Goal: Task Accomplishment & Management: Manage account settings

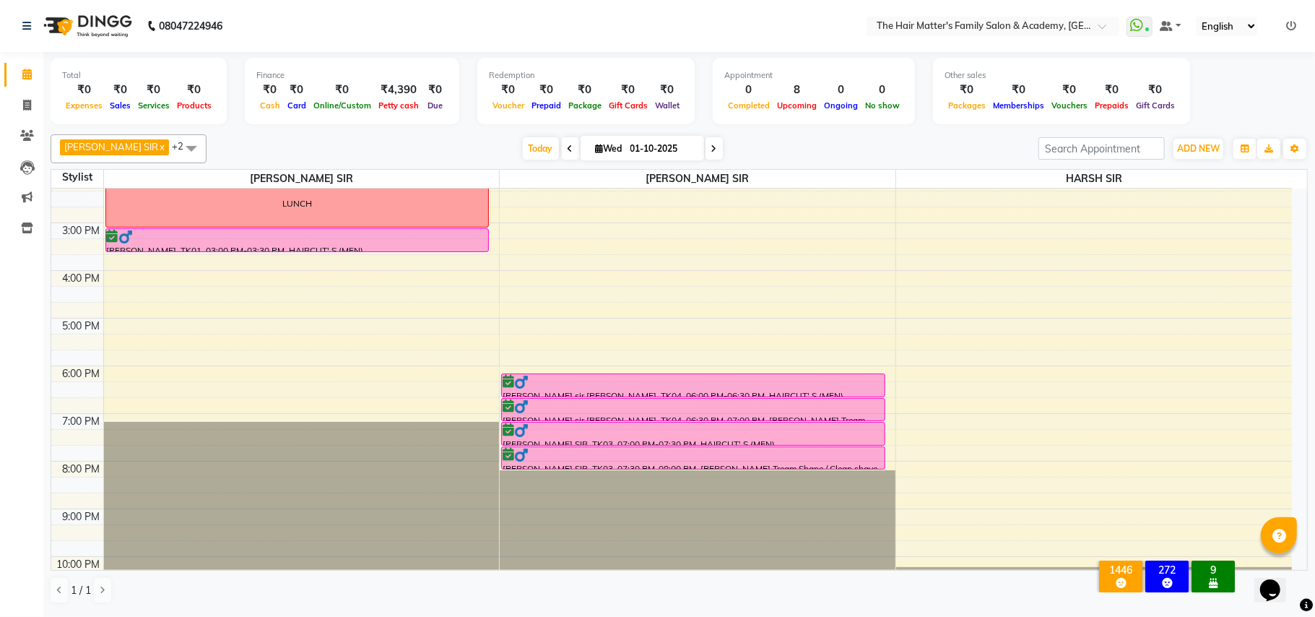
scroll to position [391, 0]
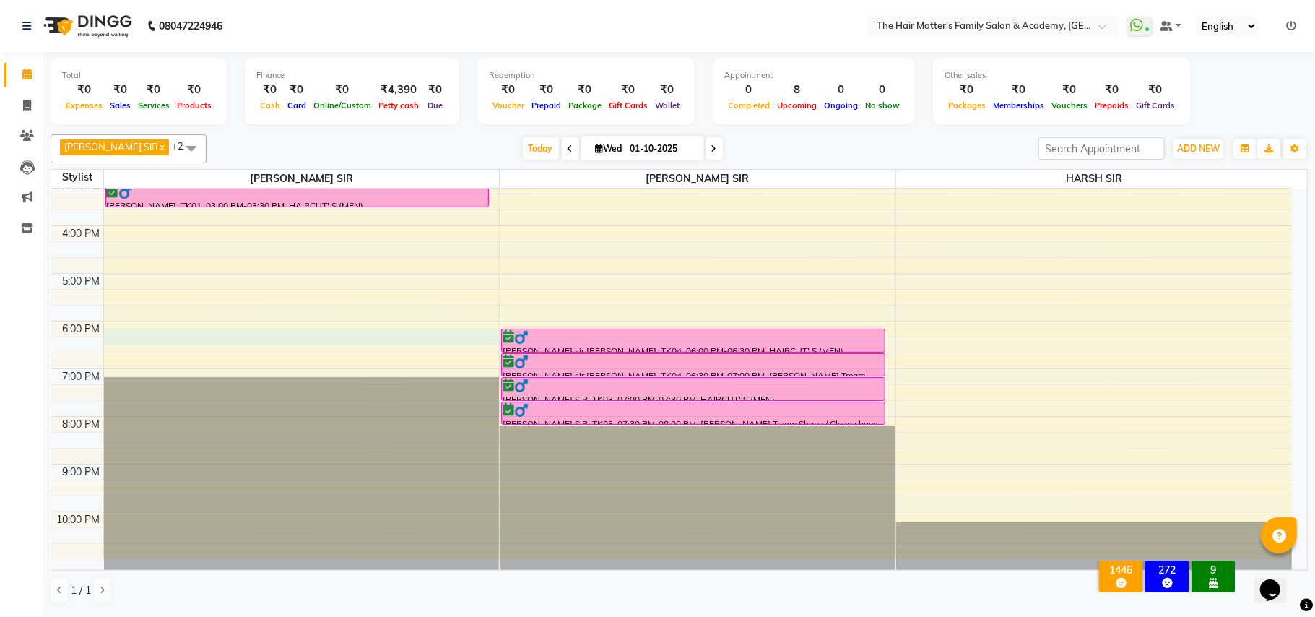
click at [118, 333] on div "7:00 AM 8:00 AM 9:00 AM 10:00 AM 11:00 AM 12:00 PM 1:00 PM 2:00 PM 3:00 PM 4:00…" at bounding box center [671, 178] width 1241 height 762
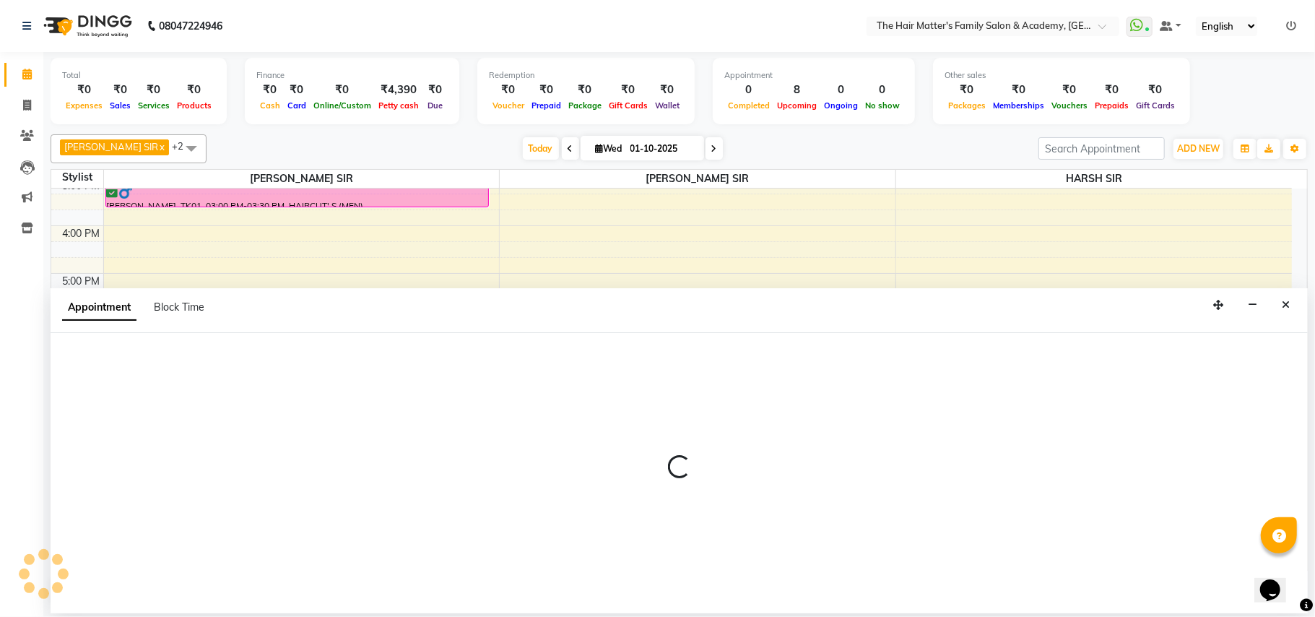
select select "42572"
select select "1080"
select select "tentative"
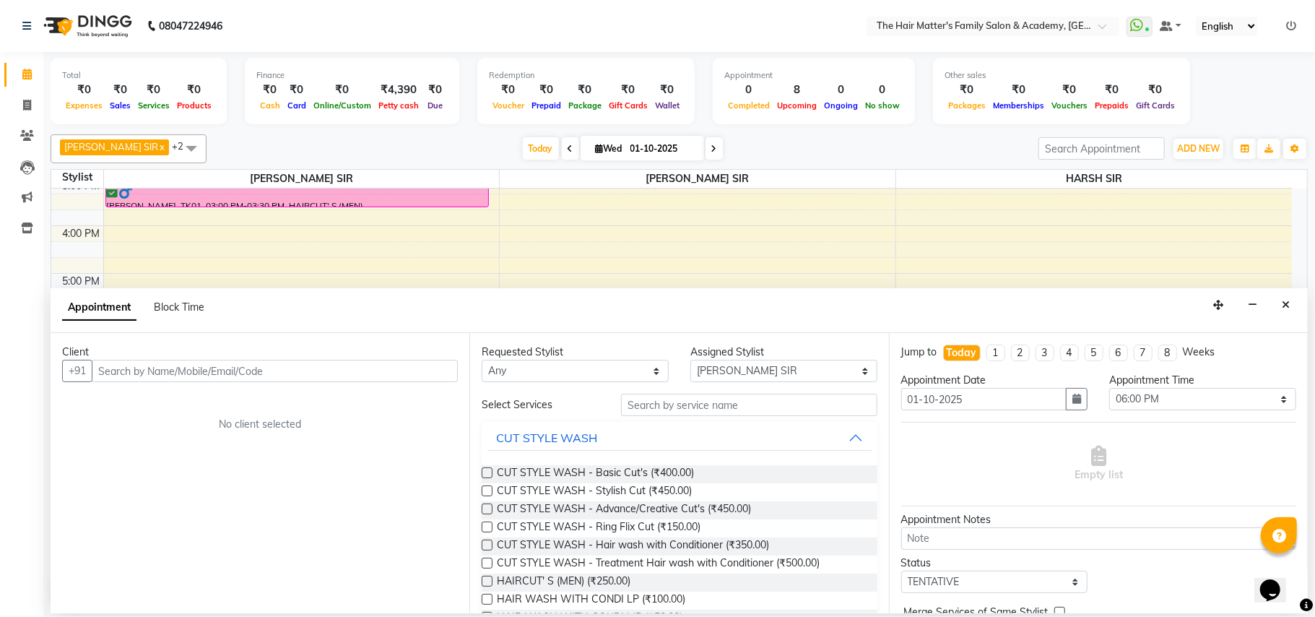
click at [176, 374] on input "text" at bounding box center [275, 371] width 366 height 22
click at [133, 382] on input "96015 92506" at bounding box center [245, 371] width 306 height 22
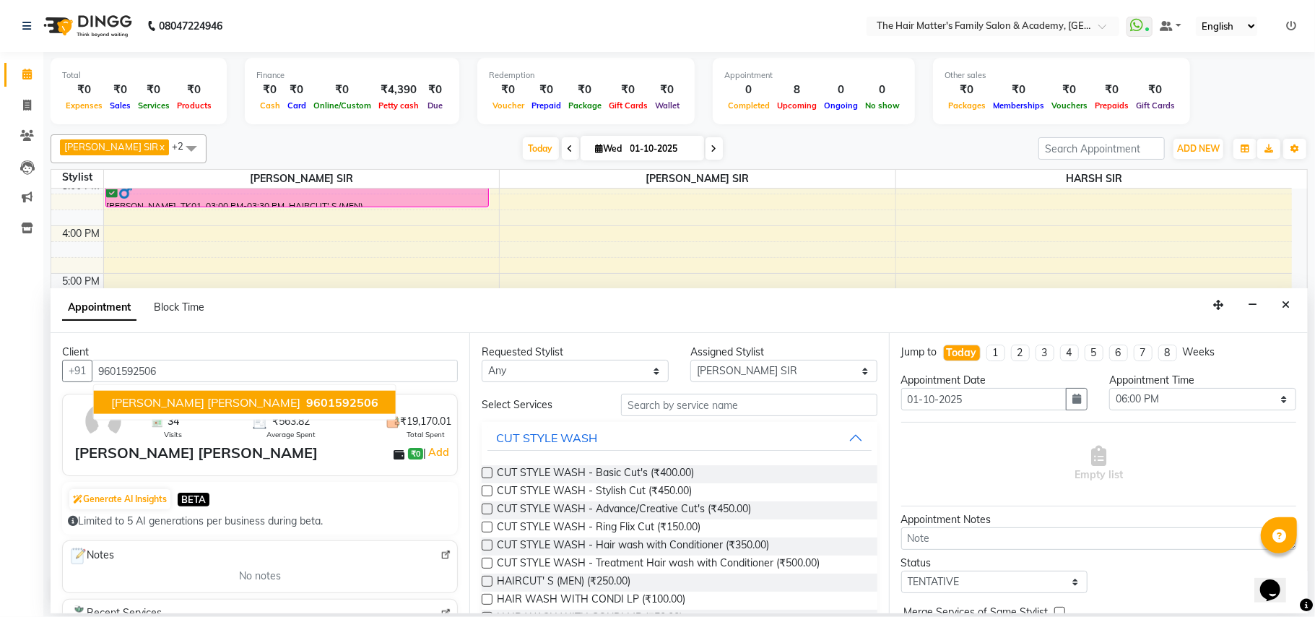
click at [174, 396] on span "[PERSON_NAME] [PERSON_NAME]" at bounding box center [205, 402] width 189 height 14
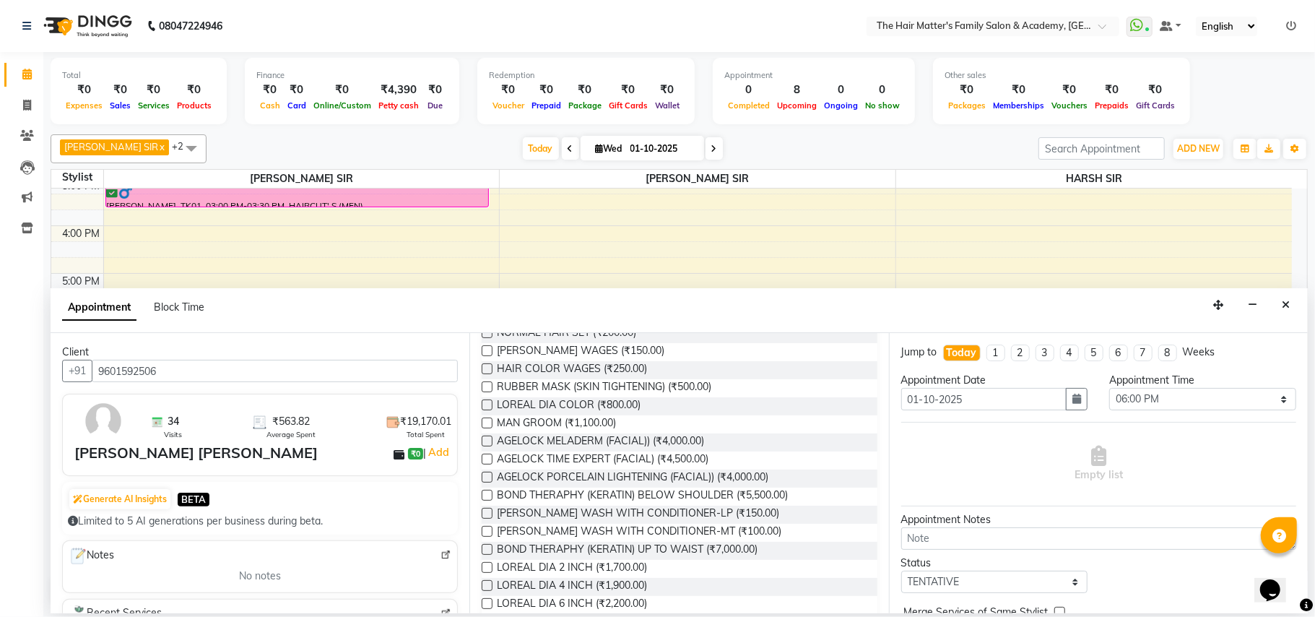
scroll to position [0, 0]
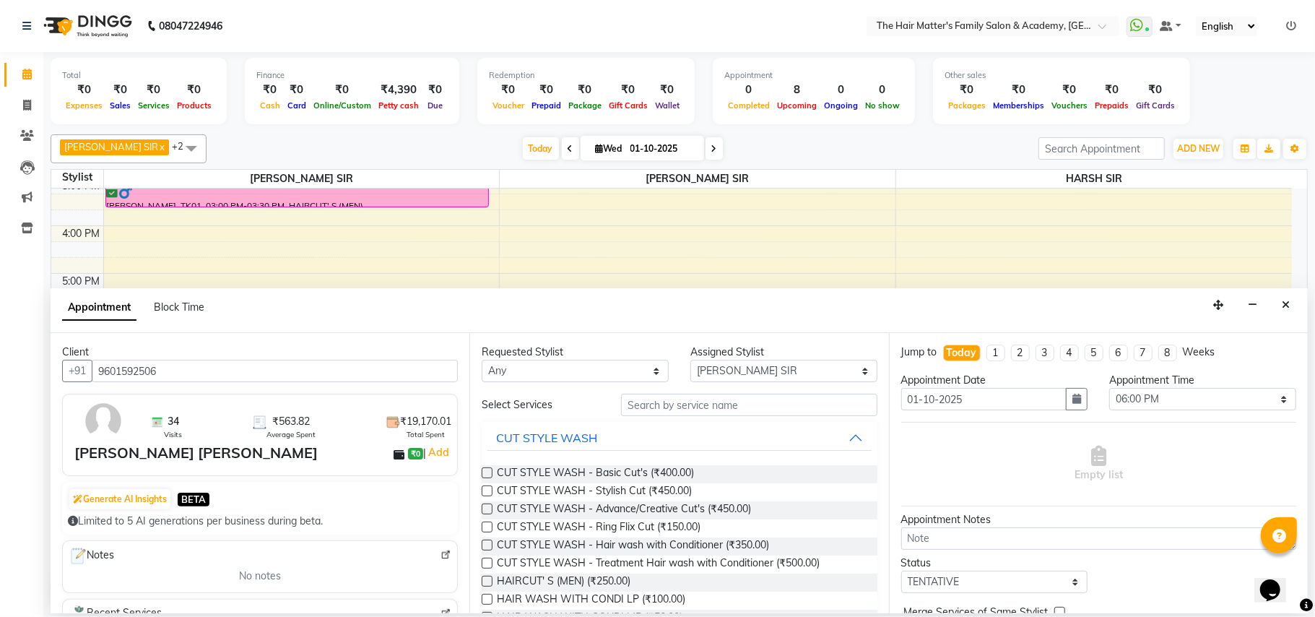
type input "9601592506"
click at [645, 414] on input "text" at bounding box center [749, 405] width 256 height 22
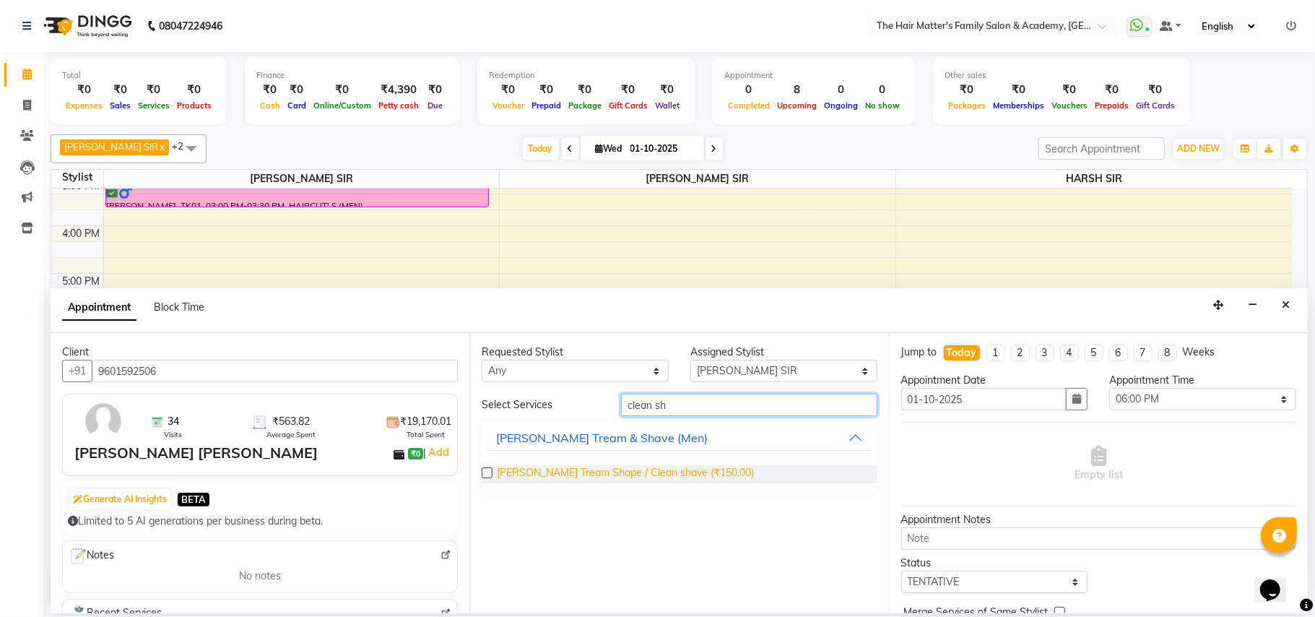
type input "clean sh"
click at [633, 477] on span "[PERSON_NAME] Tream Shape / Clean shave (₹150.00)" at bounding box center [625, 474] width 257 height 18
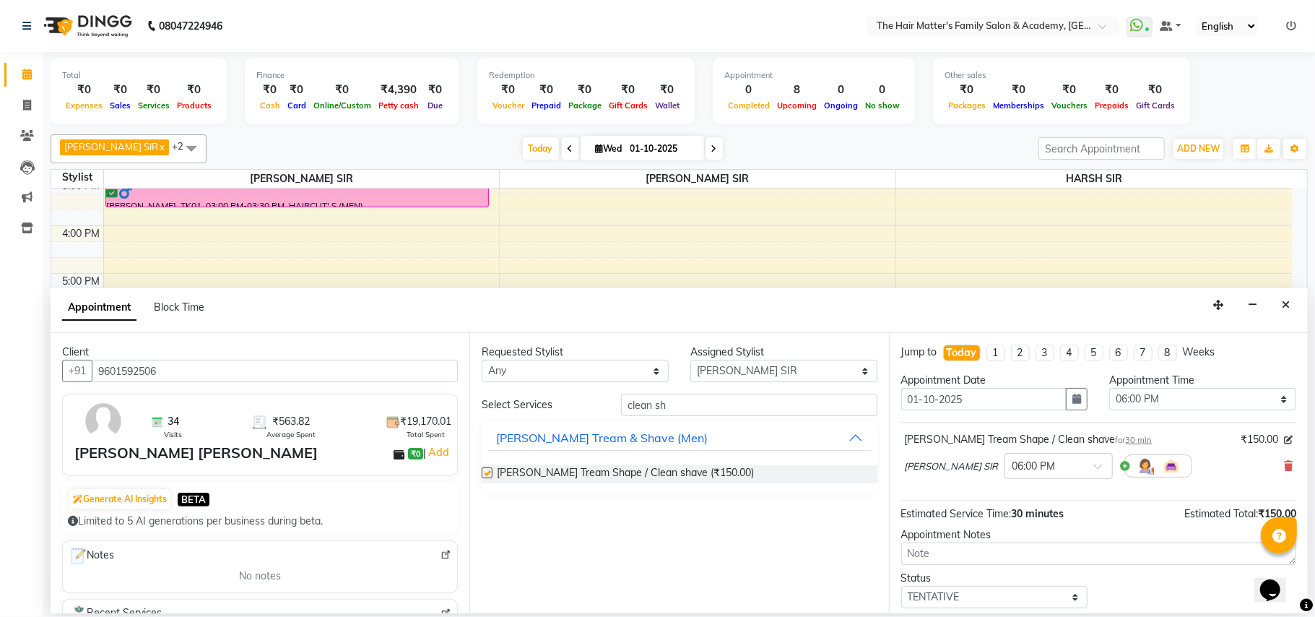
checkbox input "false"
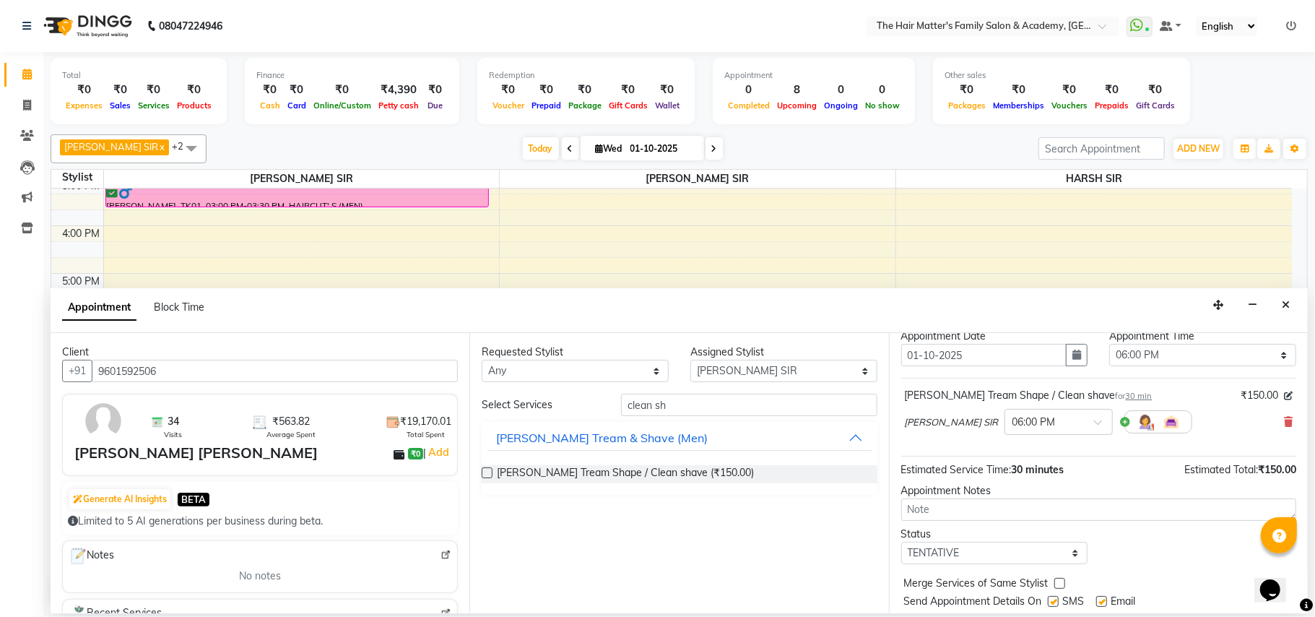
scroll to position [87, 0]
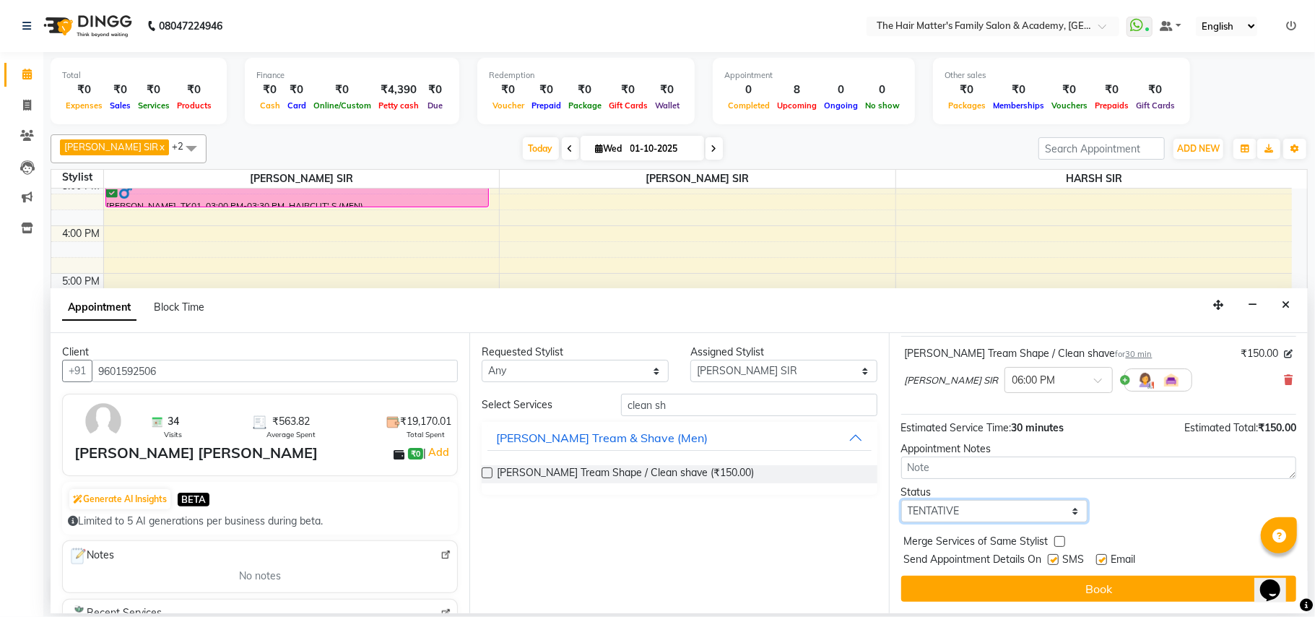
click at [959, 518] on select "Select TENTATIVE CONFIRM CHECK-IN UPCOMING" at bounding box center [994, 511] width 187 height 22
select select "confirm booking"
click at [901, 501] on select "Select TENTATIVE CONFIRM CHECK-IN UPCOMING" at bounding box center [994, 511] width 187 height 22
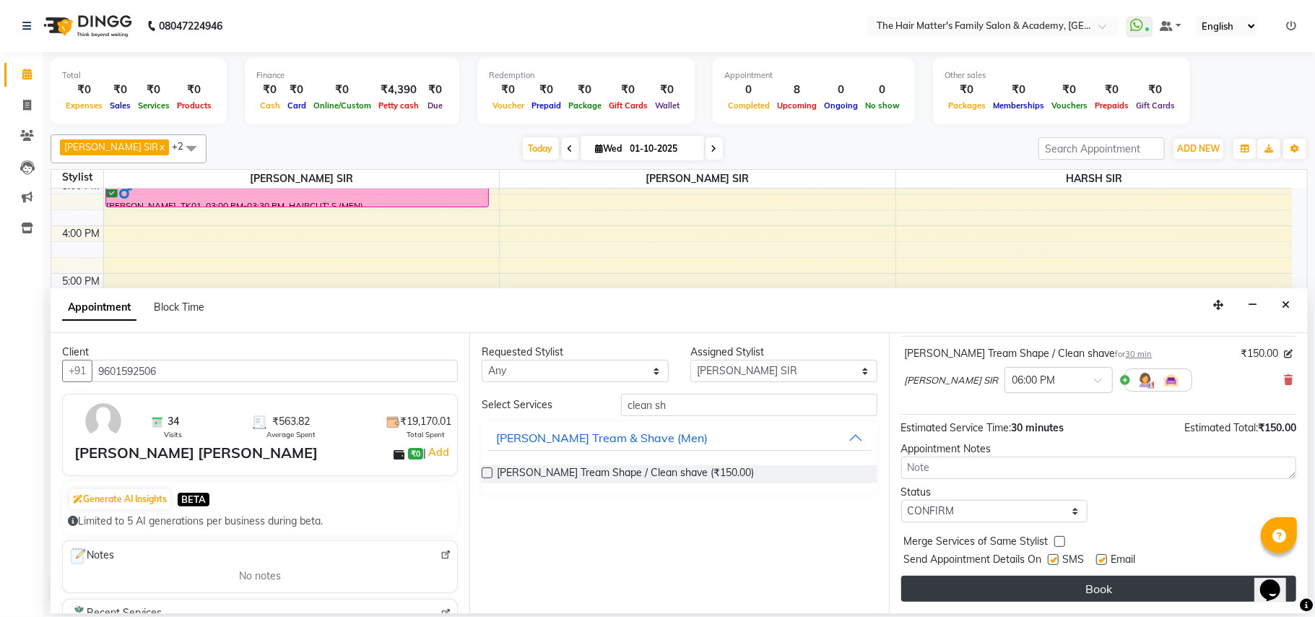
click at [945, 578] on button "Book" at bounding box center [1098, 589] width 395 height 26
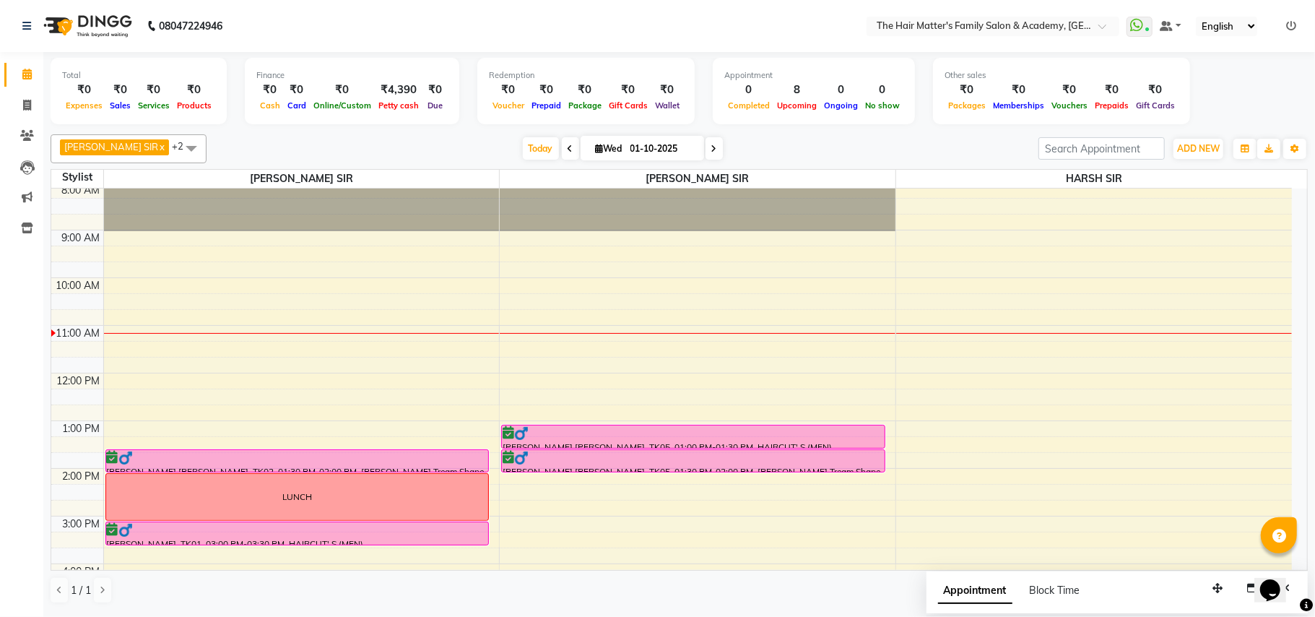
scroll to position [0, 0]
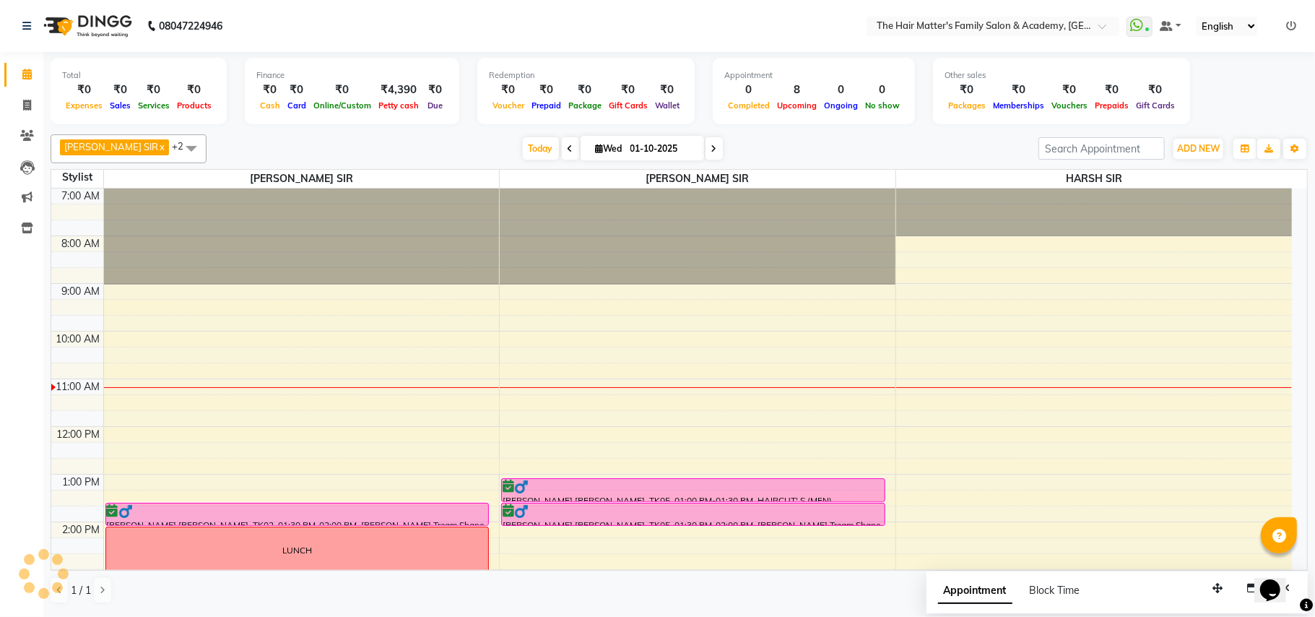
click at [596, 152] on icon at bounding box center [600, 148] width 8 height 9
select select "10"
select select "2025"
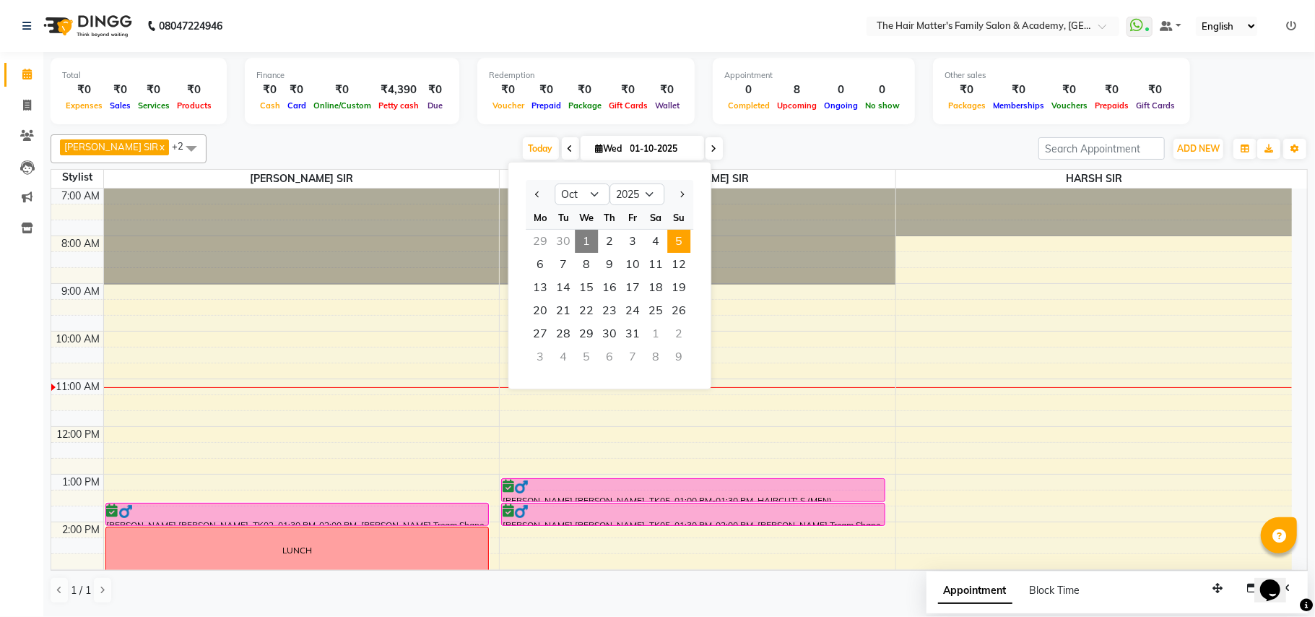
click at [687, 240] on span "5" at bounding box center [678, 241] width 23 height 23
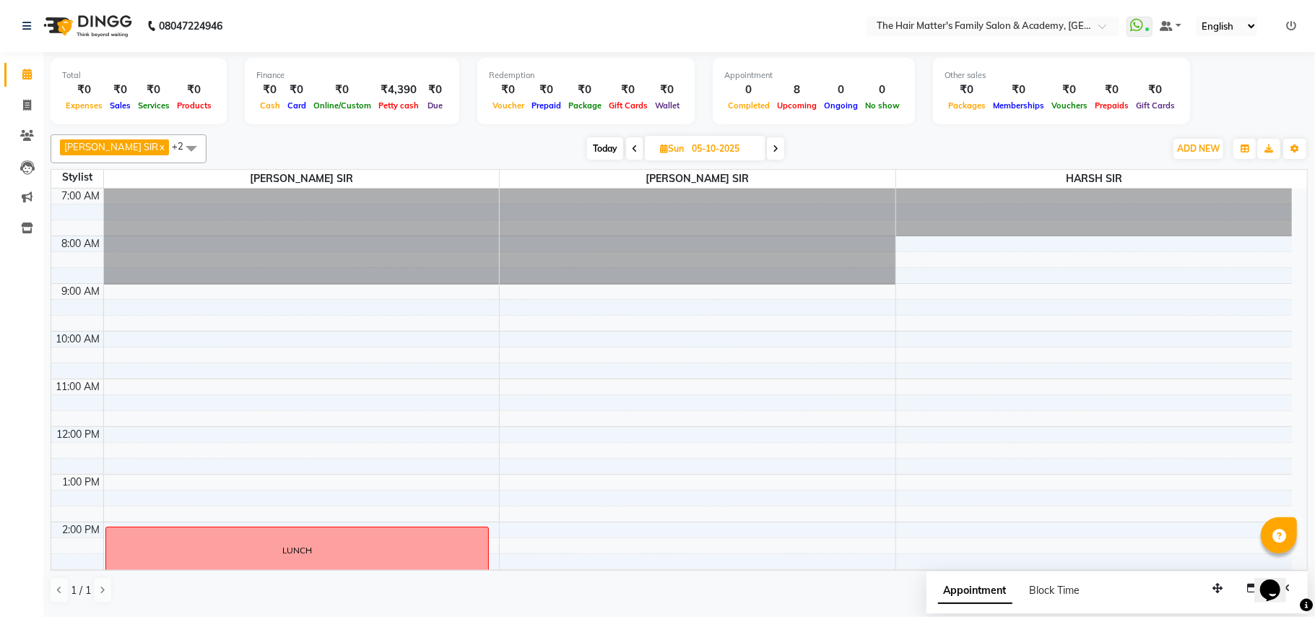
click at [587, 147] on span "Today" at bounding box center [605, 148] width 36 height 22
type input "01-10-2025"
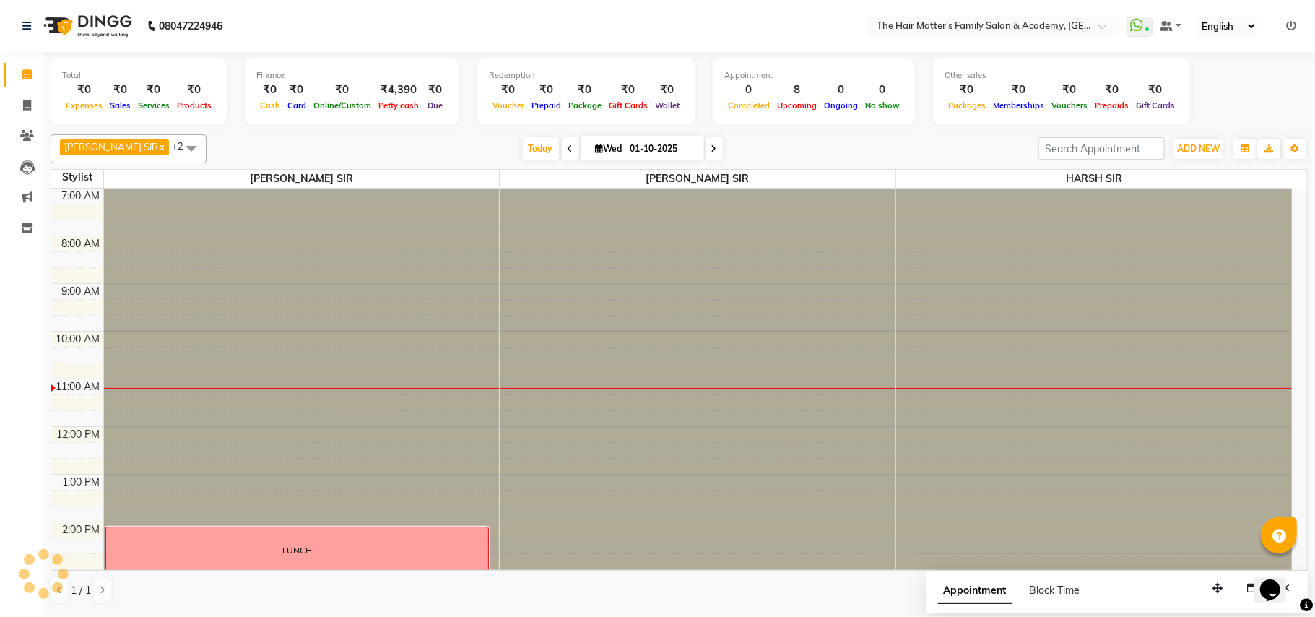
scroll to position [194, 0]
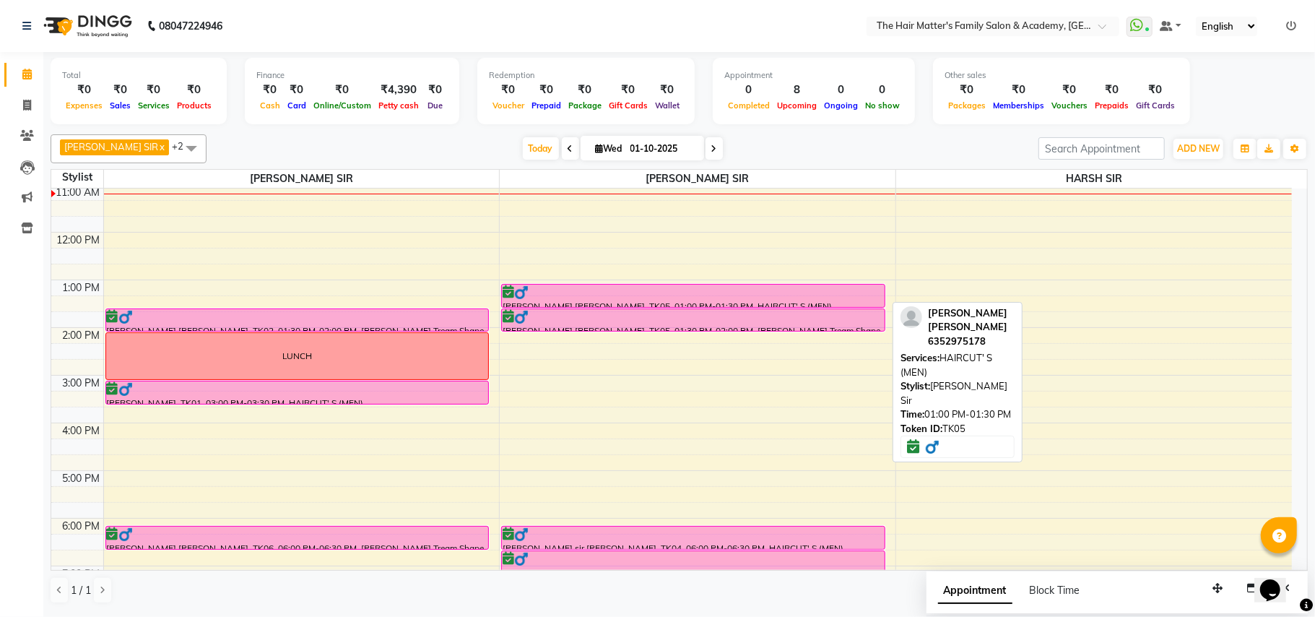
click at [616, 296] on div at bounding box center [693, 292] width 381 height 14
select select "6"
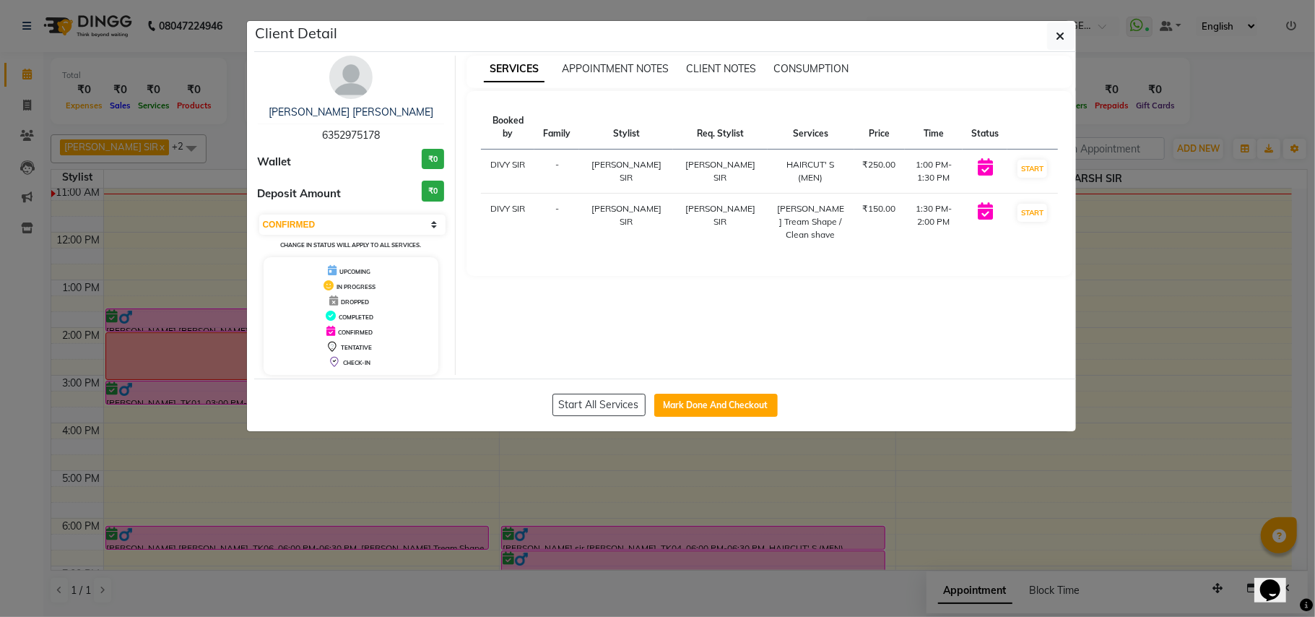
click at [593, 195] on td "[PERSON_NAME] SIR" at bounding box center [626, 222] width 94 height 57
click at [695, 203] on span "[PERSON_NAME] SIR" at bounding box center [720, 215] width 70 height 24
click at [711, 177] on td "[PERSON_NAME] SIR" at bounding box center [720, 171] width 94 height 44
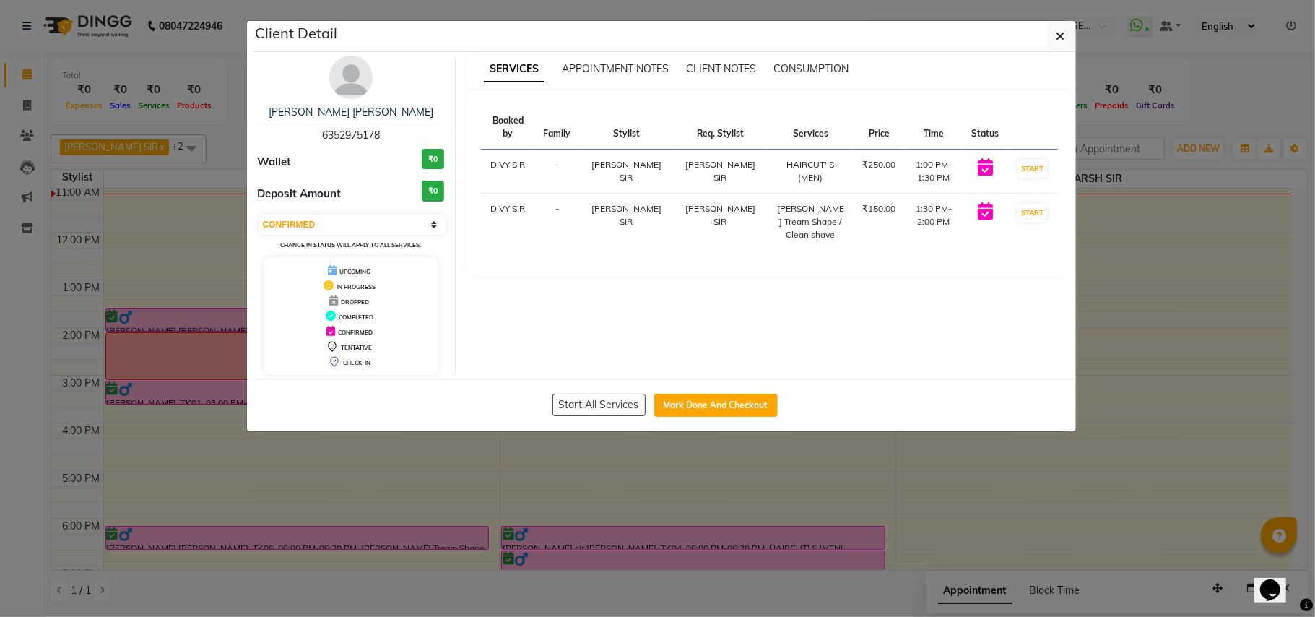
click at [711, 194] on td "[PERSON_NAME] SIR" at bounding box center [720, 222] width 94 height 57
click at [712, 194] on td "[PERSON_NAME] SIR" at bounding box center [720, 222] width 94 height 57
click at [685, 203] on span "[PERSON_NAME] SIR" at bounding box center [720, 215] width 70 height 24
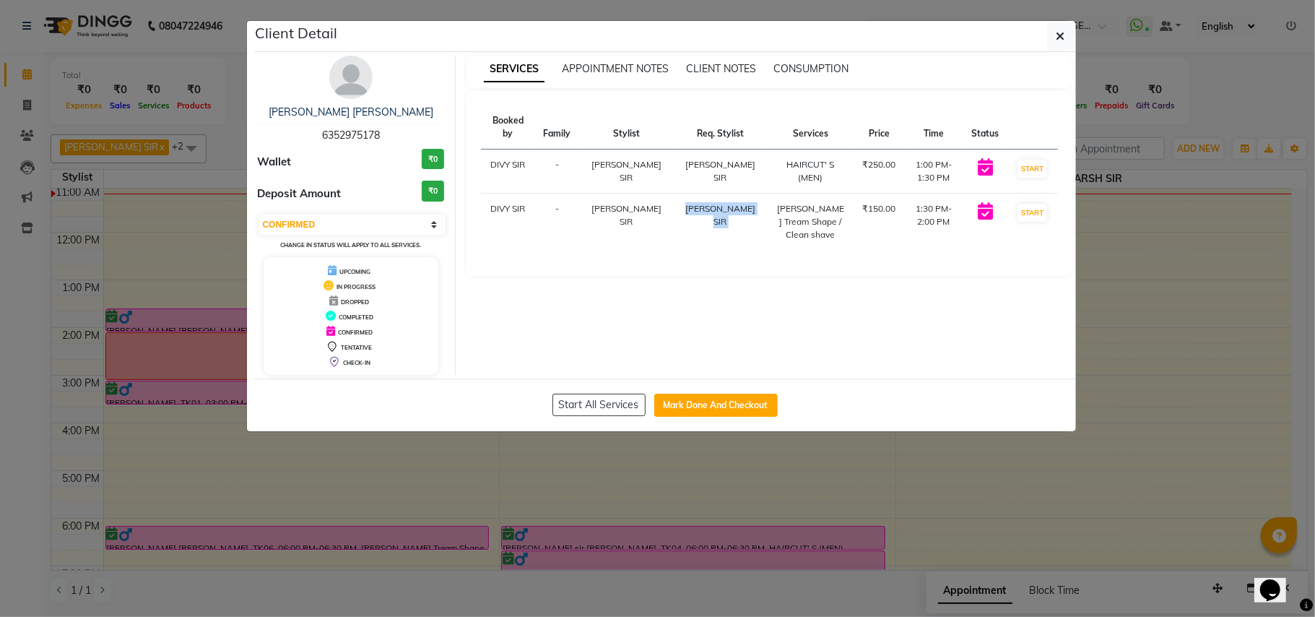
click at [685, 203] on span "[PERSON_NAME] SIR" at bounding box center [720, 215] width 70 height 24
click at [714, 217] on td "[PERSON_NAME] SIR" at bounding box center [720, 222] width 94 height 57
click at [708, 211] on td "[PERSON_NAME] SIR" at bounding box center [720, 222] width 94 height 57
click at [706, 209] on td "[PERSON_NAME] SIR" at bounding box center [720, 222] width 94 height 57
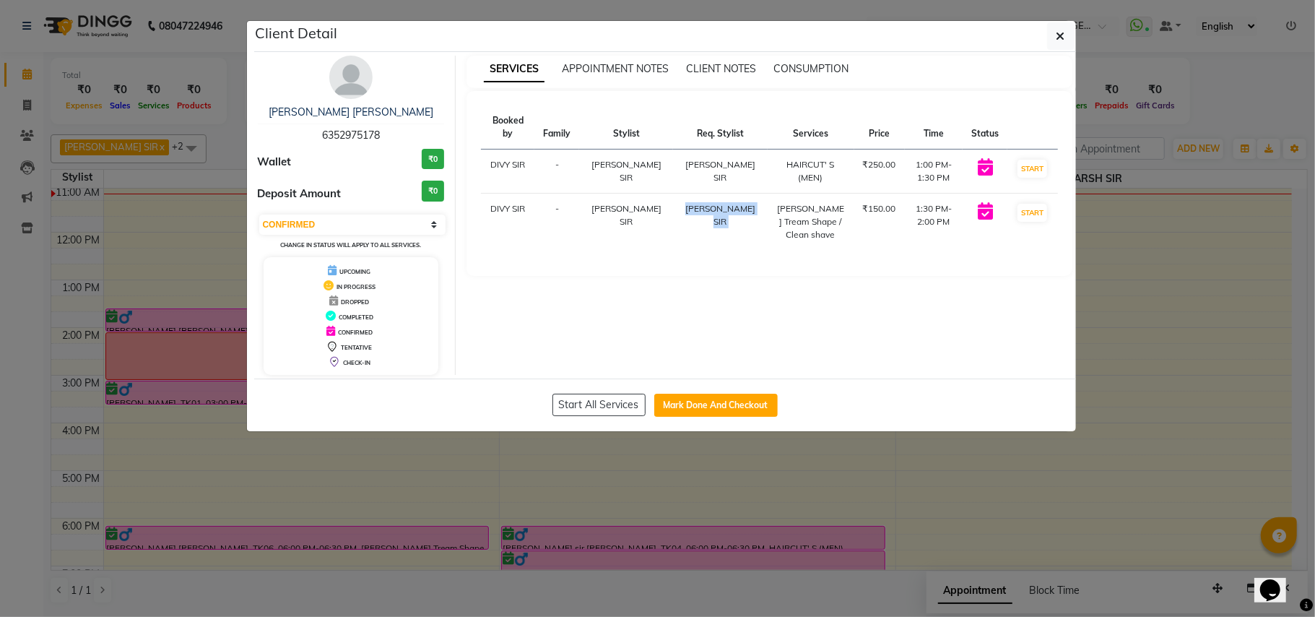
click at [706, 209] on td "[PERSON_NAME] SIR" at bounding box center [720, 222] width 94 height 57
click at [1058, 50] on button "button" at bounding box center [1060, 35] width 27 height 27
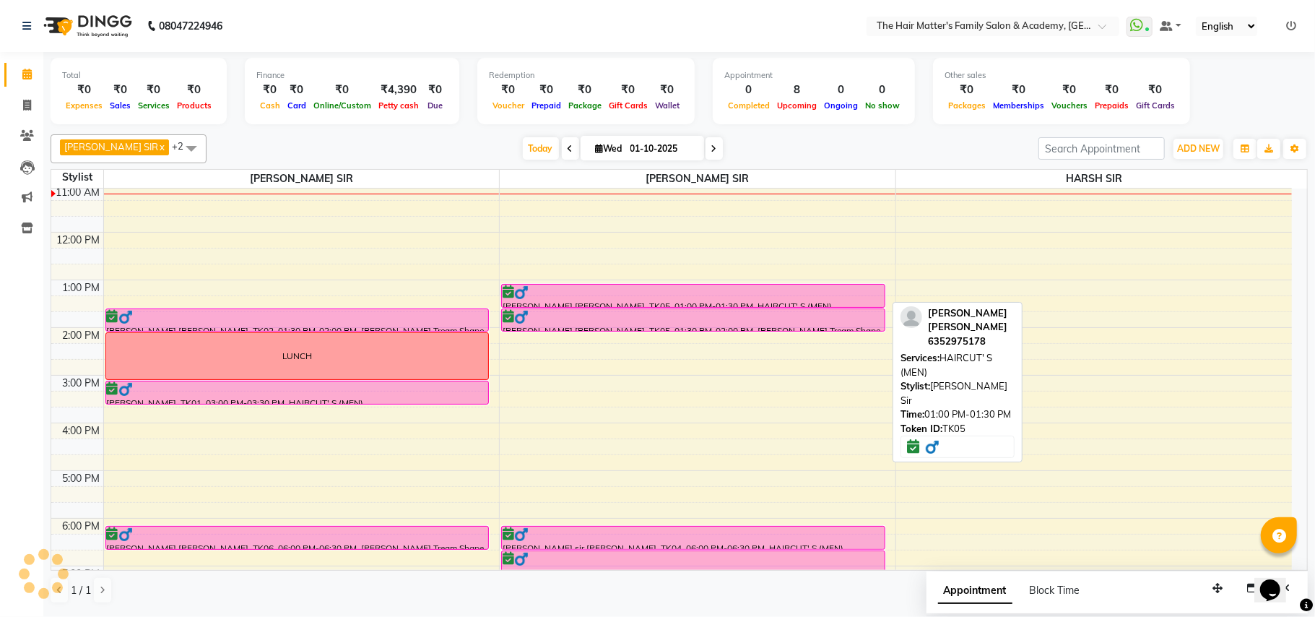
click at [576, 300] on div "[PERSON_NAME] [PERSON_NAME], TK05, 01:00 PM-01:30 PM, HAIRCUT' S (MEN)" at bounding box center [693, 296] width 383 height 22
select select "6"
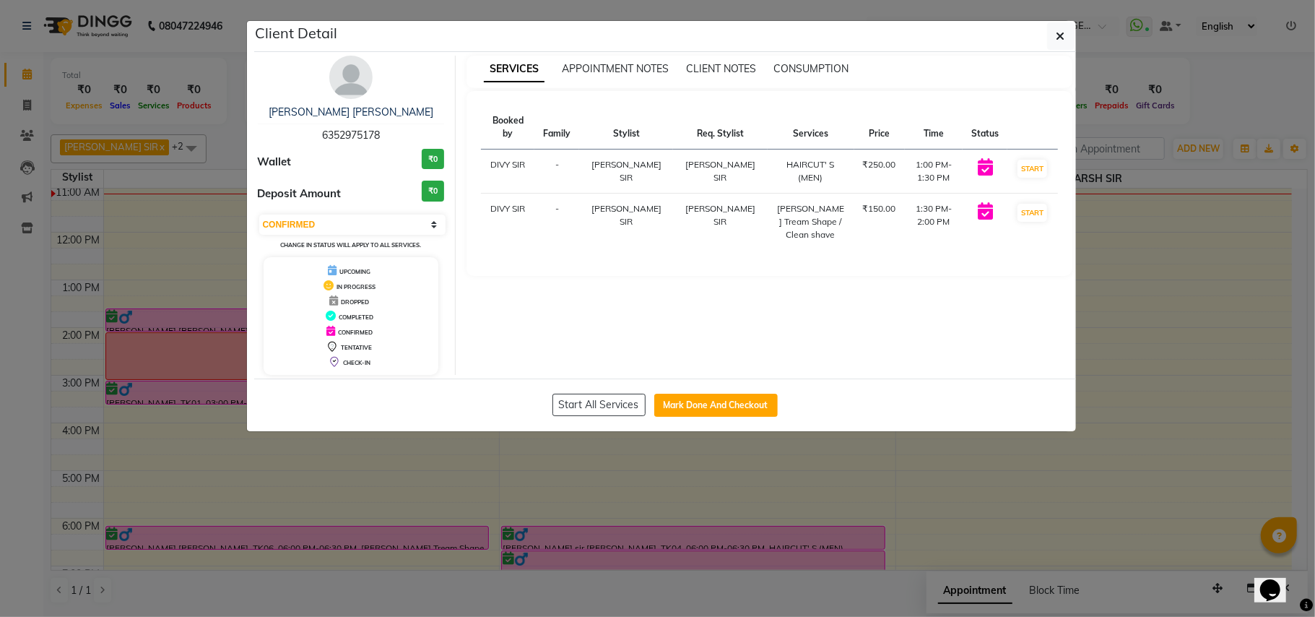
click at [732, 455] on ngb-modal-window "Client Detail VIJAYDEEP SIR CHAUHAN 6352975178 Wallet ₹0 Deposit Amount ₹0 Sele…" at bounding box center [657, 308] width 1315 height 617
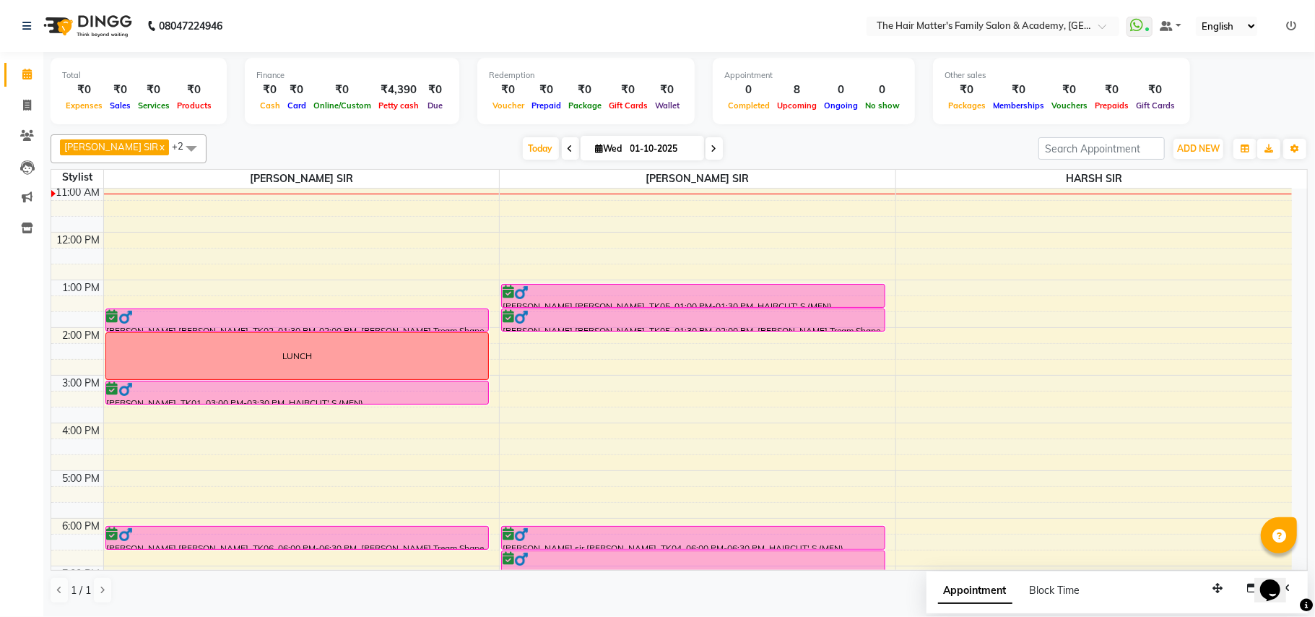
click at [647, 283] on div "7:00 AM 8:00 AM 9:00 AM 10:00 AM 11:00 AM 12:00 PM 1:00 PM 2:00 PM 3:00 PM 4:00…" at bounding box center [671, 375] width 1241 height 762
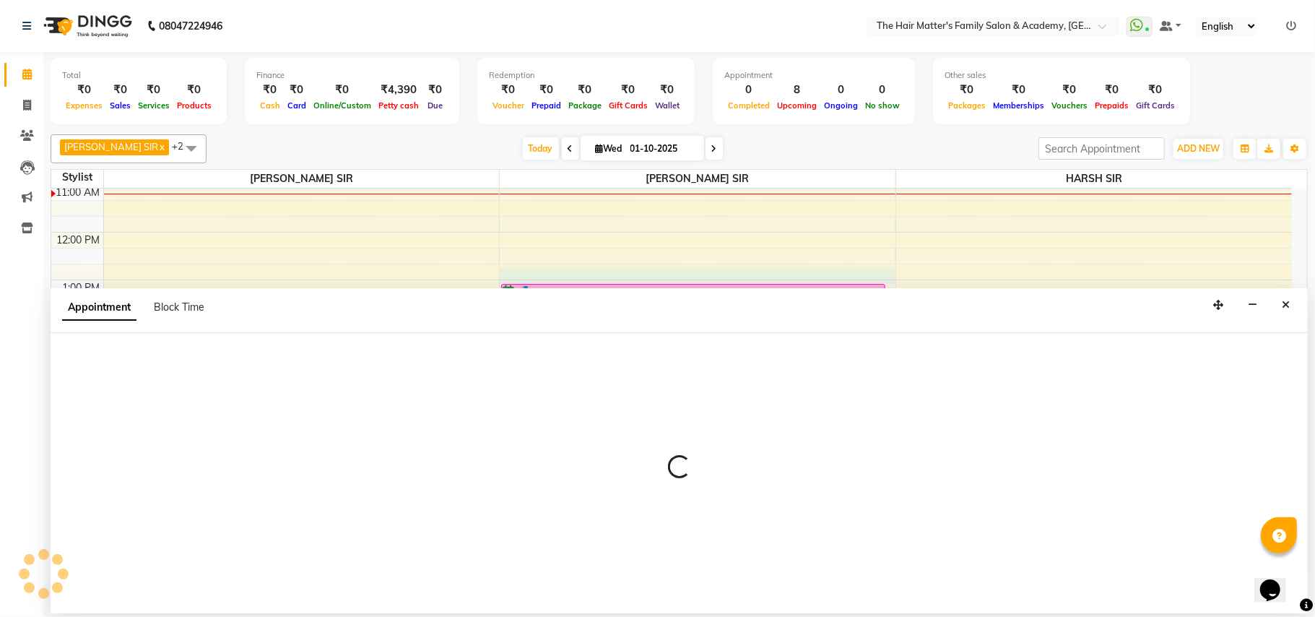
click at [643, 290] on div "Appointment Block Time" at bounding box center [679, 310] width 1257 height 45
select select "43094"
select select "765"
select select "tentative"
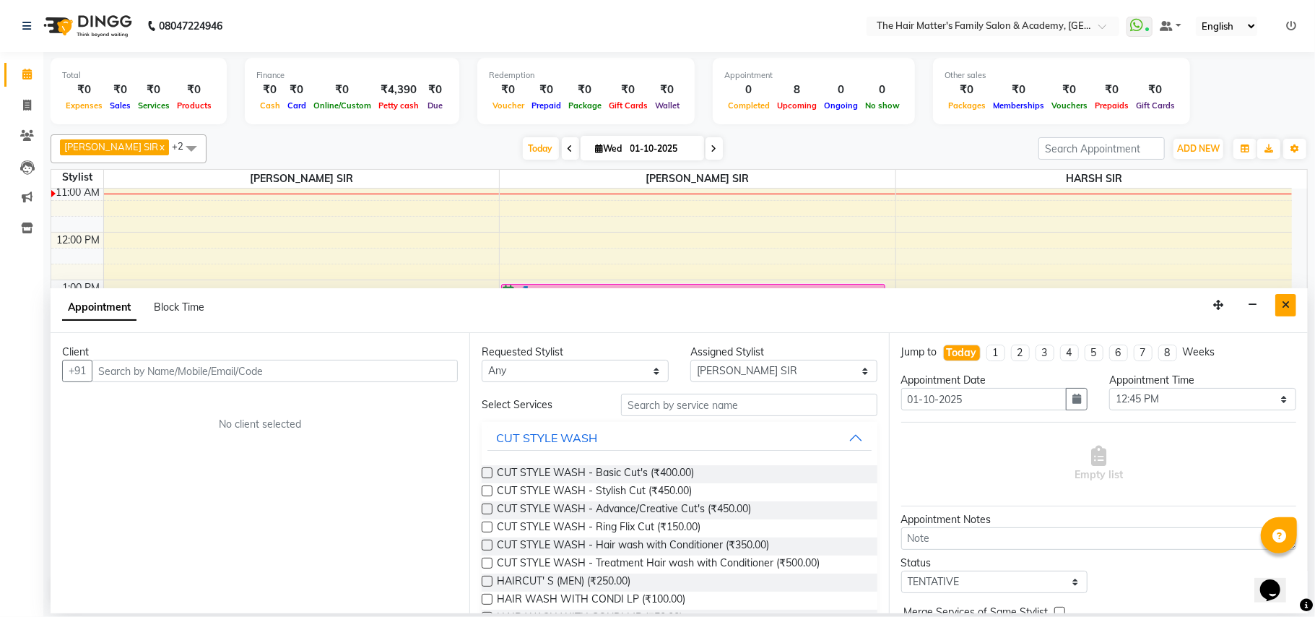
click at [1282, 303] on icon "Close" at bounding box center [1286, 305] width 8 height 10
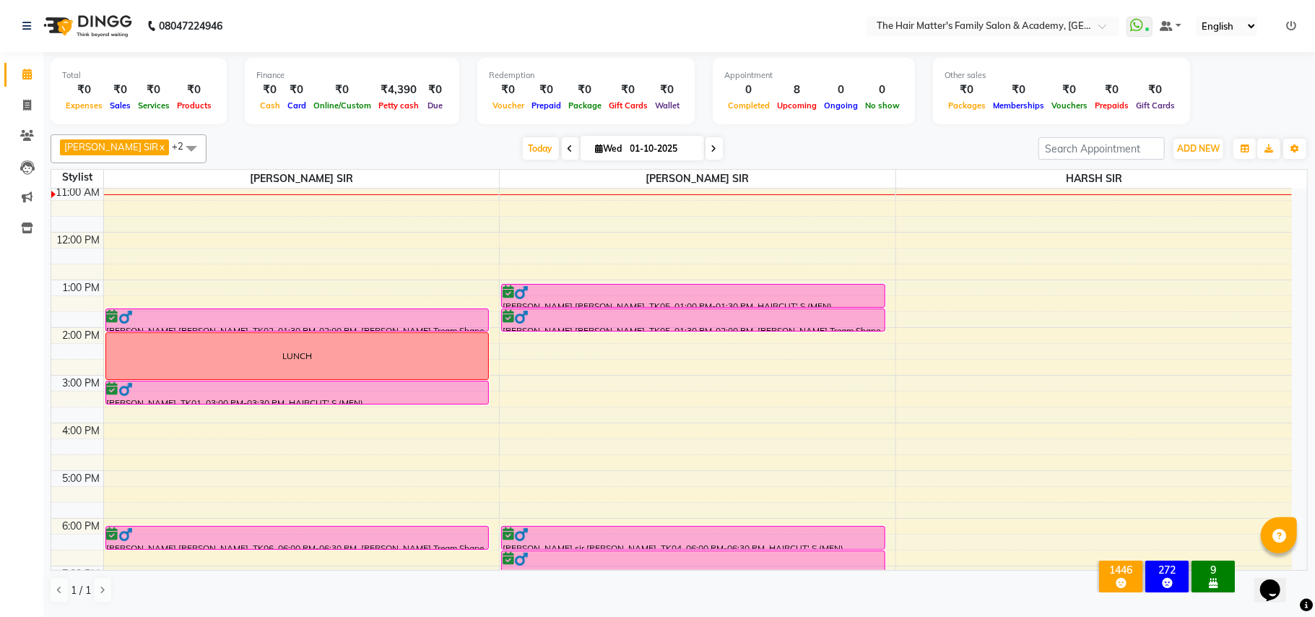
click at [638, 156] on input "01-10-2025" at bounding box center [662, 149] width 72 height 22
select select "10"
select select "2025"
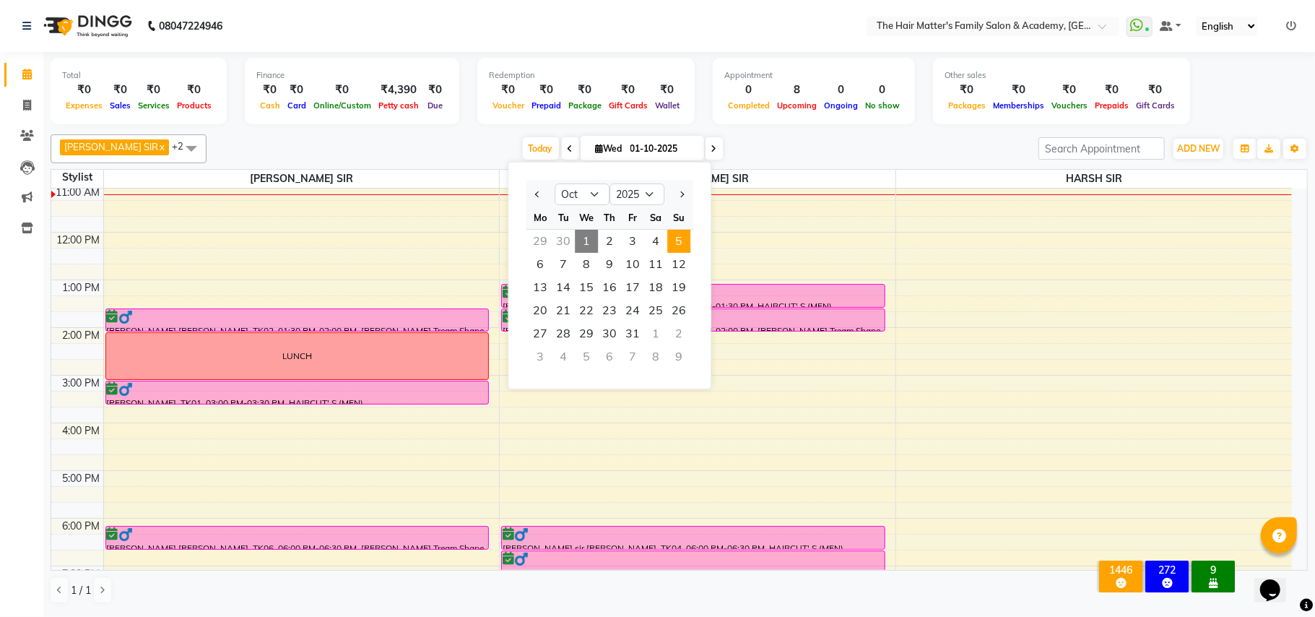
click at [683, 238] on span "5" at bounding box center [678, 241] width 23 height 23
type input "05-10-2025"
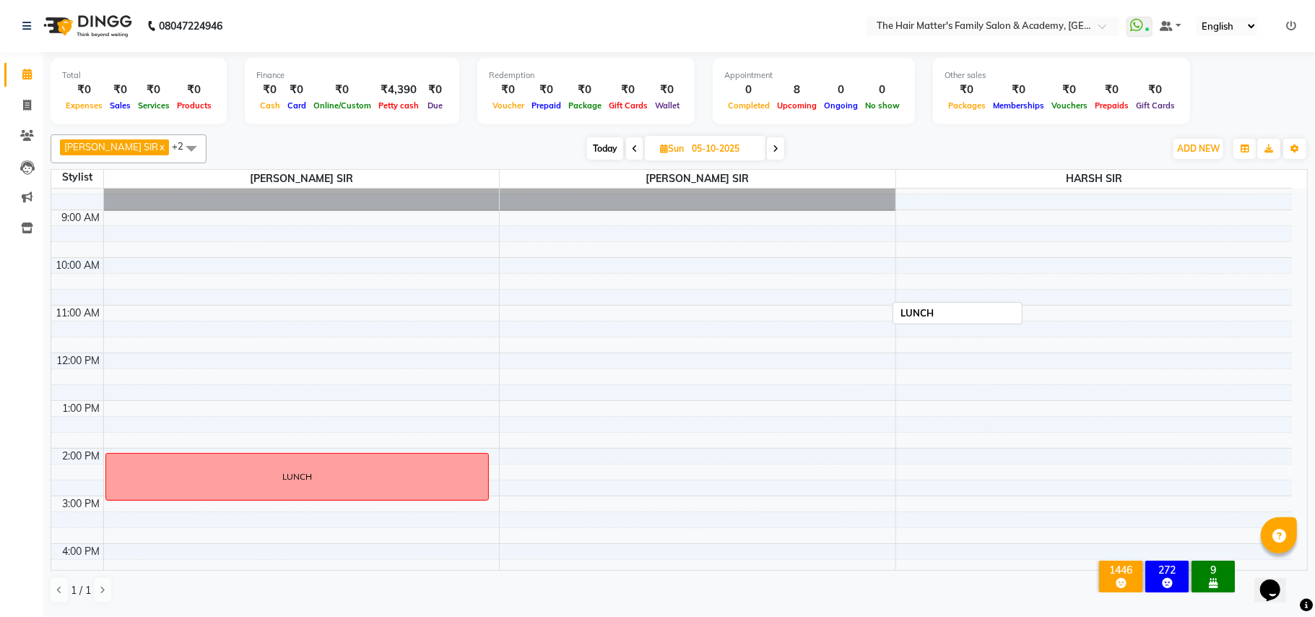
scroll to position [0, 0]
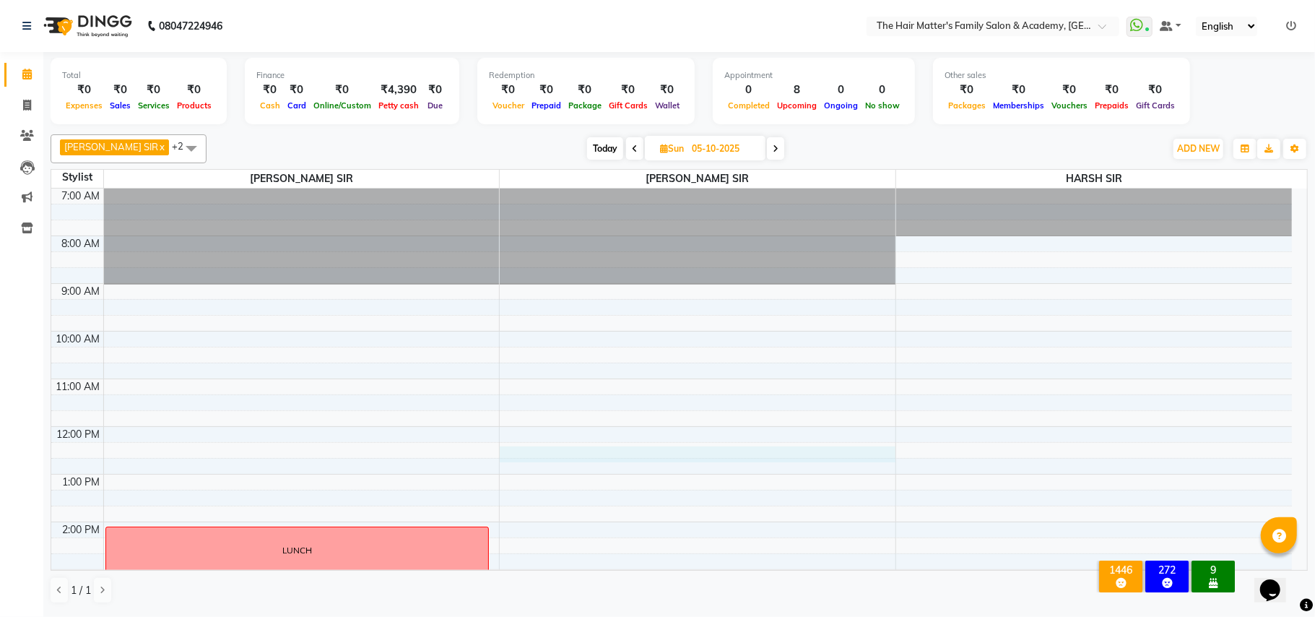
click at [516, 451] on div "7:00 AM 8:00 AM 9:00 AM 10:00 AM 11:00 AM 12:00 PM 1:00 PM 2:00 PM 3:00 PM 4:00…" at bounding box center [671, 569] width 1241 height 762
select select "43094"
select select "735"
select select "tentative"
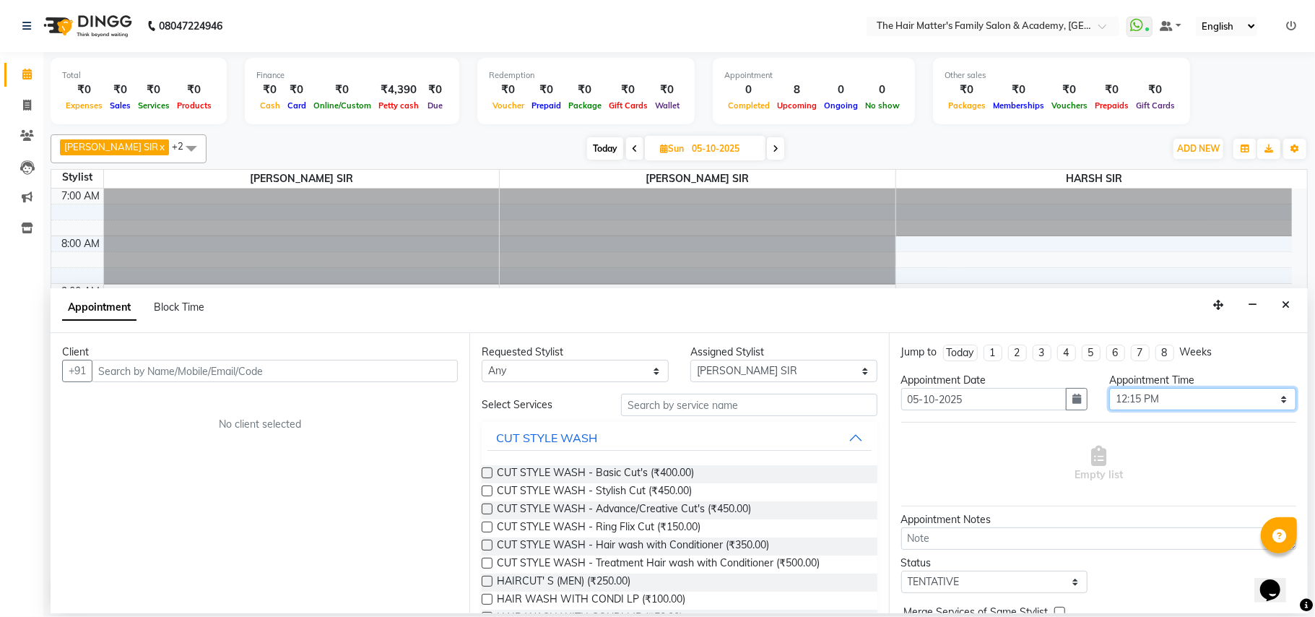
click at [1127, 409] on select "Select 08:00 AM 08:15 AM 08:30 AM 08:45 AM 09:00 AM 09:15 AM 09:30 AM 09:45 AM …" at bounding box center [1202, 399] width 187 height 22
select select "750"
click at [1109, 390] on select "Select 08:00 AM 08:15 AM 08:30 AM 08:45 AM 09:00 AM 09:15 AM 09:30 AM 09:45 AM …" at bounding box center [1202, 399] width 187 height 22
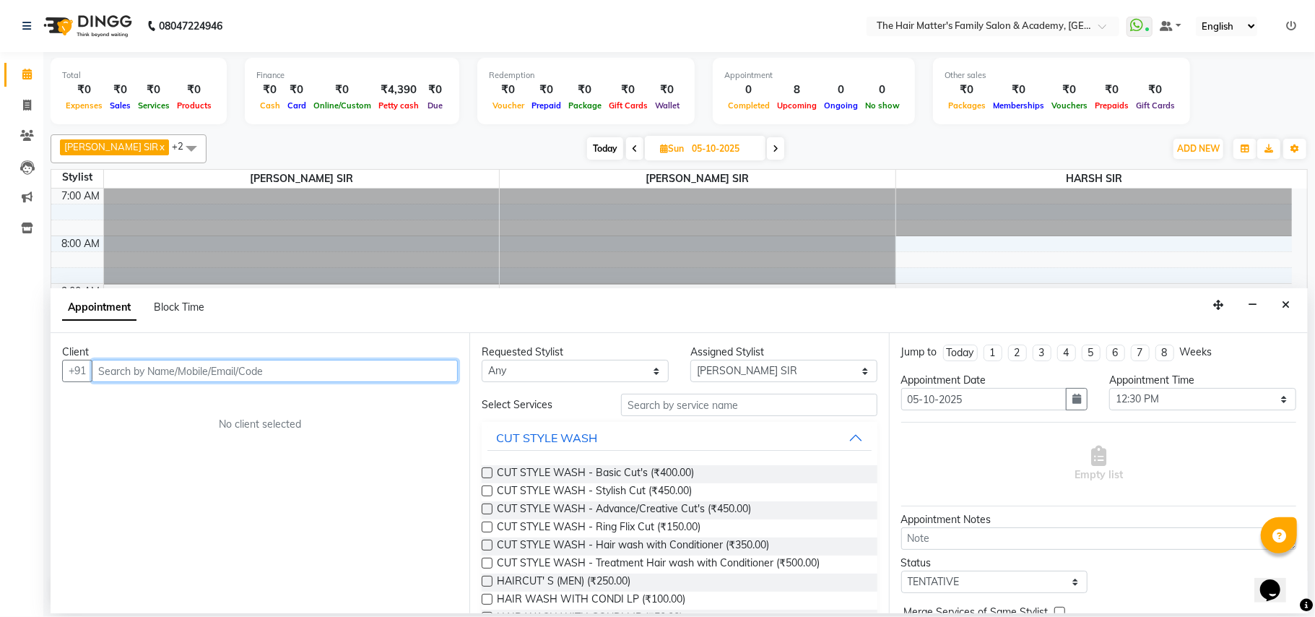
click at [142, 373] on input "text" at bounding box center [275, 371] width 366 height 22
paste input "97258 88664"
click at [133, 373] on input "97258 88664" at bounding box center [245, 371] width 306 height 22
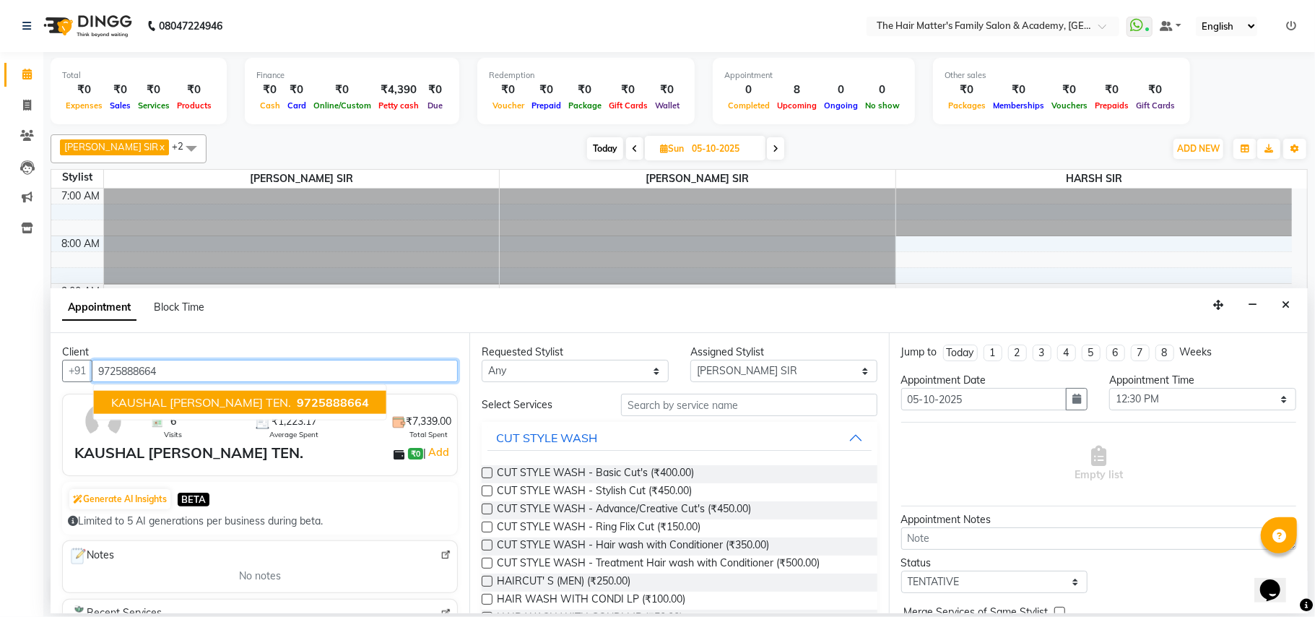
click at [130, 393] on button "KAUSHAL SIR DAVE MANSI TEN. 9725888664" at bounding box center [240, 402] width 292 height 23
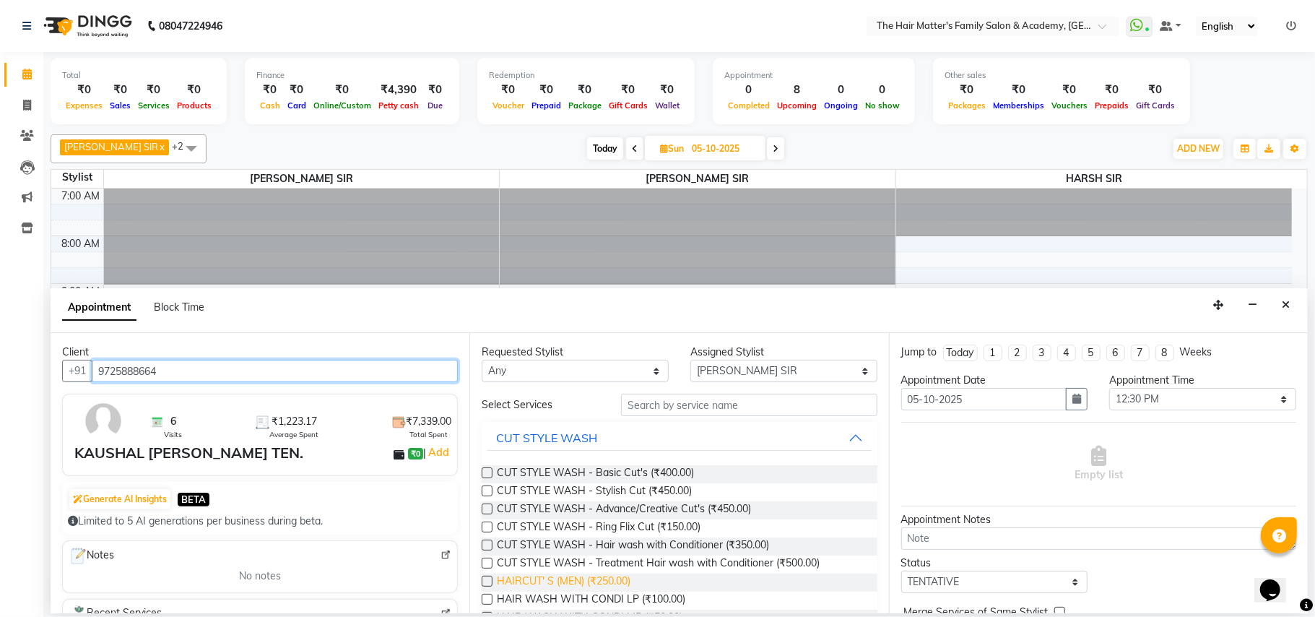
type input "9725888664"
click at [619, 581] on span "HAIRCUT' S (MEN) (₹250.00)" at bounding box center [564, 582] width 134 height 18
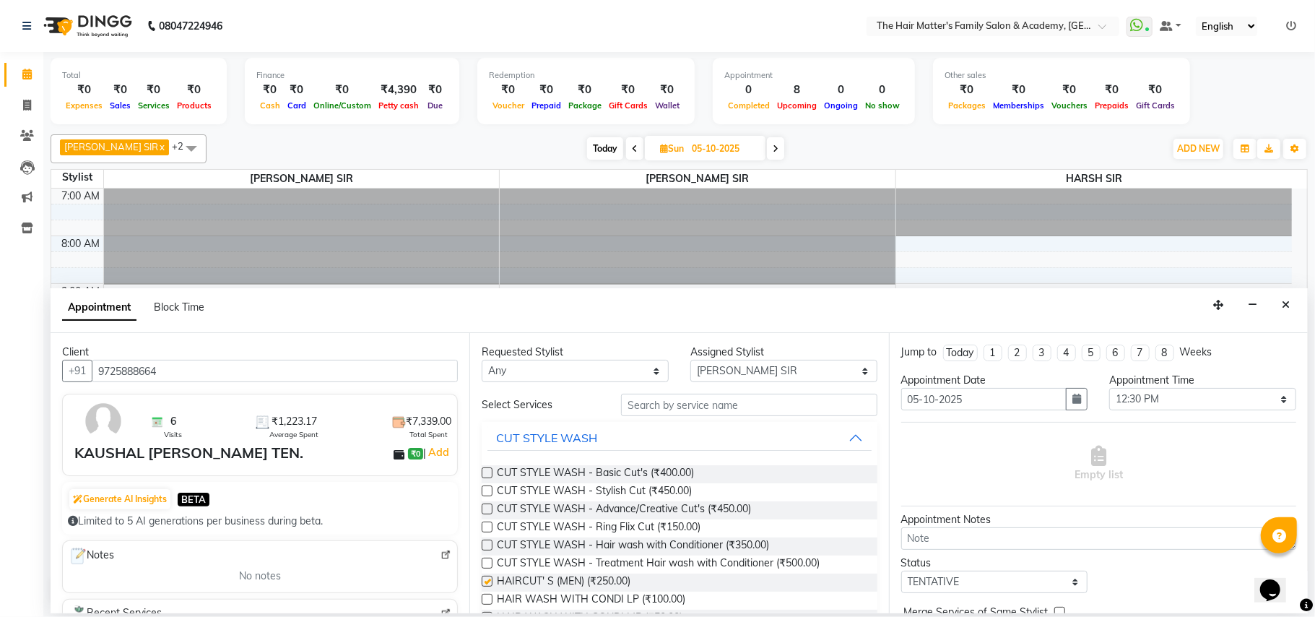
checkbox input "false"
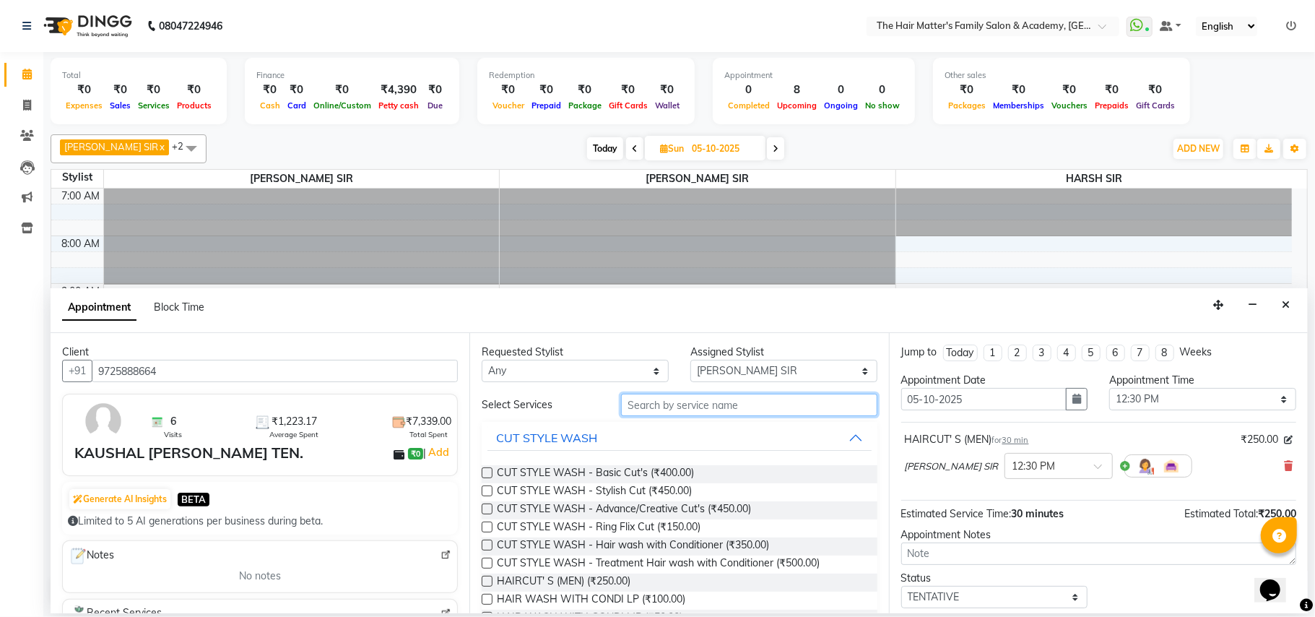
click at [724, 408] on input "text" at bounding box center [749, 405] width 256 height 22
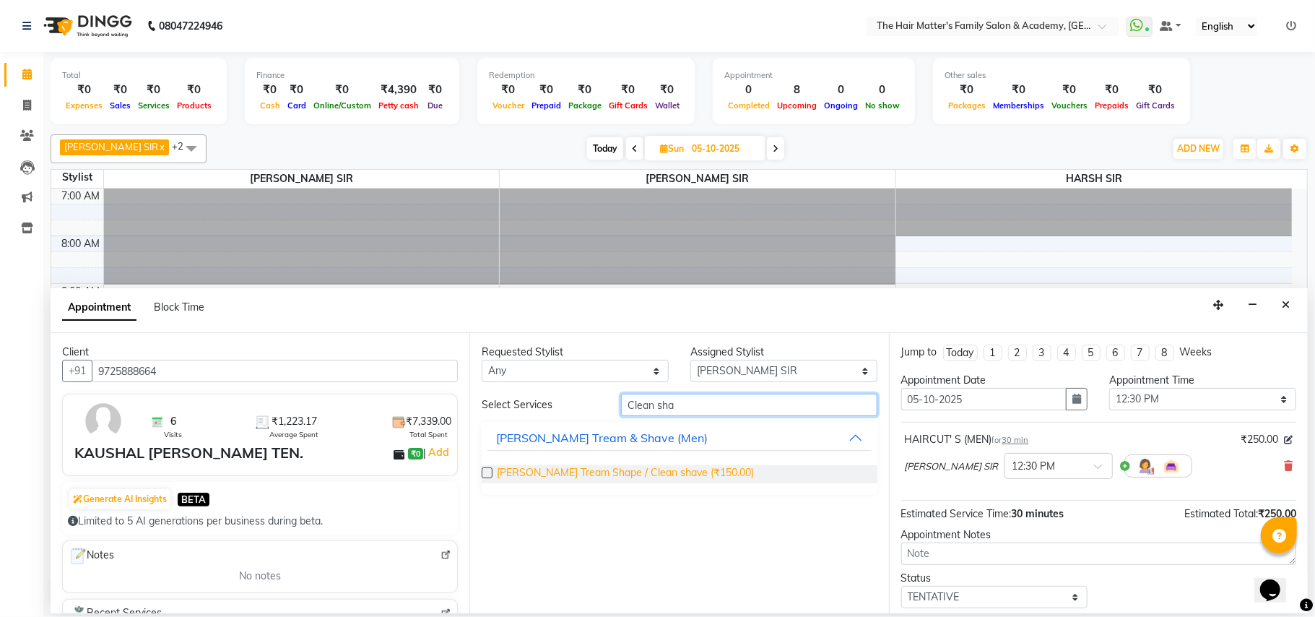
type input "Clean sha"
click at [656, 477] on span "[PERSON_NAME] Tream Shape / Clean shave (₹150.00)" at bounding box center [625, 474] width 257 height 18
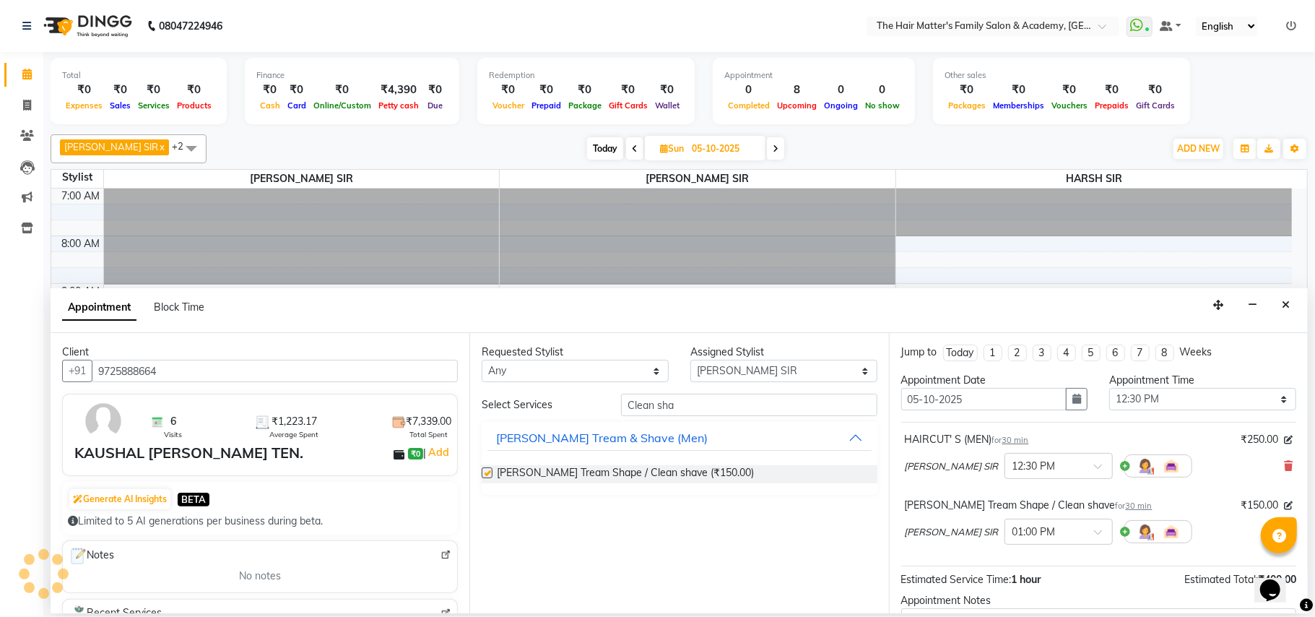
checkbox input "false"
click at [721, 411] on input "Clean sha" at bounding box center [749, 405] width 256 height 22
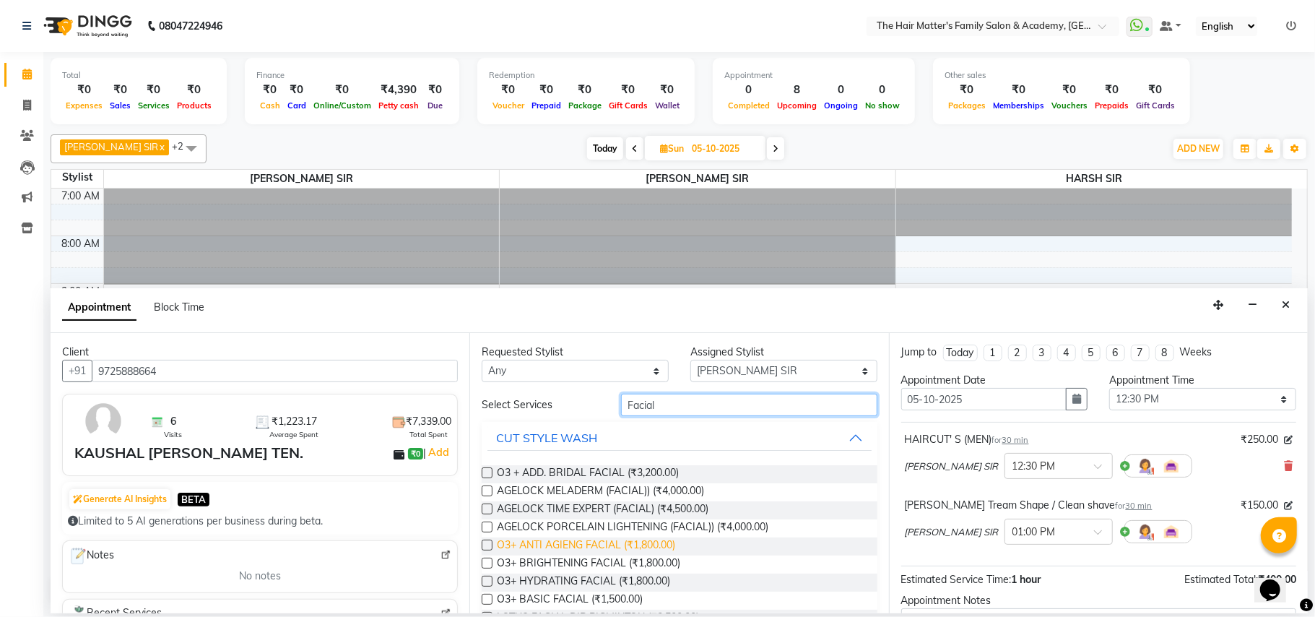
type input "Facial"
click at [659, 540] on span "O3+ ANTI AGIENG FACIAL (₹1,800.00)" at bounding box center [586, 546] width 178 height 18
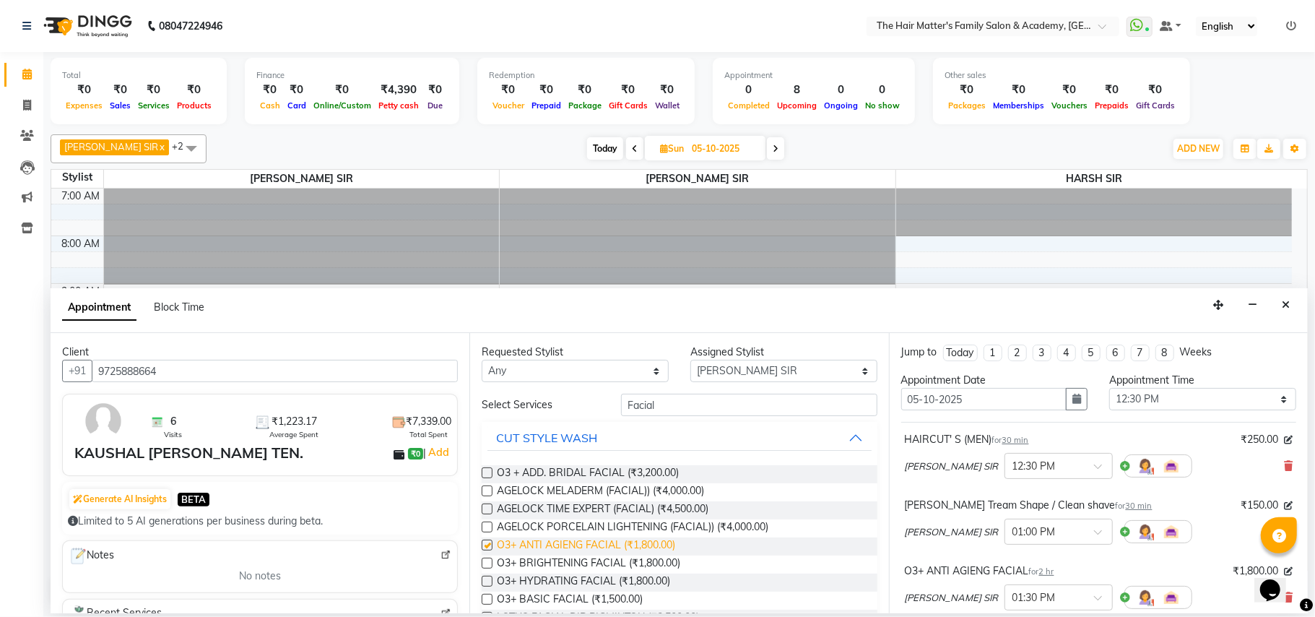
checkbox input "false"
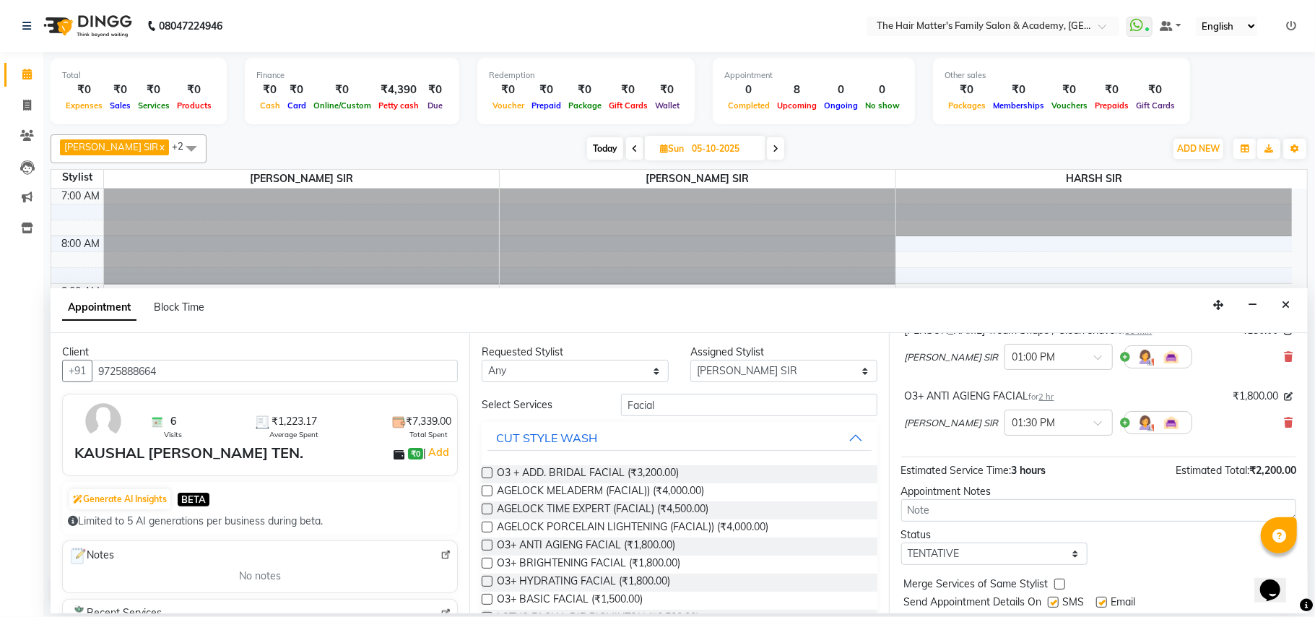
scroll to position [220, 0]
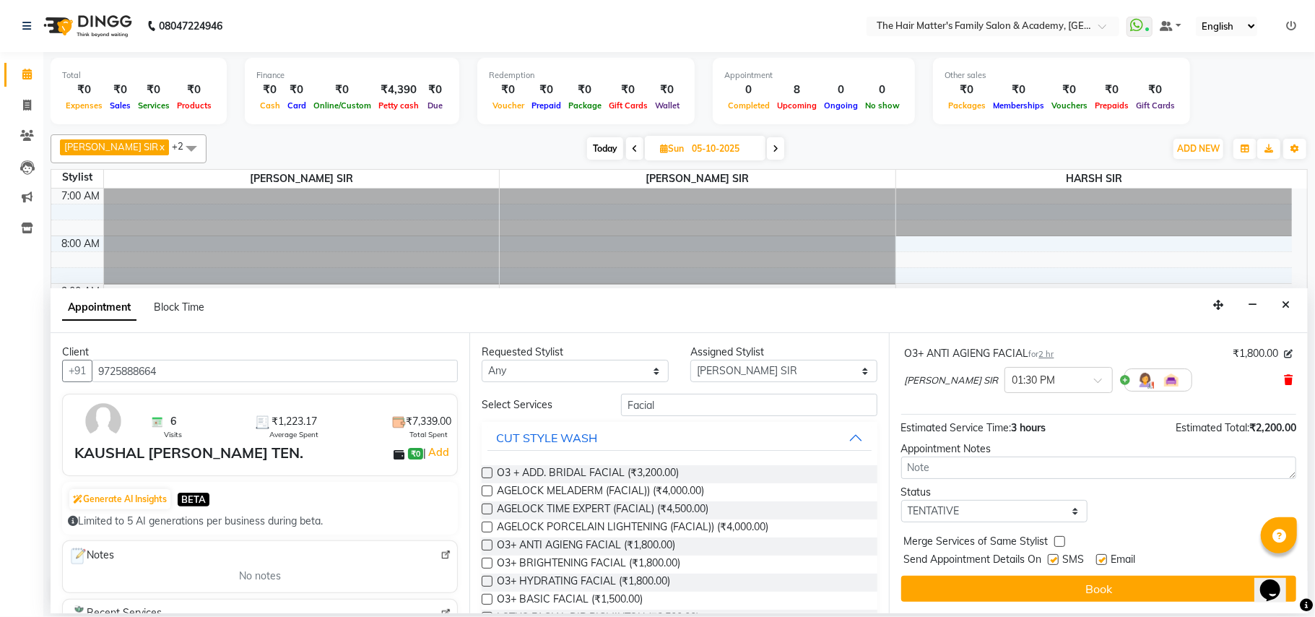
click at [1284, 381] on icon at bounding box center [1288, 380] width 9 height 10
click at [616, 601] on span "O3+ BASIC FACIAL (₹1,500.00)" at bounding box center [570, 600] width 146 height 18
checkbox input "false"
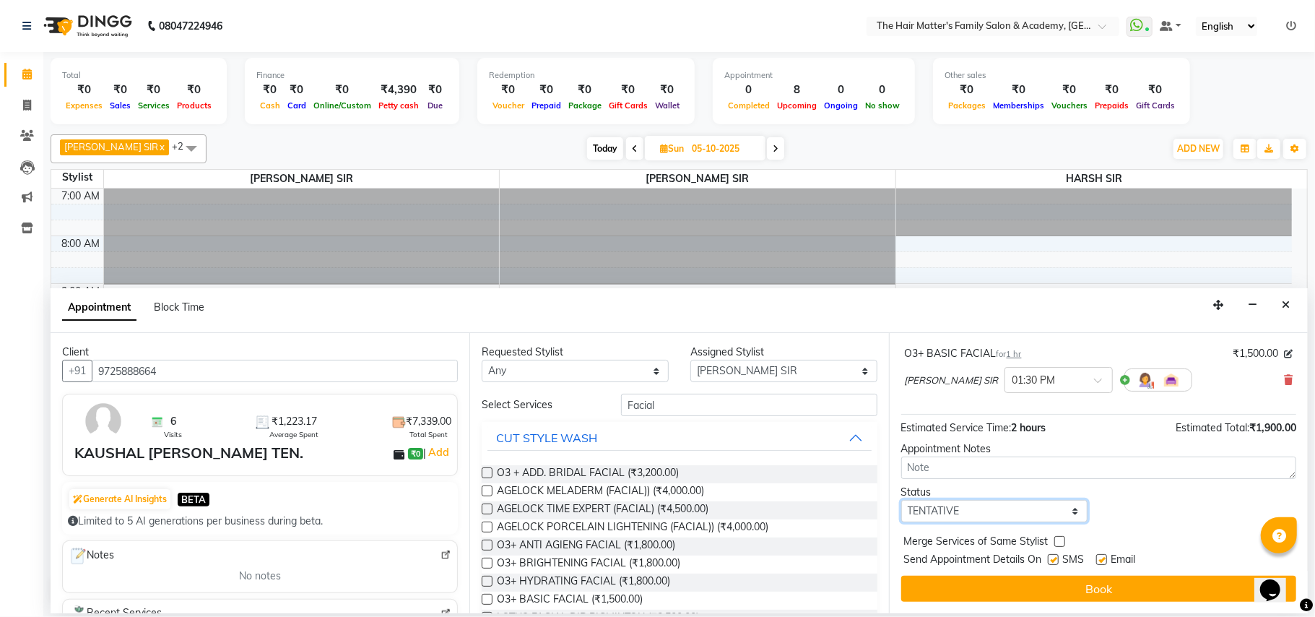
click at [997, 517] on select "Select TENTATIVE CONFIRM UPCOMING" at bounding box center [994, 511] width 187 height 22
select select "confirm booking"
click at [901, 501] on select "Select TENTATIVE CONFIRM UPCOMING" at bounding box center [994, 511] width 187 height 22
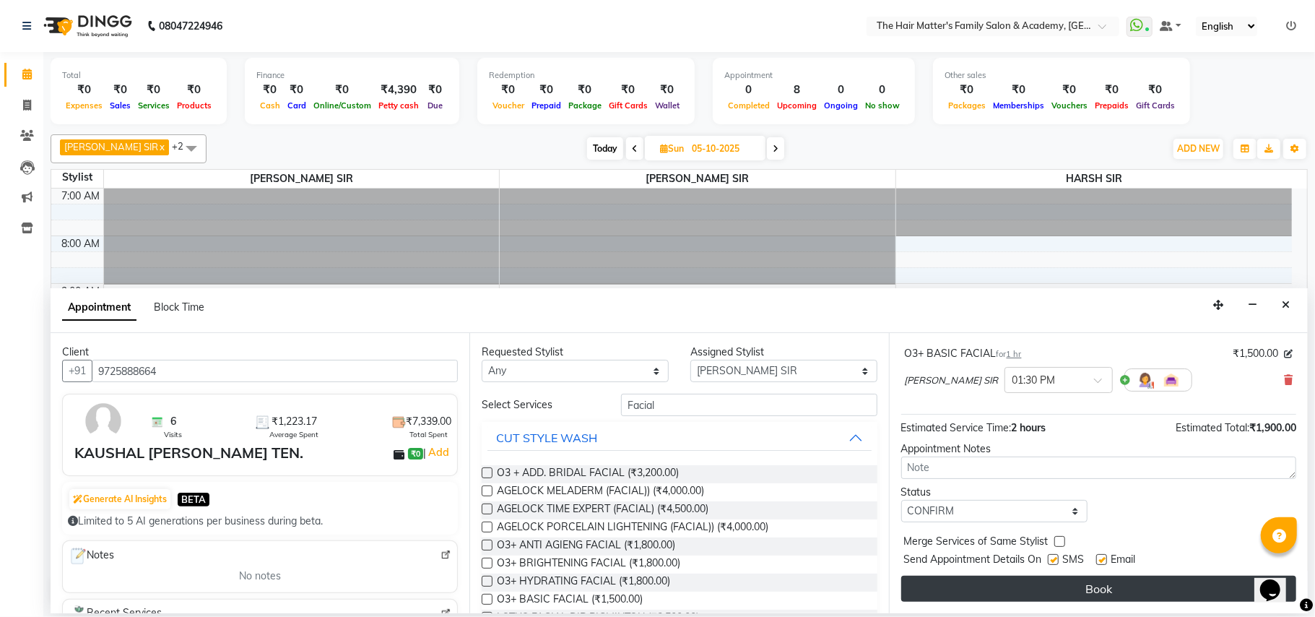
click at [1017, 590] on button "Book" at bounding box center [1098, 589] width 395 height 26
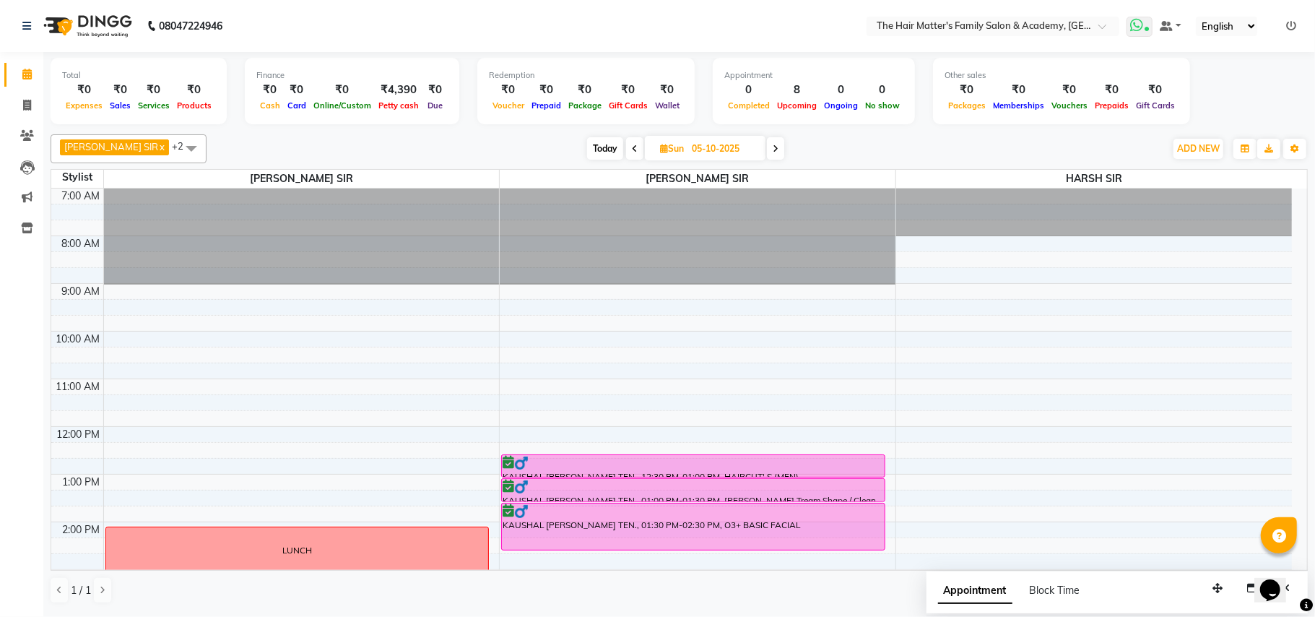
click at [1142, 25] on span at bounding box center [1140, 27] width 26 height 20
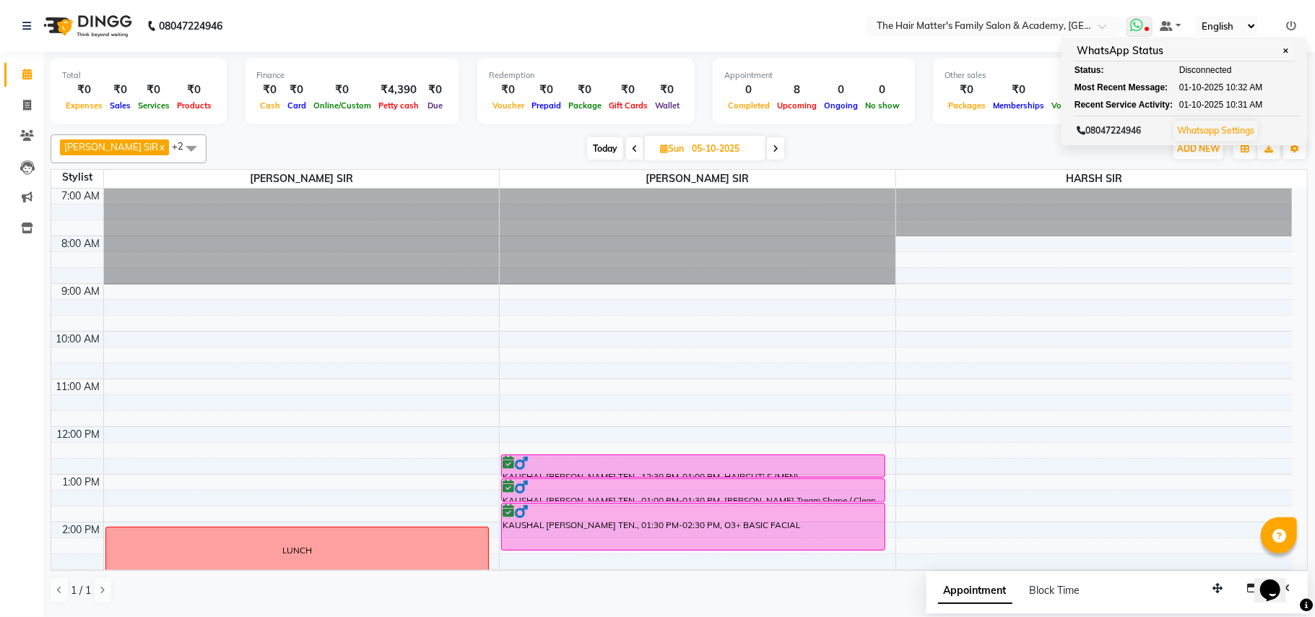
click at [1145, 30] on icon at bounding box center [1147, 30] width 4 height 7
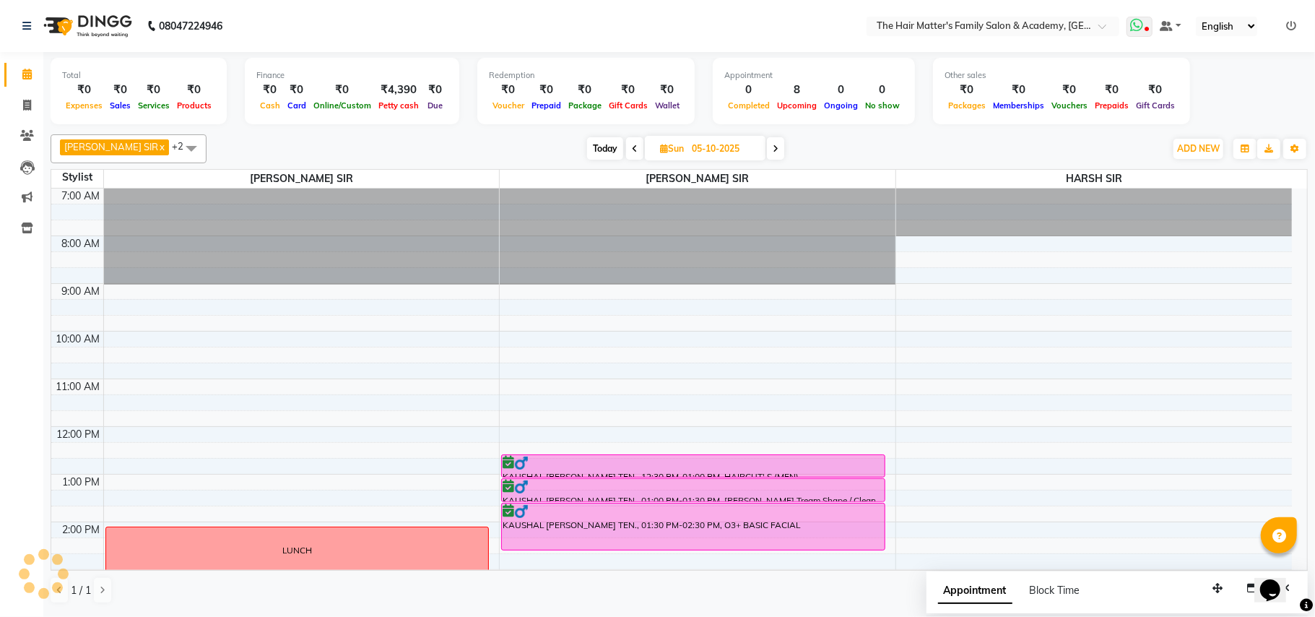
click at [1145, 30] on icon at bounding box center [1147, 30] width 4 height 7
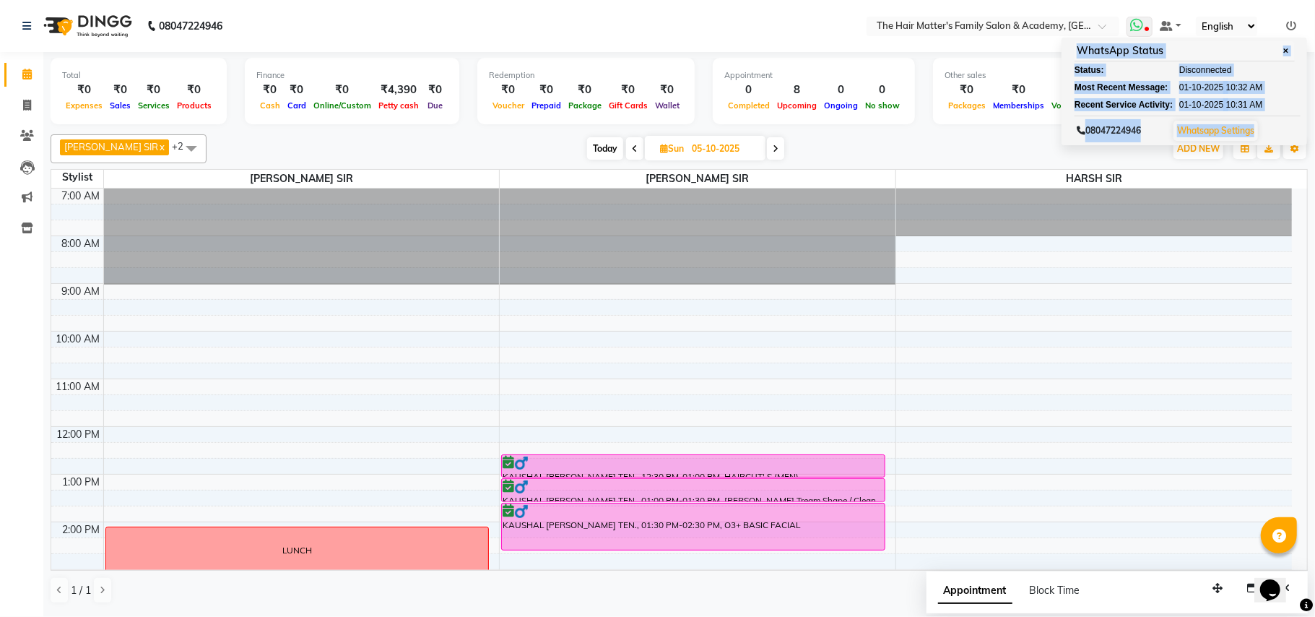
click at [1145, 30] on icon at bounding box center [1147, 30] width 4 height 7
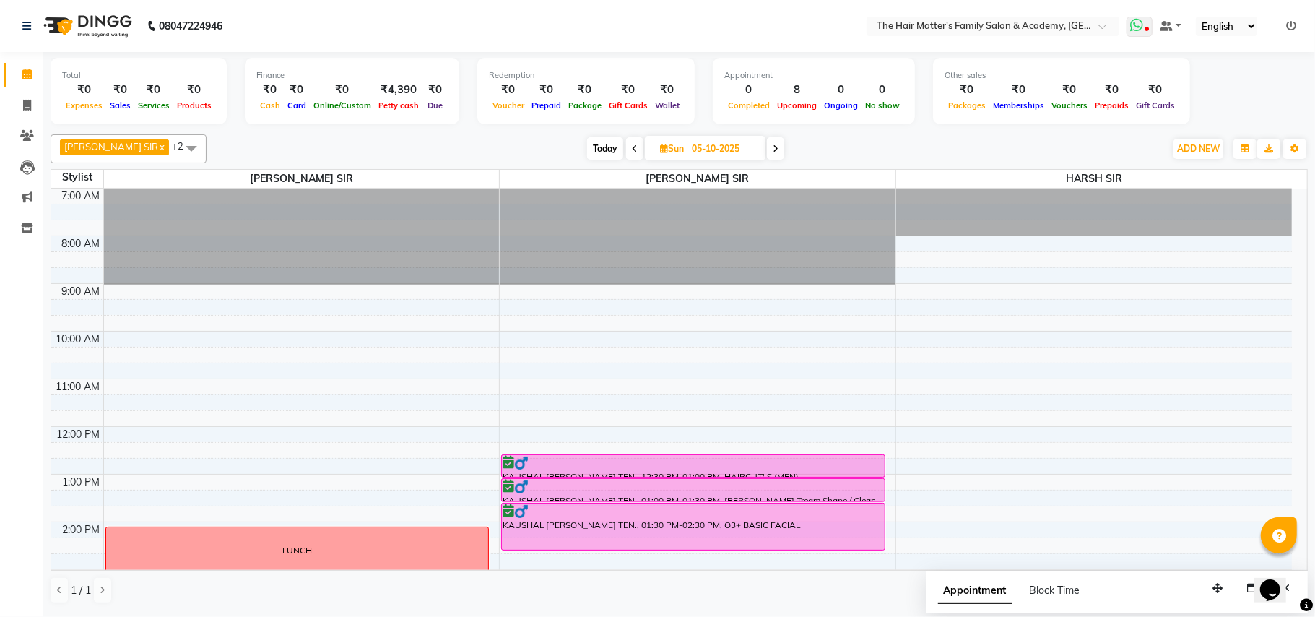
click at [1138, 30] on icon at bounding box center [1136, 25] width 13 height 14
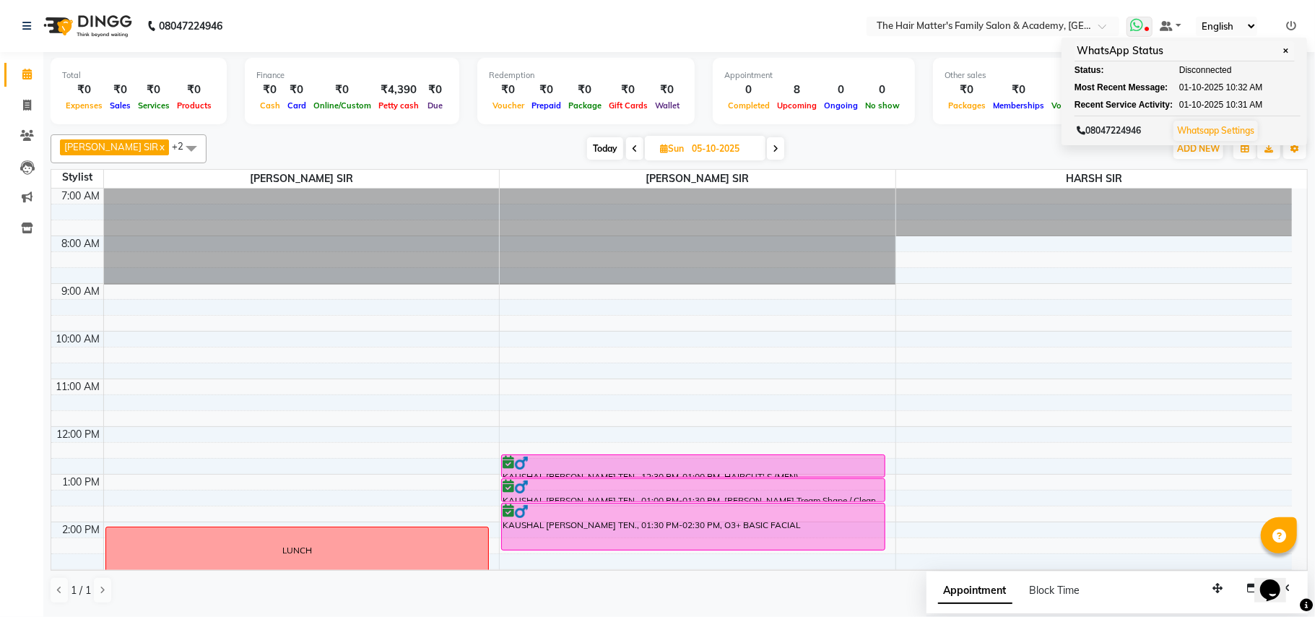
click at [1142, 27] on span at bounding box center [1140, 27] width 26 height 20
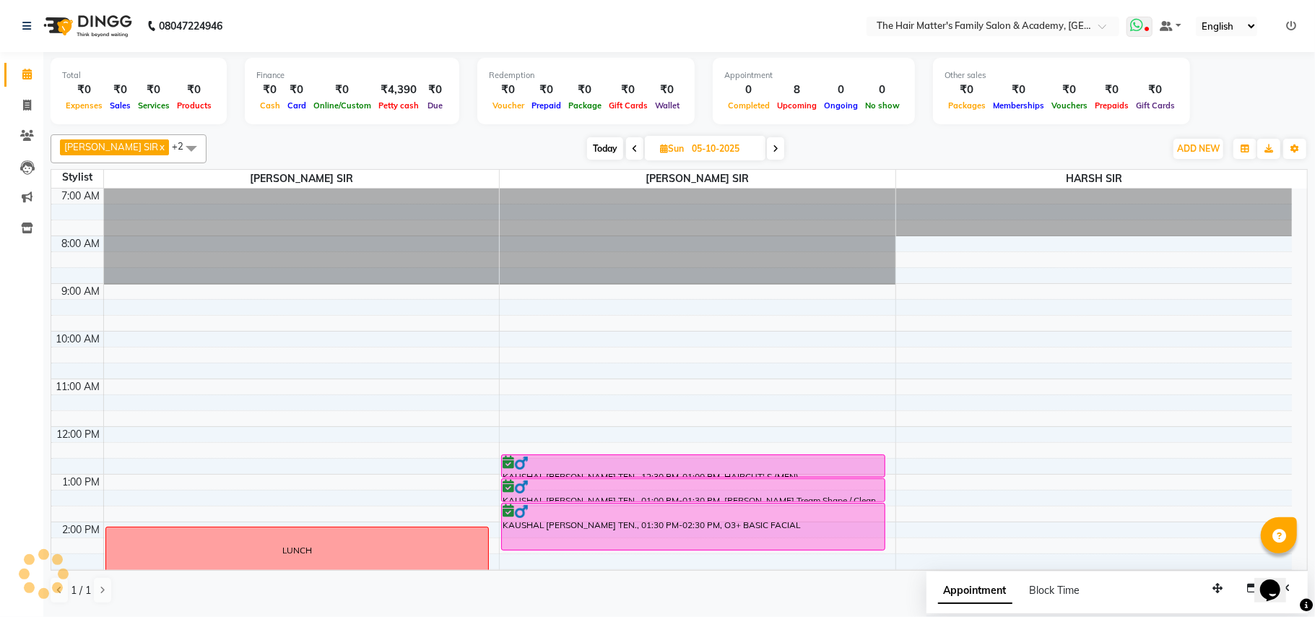
click at [1142, 27] on span at bounding box center [1140, 27] width 26 height 20
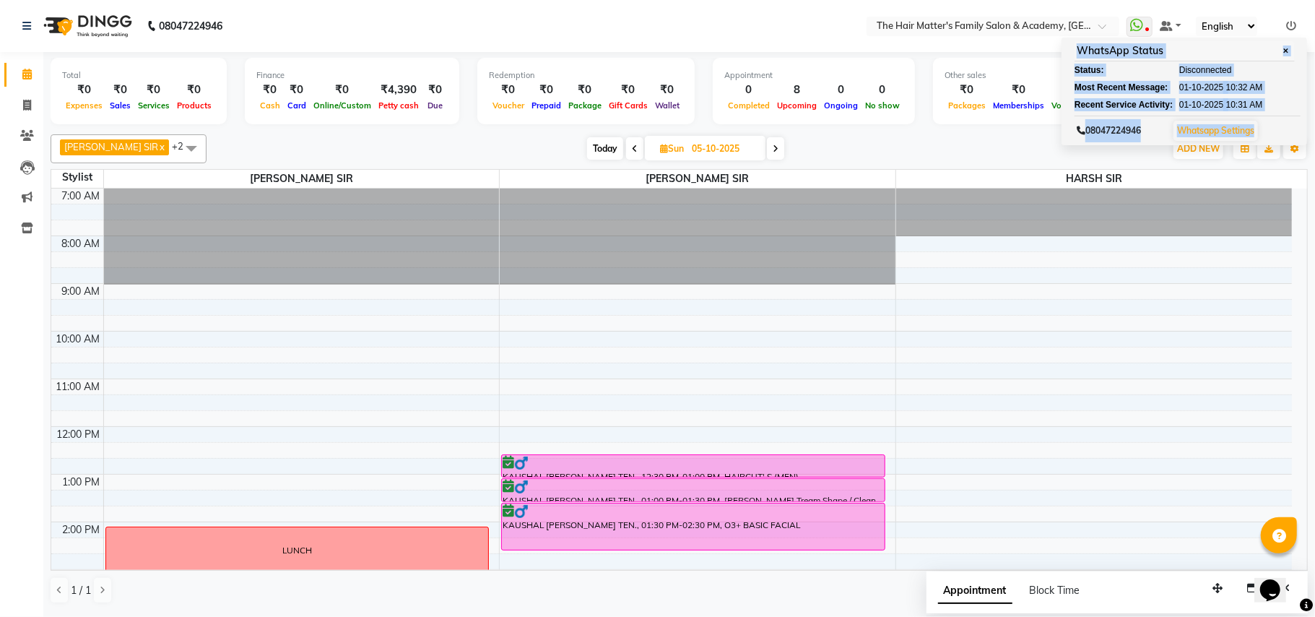
click at [1156, 30] on ul "WhatsApp Status ✕ Status: Disconnected Most Recent Message: 01-10-2025 10:32 AM…" at bounding box center [1215, 26] width 177 height 19
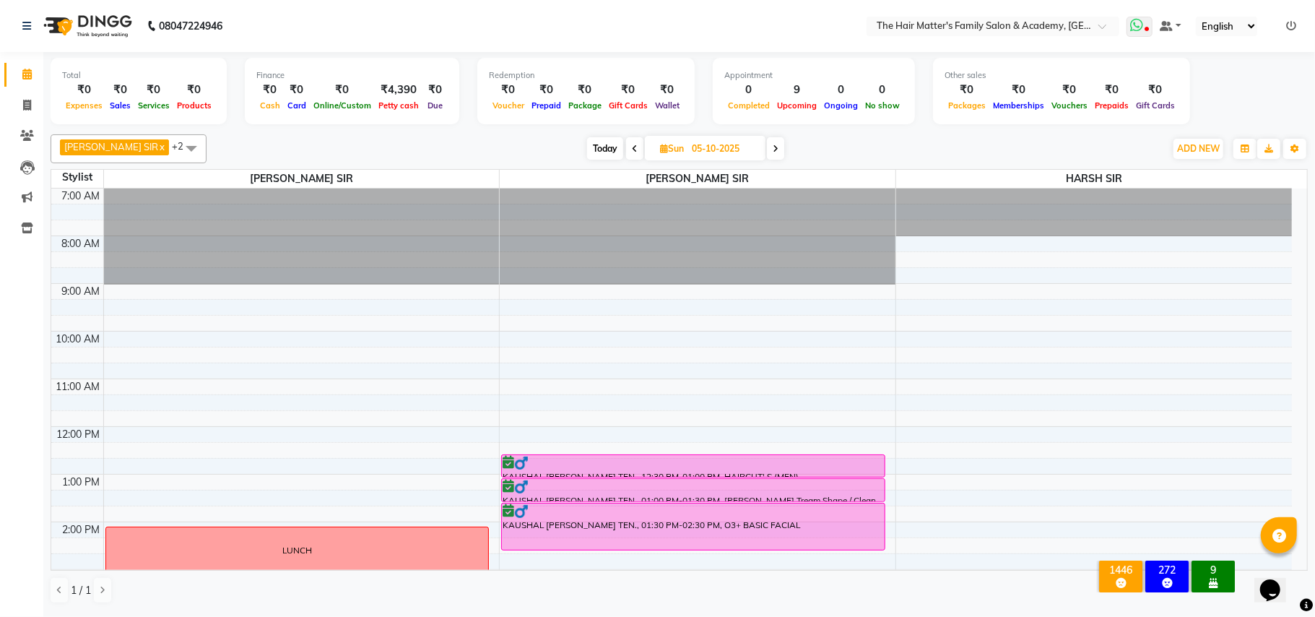
click at [1141, 18] on icon at bounding box center [1136, 25] width 13 height 14
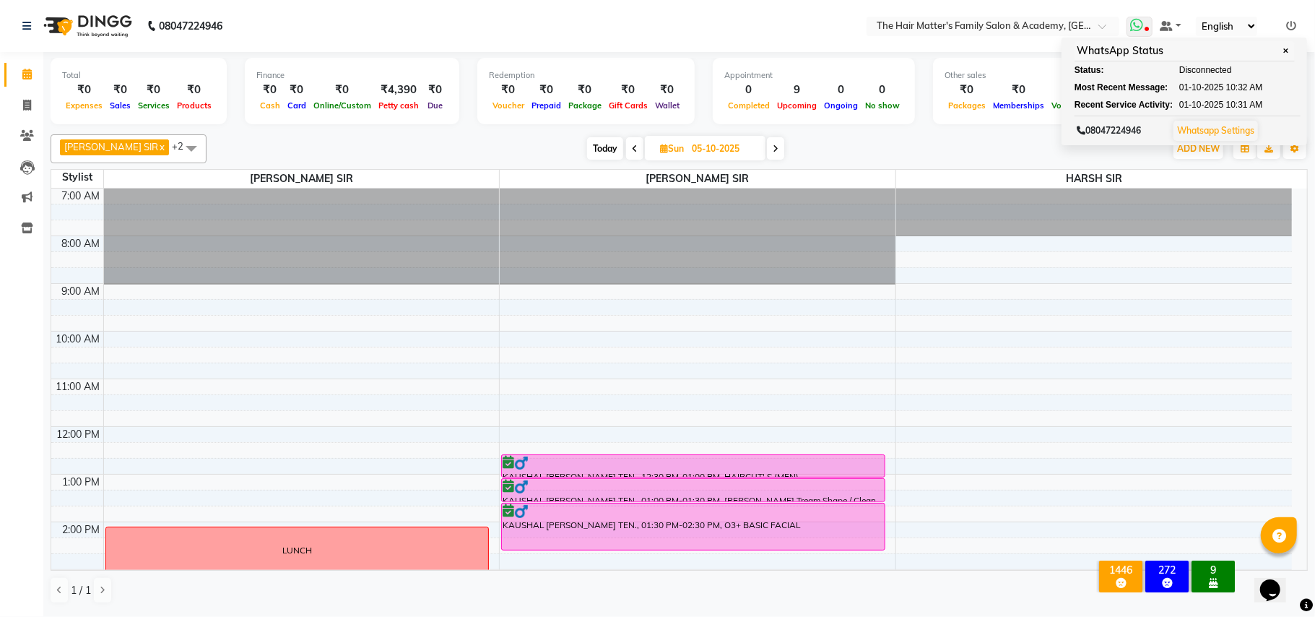
click at [1138, 33] on span at bounding box center [1140, 27] width 26 height 20
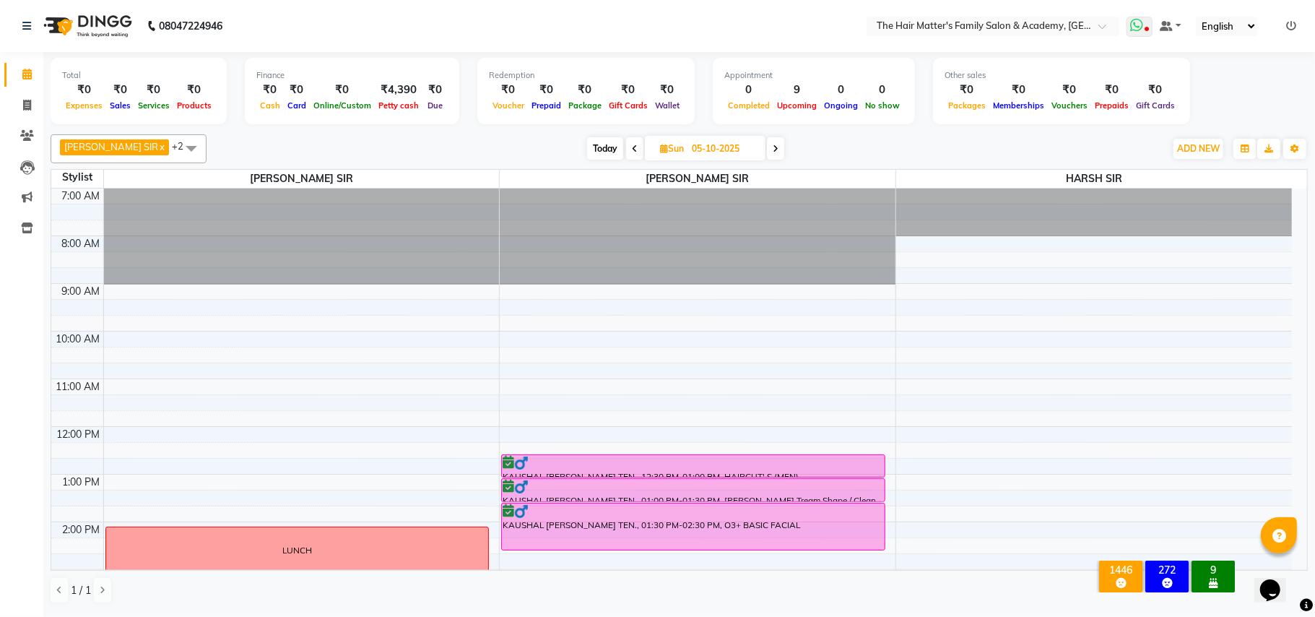
click at [1135, 27] on icon at bounding box center [1136, 25] width 13 height 14
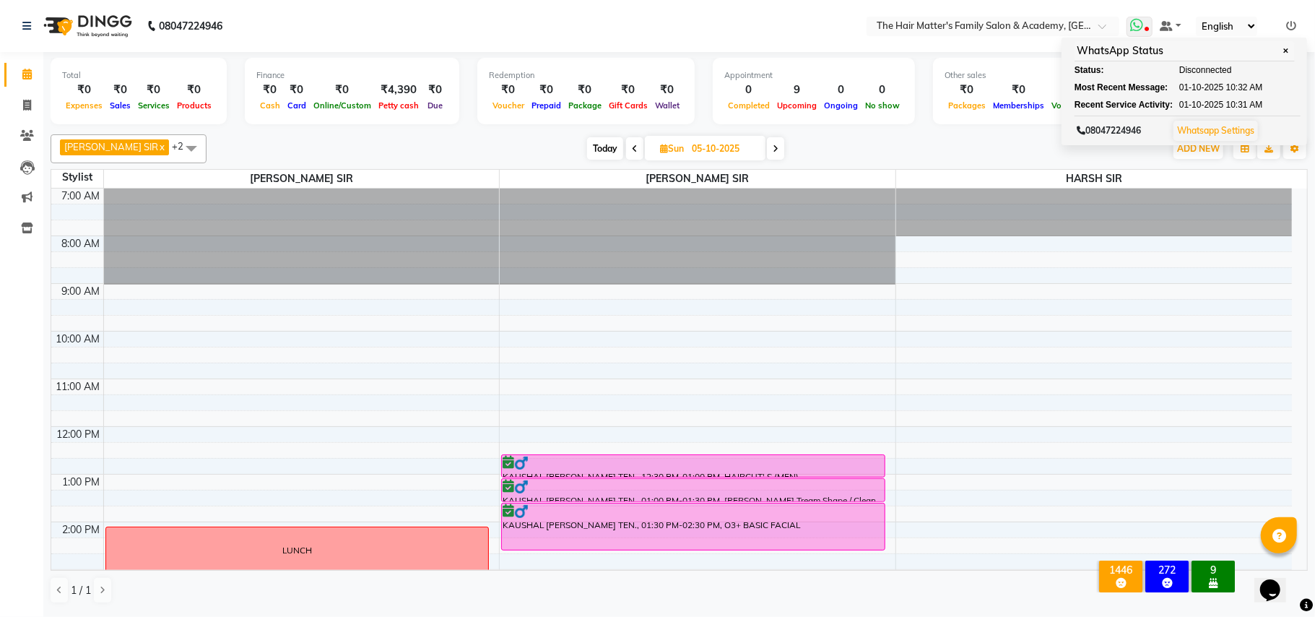
click at [1135, 43] on div "WhatsApp Status ✕" at bounding box center [1185, 51] width 220 height 20
click at [1141, 32] on icon at bounding box center [1136, 25] width 13 height 14
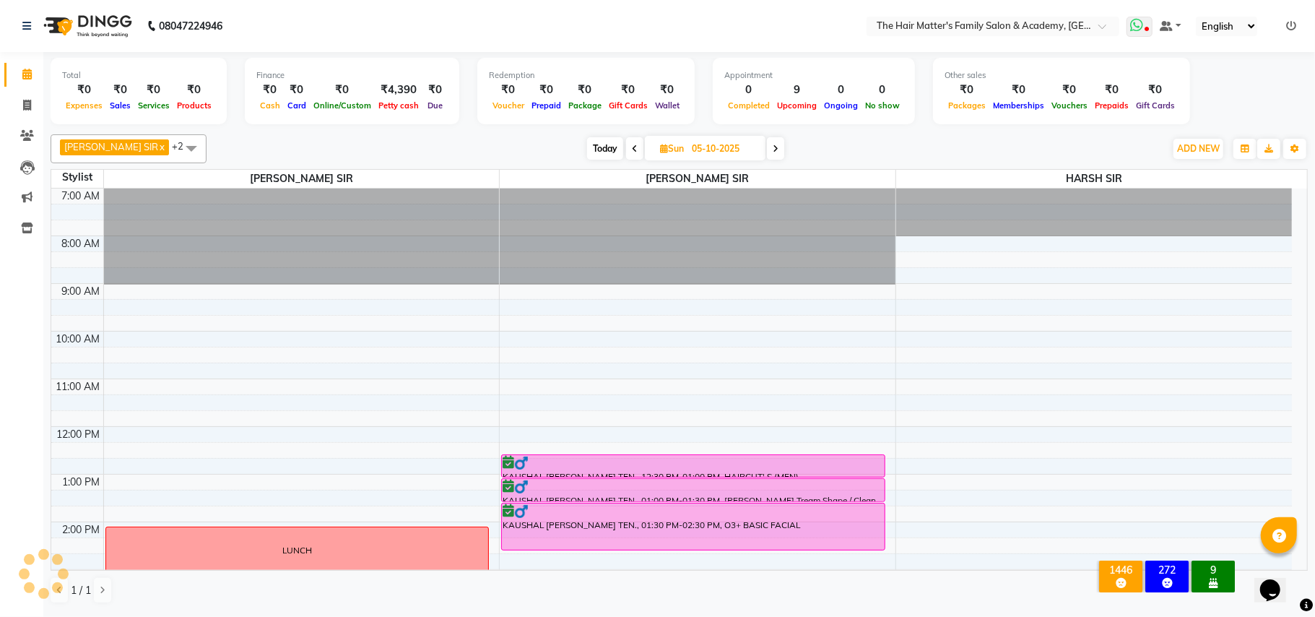
click at [1141, 32] on icon at bounding box center [1136, 25] width 13 height 14
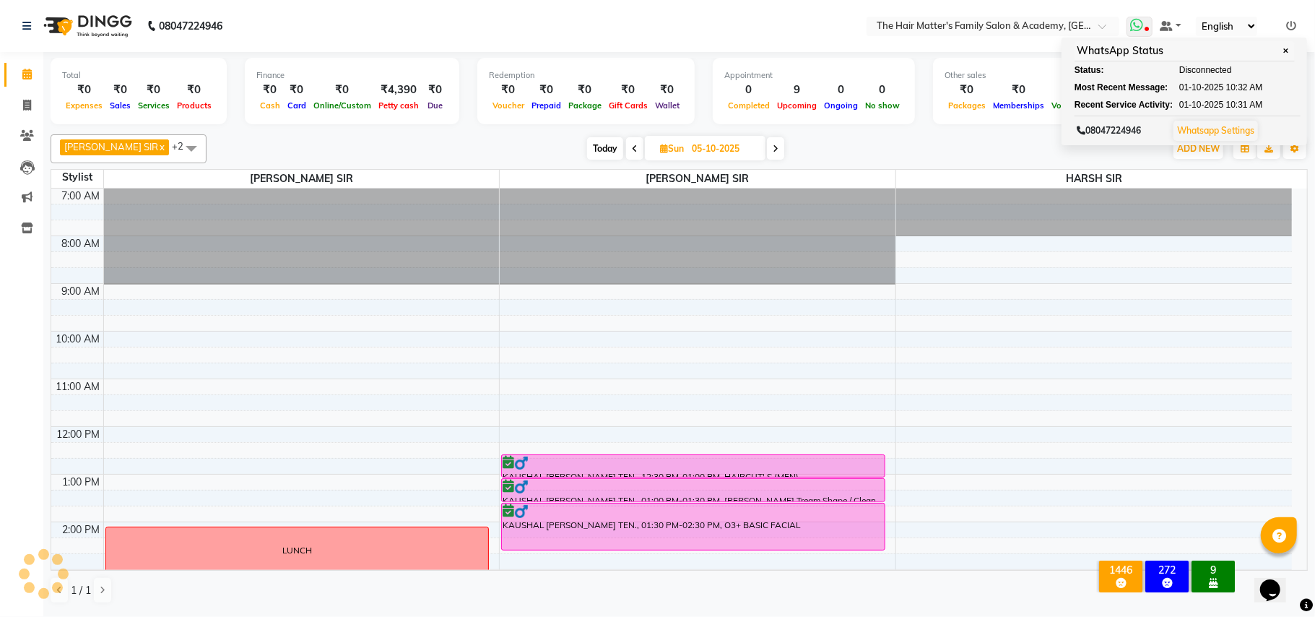
click at [1141, 32] on icon at bounding box center [1136, 25] width 13 height 14
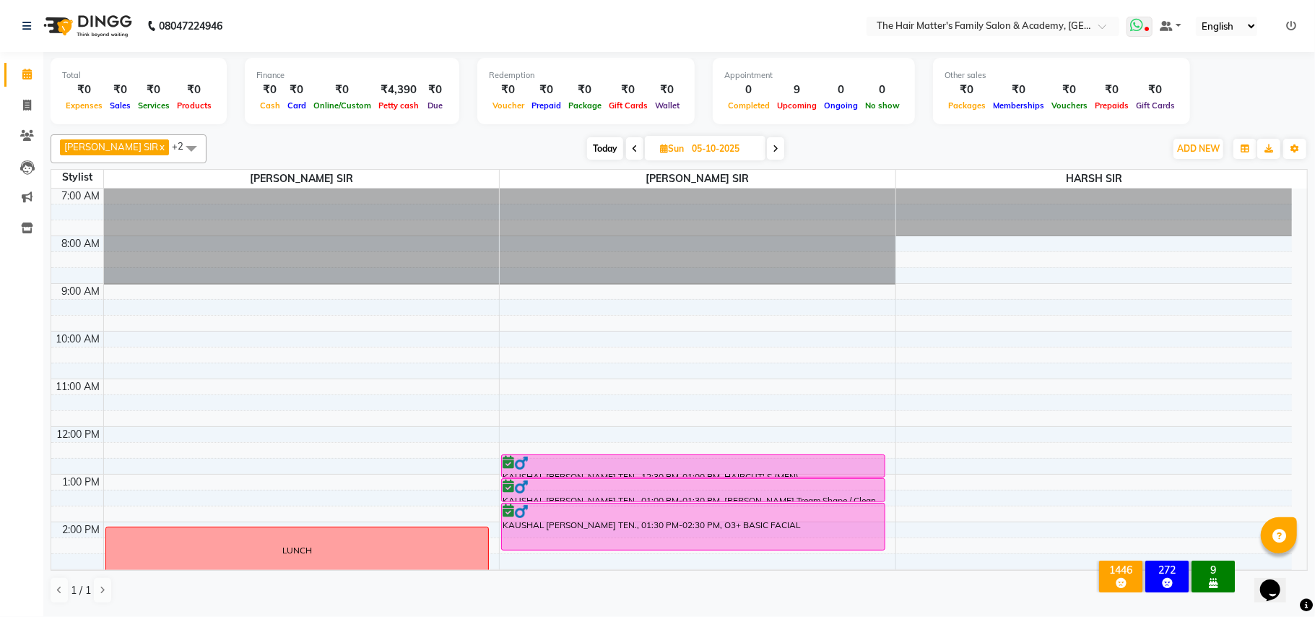
click at [1141, 32] on icon at bounding box center [1136, 25] width 13 height 14
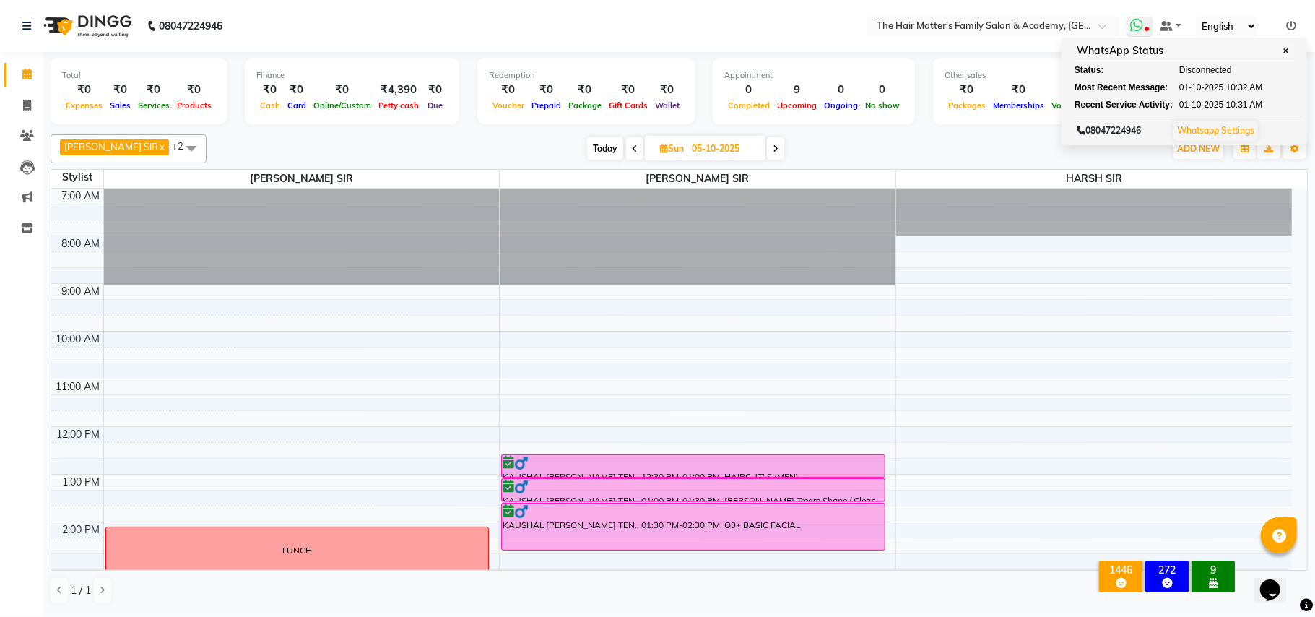
click at [1141, 32] on icon at bounding box center [1136, 25] width 13 height 14
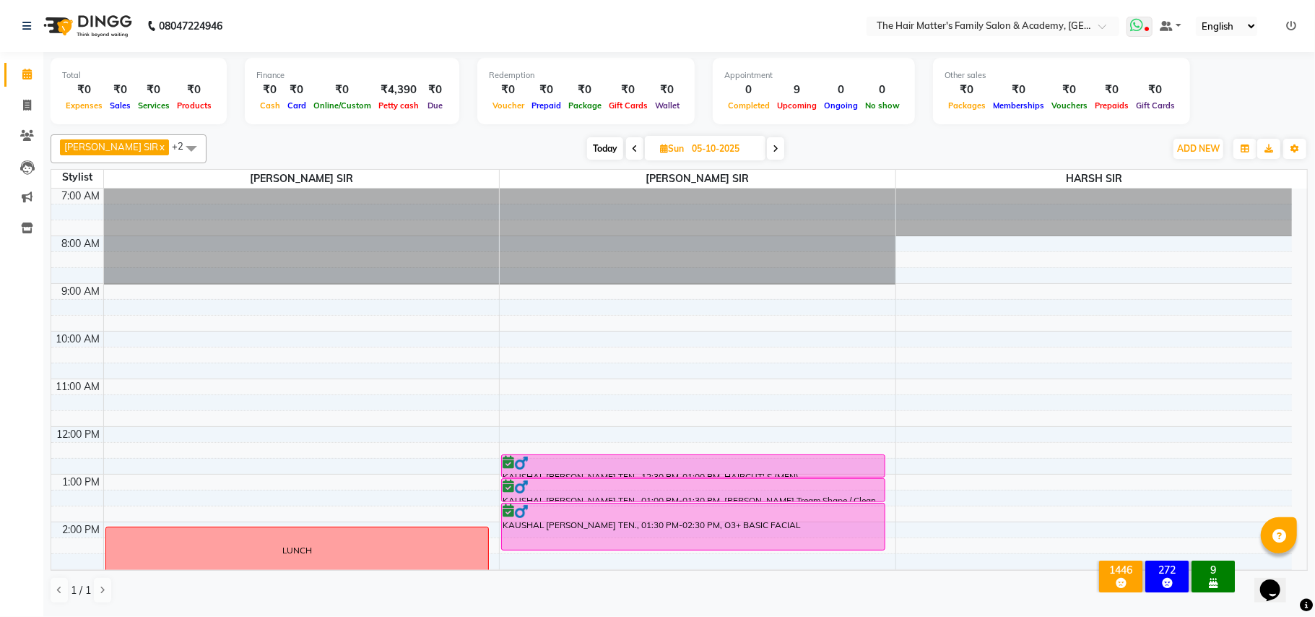
click at [1141, 32] on icon at bounding box center [1136, 25] width 13 height 14
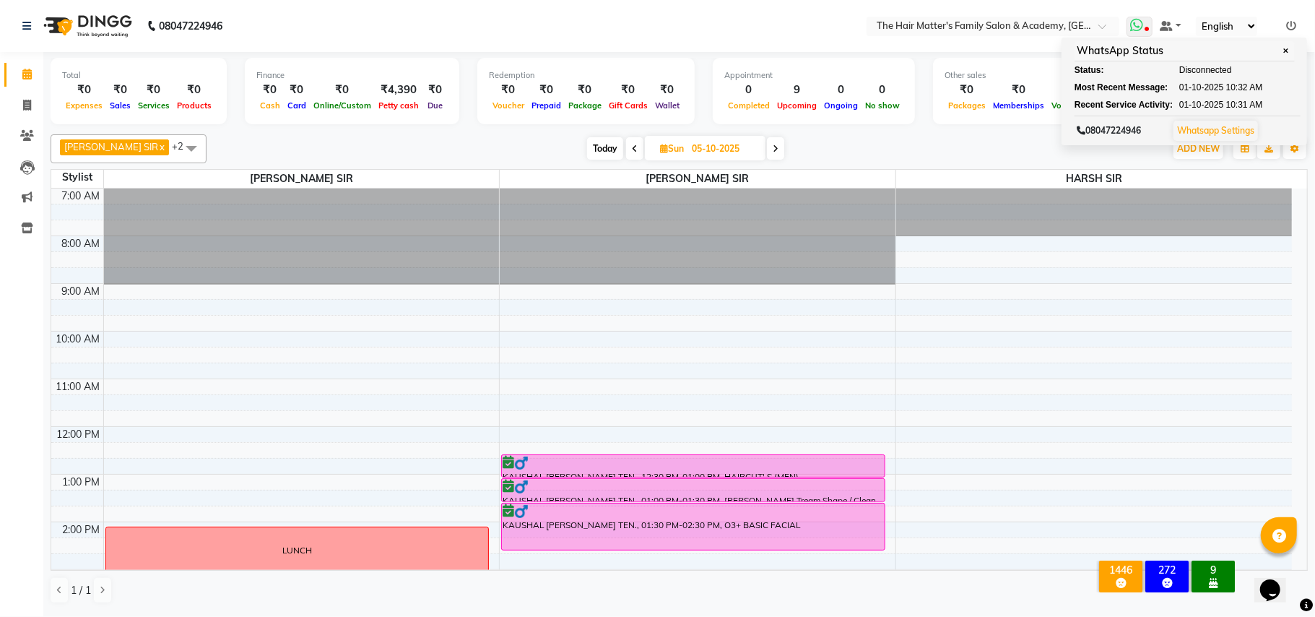
click at [1135, 23] on icon at bounding box center [1136, 25] width 13 height 14
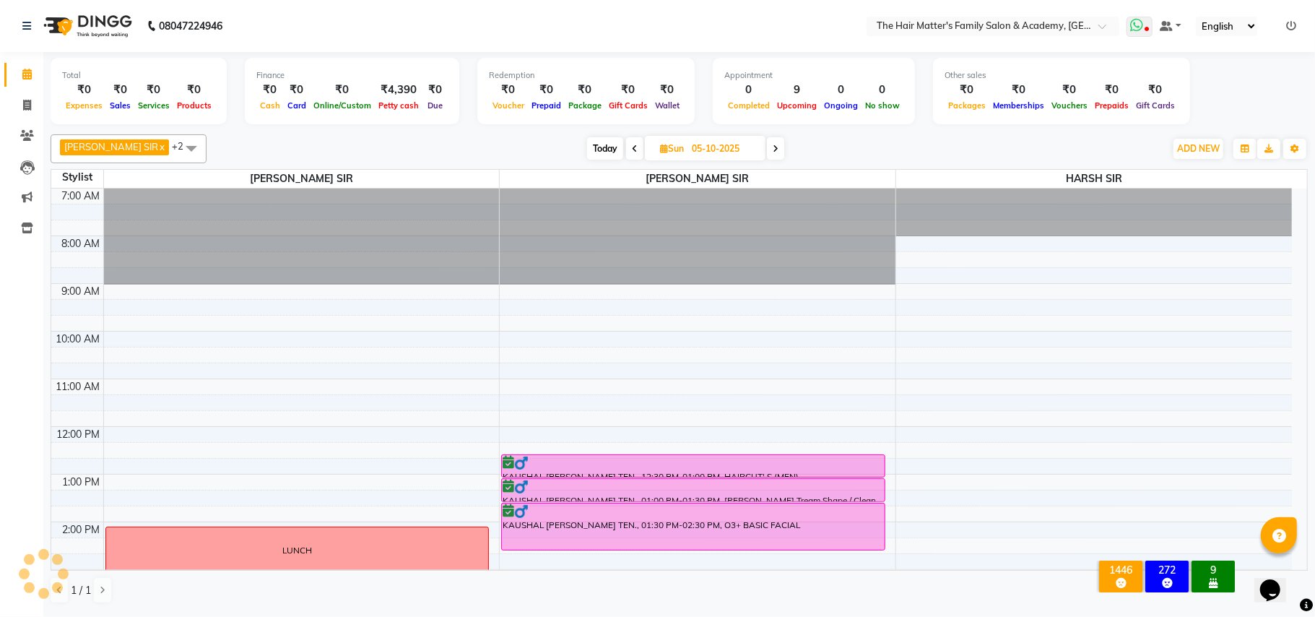
click at [1135, 23] on icon at bounding box center [1136, 25] width 13 height 14
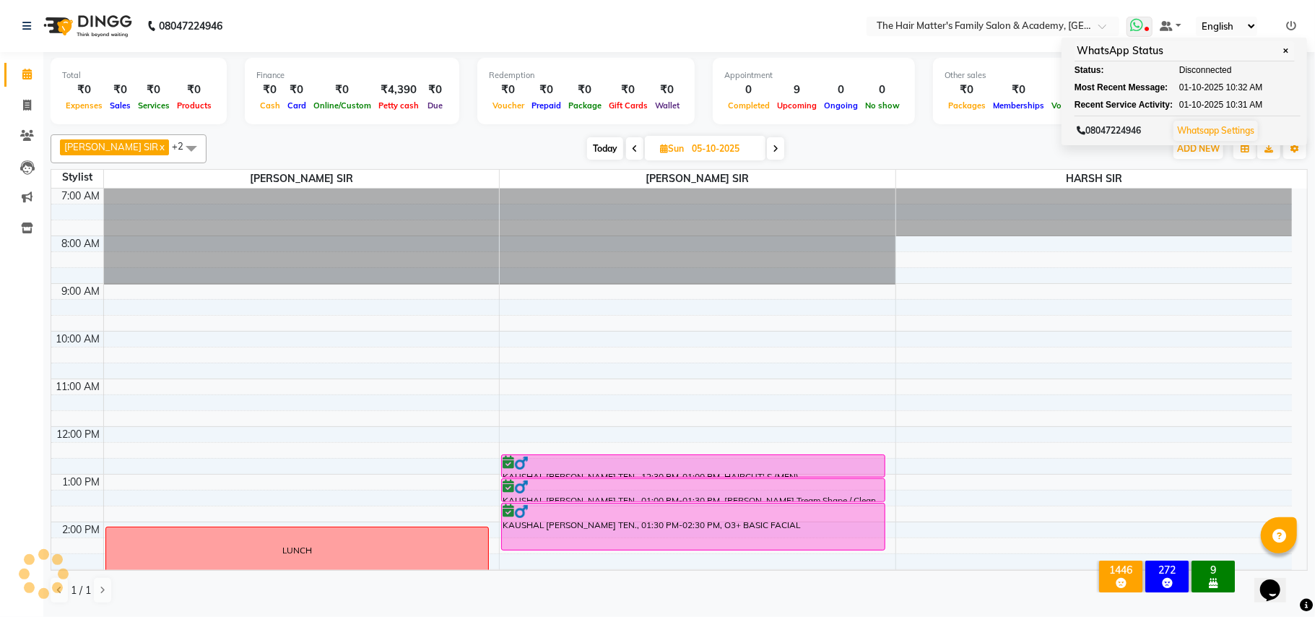
click at [1135, 23] on icon at bounding box center [1136, 25] width 13 height 14
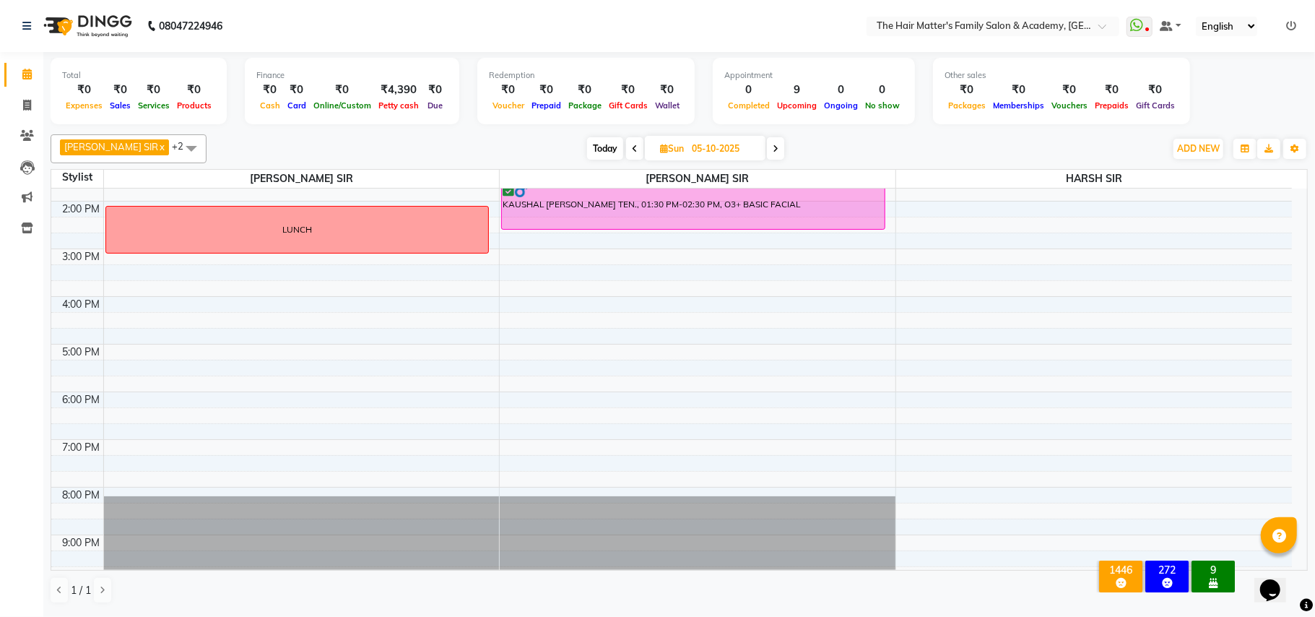
click at [594, 151] on span "Today" at bounding box center [605, 148] width 36 height 22
type input "01-10-2025"
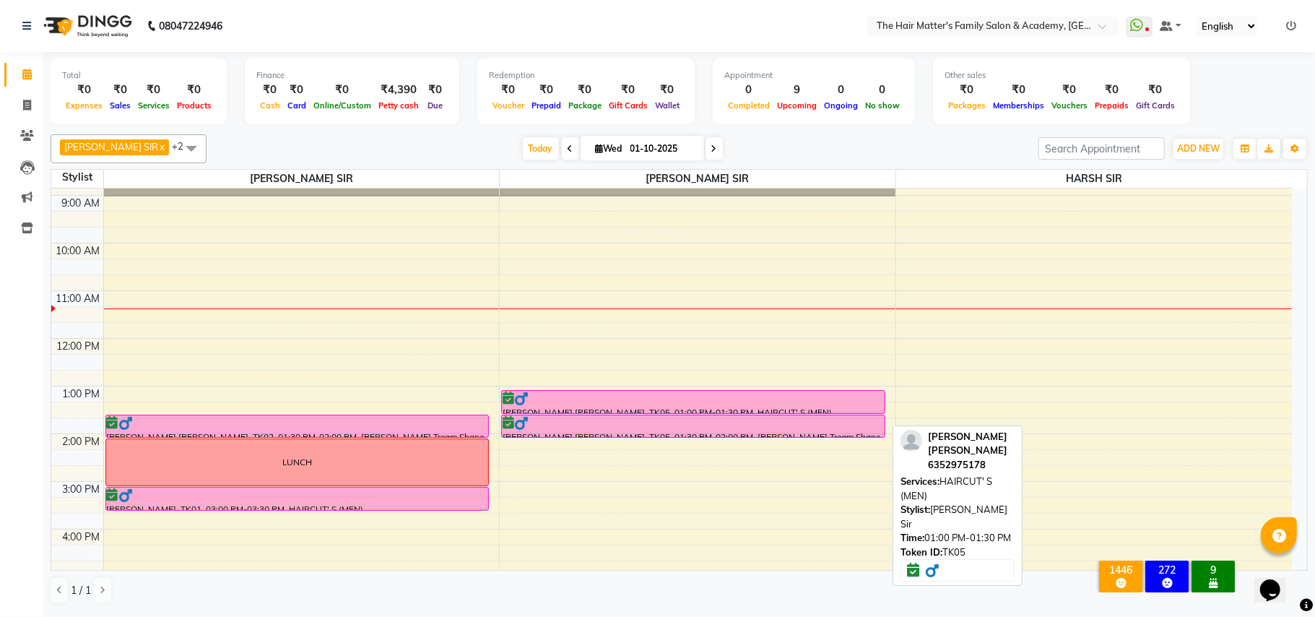
scroll to position [71, 0]
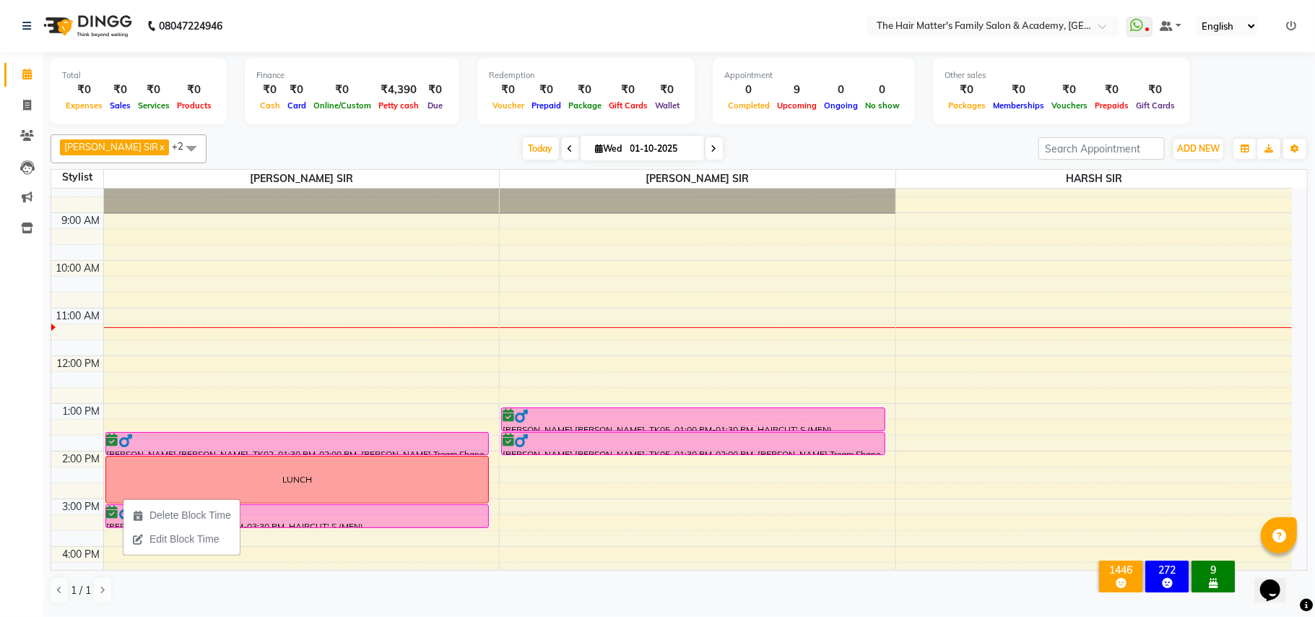
click at [41, 485] on div "Calendar Invoice Clients Leads Marketing Inventory Completed InProgress Upcomin…" at bounding box center [97, 318] width 195 height 554
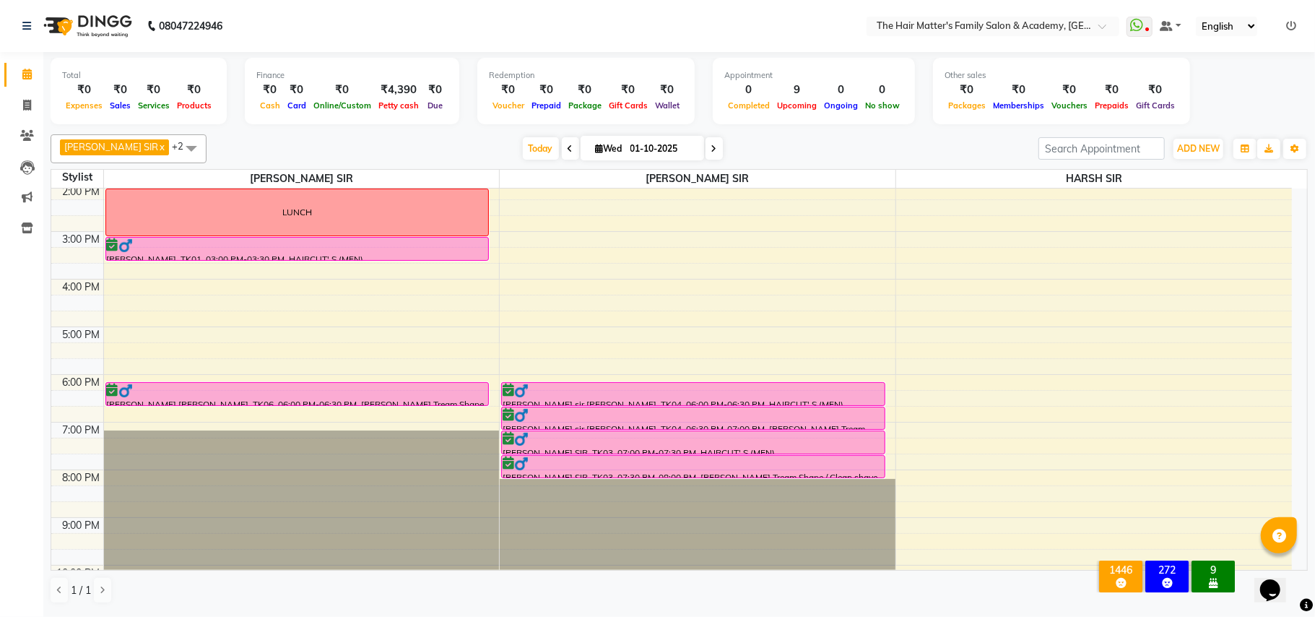
scroll to position [391, 0]
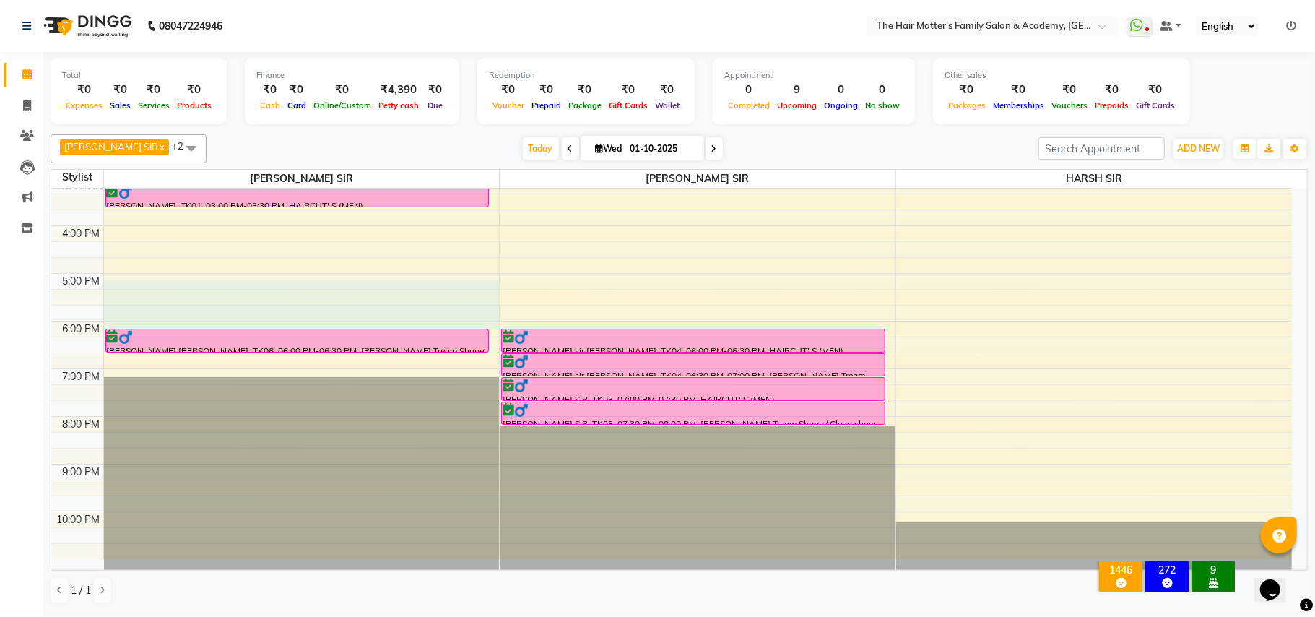
drag, startPoint x: 111, startPoint y: 285, endPoint x: 474, endPoint y: 322, distance: 365.2
click at [474, 322] on div "7:00 AM 8:00 AM 9:00 AM 10:00 AM 11:00 AM 12:00 PM 1:00 PM 2:00 PM 3:00 PM 4:00…" at bounding box center [671, 178] width 1241 height 762
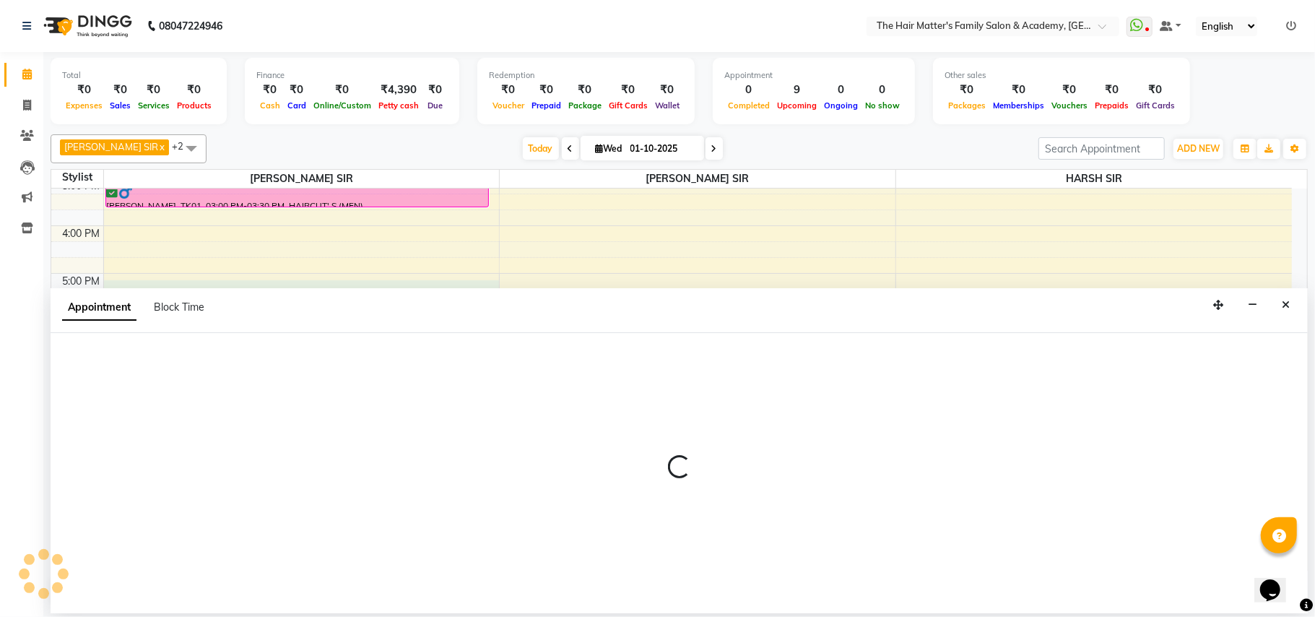
select select "42572"
select select "1020"
select select "tentative"
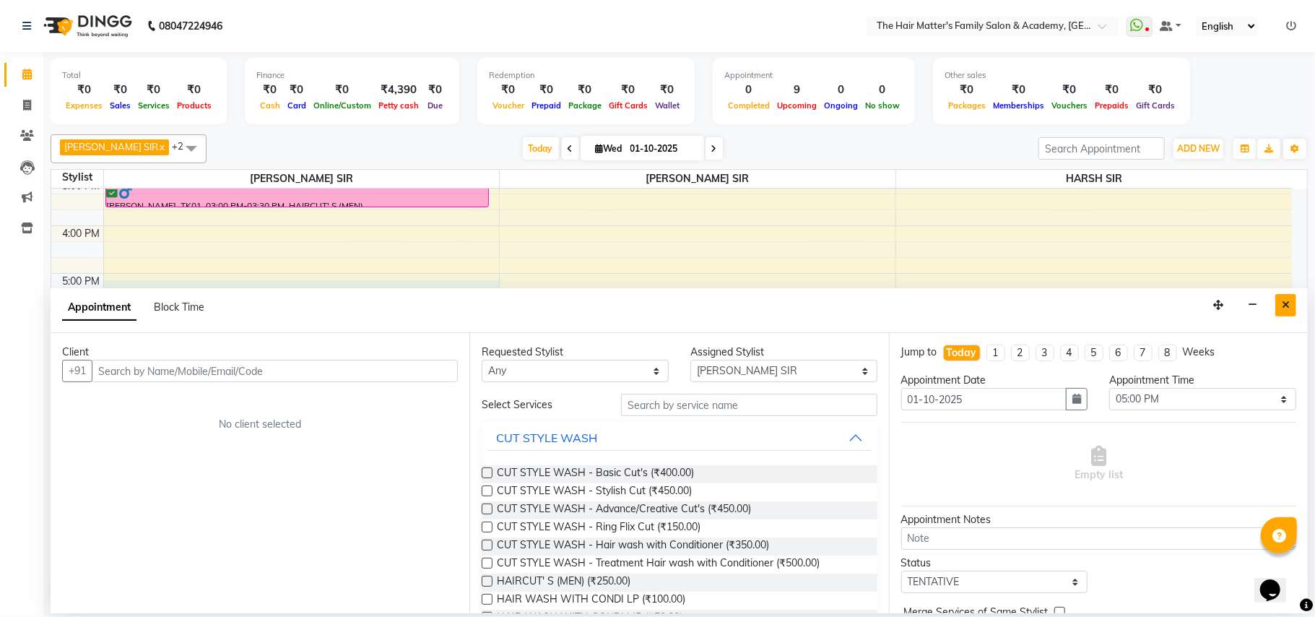
click at [1283, 298] on button "Close" at bounding box center [1285, 305] width 21 height 22
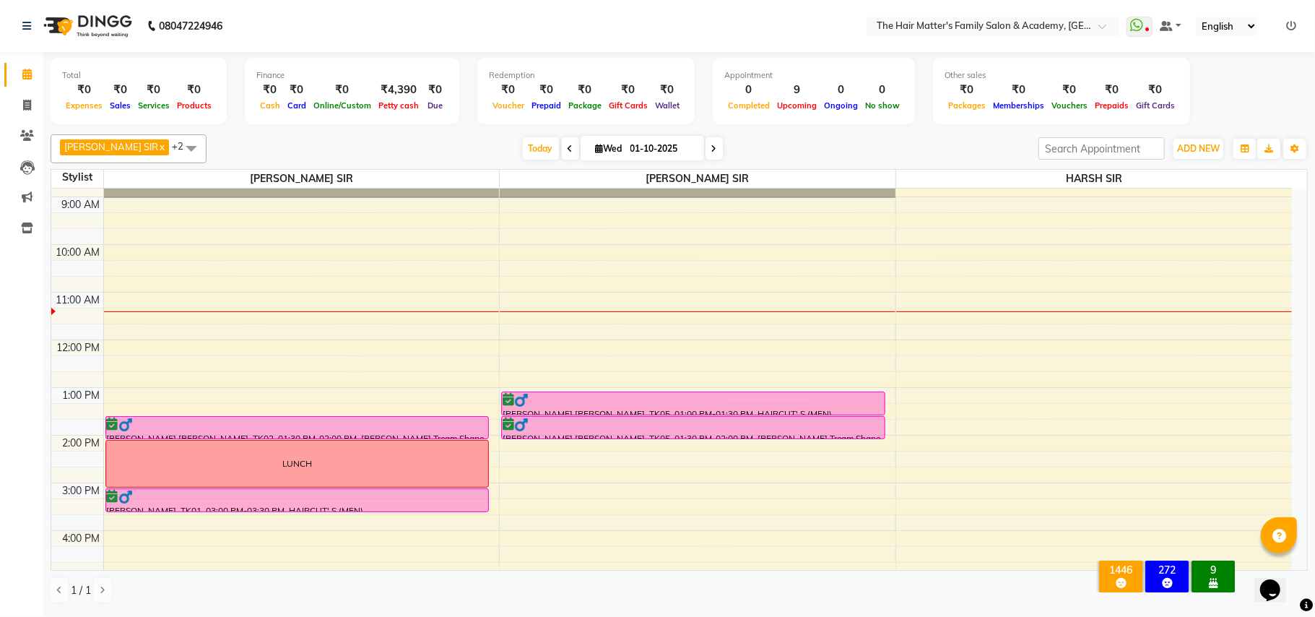
scroll to position [71, 0]
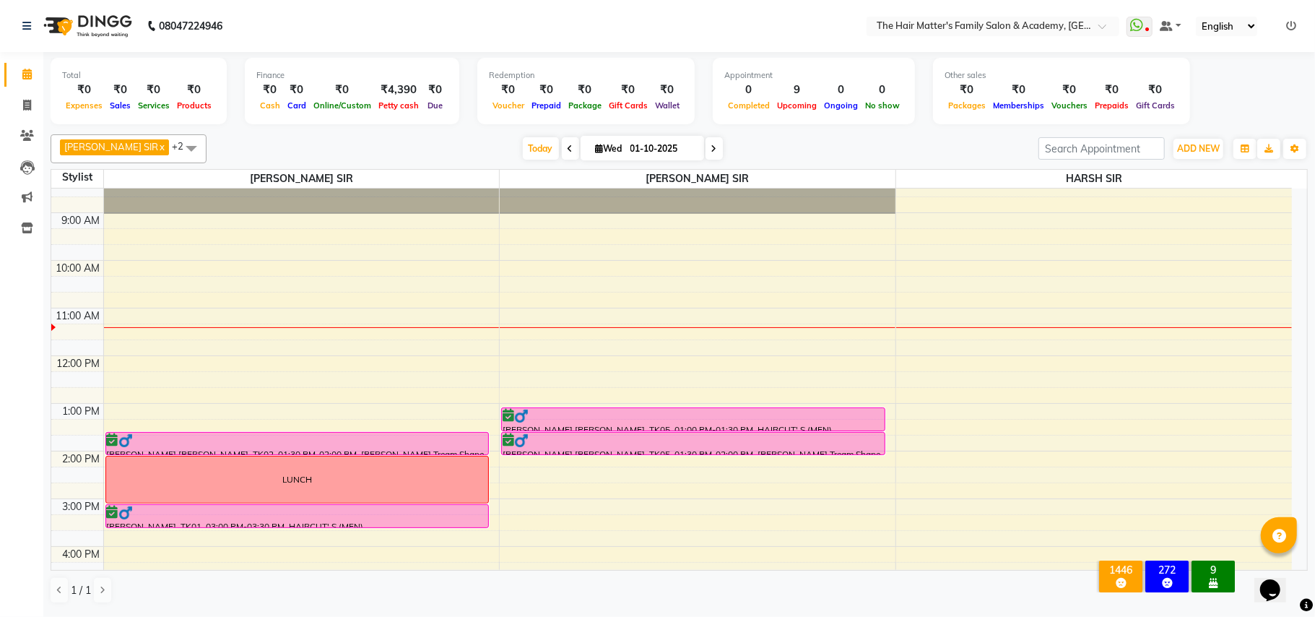
click at [518, 492] on div "7:00 AM 8:00 AM 9:00 AM 10:00 AM 11:00 AM 12:00 PM 1:00 PM 2:00 PM 3:00 PM 4:00…" at bounding box center [671, 499] width 1241 height 762
select select "43094"
select select "tentative"
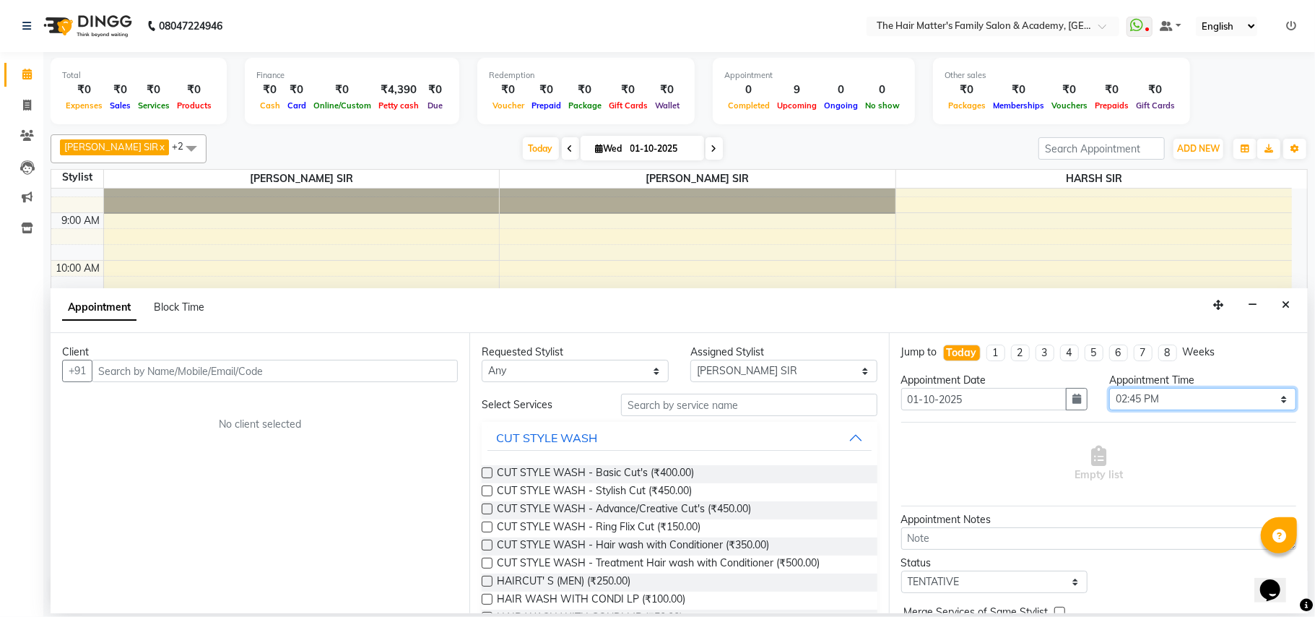
click at [1206, 403] on select "Select 08:00 AM 08:15 AM 08:30 AM 08:45 AM 09:00 AM 09:15 AM 09:30 AM 09:45 AM …" at bounding box center [1202, 399] width 187 height 22
select select "855"
click at [1109, 390] on select "Select 08:00 AM 08:15 AM 08:30 AM 08:45 AM 09:00 AM 09:15 AM 09:30 AM 09:45 AM …" at bounding box center [1202, 399] width 187 height 22
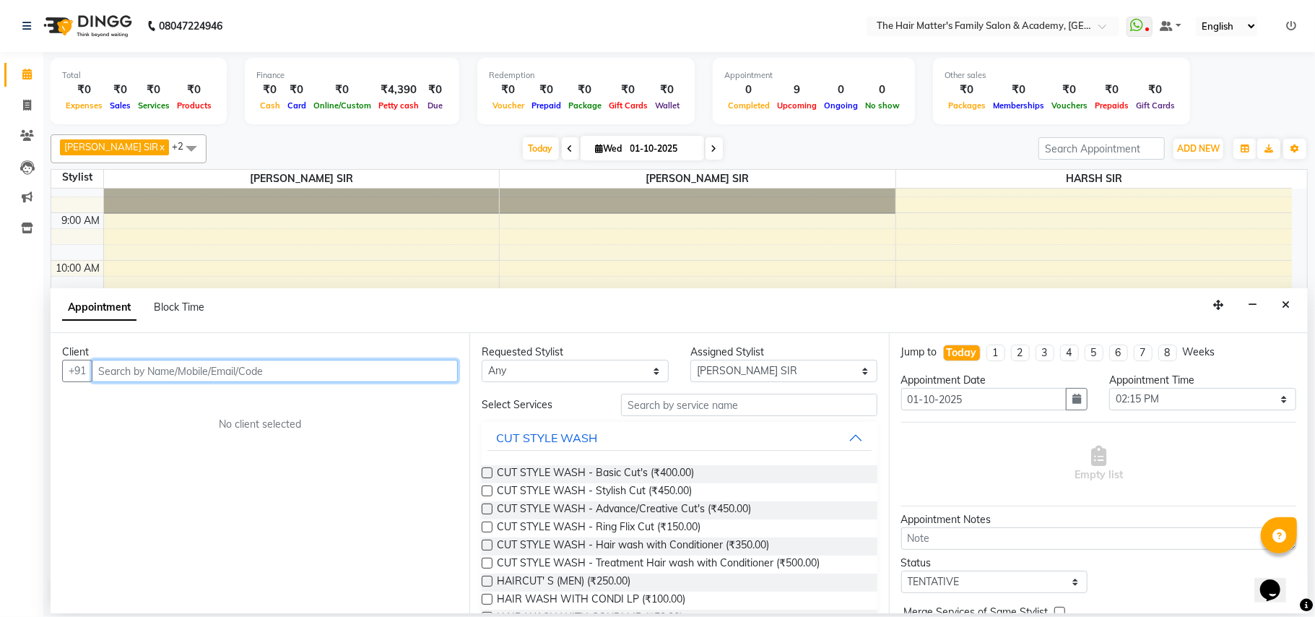
click at [248, 381] on input "text" at bounding box center [275, 371] width 366 height 22
click at [200, 382] on input "text" at bounding box center [275, 371] width 366 height 22
click at [1150, 27] on span at bounding box center [1140, 27] width 26 height 20
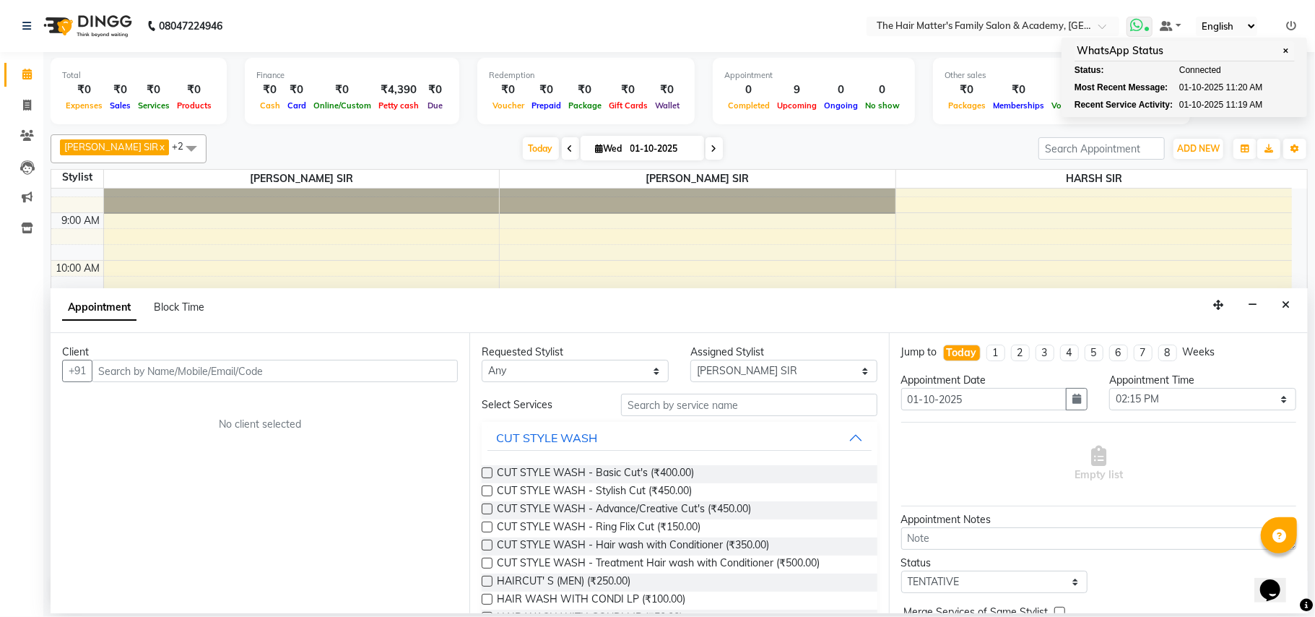
click at [1148, 26] on span at bounding box center [1140, 27] width 26 height 20
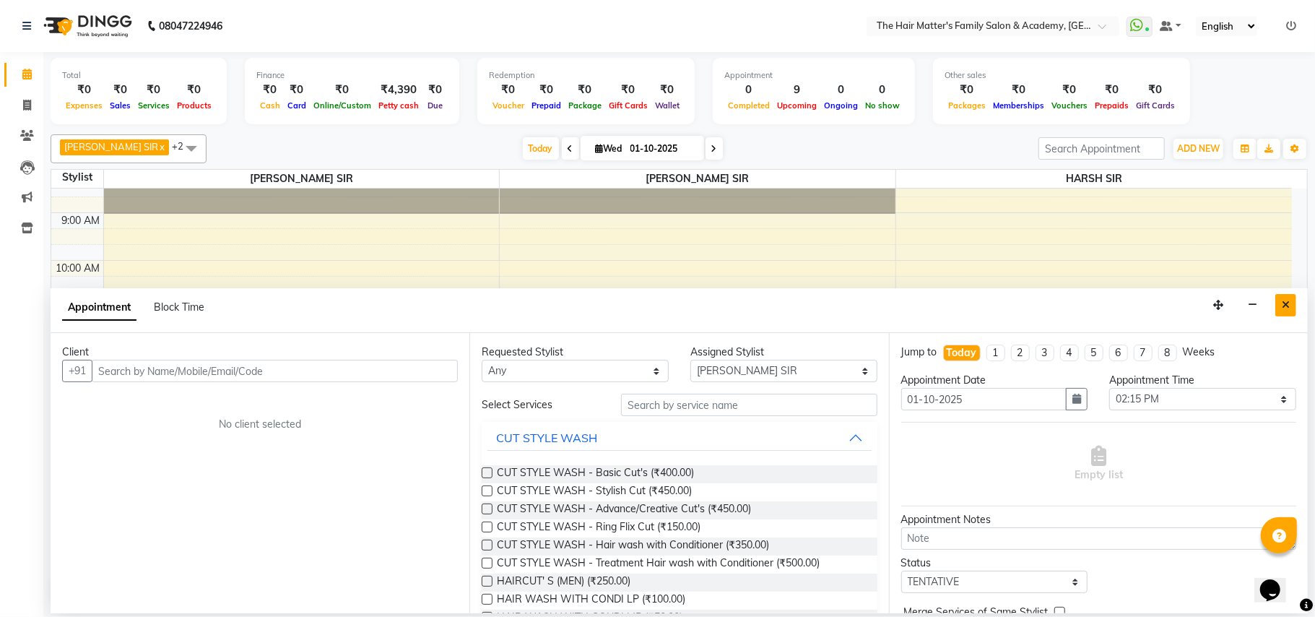
click at [1285, 310] on icon "Close" at bounding box center [1286, 305] width 8 height 10
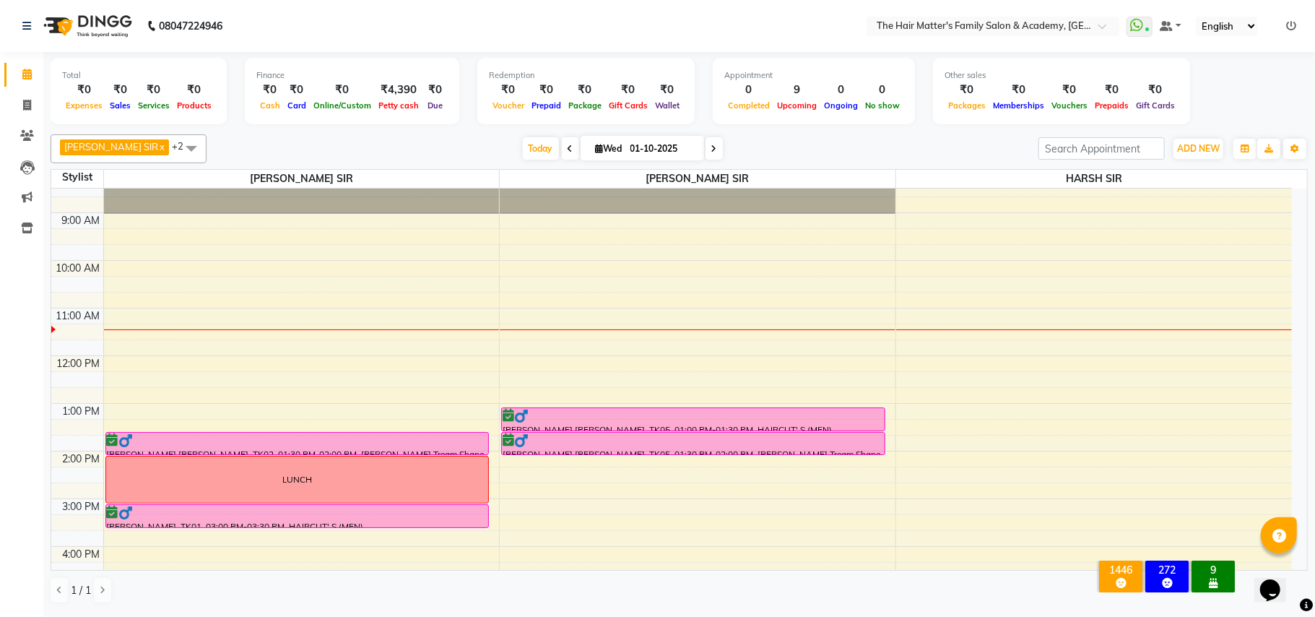
click at [498, 486] on div "7:00 AM 8:00 AM 9:00 AM 10:00 AM 11:00 AM 12:00 PM 1:00 PM 2:00 PM 3:00 PM 4:00…" at bounding box center [671, 499] width 1241 height 762
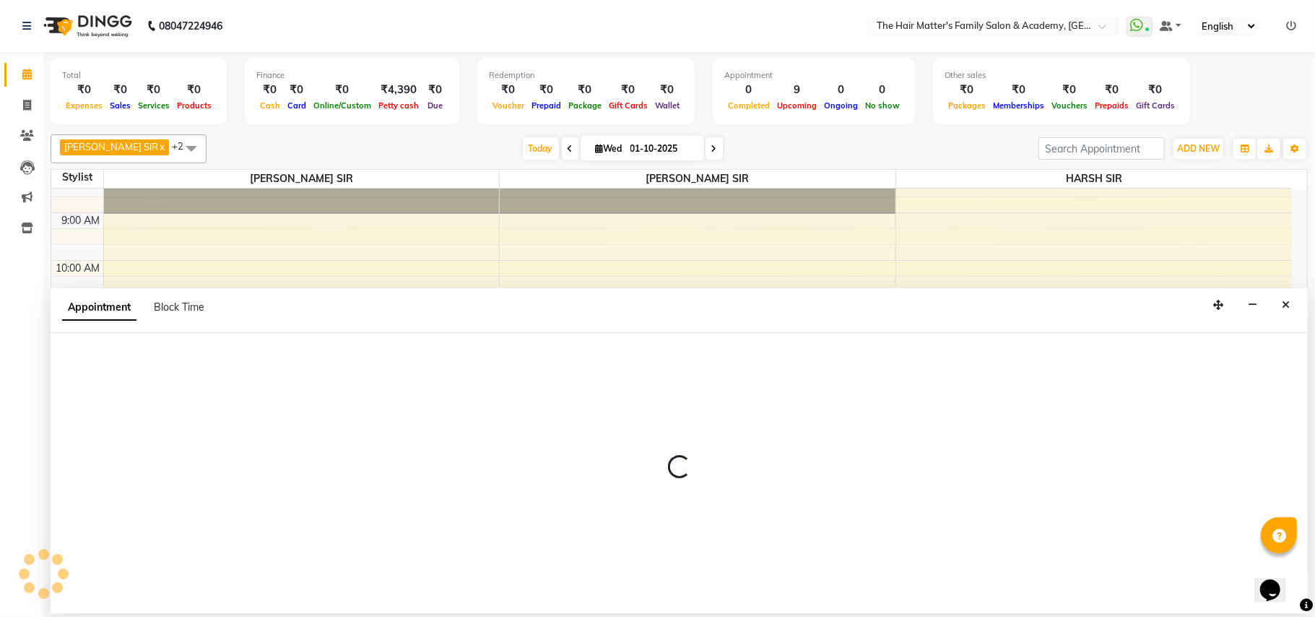
select select "42572"
select select "855"
select select "tentative"
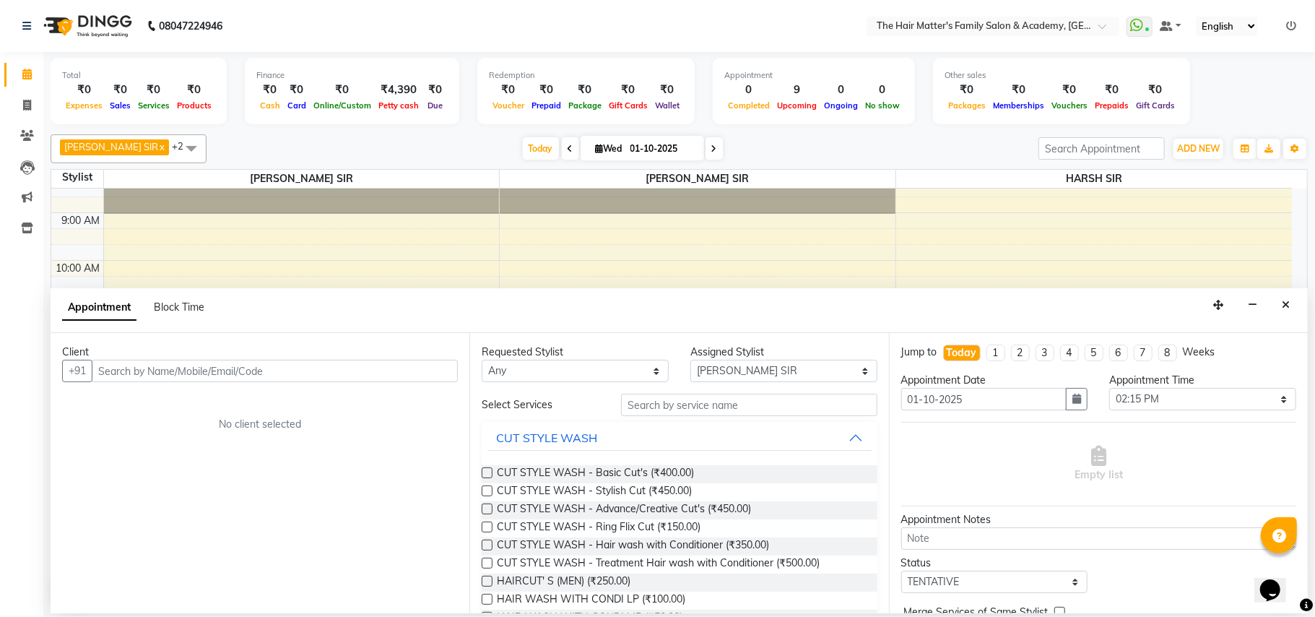
click at [241, 371] on input "text" at bounding box center [275, 371] width 366 height 22
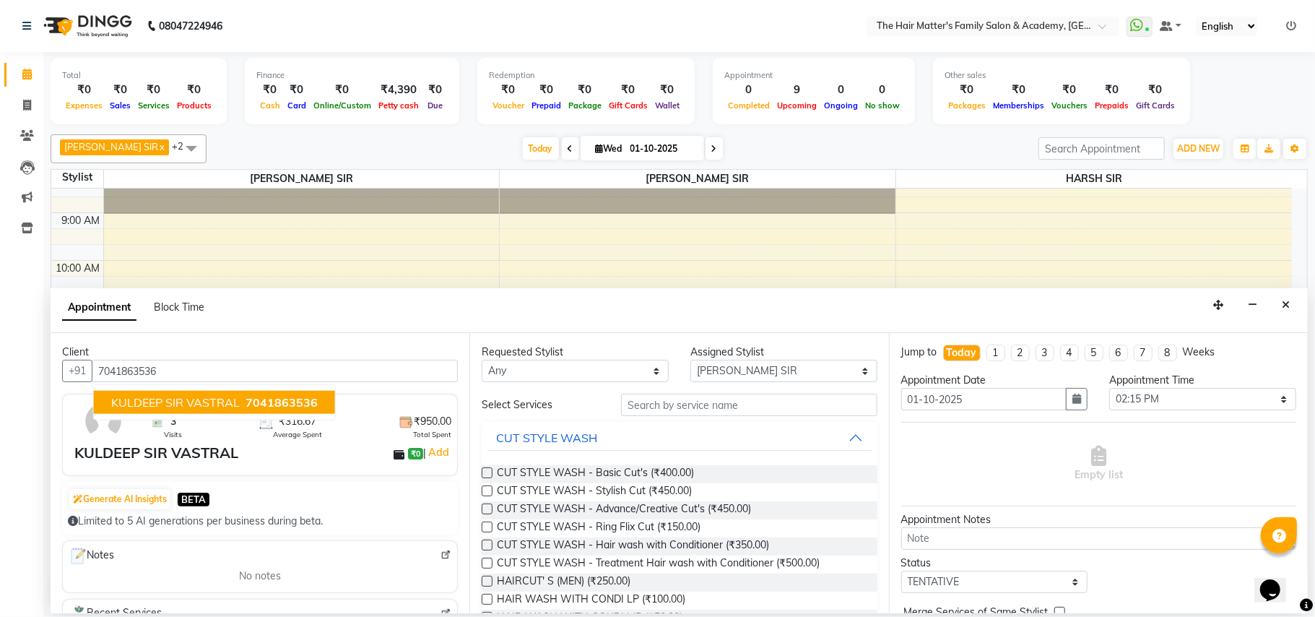
click at [273, 405] on span "7041863536" at bounding box center [282, 402] width 72 height 14
type input "7041863536"
click at [720, 385] on div "Requested Stylist Any DIVY SIR HARSH SIR HIMESH [PERSON_NAME] SIR [PERSON_NAME]…" at bounding box center [678, 473] width 419 height 280
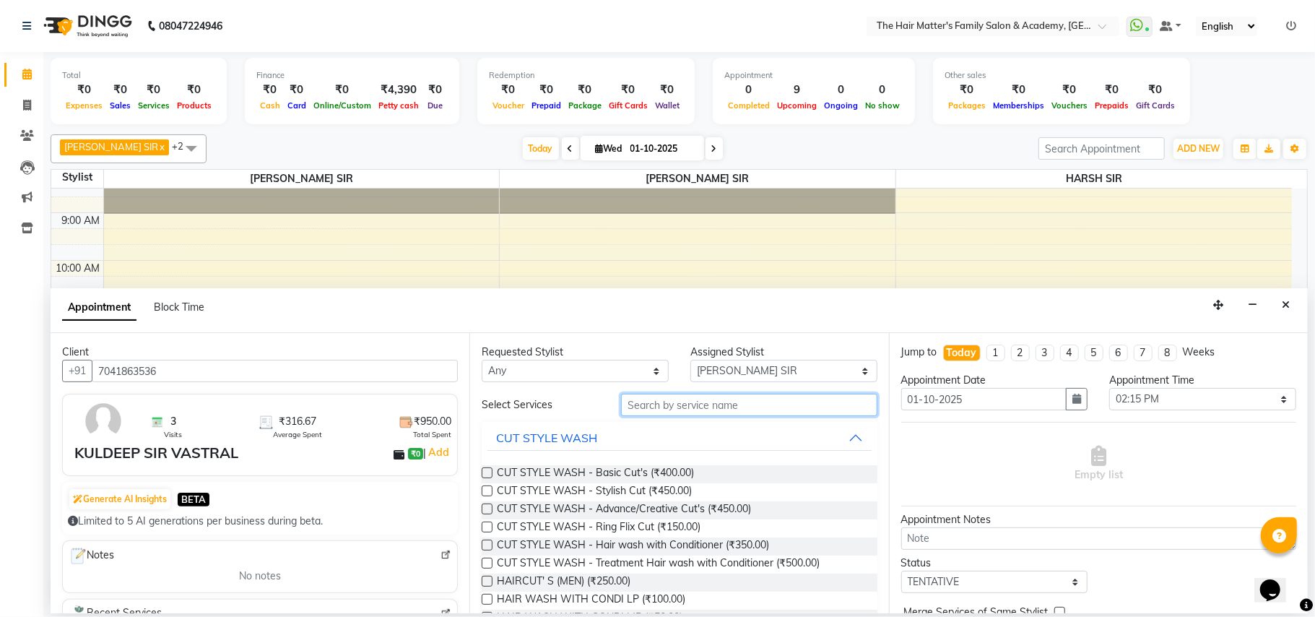
click at [722, 399] on input "text" at bounding box center [749, 405] width 256 height 22
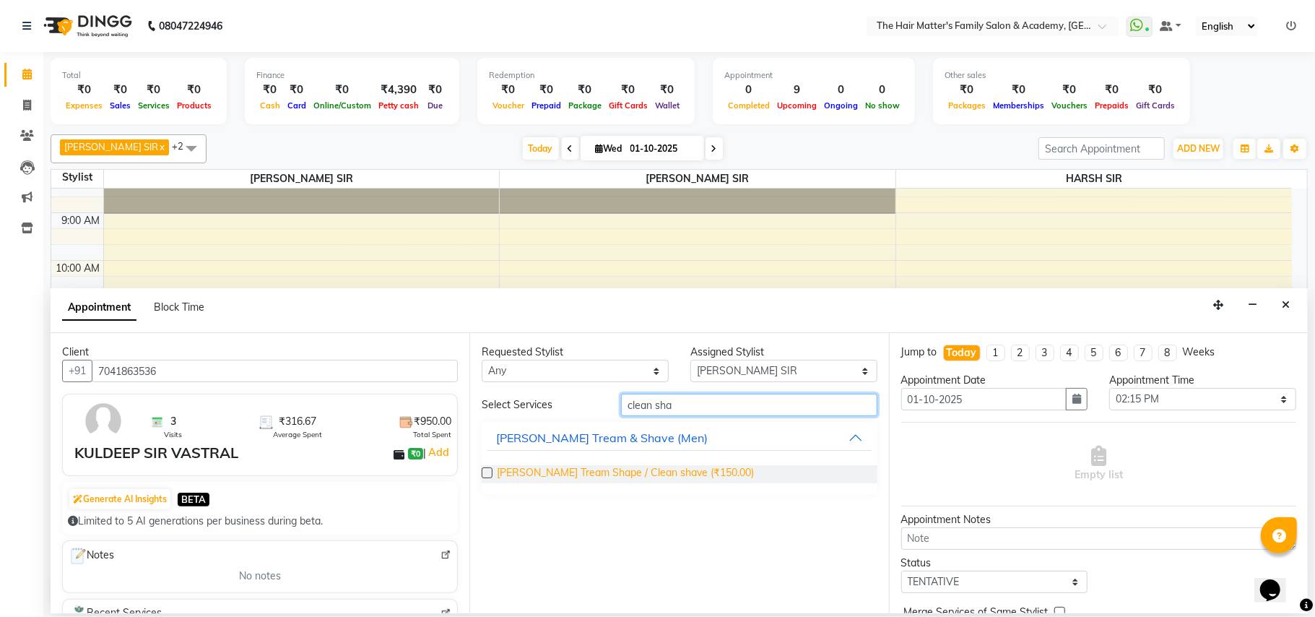
type input "clean sha"
click at [676, 483] on span "[PERSON_NAME] Tream Shape / Clean shave (₹150.00)" at bounding box center [625, 474] width 257 height 18
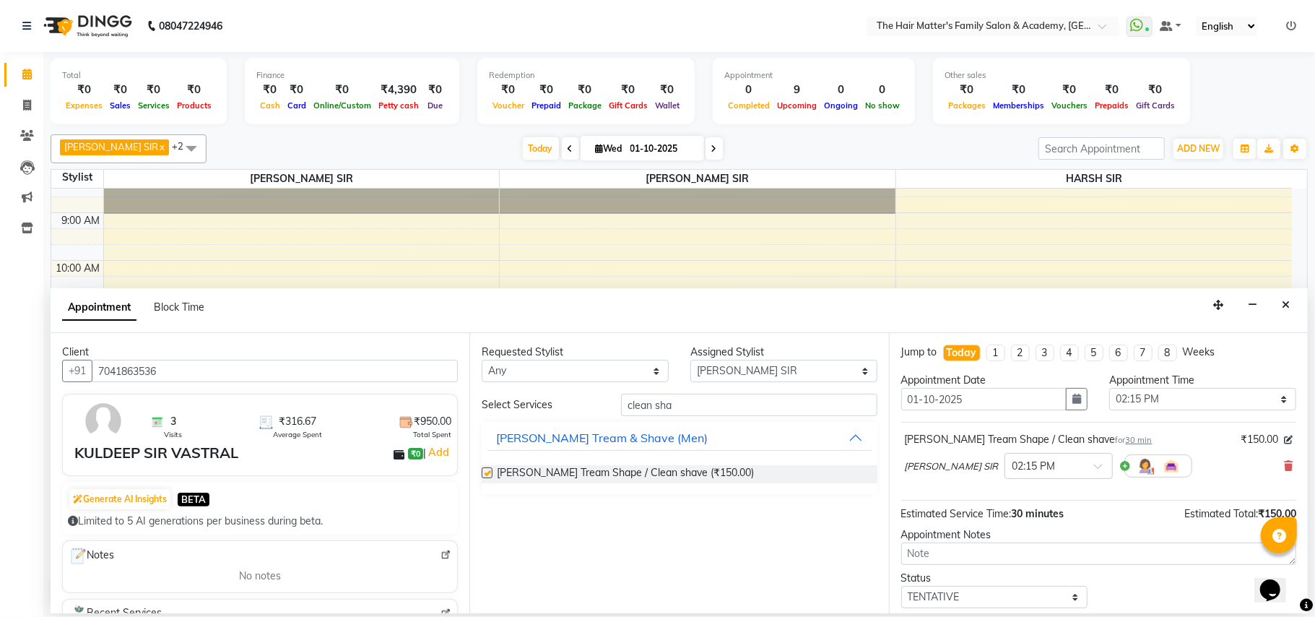
checkbox input "false"
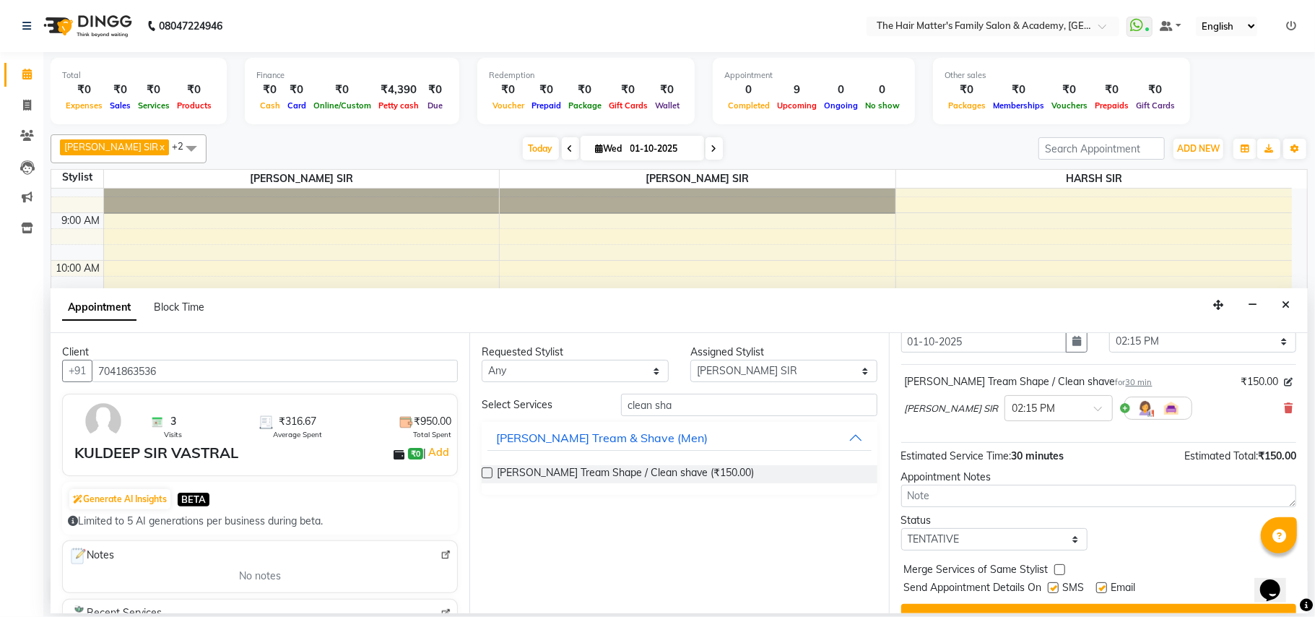
scroll to position [87, 0]
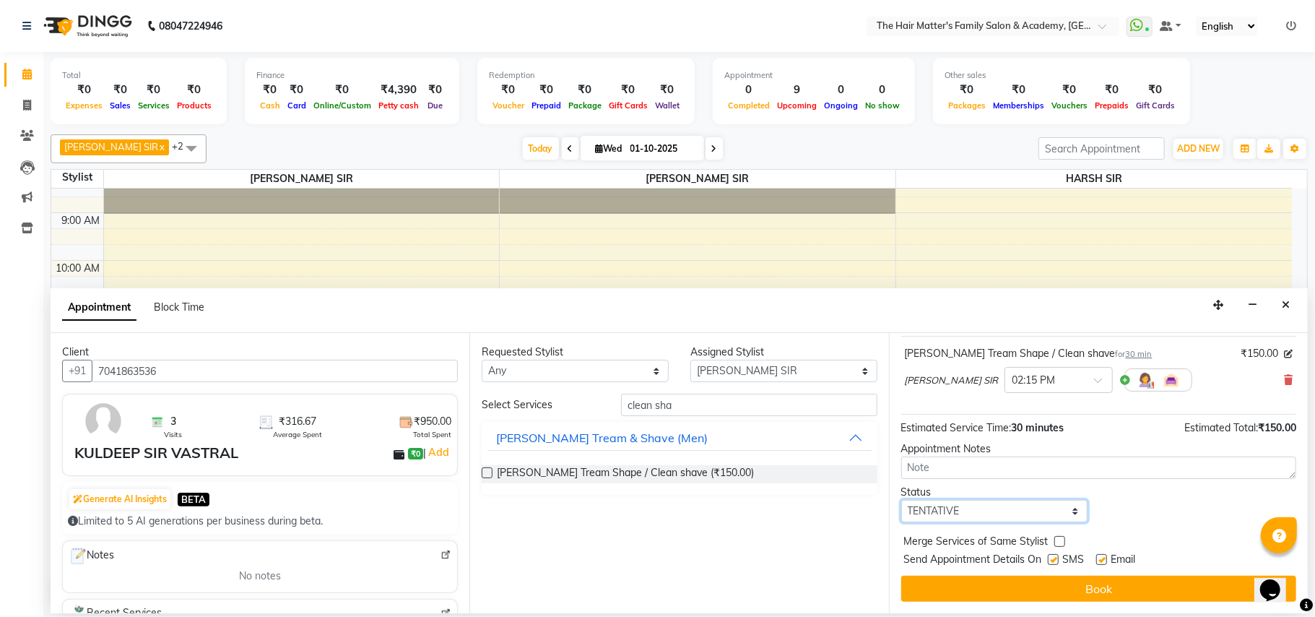
click at [934, 513] on select "Select TENTATIVE CONFIRM CHECK-IN UPCOMING" at bounding box center [994, 511] width 187 height 22
select select "confirm booking"
click at [901, 501] on select "Select TENTATIVE CONFIRM CHECK-IN UPCOMING" at bounding box center [994, 511] width 187 height 22
click at [989, 608] on div "Jump to [DATE] 1 2 3 4 5 6 7 8 Weeks Appointment Date [DATE] Appointment Time S…" at bounding box center [1098, 473] width 419 height 280
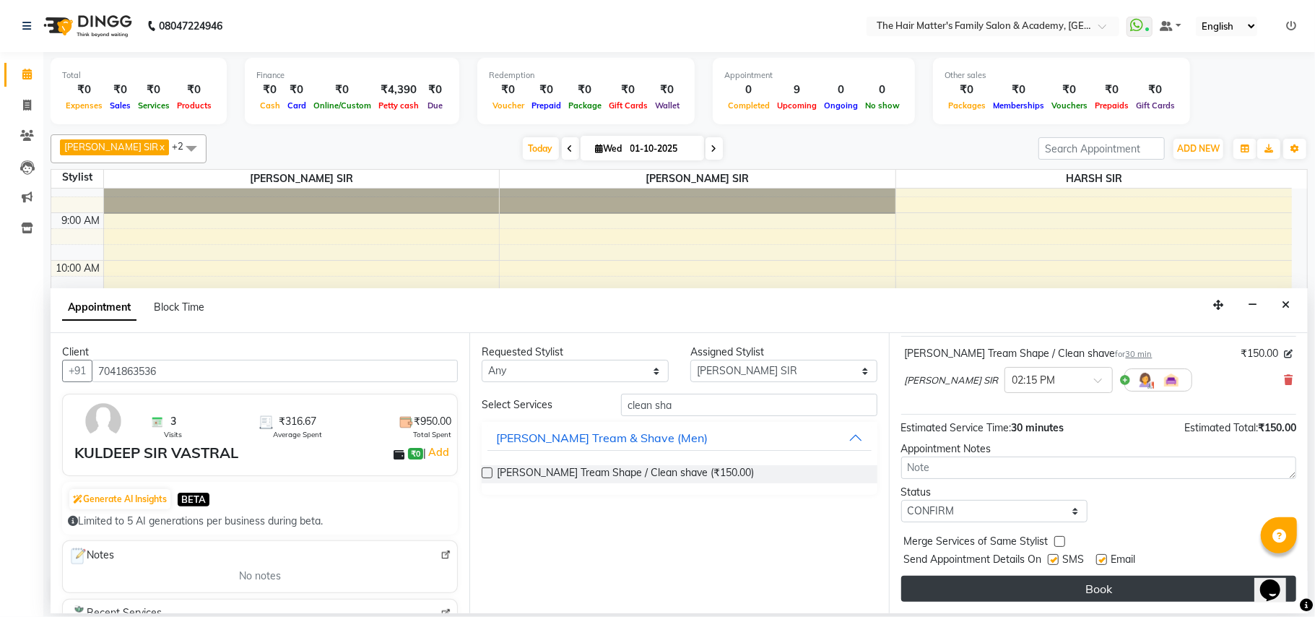
click at [988, 592] on button "Book" at bounding box center [1098, 589] width 395 height 26
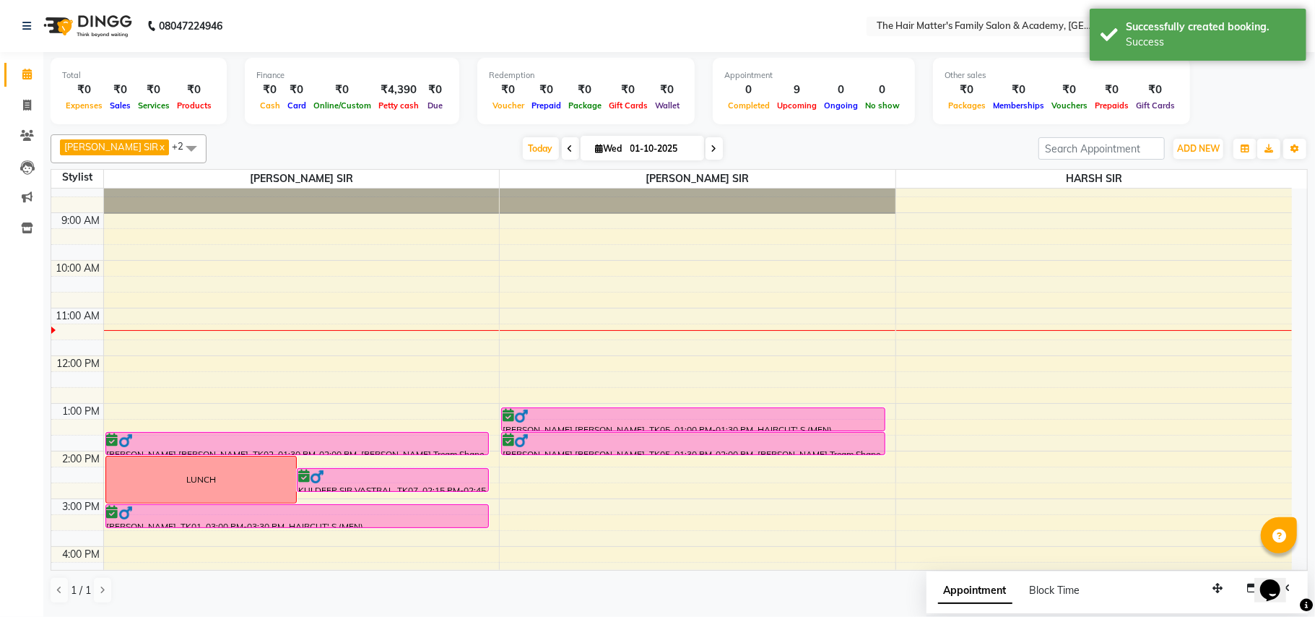
scroll to position [391, 0]
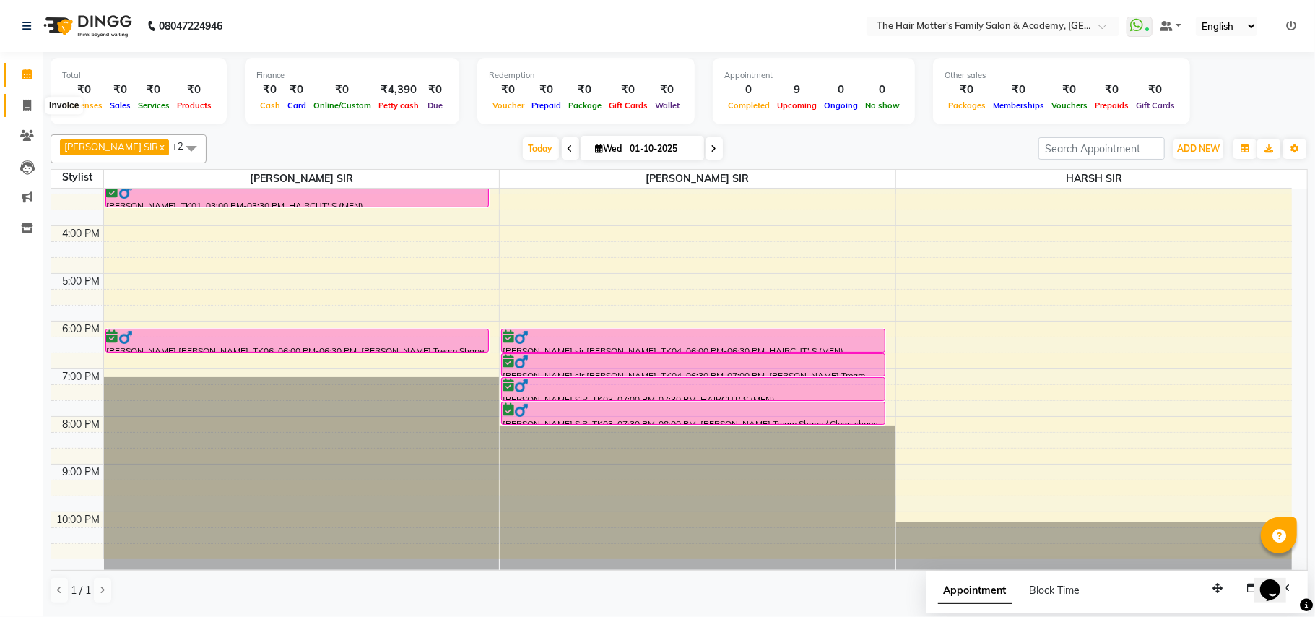
click at [32, 111] on span at bounding box center [26, 105] width 25 height 17
select select "service"
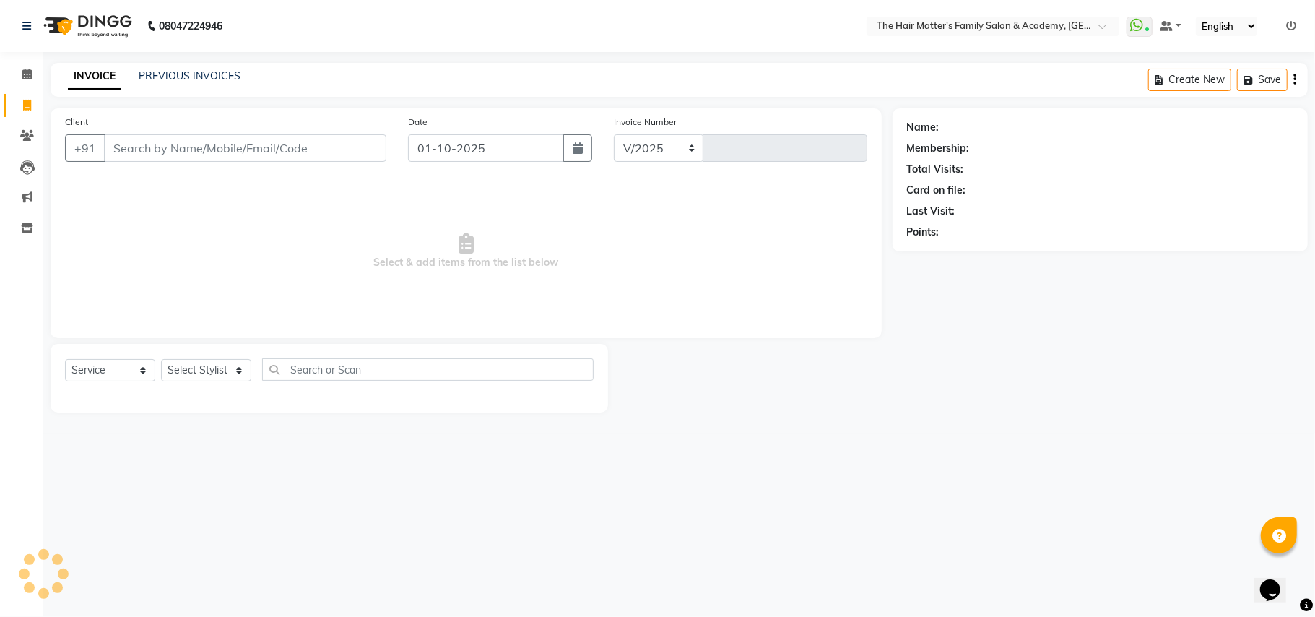
select select "5980"
type input "1992"
click at [157, 145] on input "Client" at bounding box center [245, 147] width 282 height 27
click at [174, 145] on input "90990" at bounding box center [208, 147] width 209 height 27
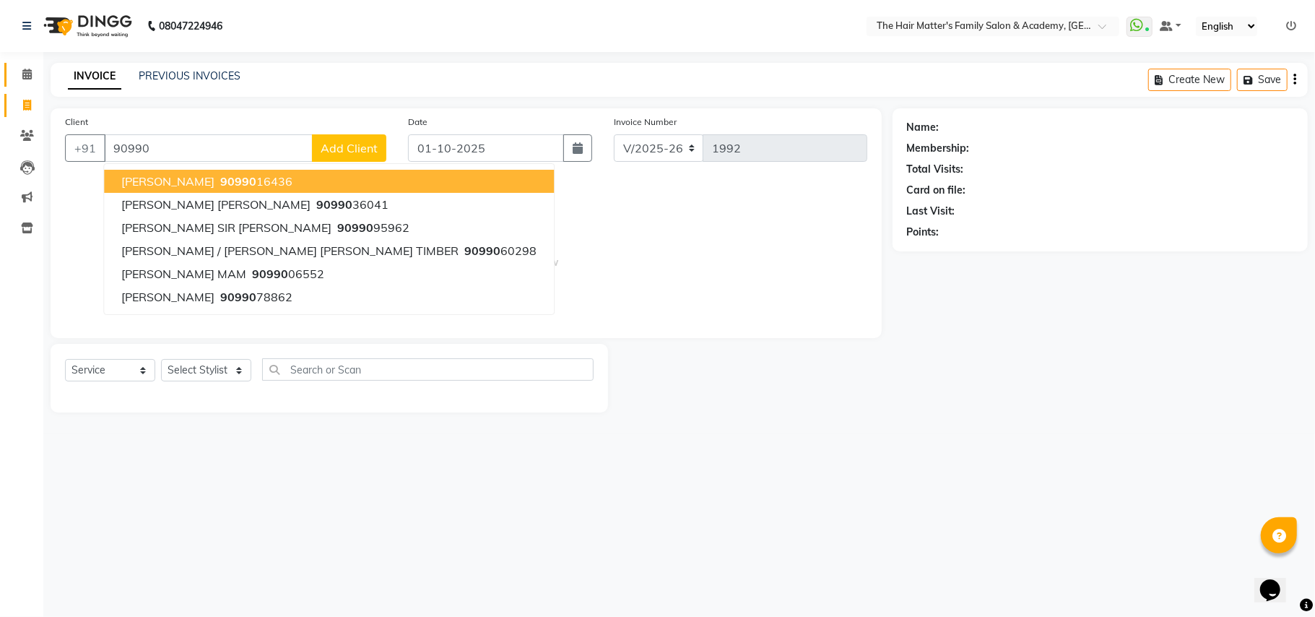
type input "90990"
click at [9, 73] on link "Calendar" at bounding box center [21, 75] width 35 height 24
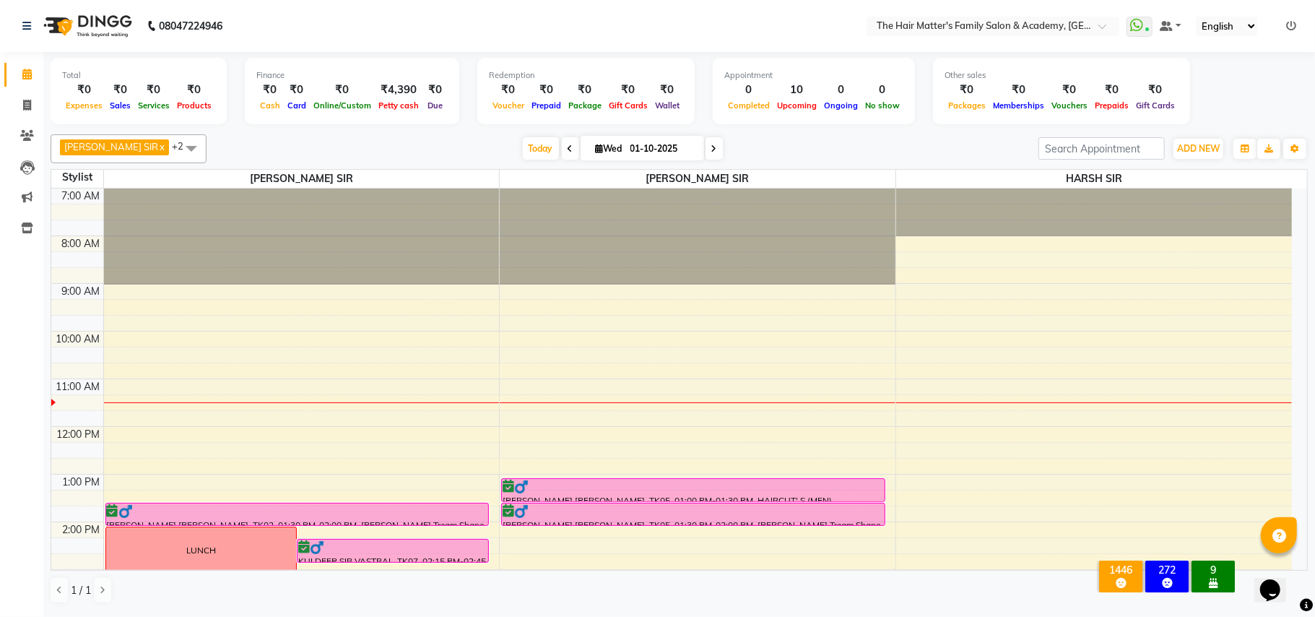
scroll to position [321, 0]
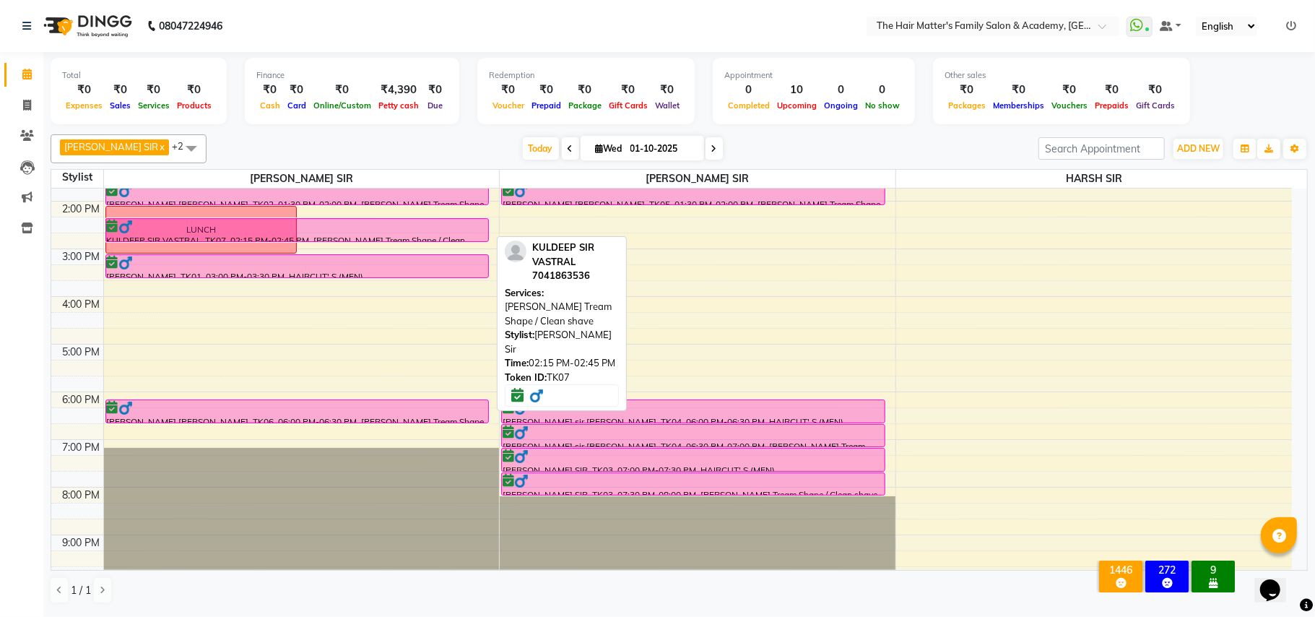
drag, startPoint x: 419, startPoint y: 240, endPoint x: 478, endPoint y: 253, distance: 60.5
click at [478, 253] on div "7:00 AM 8:00 AM 9:00 AM 10:00 AM 11:00 AM 12:00 PM 1:00 PM 2:00 PM 3:00 PM 4:00…" at bounding box center [671, 249] width 1241 height 762
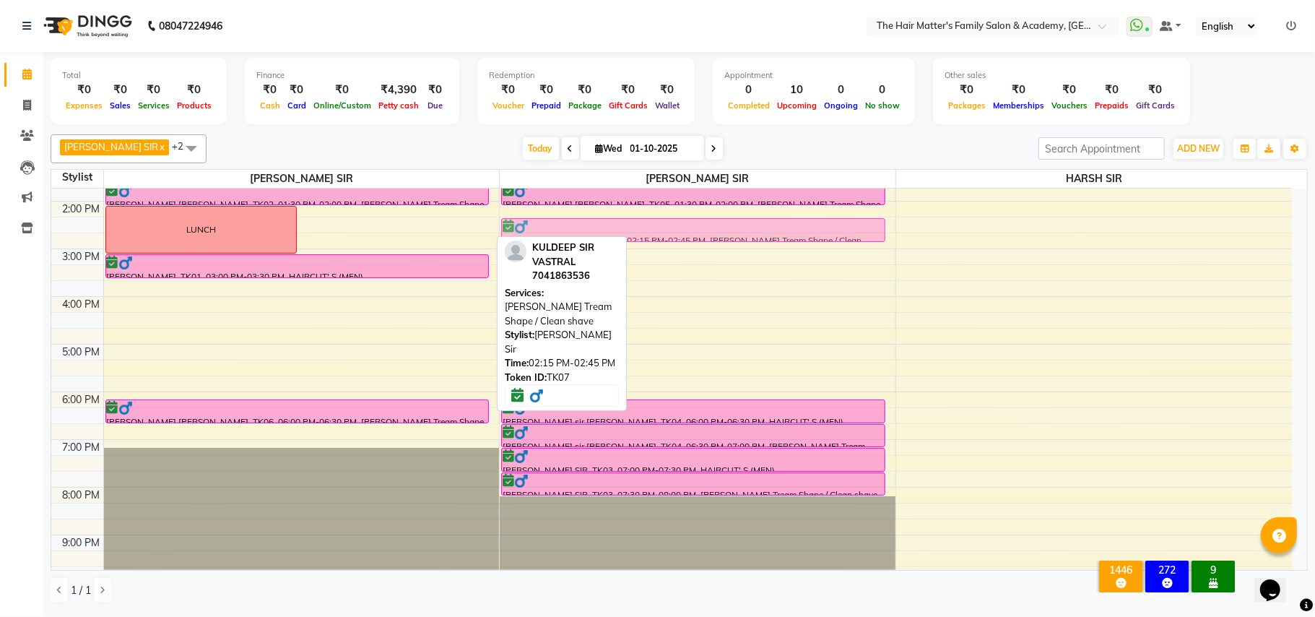
drag, startPoint x: 428, startPoint y: 231, endPoint x: 610, endPoint y: 232, distance: 182.7
click at [610, 232] on tr "LUNCH KULDEEP SIR VASTRAL, TK07, 02:15 PM-02:45 PM, [PERSON_NAME] Tream Shape /…" at bounding box center [671, 249] width 1241 height 762
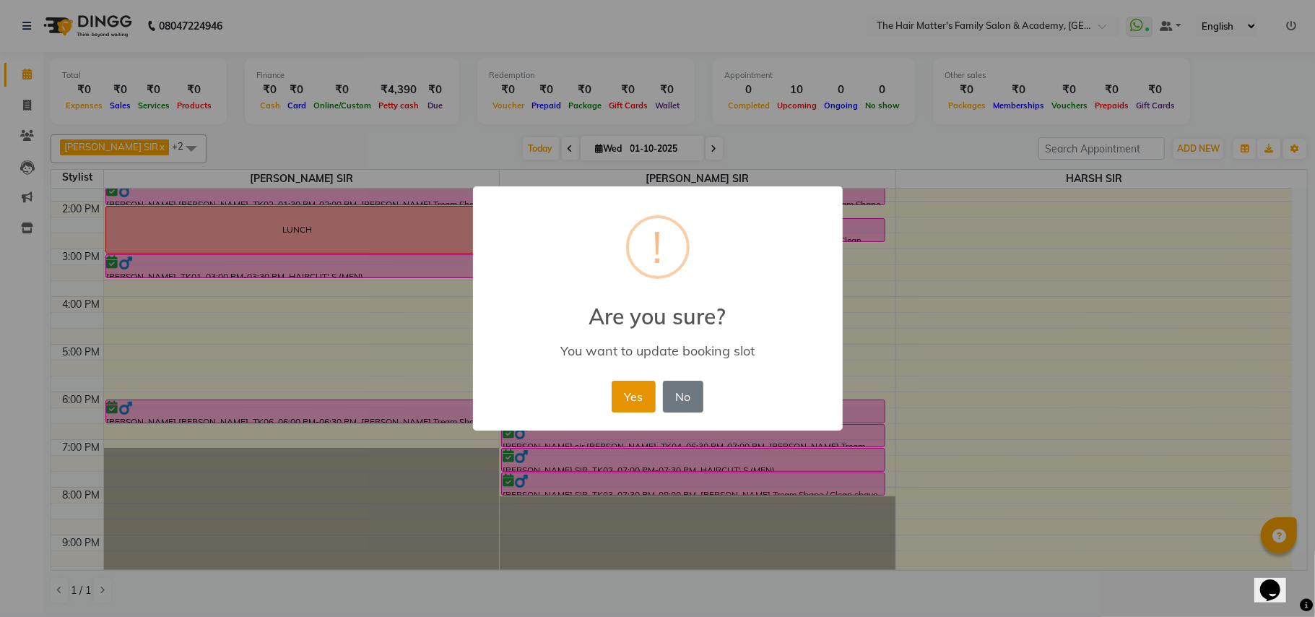
click at [647, 384] on button "Yes" at bounding box center [634, 397] width 44 height 32
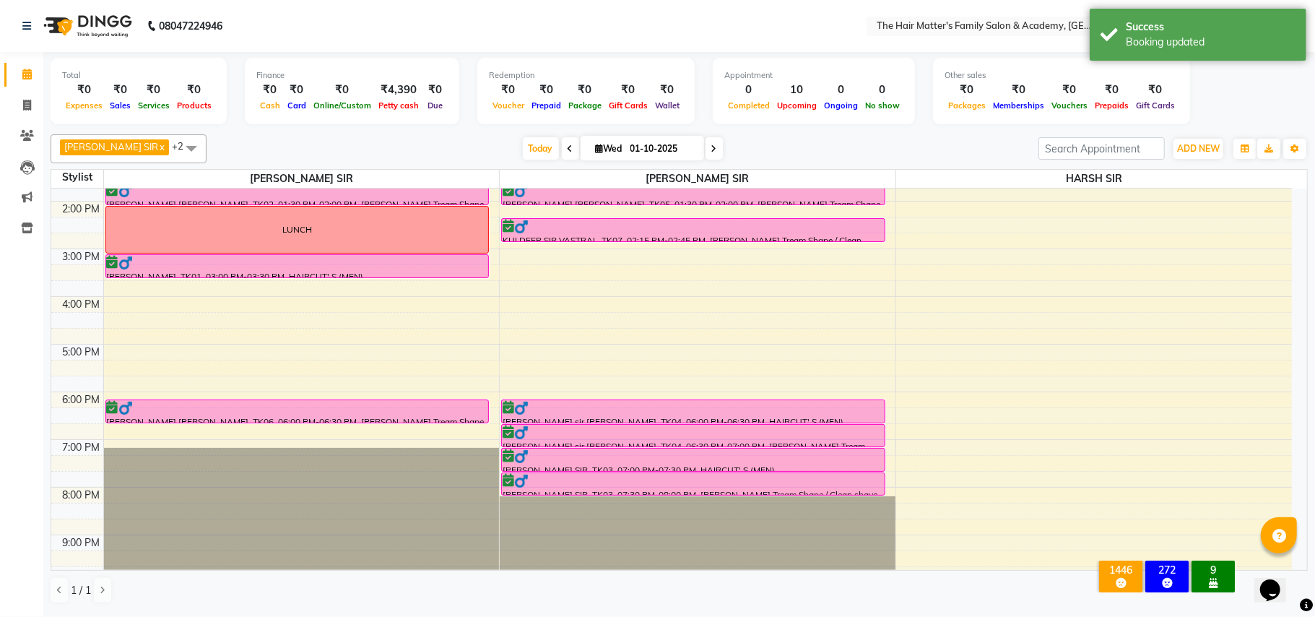
click at [505, 263] on div "7:00 AM 8:00 AM 9:00 AM 10:00 AM 11:00 AM 12:00 PM 1:00 PM 2:00 PM 3:00 PM 4:00…" at bounding box center [671, 249] width 1241 height 762
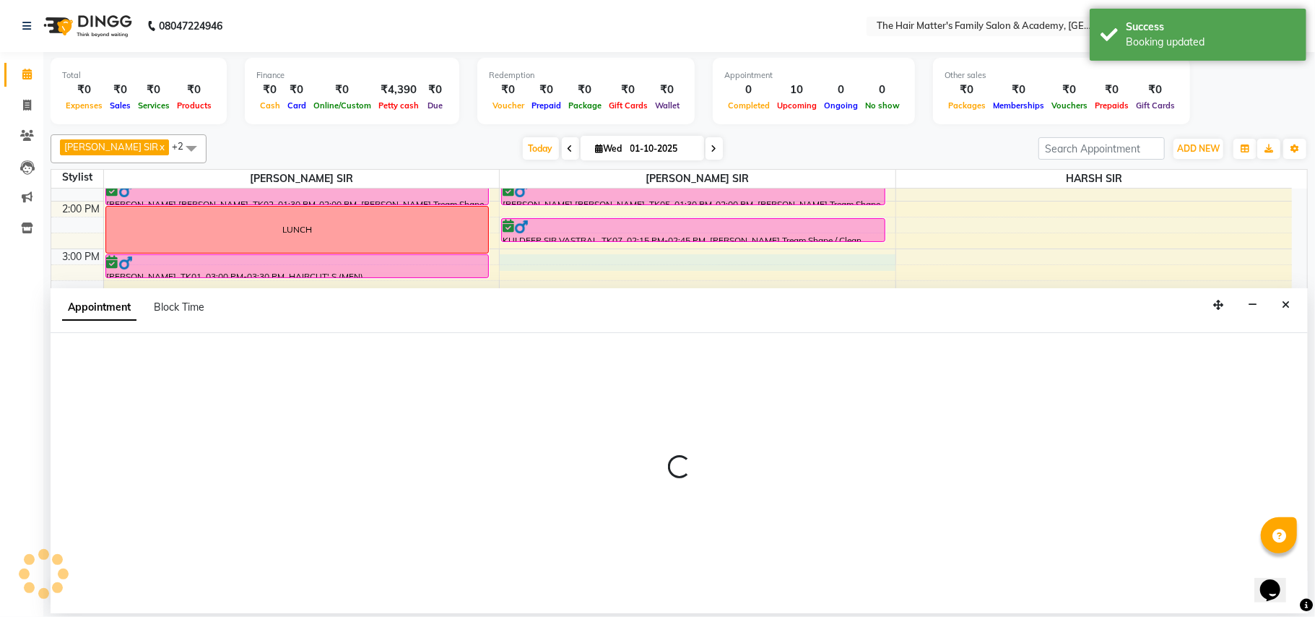
select select "43094"
select select "900"
select select "tentative"
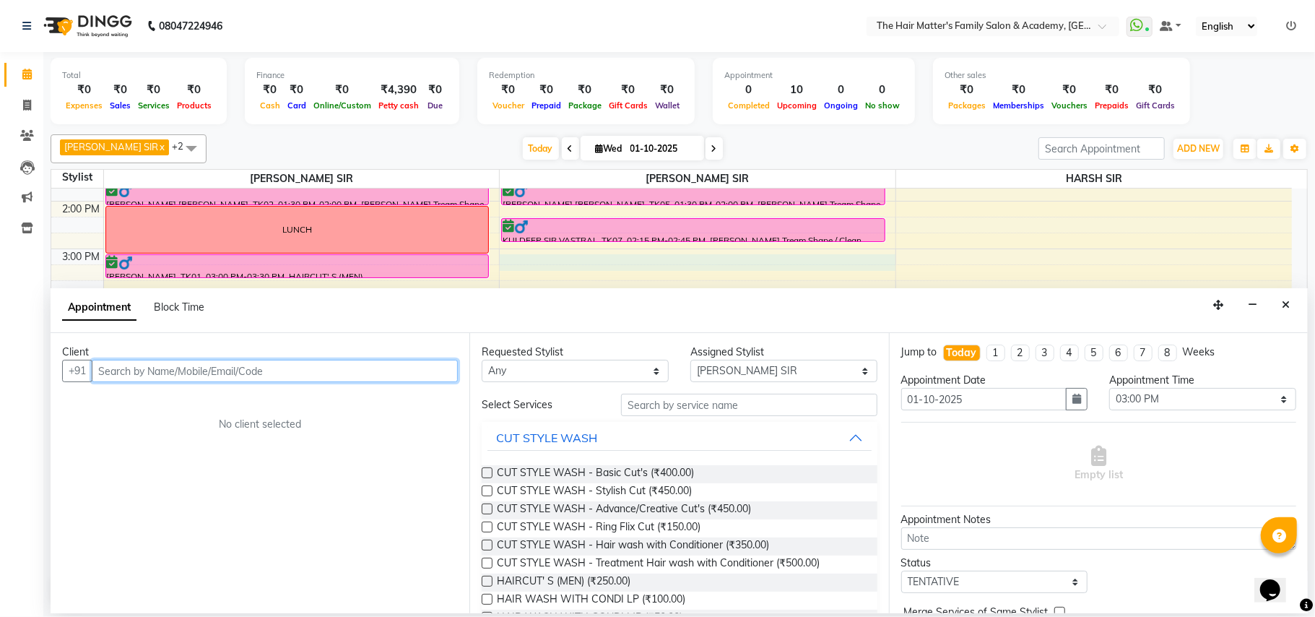
click at [300, 380] on input "text" at bounding box center [275, 371] width 366 height 22
paste input "90990"
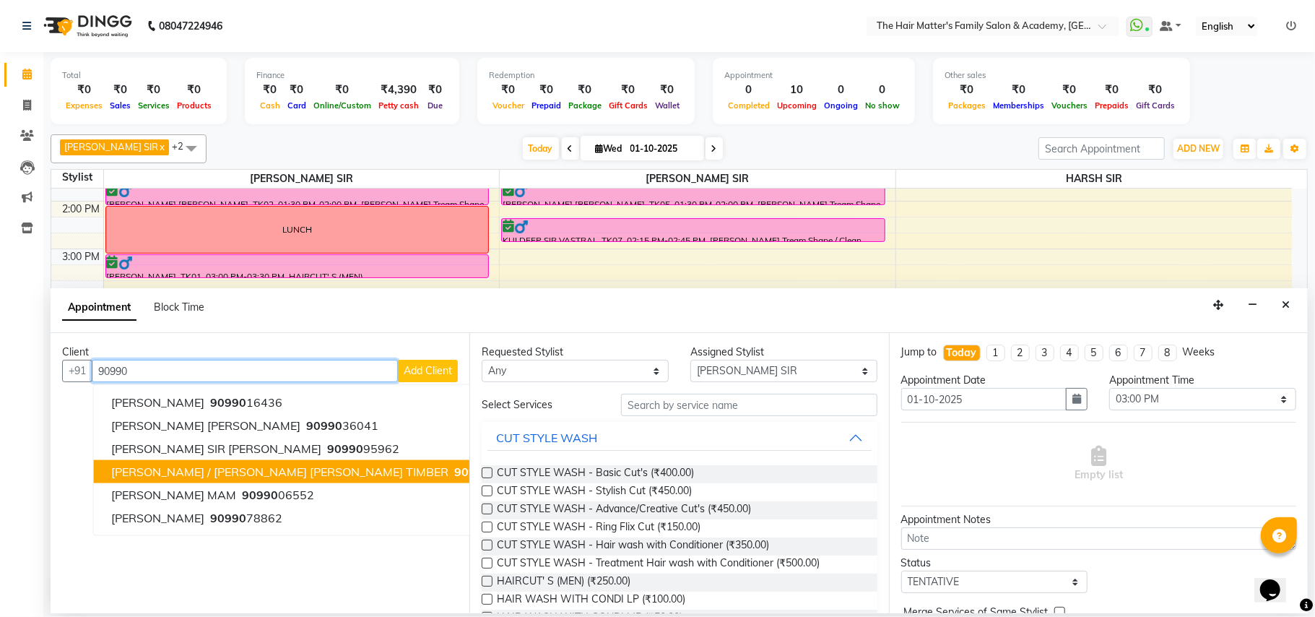
click at [260, 475] on span "[PERSON_NAME] / [PERSON_NAME] [PERSON_NAME] TIMBER" at bounding box center [279, 471] width 337 height 14
type input "9099060298"
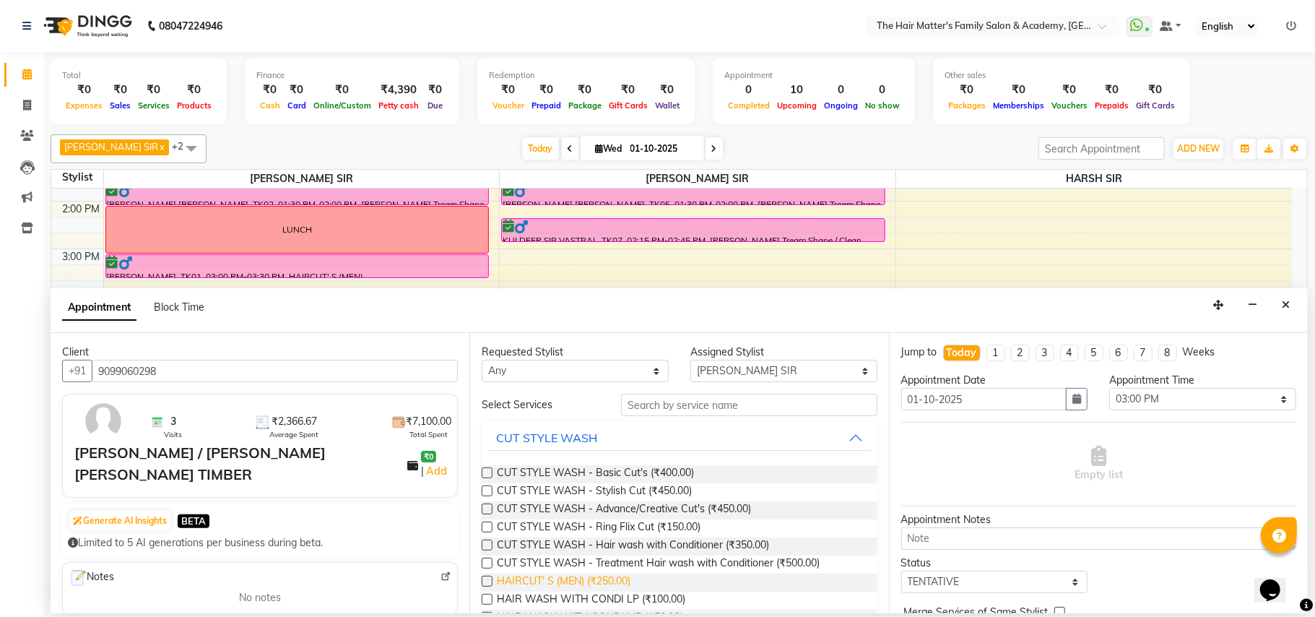
click at [543, 582] on span "HAIRCUT' S (MEN) (₹250.00)" at bounding box center [564, 582] width 134 height 18
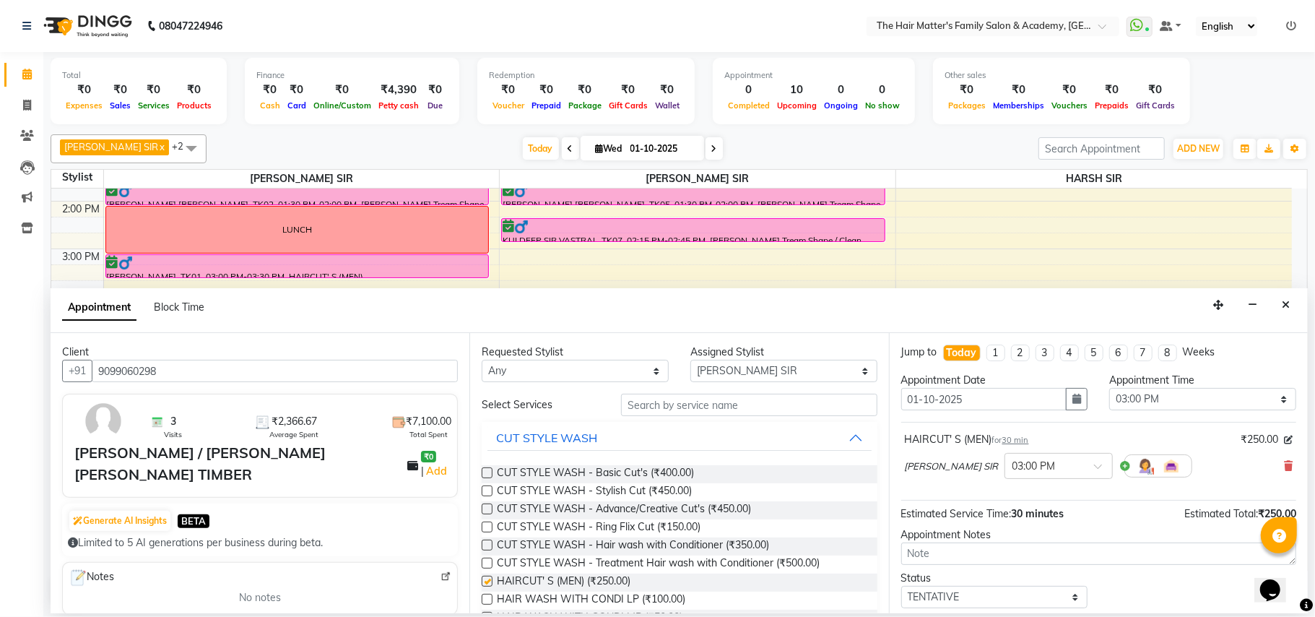
checkbox input "false"
click at [724, 416] on input "text" at bounding box center [749, 405] width 256 height 22
click at [719, 409] on input "c" at bounding box center [749, 405] width 256 height 22
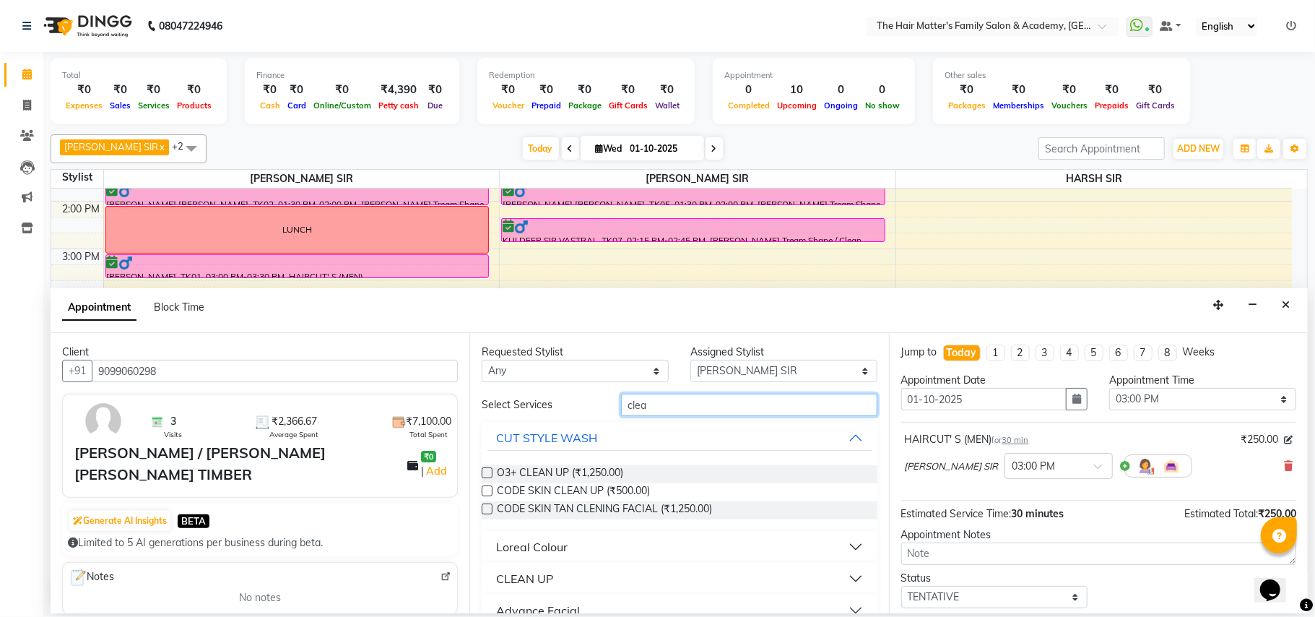
click at [718, 409] on input "clea" at bounding box center [749, 405] width 256 height 22
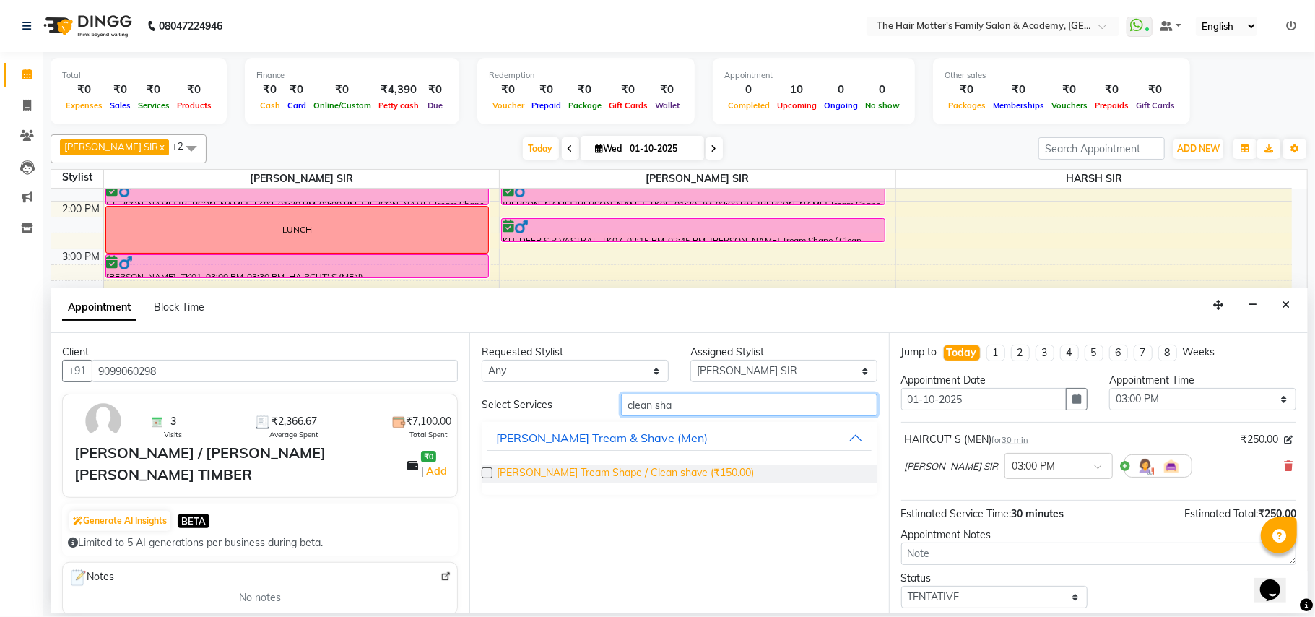
type input "clean sha"
click at [636, 469] on span "[PERSON_NAME] Tream Shape / Clean shave (₹150.00)" at bounding box center [625, 474] width 257 height 18
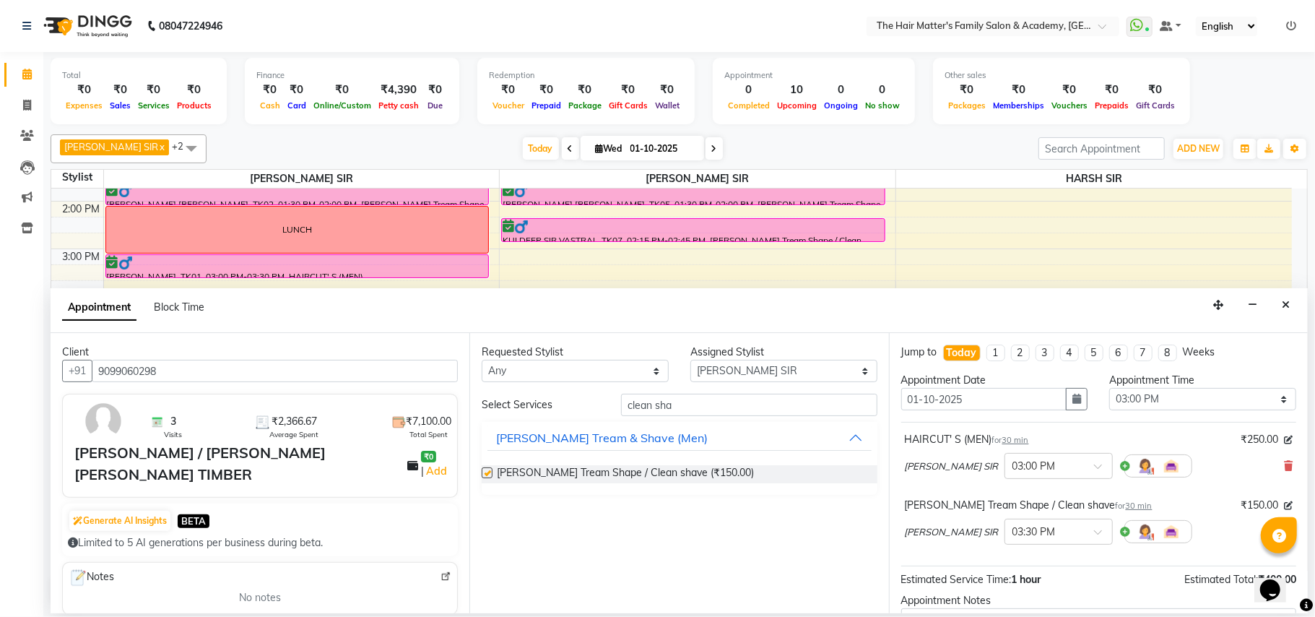
checkbox input "false"
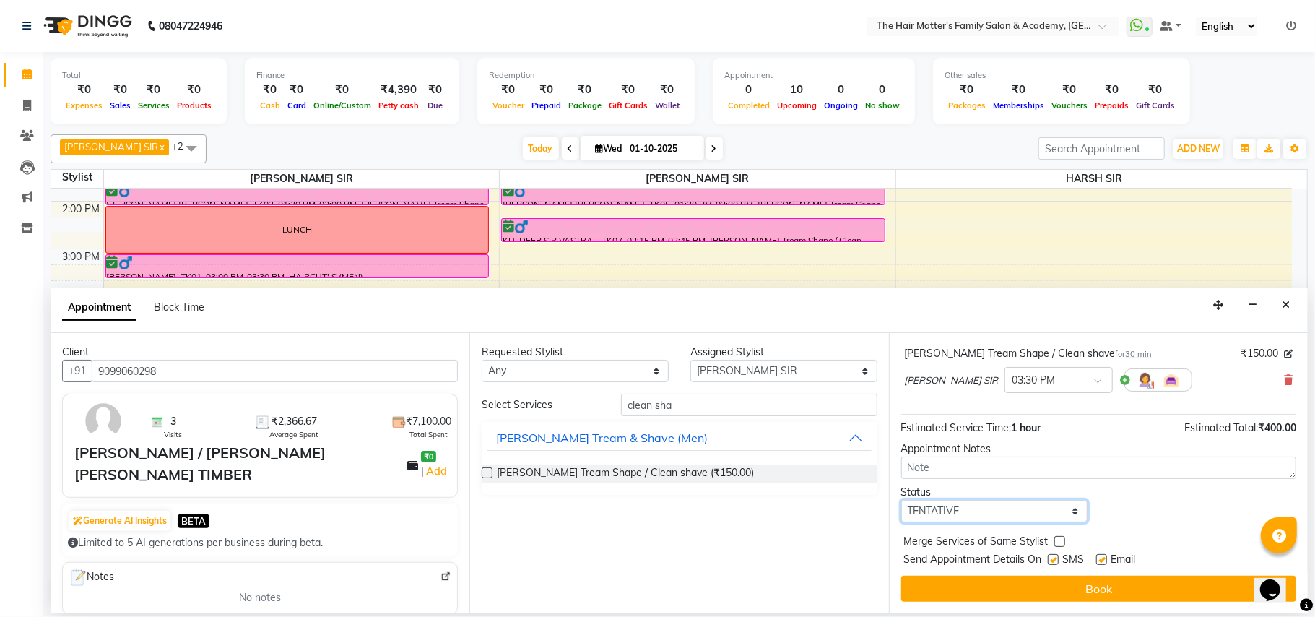
click at [994, 510] on select "Select TENTATIVE CONFIRM CHECK-IN UPCOMING" at bounding box center [994, 511] width 187 height 22
select select "confirm booking"
click at [901, 500] on select "Select TENTATIVE CONFIRM CHECK-IN UPCOMING" at bounding box center [994, 511] width 187 height 22
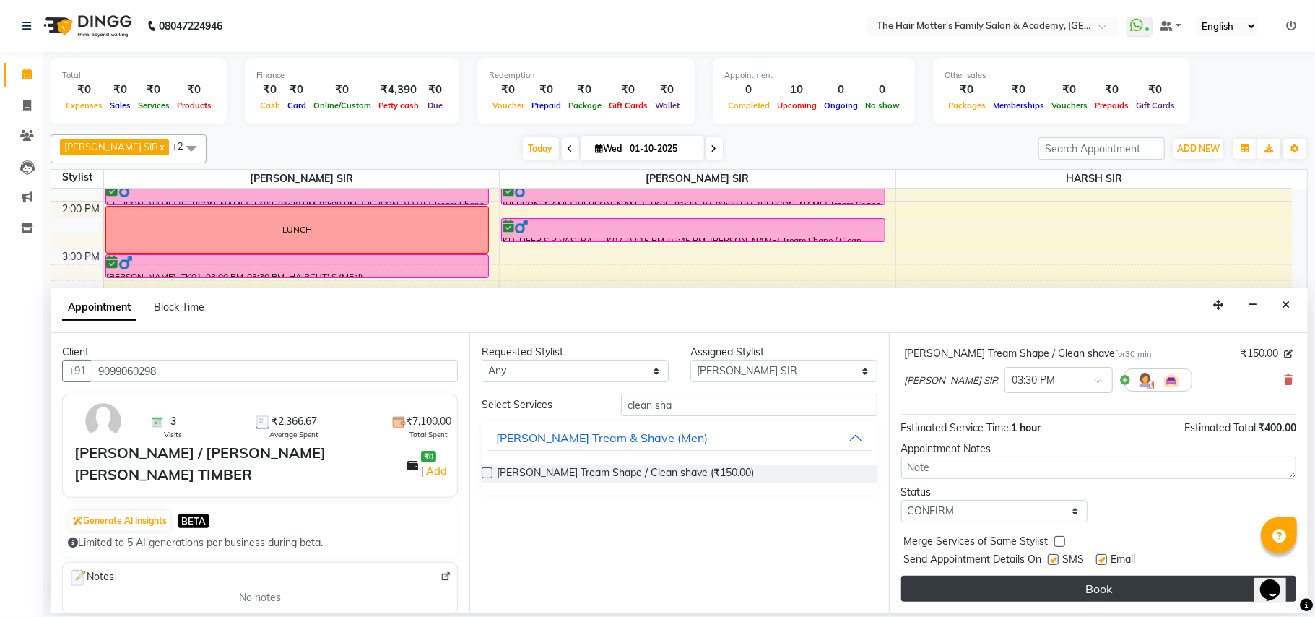
click at [995, 578] on button "Book" at bounding box center [1098, 589] width 395 height 26
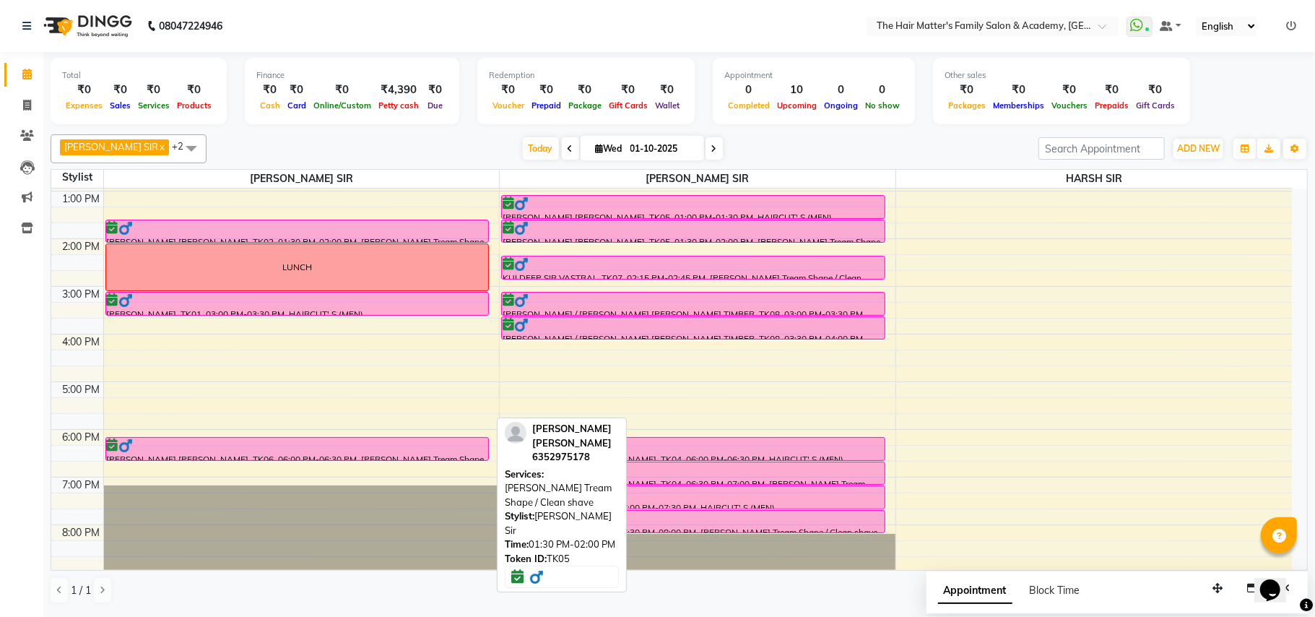
scroll to position [321, 0]
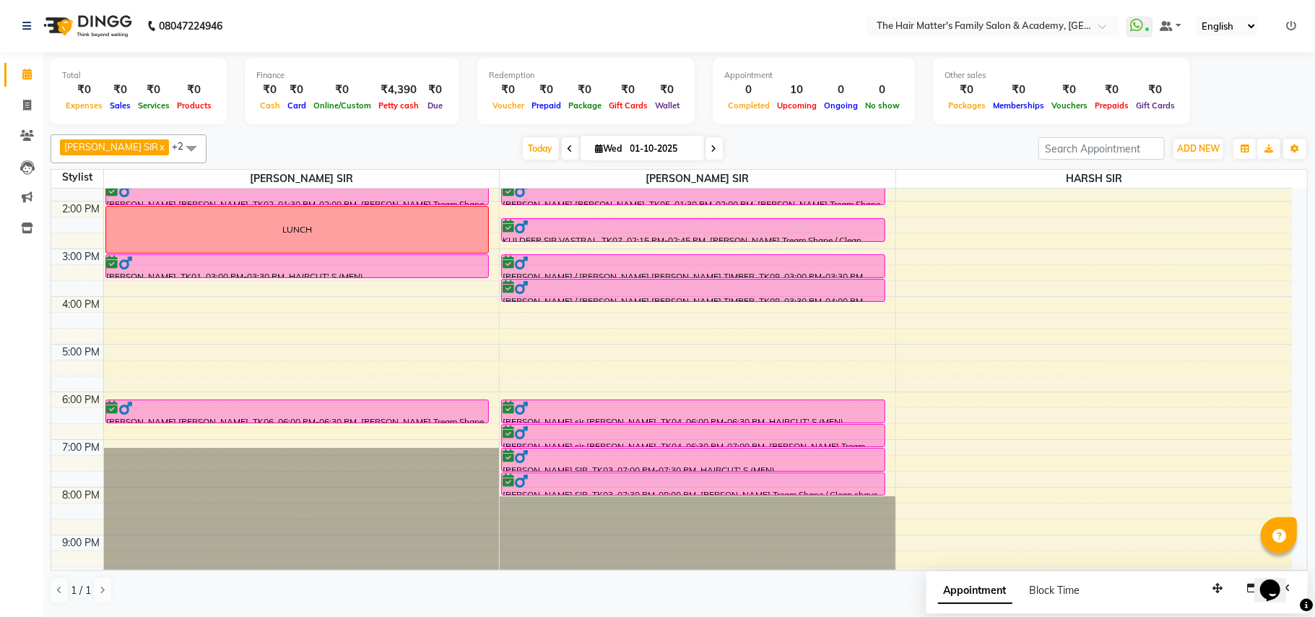
click at [711, 152] on icon at bounding box center [714, 148] width 6 height 9
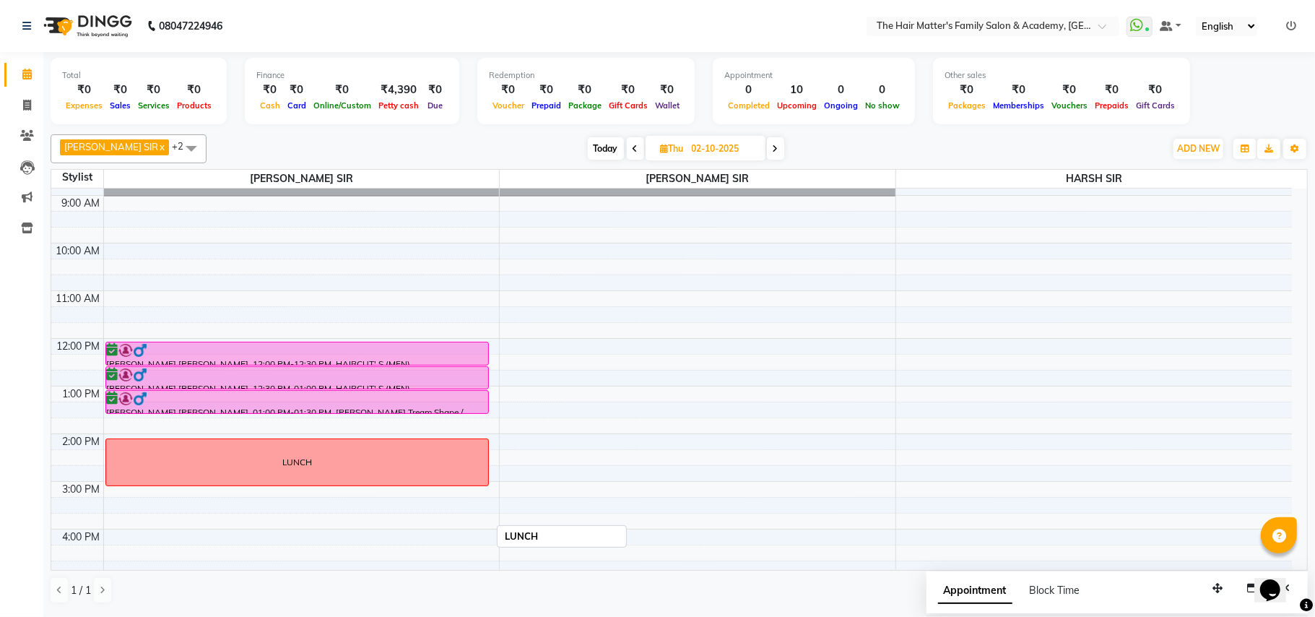
scroll to position [72, 0]
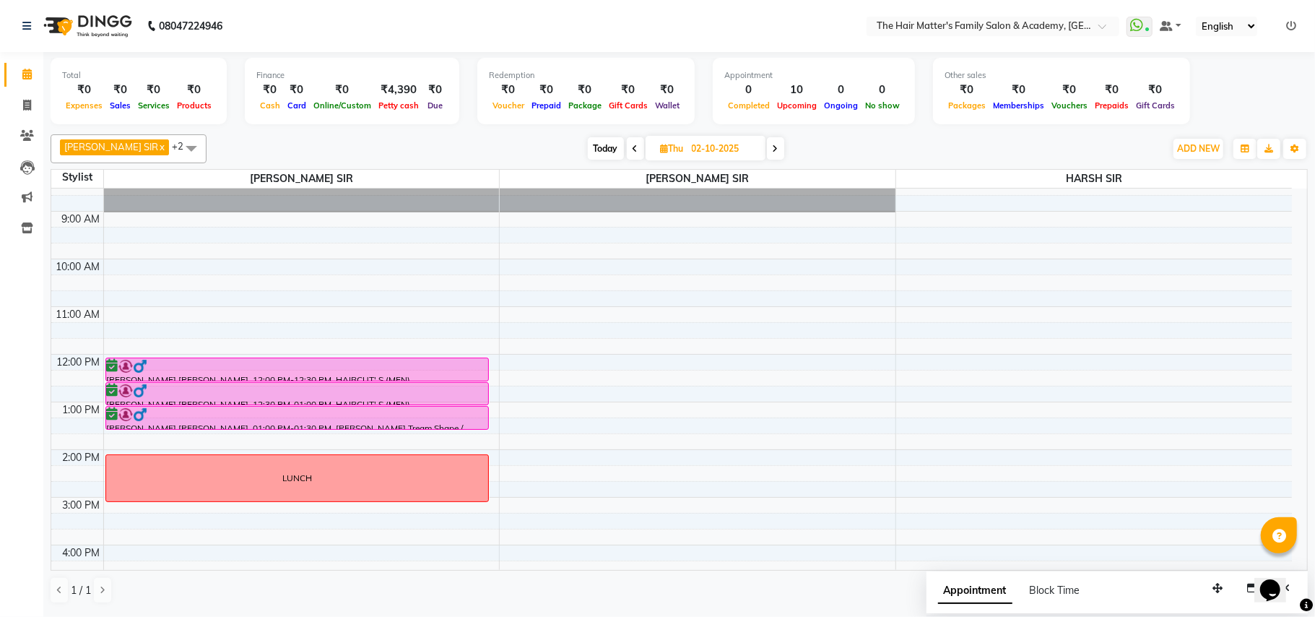
click at [588, 155] on span "Today" at bounding box center [606, 148] width 36 height 22
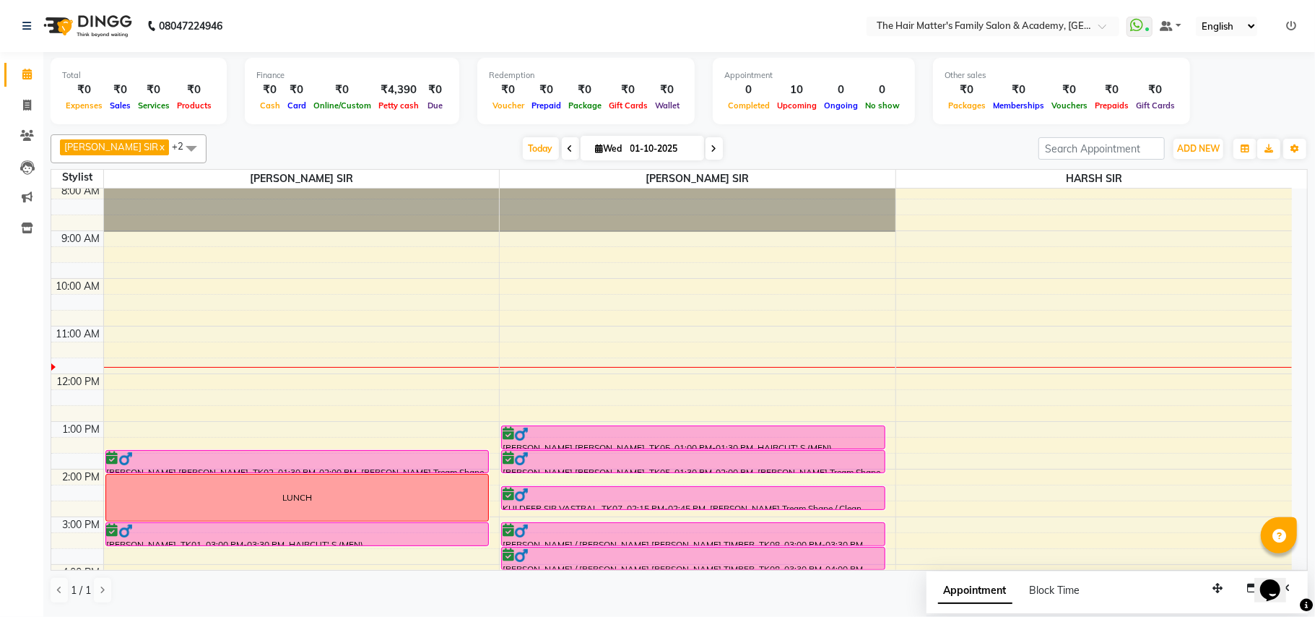
scroll to position [0, 0]
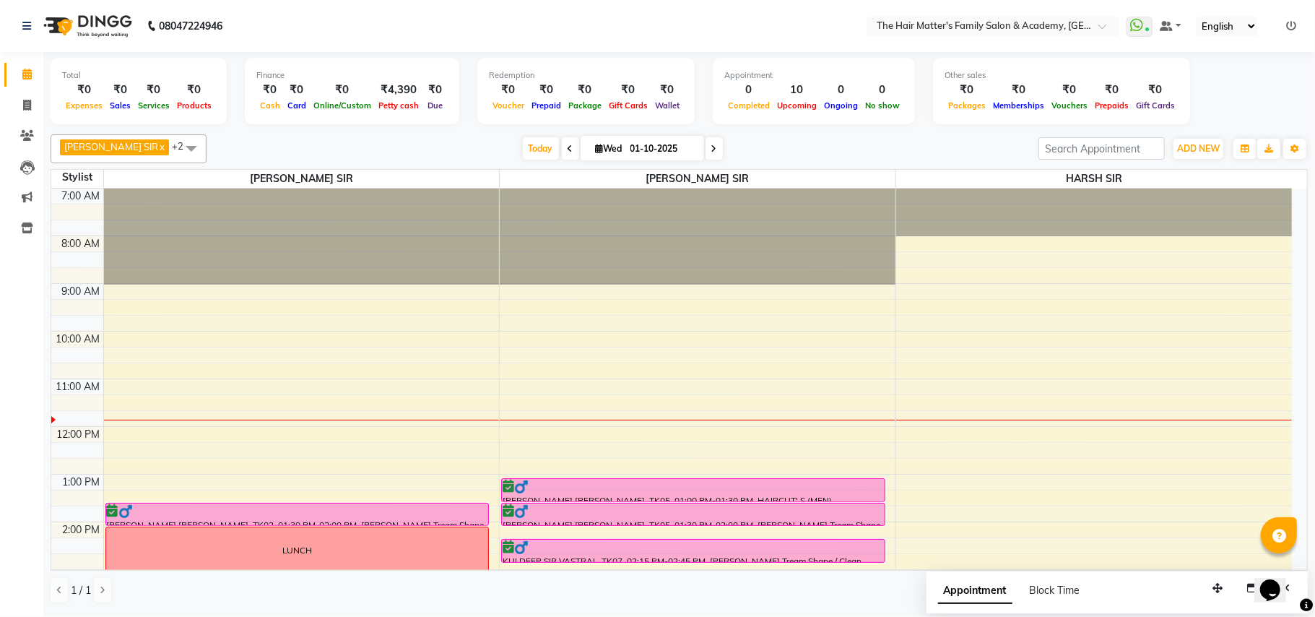
click at [562, 157] on span at bounding box center [570, 148] width 17 height 22
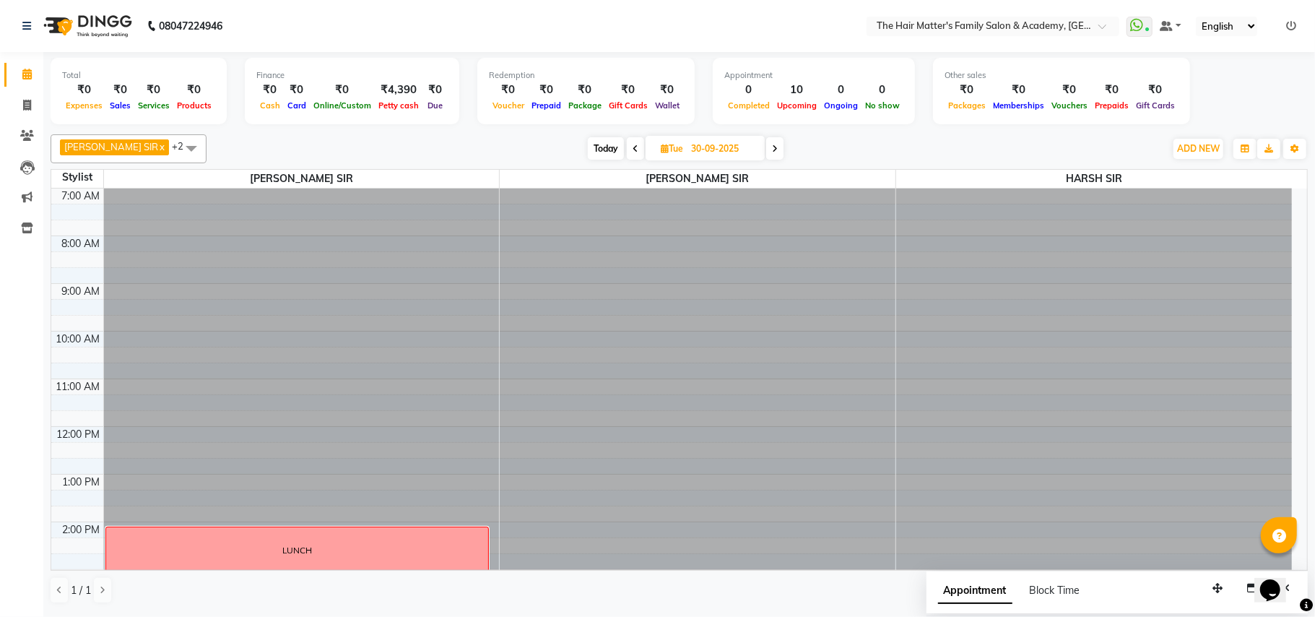
scroll to position [194, 0]
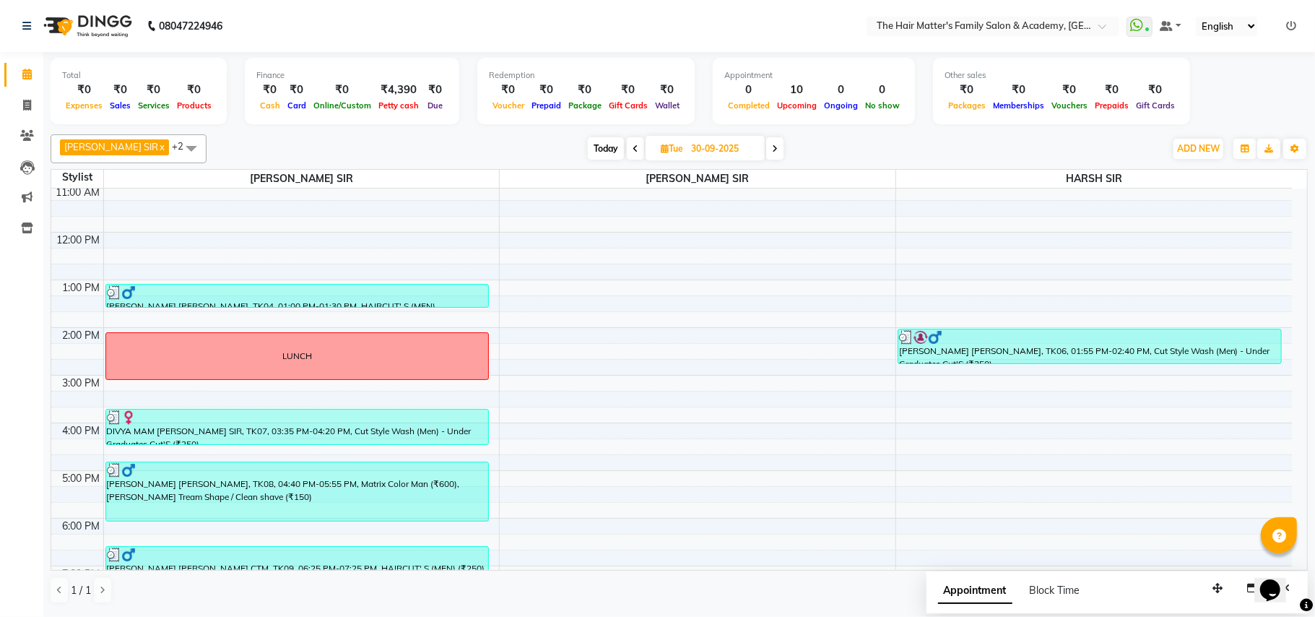
click at [766, 153] on span at bounding box center [774, 148] width 17 height 22
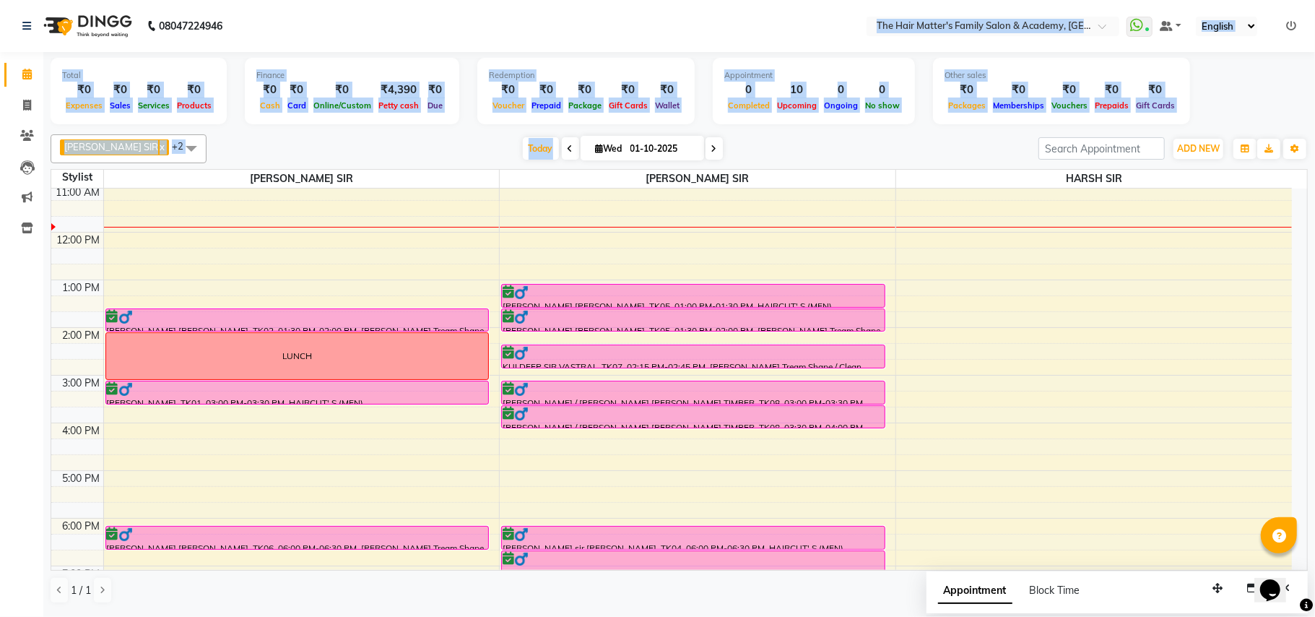
drag, startPoint x: 566, startPoint y: 146, endPoint x: 588, endPoint y: 9, distance: 138.9
click at [586, 18] on app-home "08047224946 Select Location × The Hair Matter's Family Salon & Academy, S.p Rin…" at bounding box center [657, 306] width 1315 height 613
click at [591, 4] on nav "08047224946 Select Location × The Hair Matter's Family Salon & Academy, [GEOGRA…" at bounding box center [657, 26] width 1315 height 52
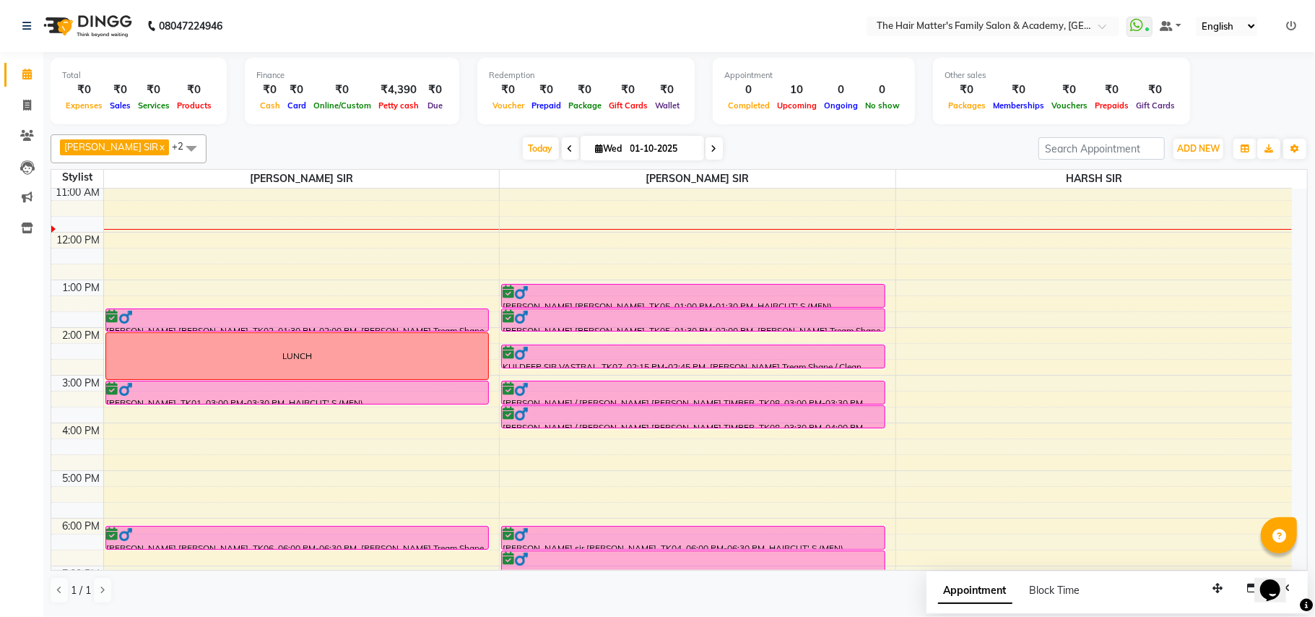
click at [674, 144] on span "[DATE]" at bounding box center [642, 148] width 123 height 25
click at [708, 149] on div "[DATE] [DATE]" at bounding box center [622, 149] width 817 height 22
click at [706, 149] on span at bounding box center [714, 148] width 17 height 22
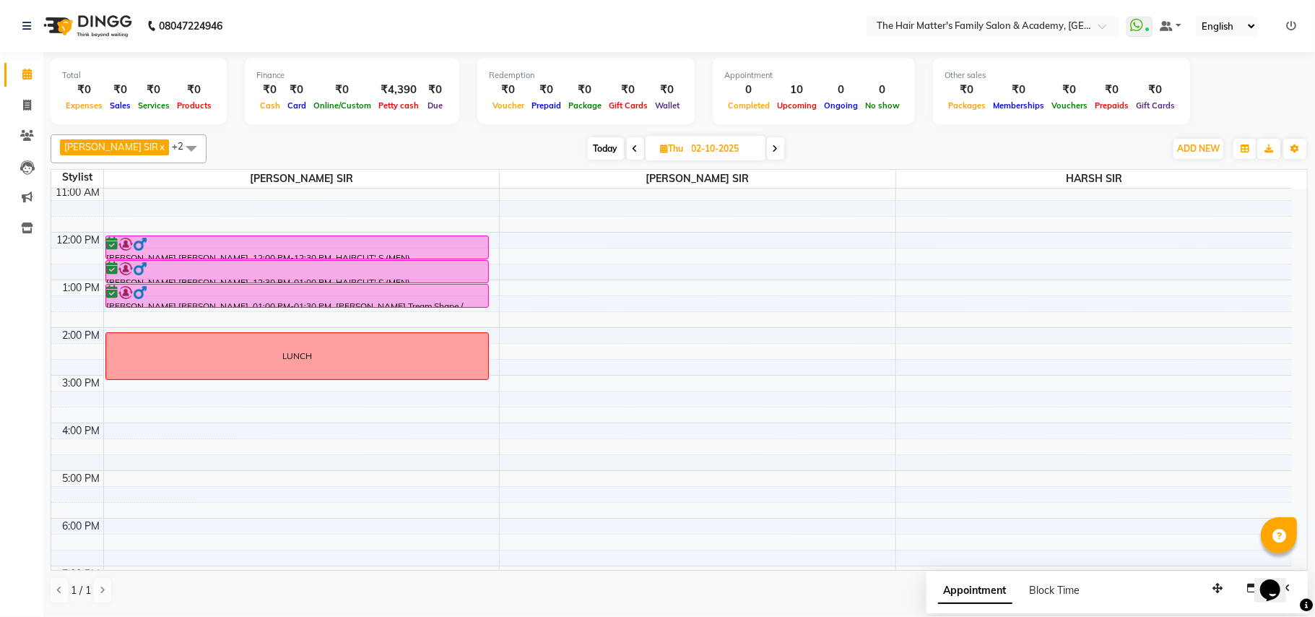
click at [767, 152] on span at bounding box center [775, 148] width 17 height 22
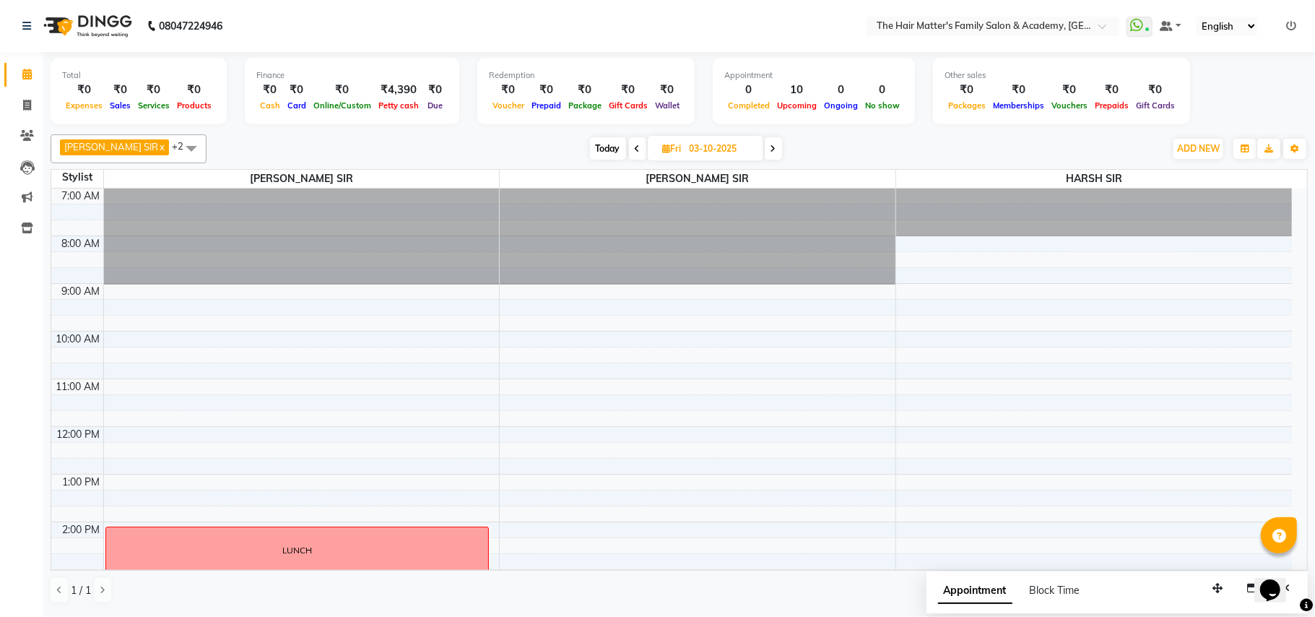
click at [629, 150] on span at bounding box center [637, 148] width 17 height 22
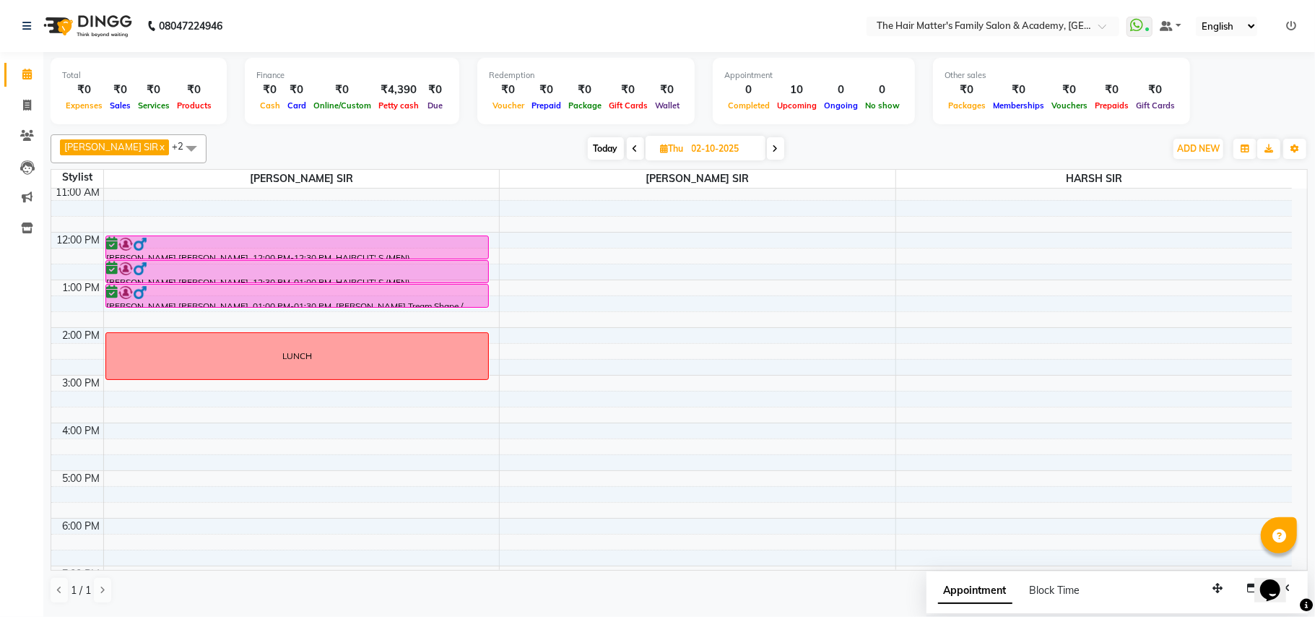
click at [767, 149] on span at bounding box center [775, 148] width 17 height 22
type input "03-10-2025"
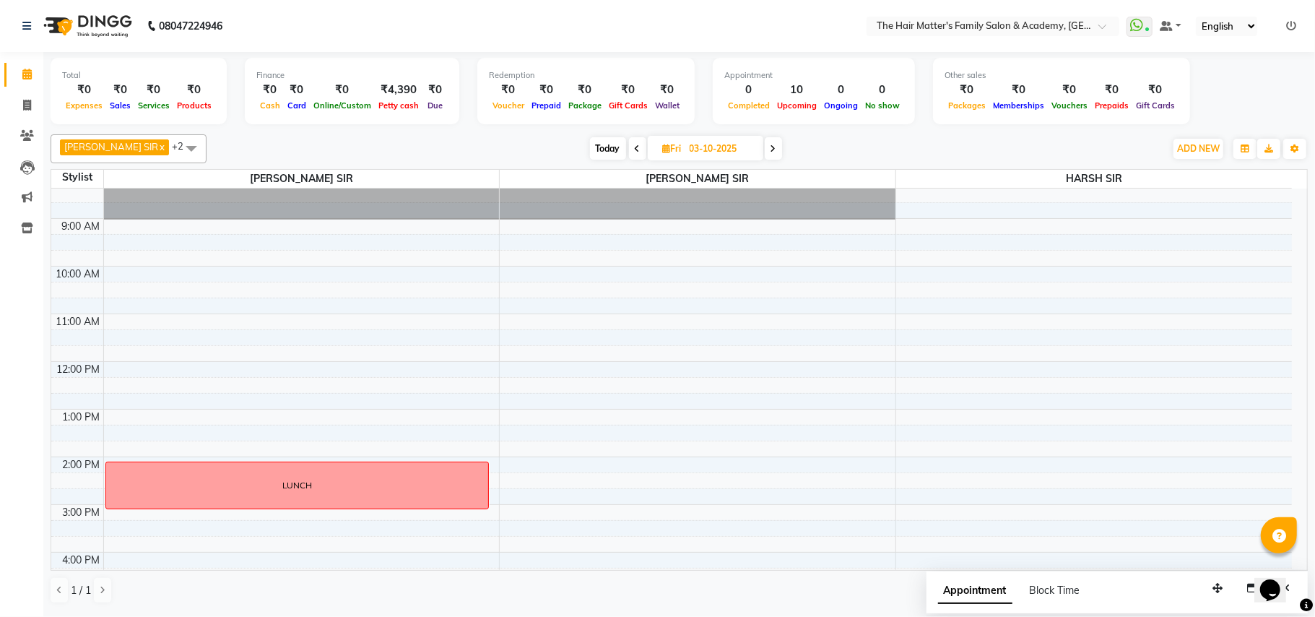
scroll to position [0, 0]
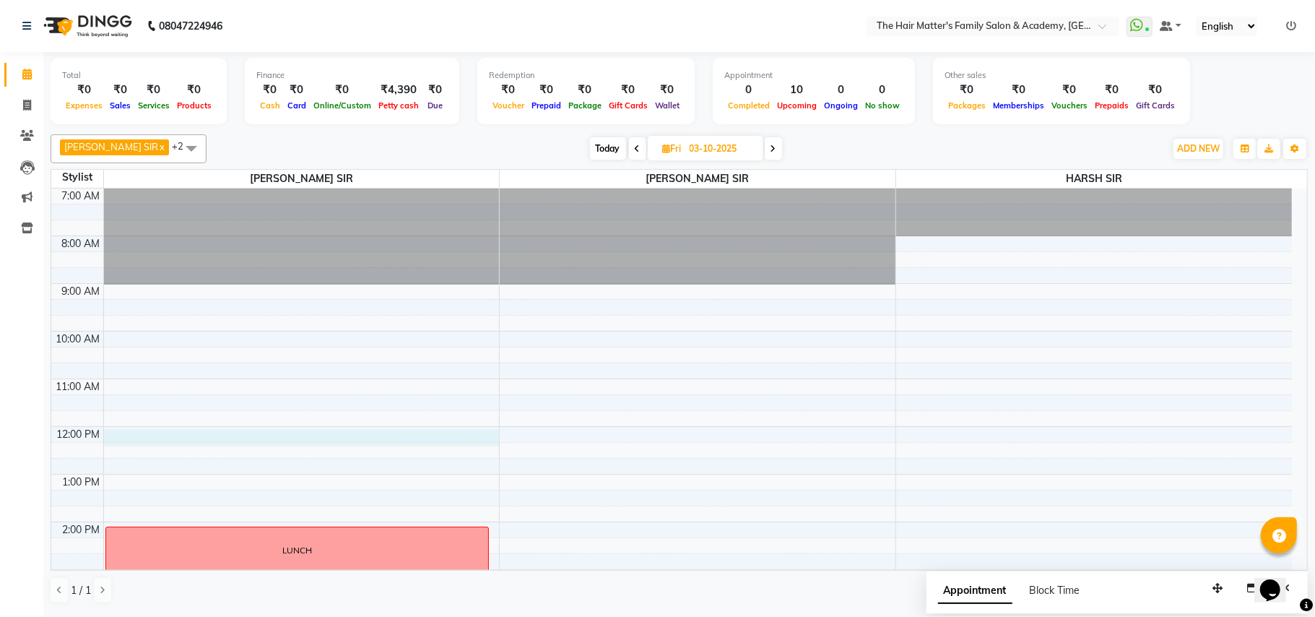
click at [126, 434] on div "7:00 AM 8:00 AM 9:00 AM 10:00 AM 11:00 AM 12:00 PM 1:00 PM 2:00 PM 3:00 PM 4:00…" at bounding box center [671, 569] width 1241 height 762
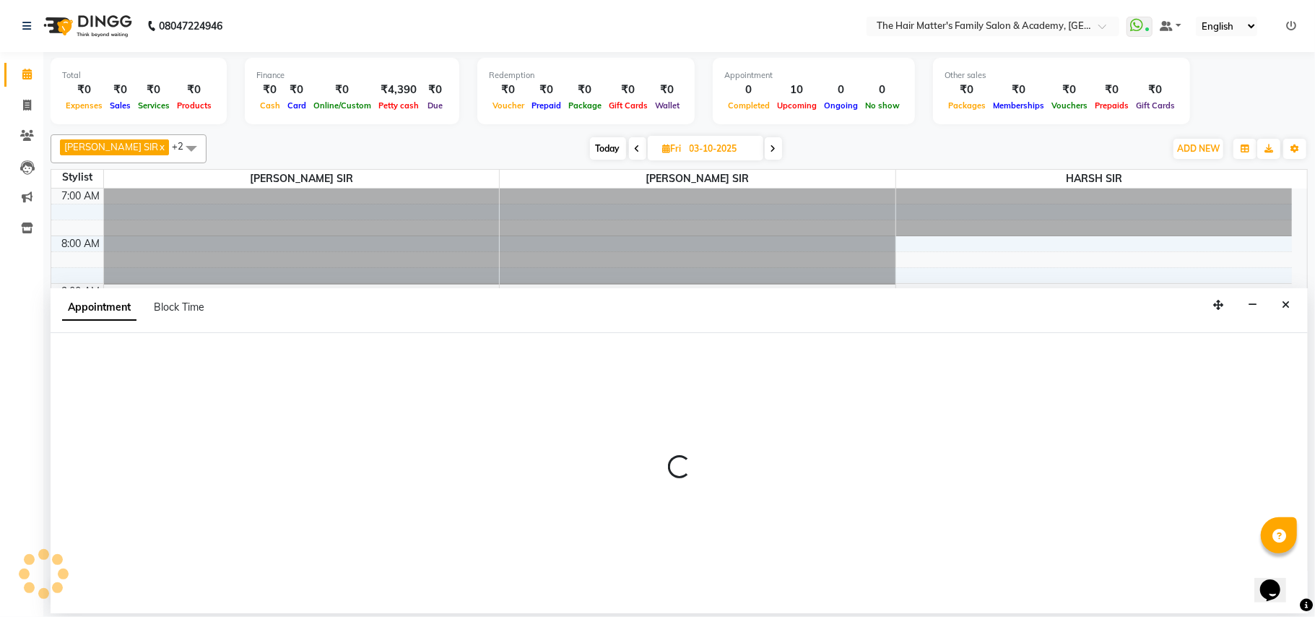
select select "42572"
select select "720"
select select "tentative"
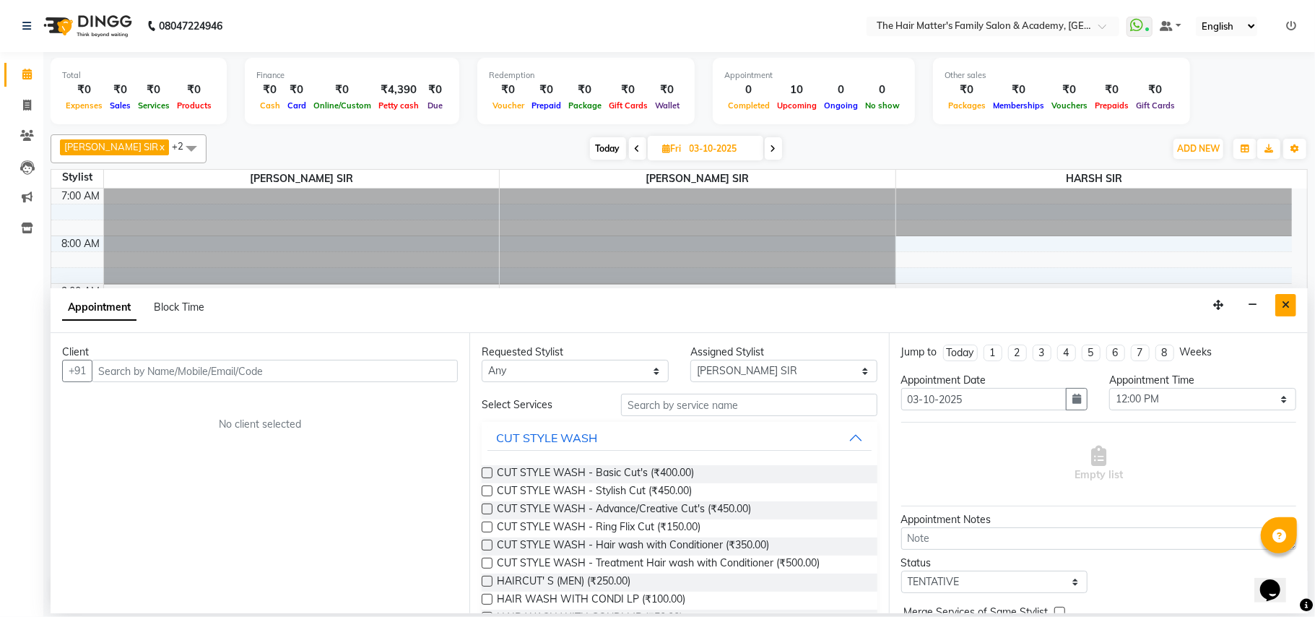
click at [1280, 305] on button "Close" at bounding box center [1285, 305] width 21 height 22
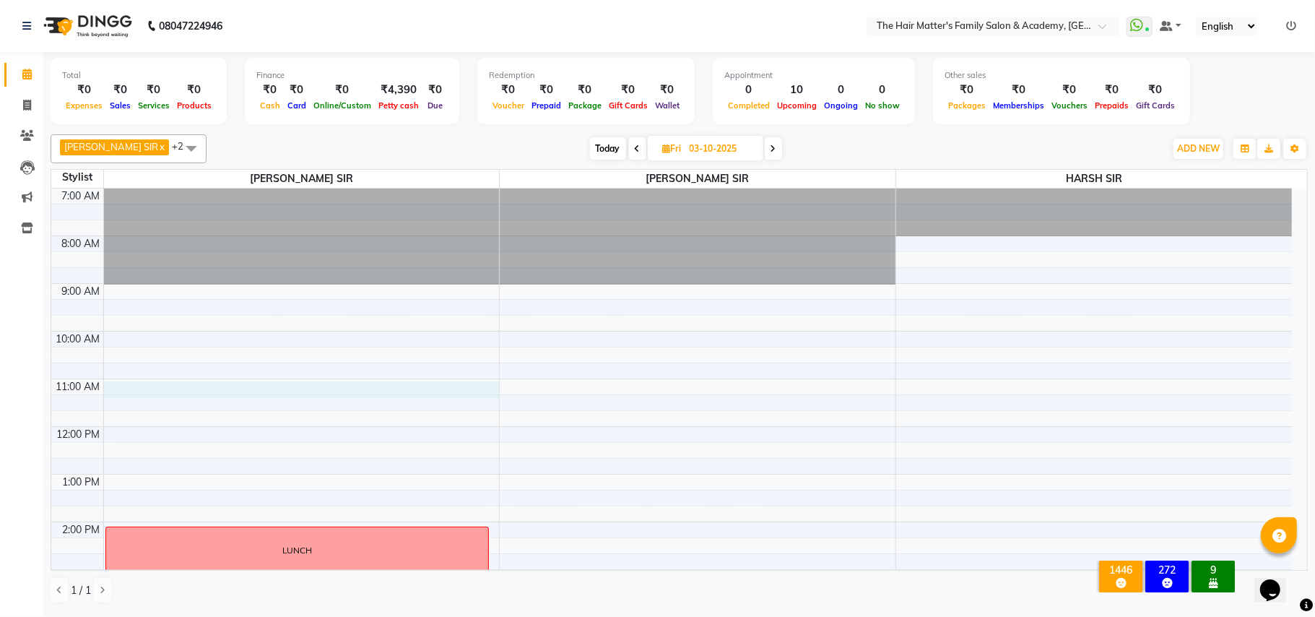
drag, startPoint x: 116, startPoint y: 391, endPoint x: 140, endPoint y: 394, distance: 24.1
click at [140, 394] on div "7:00 AM 8:00 AM 9:00 AM 10:00 AM 11:00 AM 12:00 PM 1:00 PM 2:00 PM 3:00 PM 4:00…" at bounding box center [671, 569] width 1241 height 762
select select "42572"
select select "tentative"
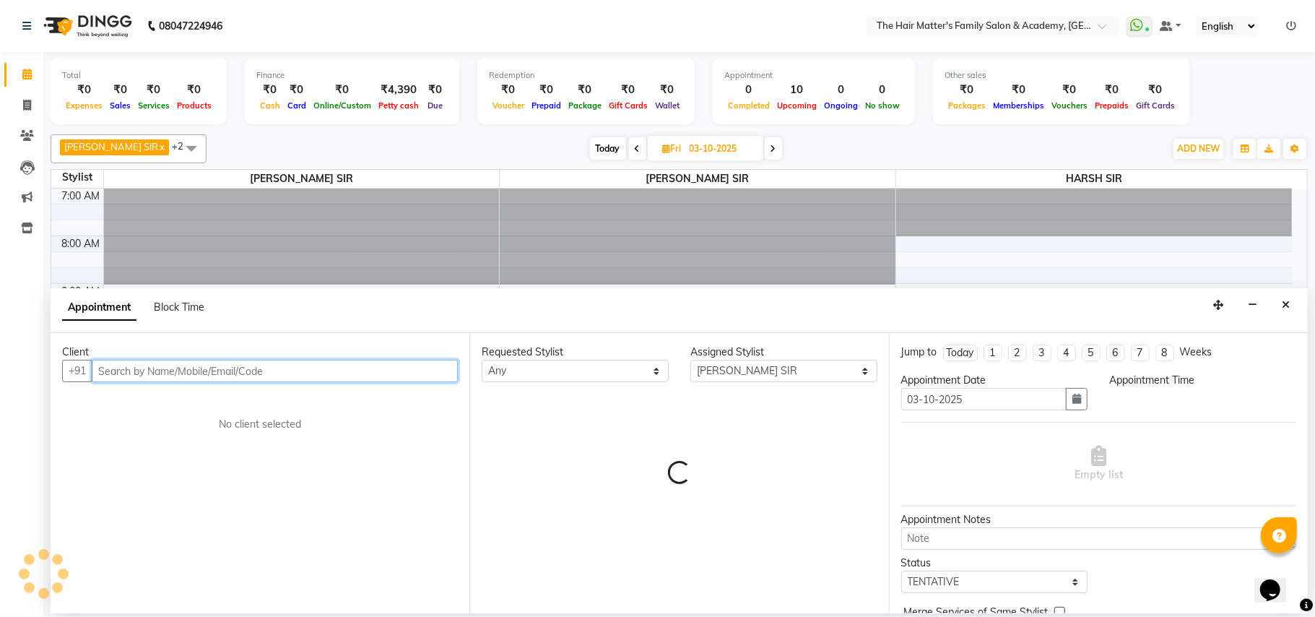
select select "660"
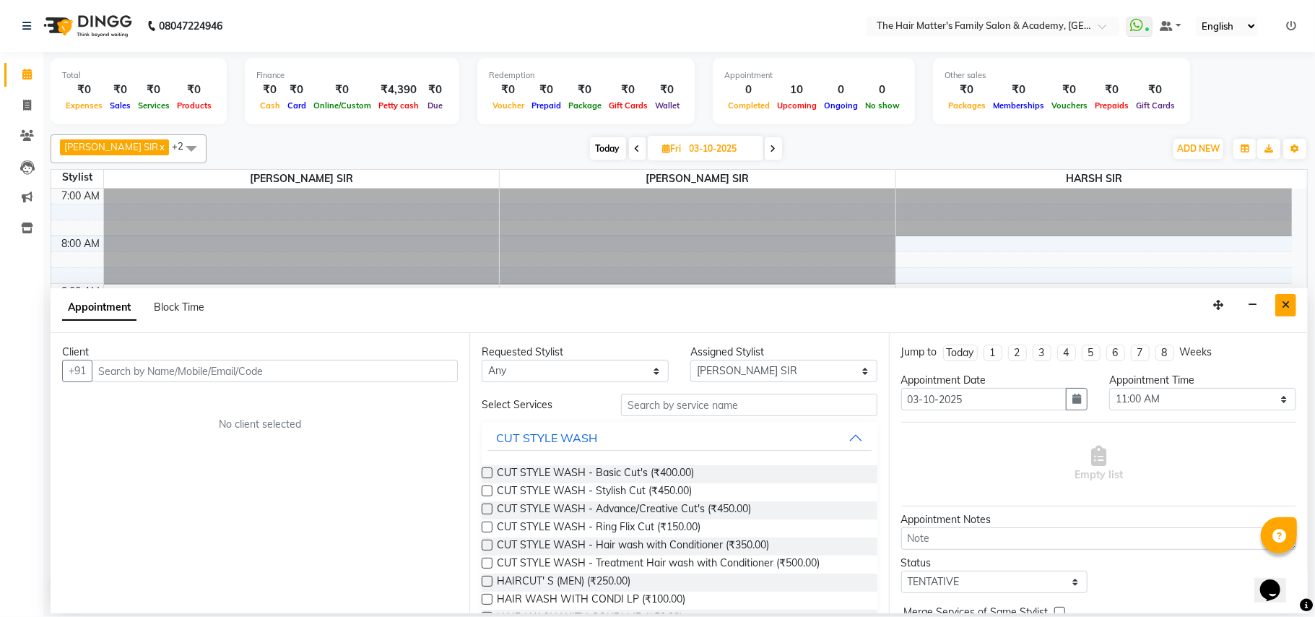
click at [1289, 298] on button "Close" at bounding box center [1285, 305] width 21 height 22
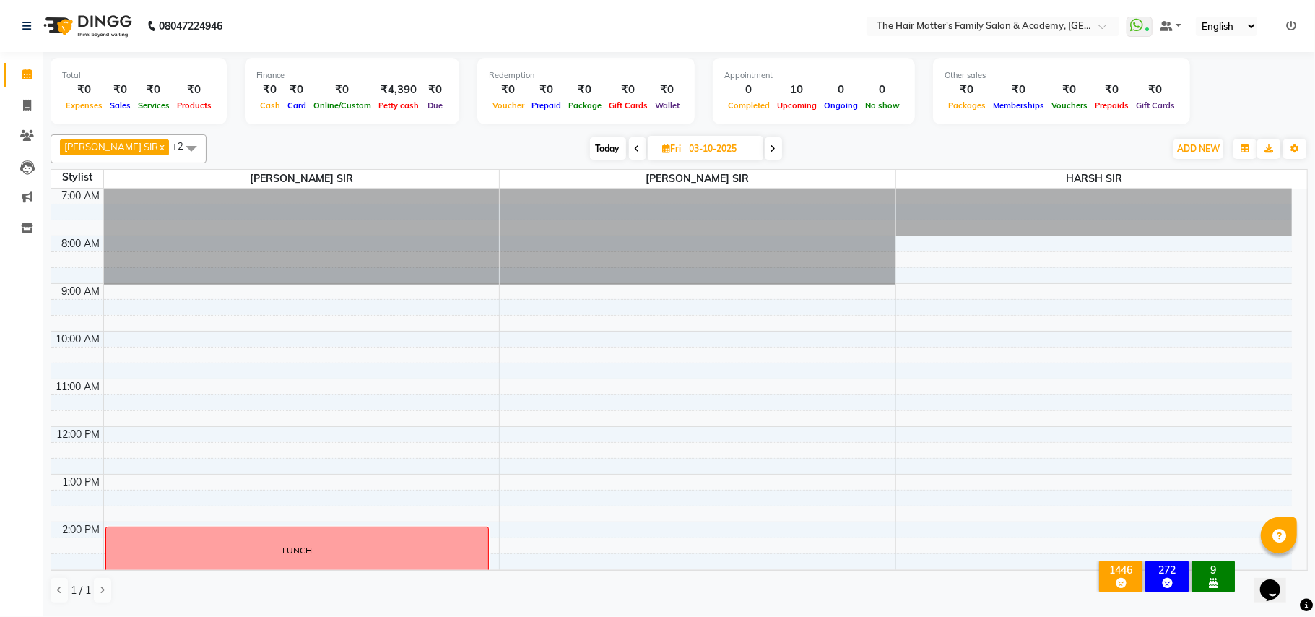
click at [700, 147] on input "03-10-2025" at bounding box center [721, 149] width 72 height 22
select select "10"
select select "2025"
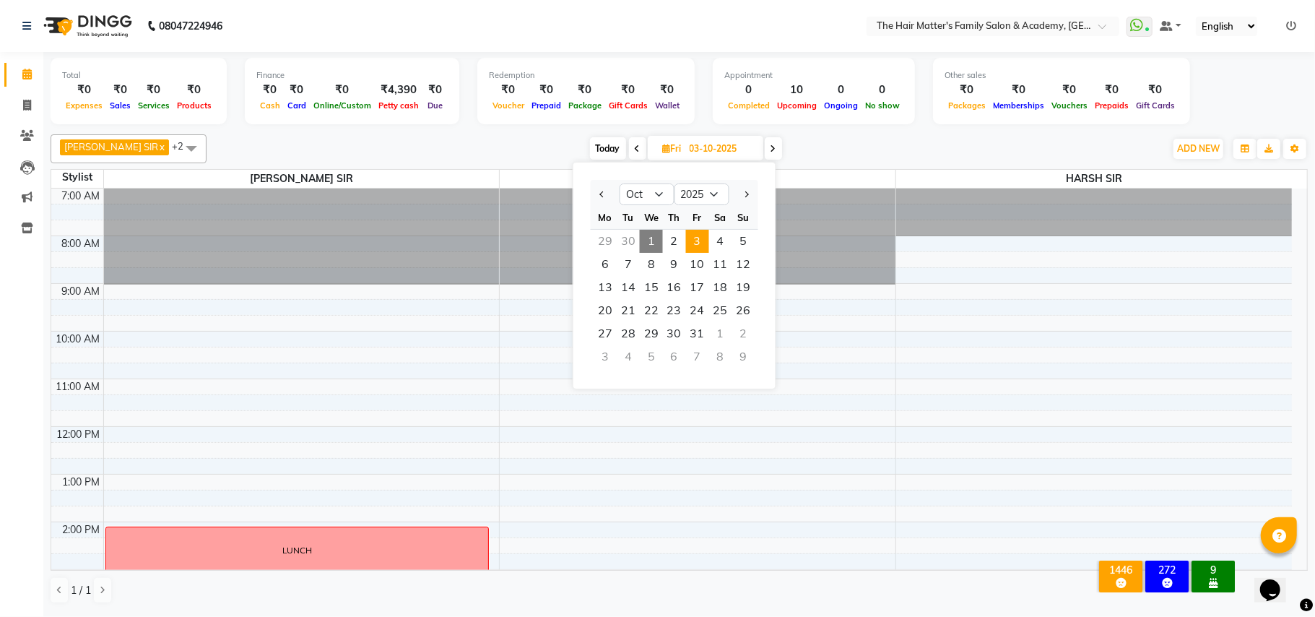
click at [700, 147] on input "03-10-2025" at bounding box center [721, 149] width 72 height 22
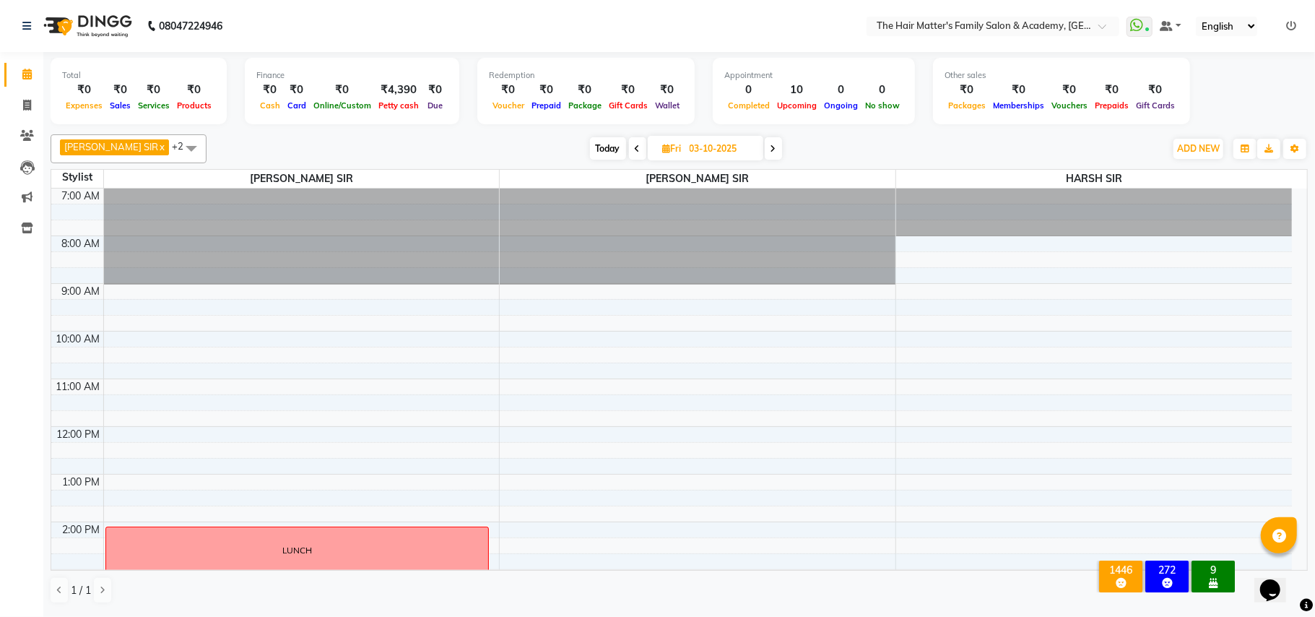
click at [110, 433] on div "7:00 AM 8:00 AM 9:00 AM 10:00 AM 11:00 AM 12:00 PM 1:00 PM 2:00 PM 3:00 PM 4:00…" at bounding box center [671, 569] width 1241 height 762
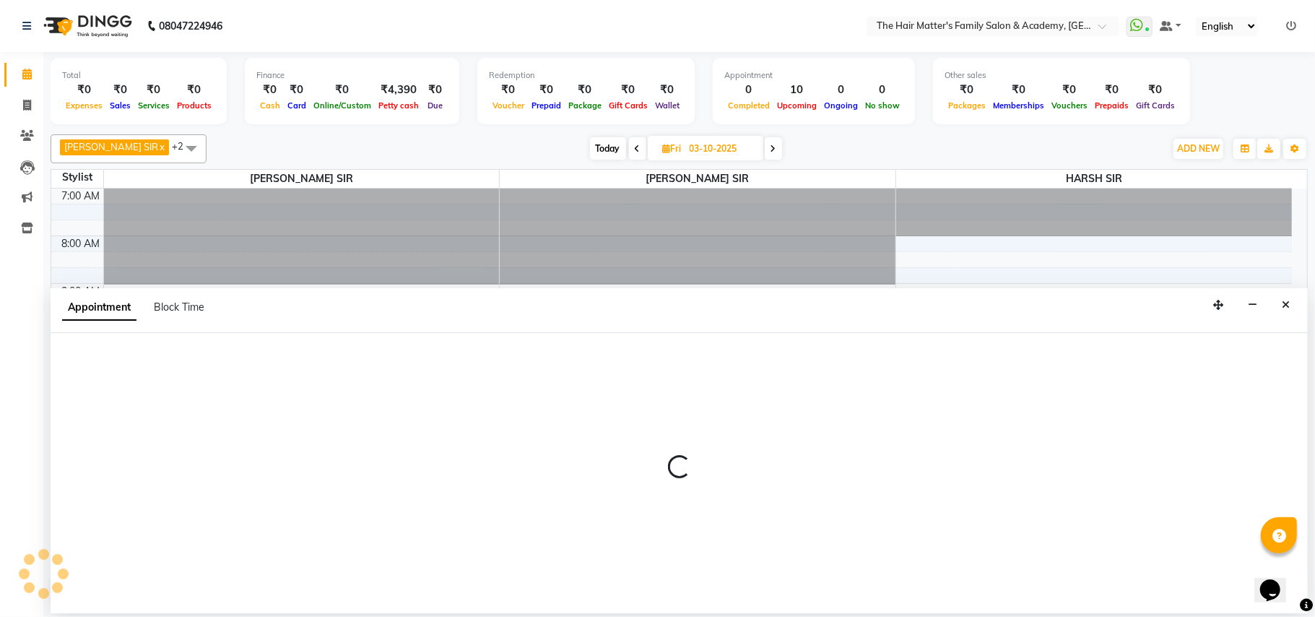
select select "42572"
select select "720"
select select "tentative"
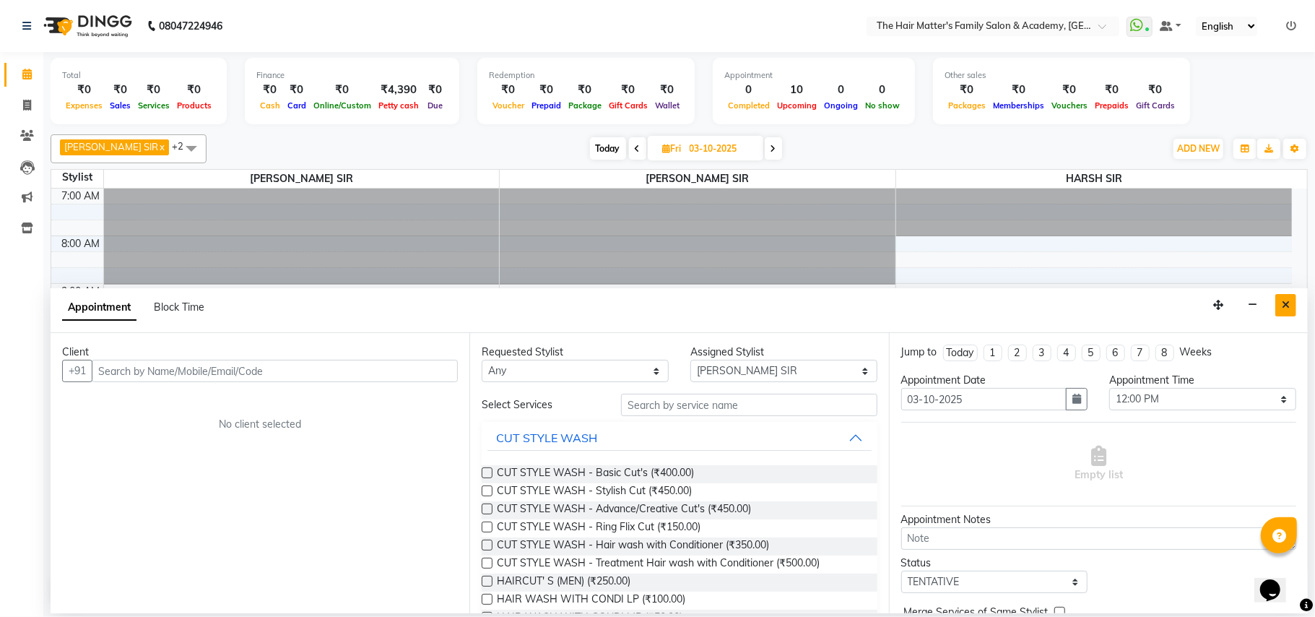
click at [1283, 309] on icon "Close" at bounding box center [1286, 305] width 8 height 10
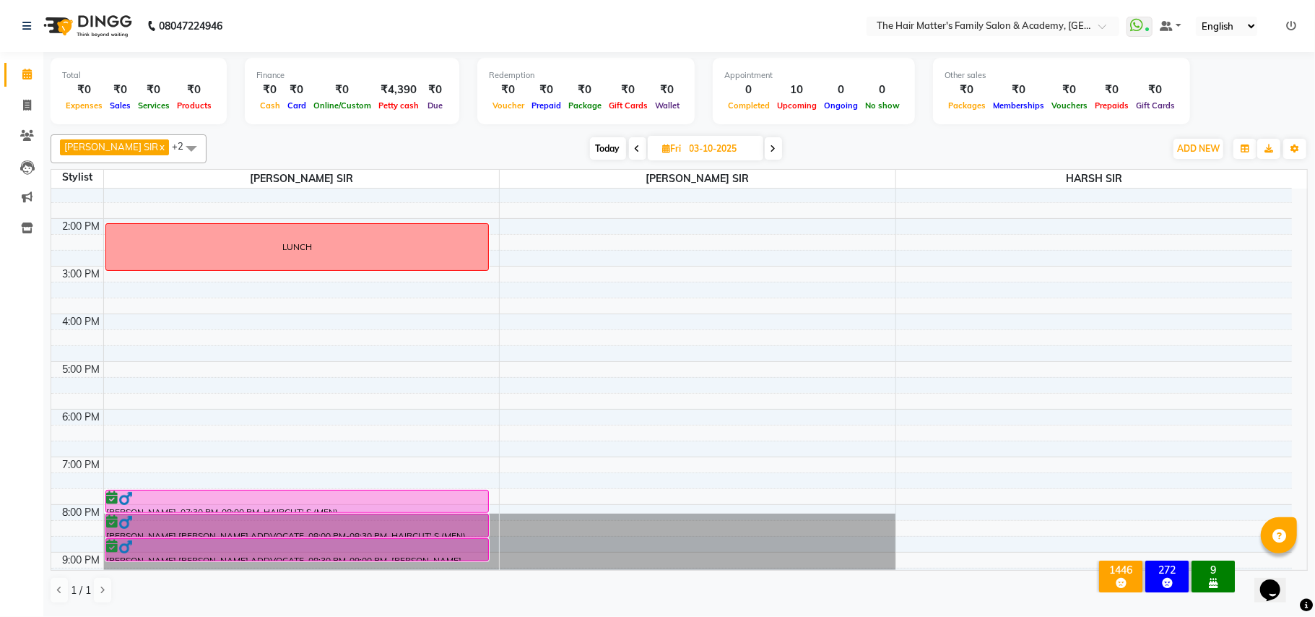
scroll to position [321, 0]
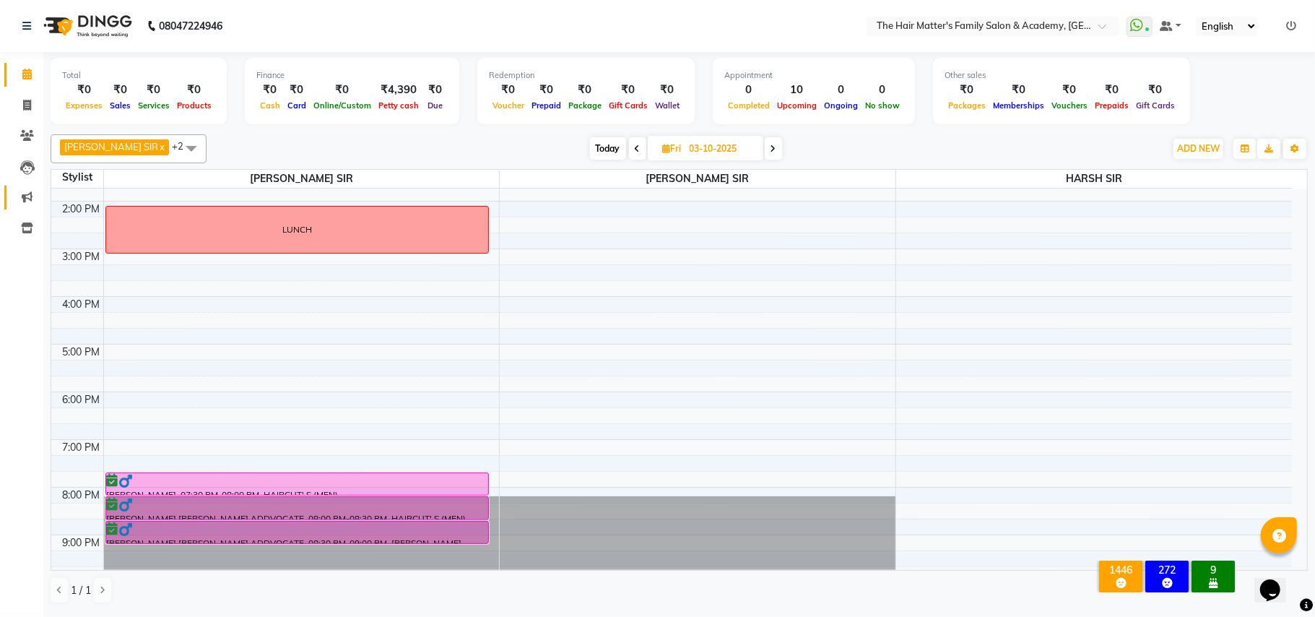
click at [10, 194] on link "Marketing" at bounding box center [21, 198] width 35 height 24
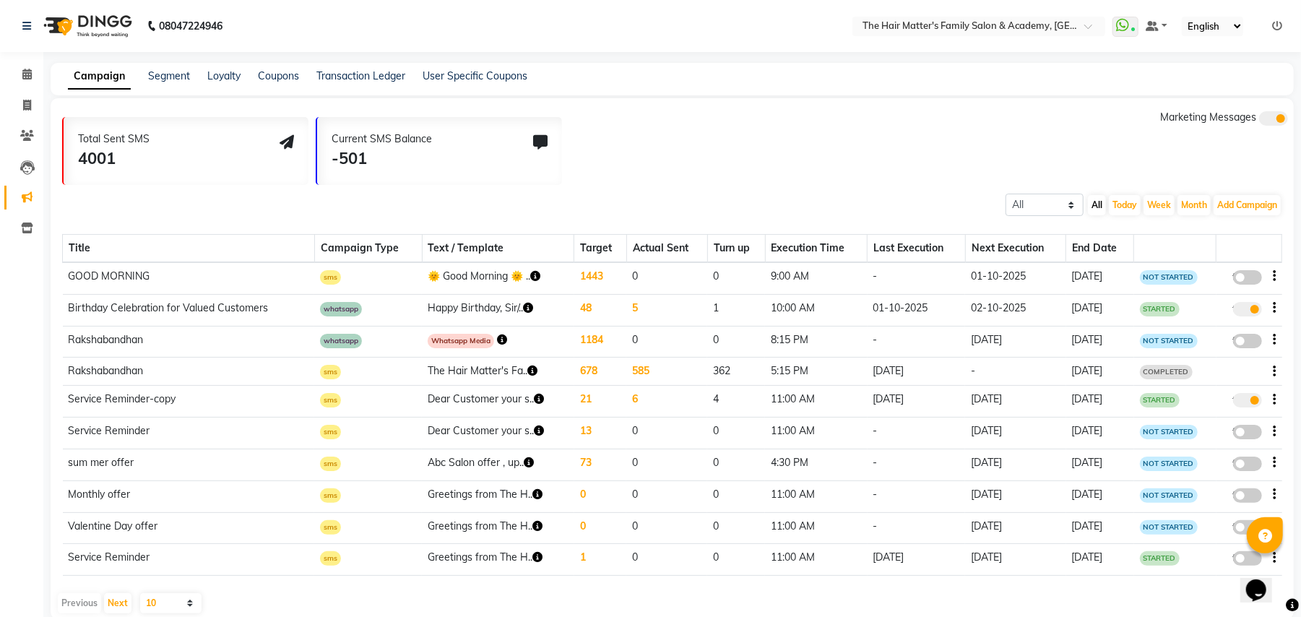
click at [758, 23] on nav "08047224946 Select Location × The Hair Matter's Family Salon & Academy, [GEOGRA…" at bounding box center [650, 26] width 1301 height 52
click at [729, 51] on nav "08047224946 Select Location × The Hair Matter's Family Salon & Academy, [GEOGRA…" at bounding box center [650, 26] width 1301 height 52
click at [713, 70] on div "Campaign Segment Loyalty Coupons Transaction Ledger User Specific Coupons" at bounding box center [663, 76] width 1225 height 15
click at [687, 82] on div "Campaign Segment Loyalty Coupons Transaction Ledger User Specific Coupons" at bounding box center [663, 76] width 1225 height 15
click at [711, 72] on div "Campaign Segment Loyalty Coupons Transaction Ledger User Specific Coupons" at bounding box center [663, 76] width 1225 height 15
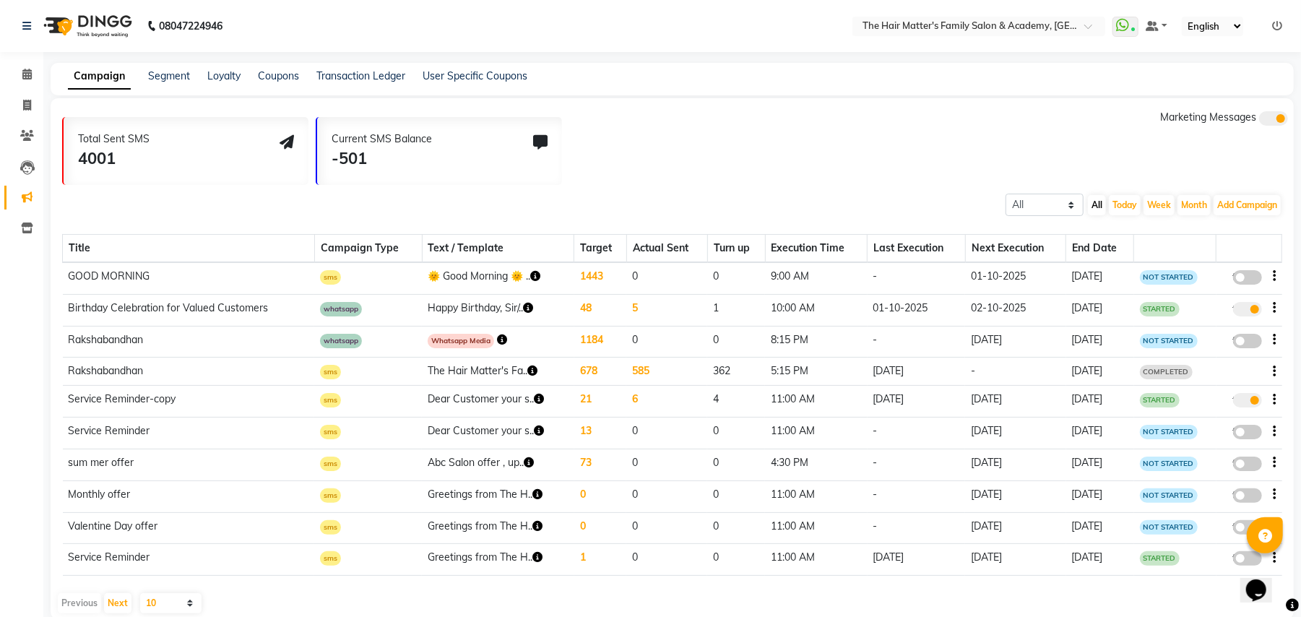
click at [1273, 308] on button "button" at bounding box center [1274, 307] width 3 height 15
click at [1225, 295] on div "Edit" at bounding box center [1235, 299] width 45 height 18
select select "1"
select select "25205"
select select "2"
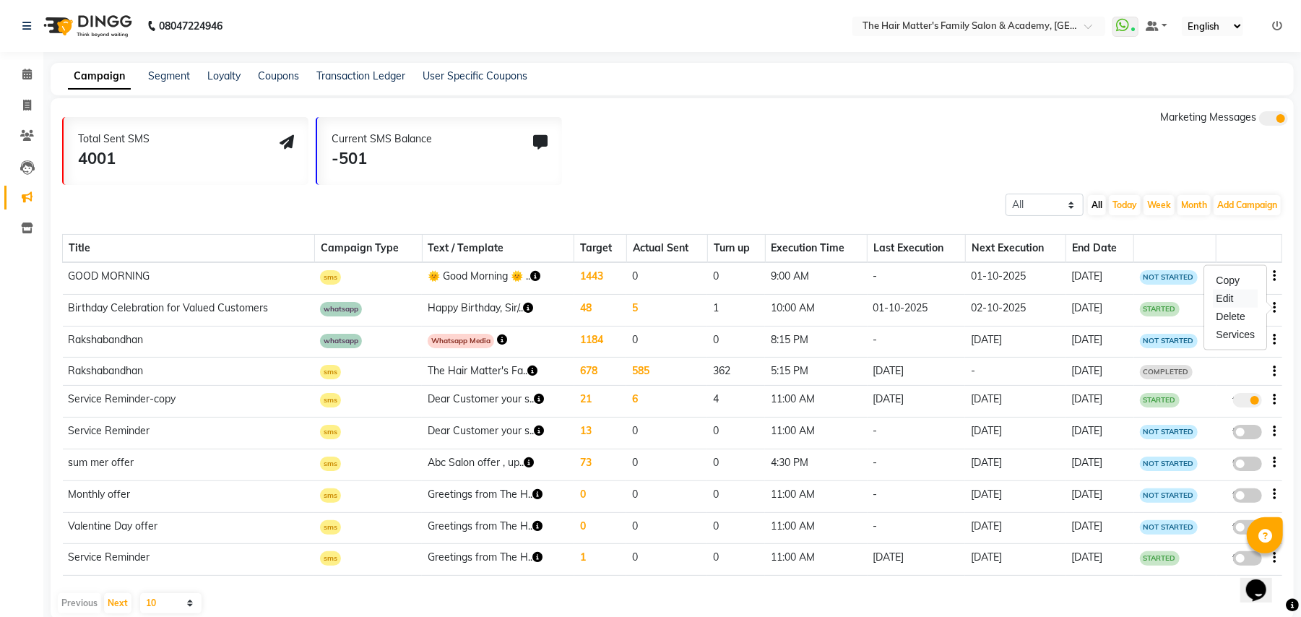
select select "2"
select select "600"
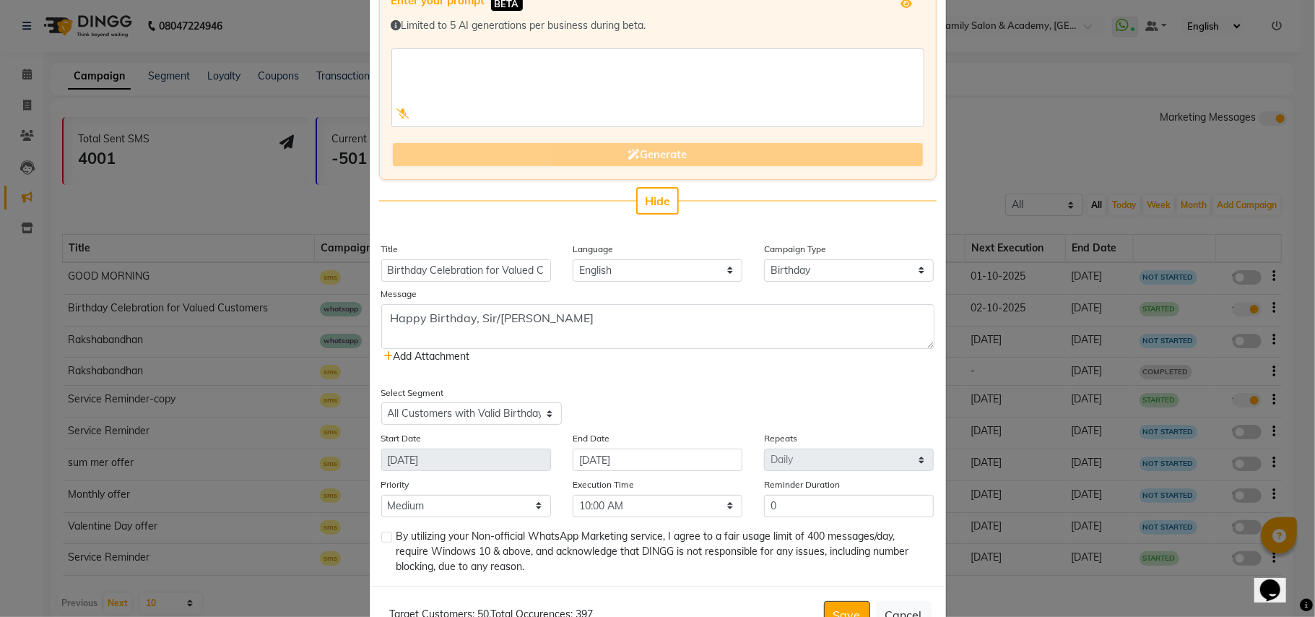
scroll to position [148, 0]
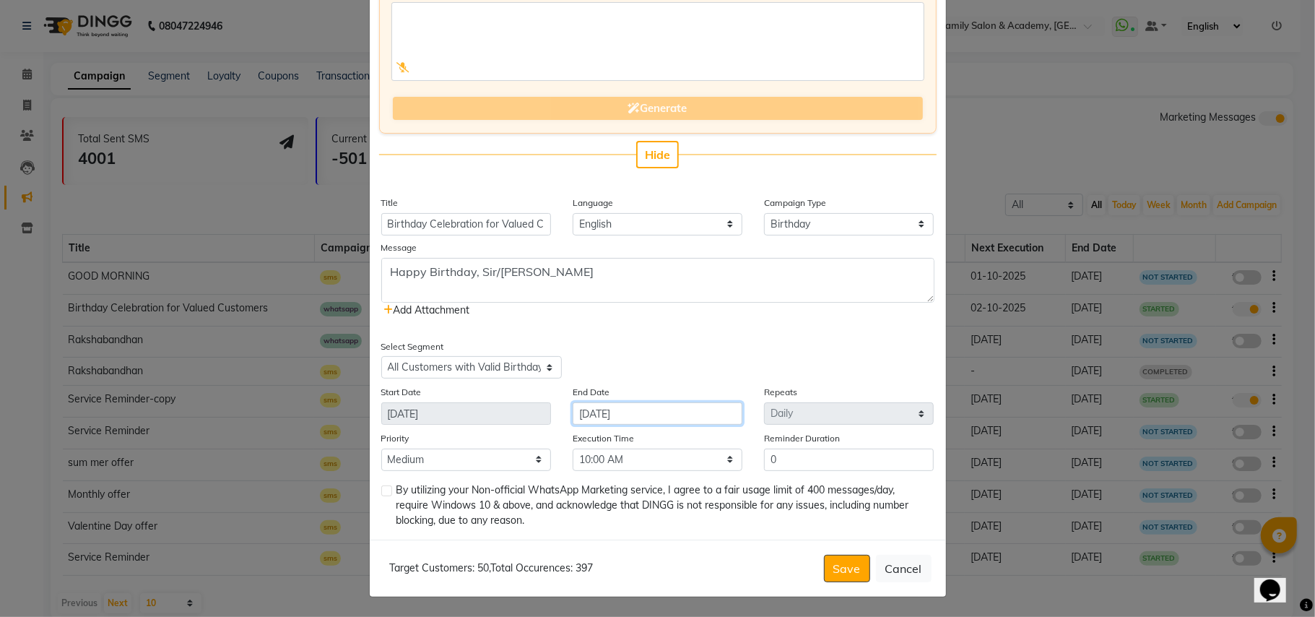
click at [657, 410] on input "[DATE]" at bounding box center [658, 413] width 170 height 22
select select "9"
select select "2026"
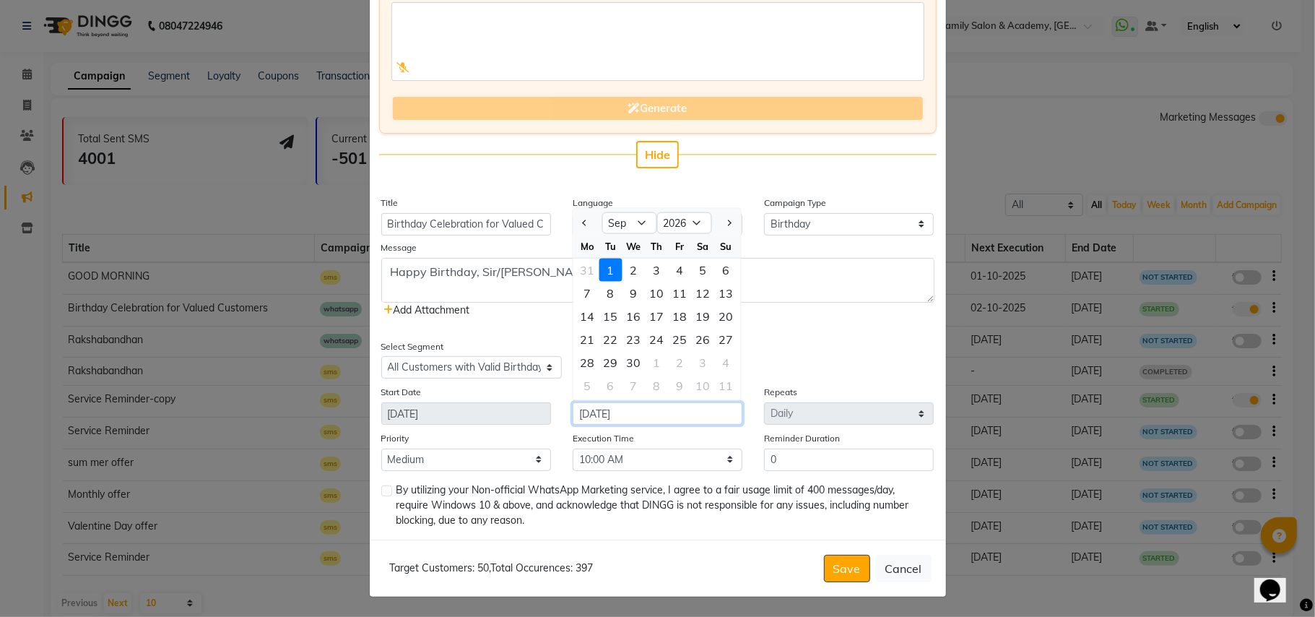
click at [666, 413] on input "[DATE]" at bounding box center [658, 413] width 170 height 22
click at [797, 313] on div "Happy Birthday, Sir/[PERSON_NAME] We're excited to celebrate your special day w…" at bounding box center [657, 288] width 553 height 60
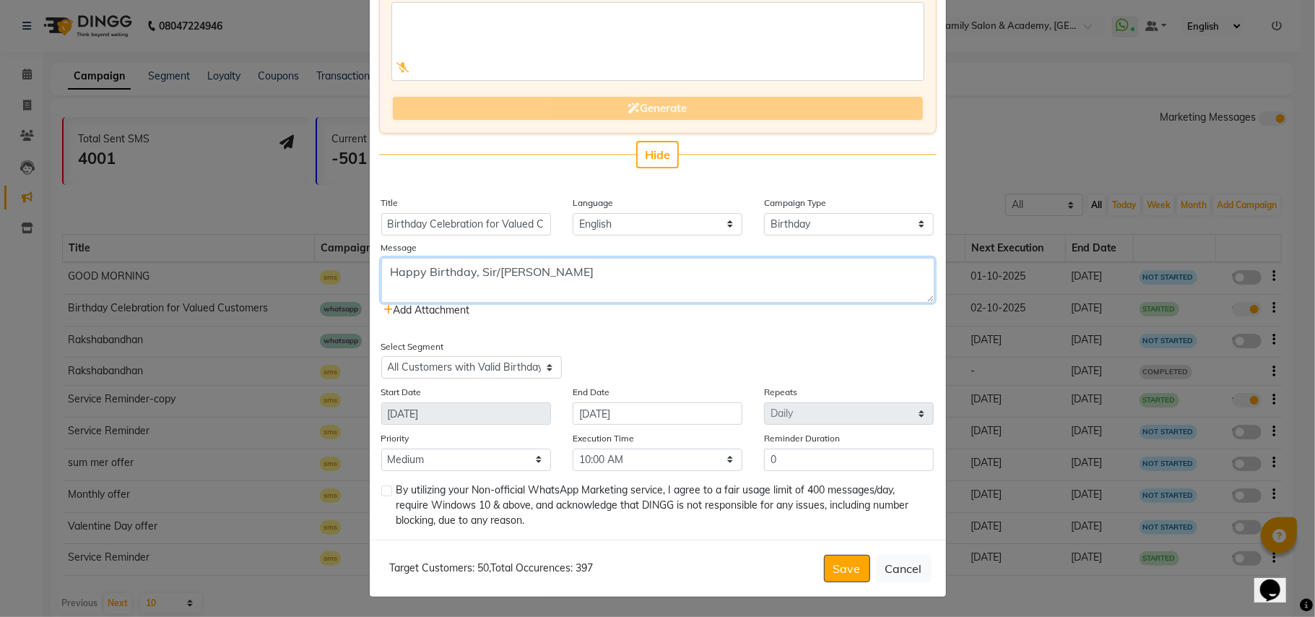
click at [758, 272] on textarea "Happy Birthday, Sir/[PERSON_NAME] We're excited to celebrate your special day w…" at bounding box center [657, 280] width 553 height 45
click at [509, 451] on select "Low Medium High" at bounding box center [466, 459] width 170 height 22
click at [601, 461] on select "Select 09:00 AM 09:15 AM 09:30 AM 09:45 AM 10:00 AM 10:15 AM 10:30 AM 10:45 AM …" at bounding box center [658, 459] width 170 height 22
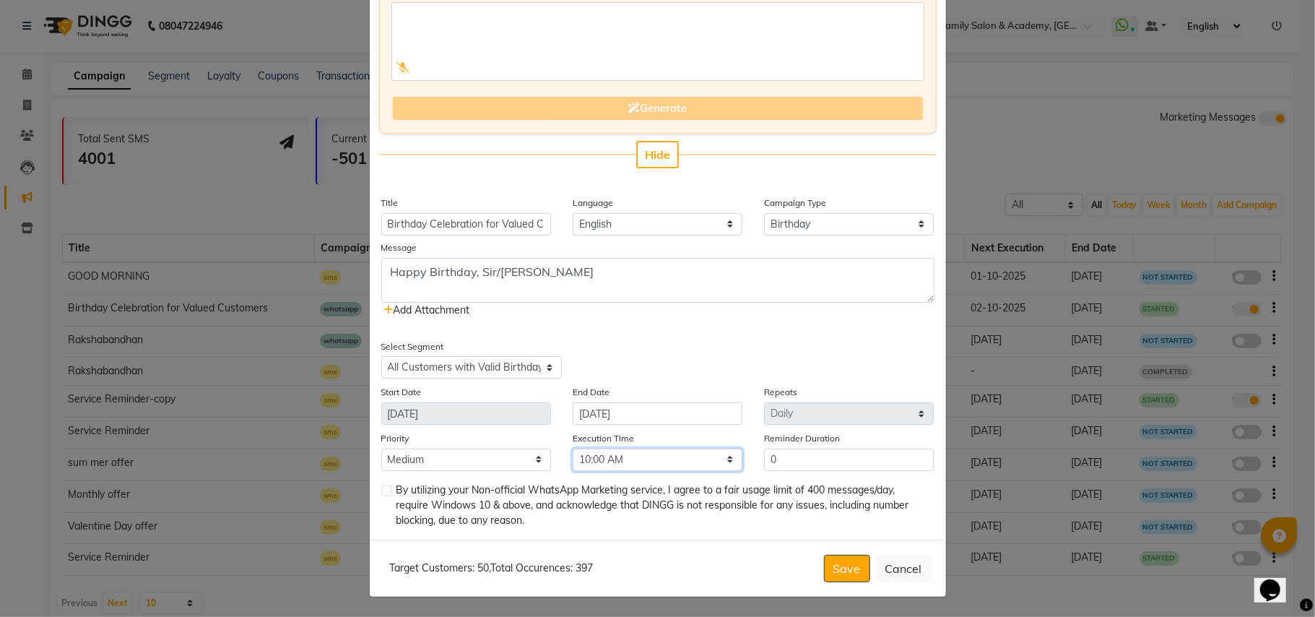
click at [601, 461] on select "Select 09:00 AM 09:15 AM 09:30 AM 09:45 AM 10:00 AM 10:15 AM 10:30 AM 10:45 AM …" at bounding box center [658, 459] width 170 height 22
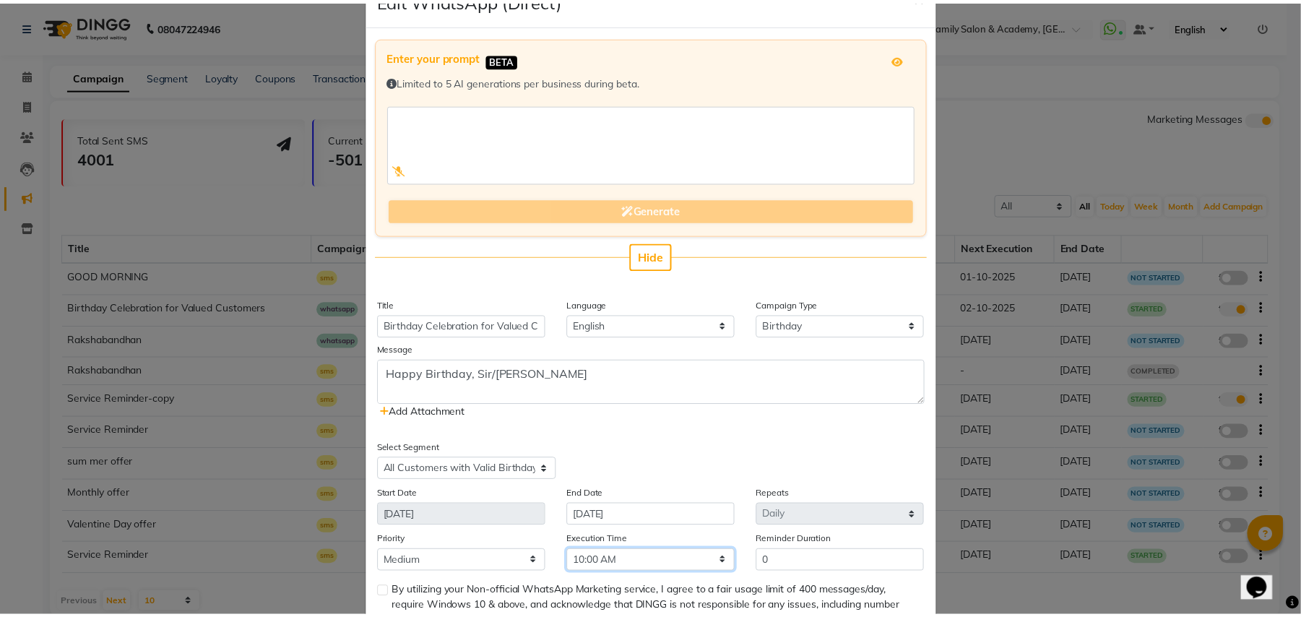
scroll to position [0, 0]
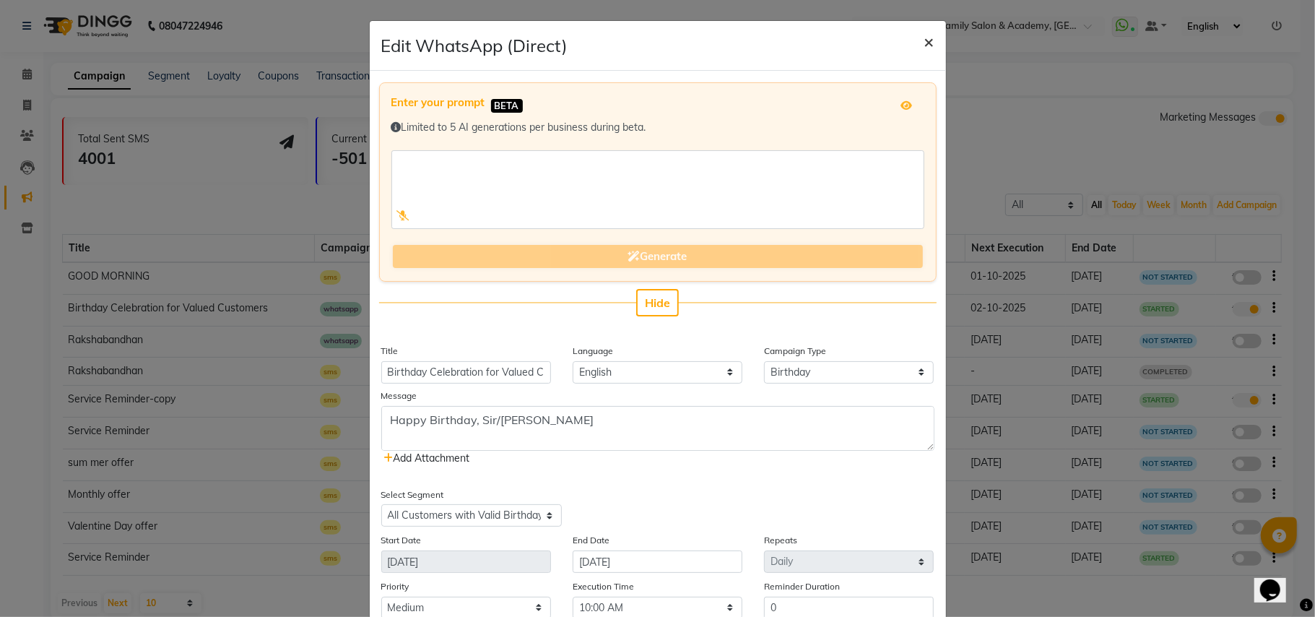
click at [928, 47] on button "×" at bounding box center [929, 41] width 33 height 40
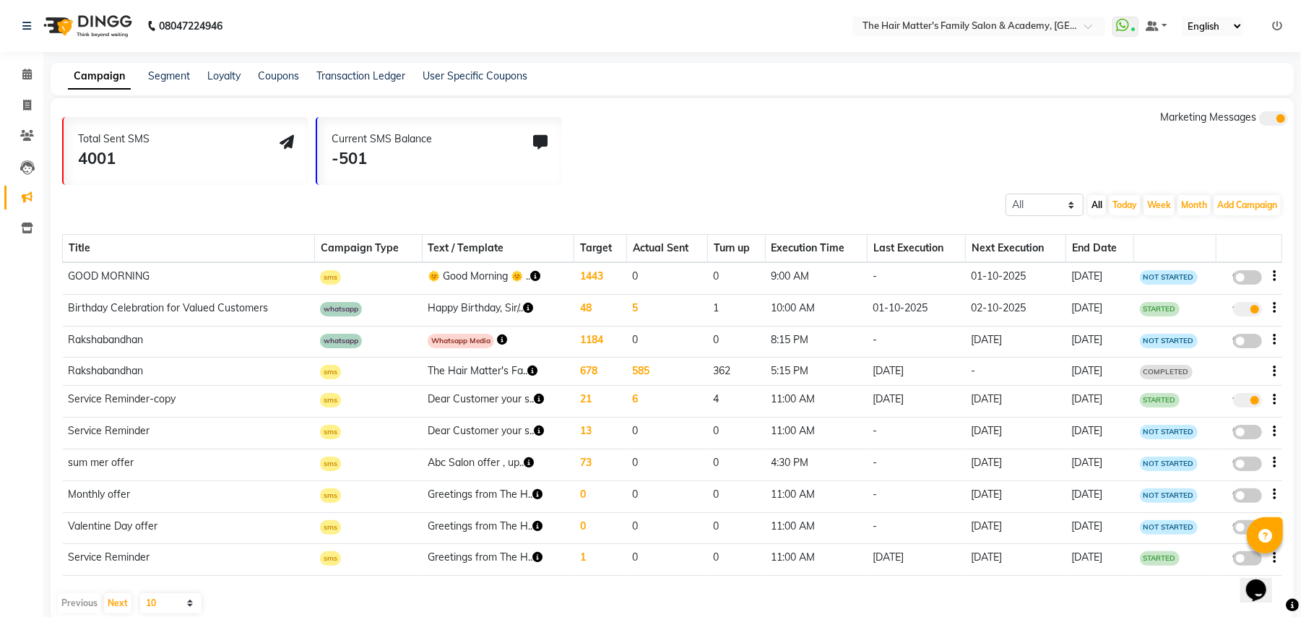
click at [1273, 309] on button "button" at bounding box center [1274, 307] width 3 height 15
click at [1162, 266] on td "NOT STARTED" at bounding box center [1175, 278] width 82 height 32
click at [1161, 259] on th at bounding box center [1175, 249] width 82 height 28
click at [550, 73] on div "Campaign Segment Loyalty Coupons Transaction Ledger User Specific Coupons" at bounding box center [663, 76] width 1225 height 15
click at [534, 49] on nav "08047224946 Select Location × The Hair Matter's Family Salon & Academy, [GEOGRA…" at bounding box center [650, 26] width 1301 height 52
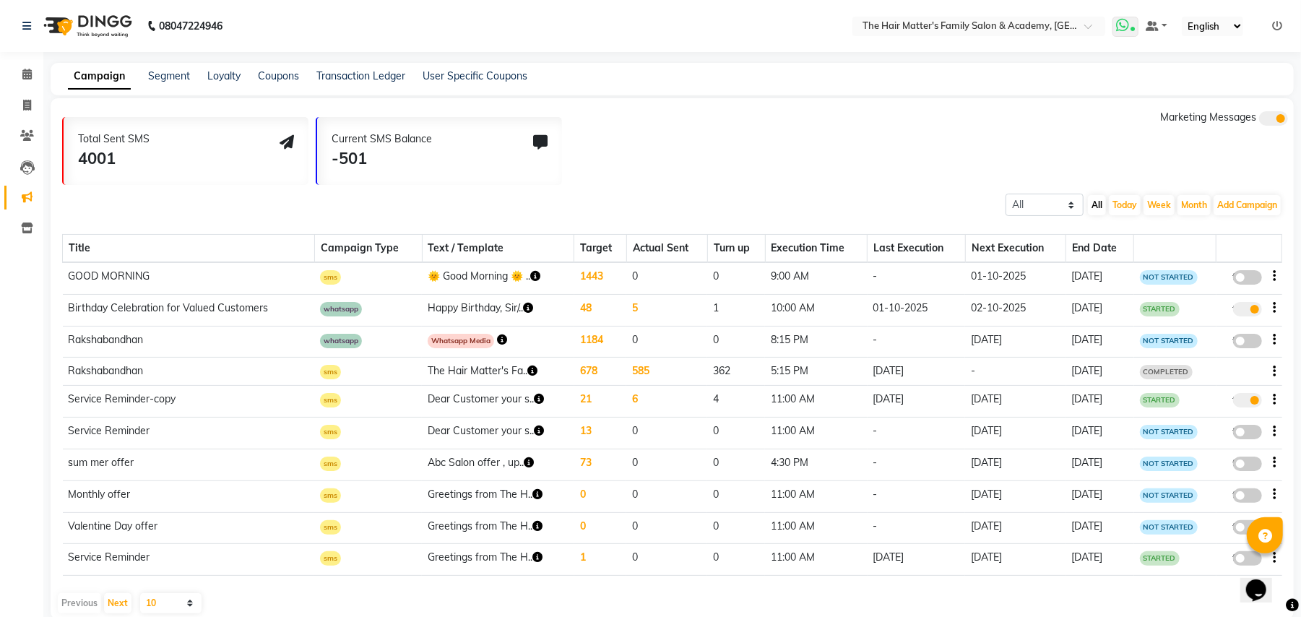
click at [1116, 26] on icon at bounding box center [1122, 25] width 13 height 14
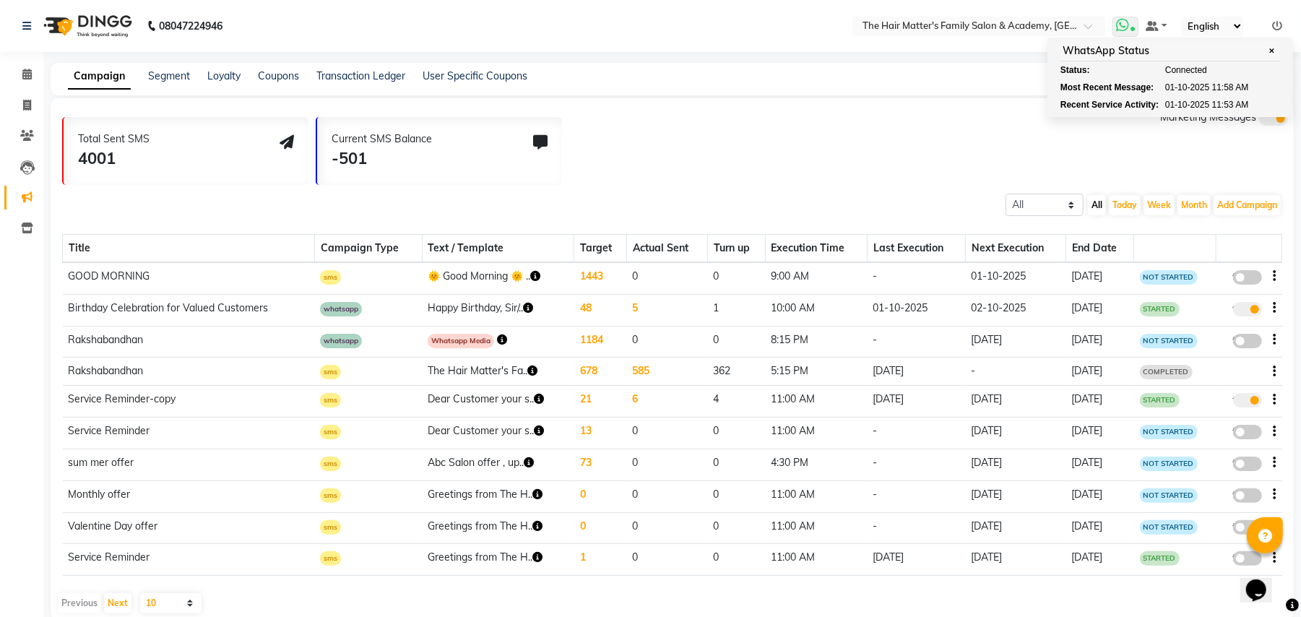
click at [1275, 48] on span "✕" at bounding box center [1271, 50] width 13 height 11
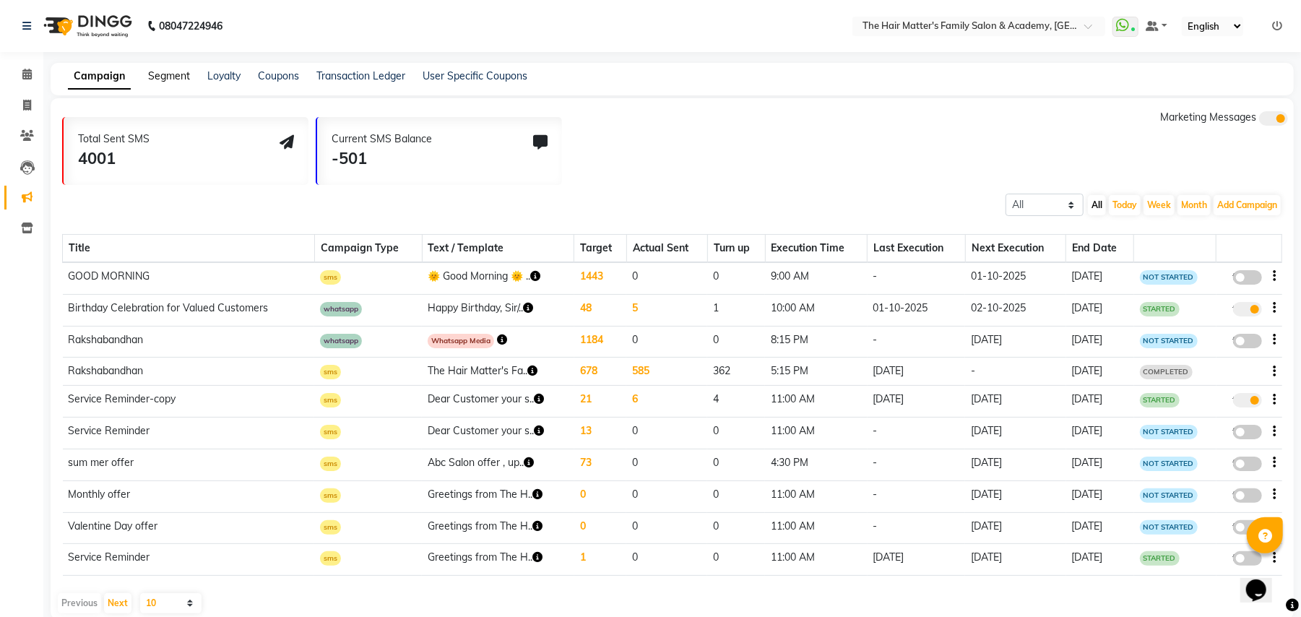
click at [177, 76] on link "Segment" at bounding box center [169, 75] width 42 height 13
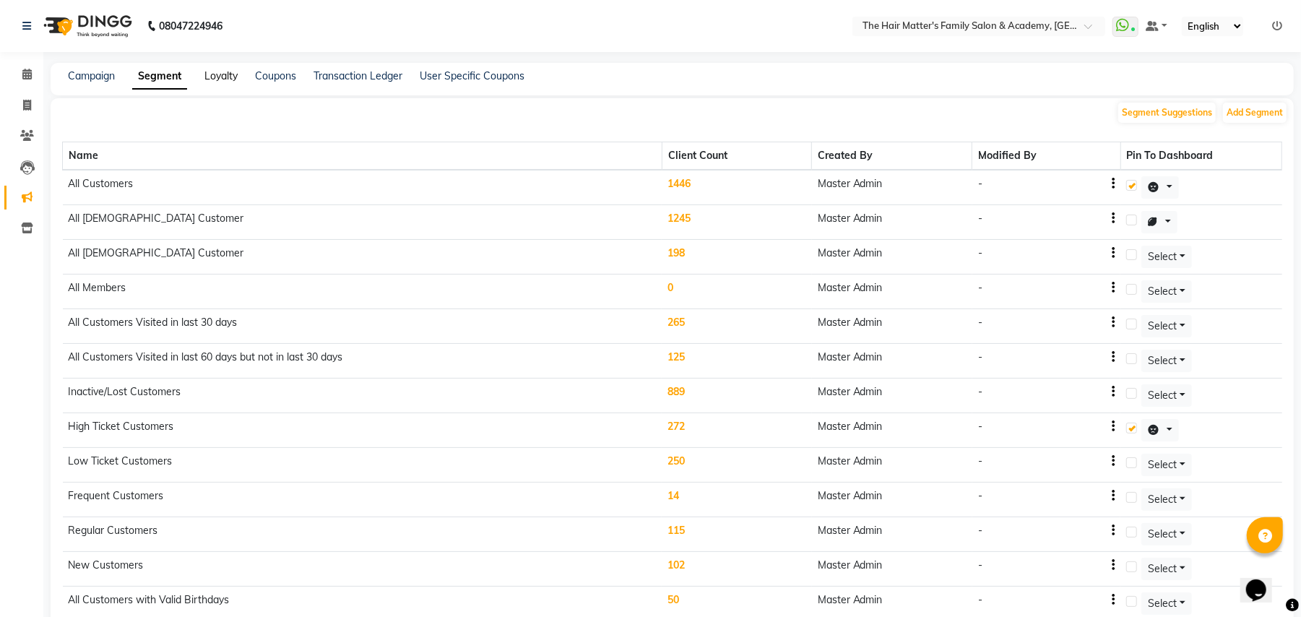
click at [211, 79] on link "Loyalty" at bounding box center [220, 75] width 33 height 13
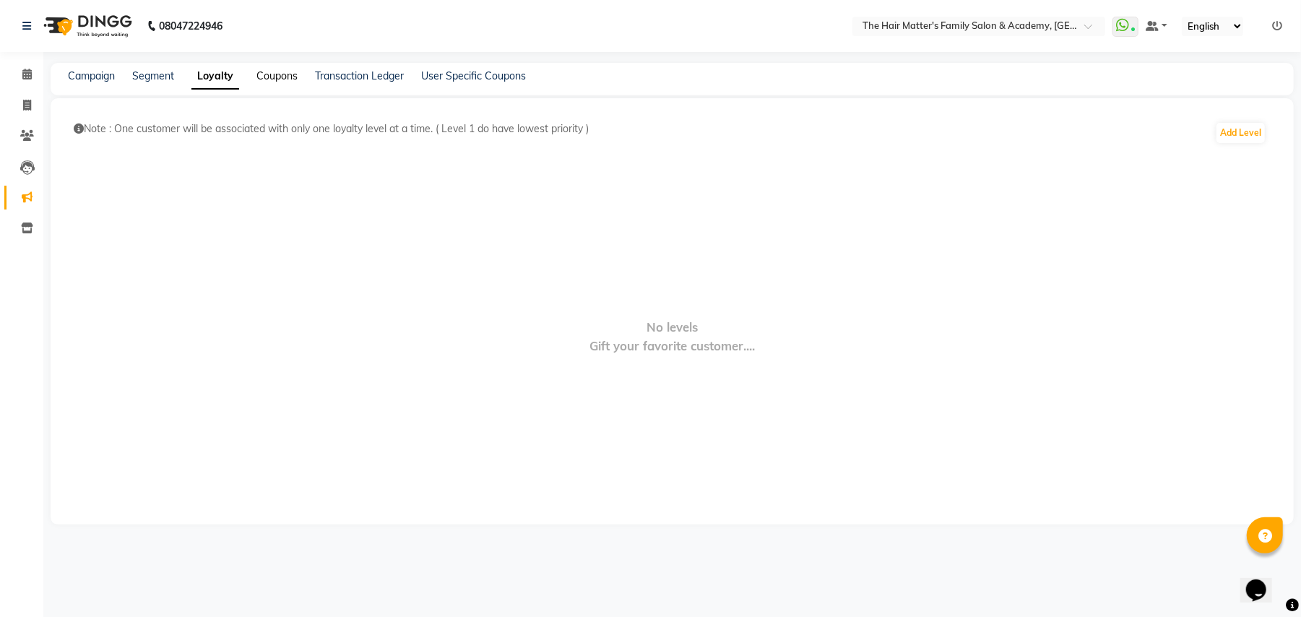
click at [289, 75] on link "Coupons" at bounding box center [276, 75] width 41 height 13
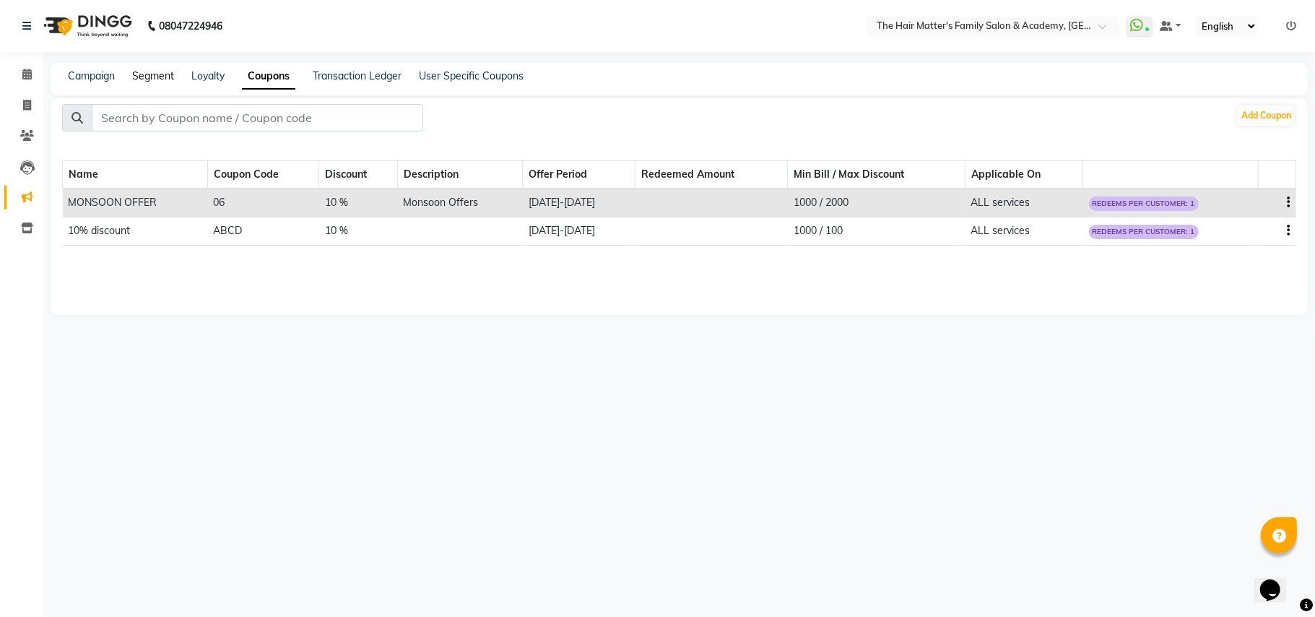
click at [143, 78] on link "Segment" at bounding box center [153, 75] width 42 height 13
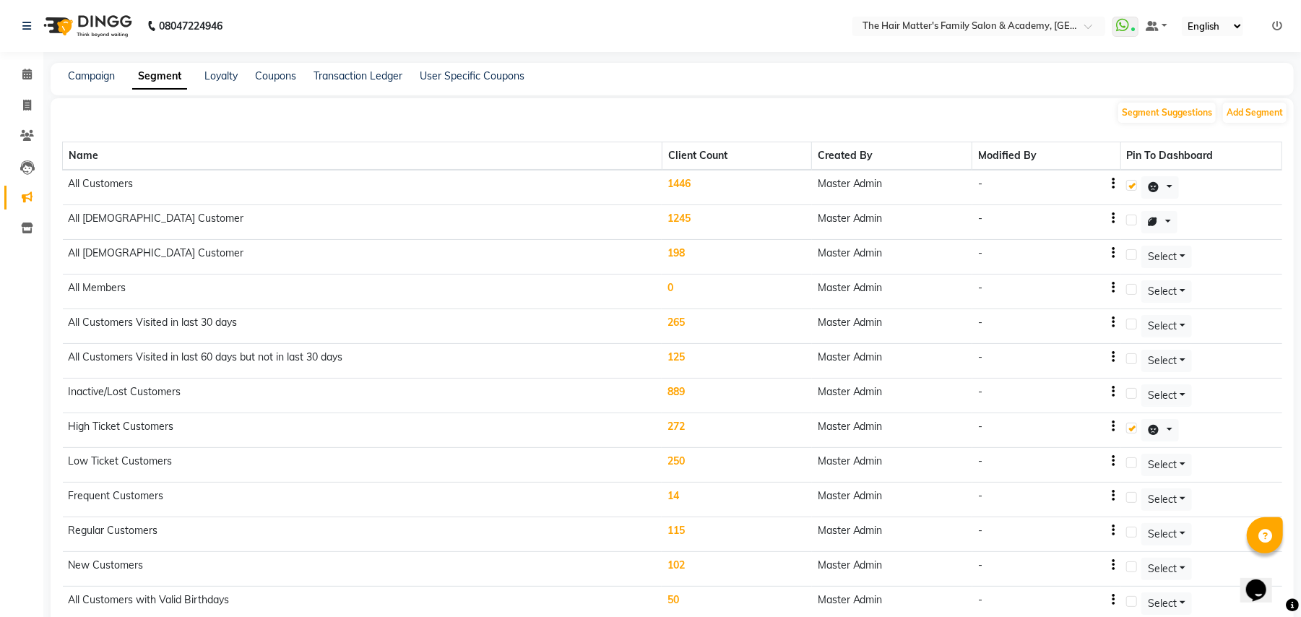
click at [117, 78] on div "Campaign Segment Loyalty Coupons Transaction Ledger User Specific Coupons" at bounding box center [288, 76] width 474 height 15
click at [107, 78] on link "Campaign" at bounding box center [91, 75] width 47 height 13
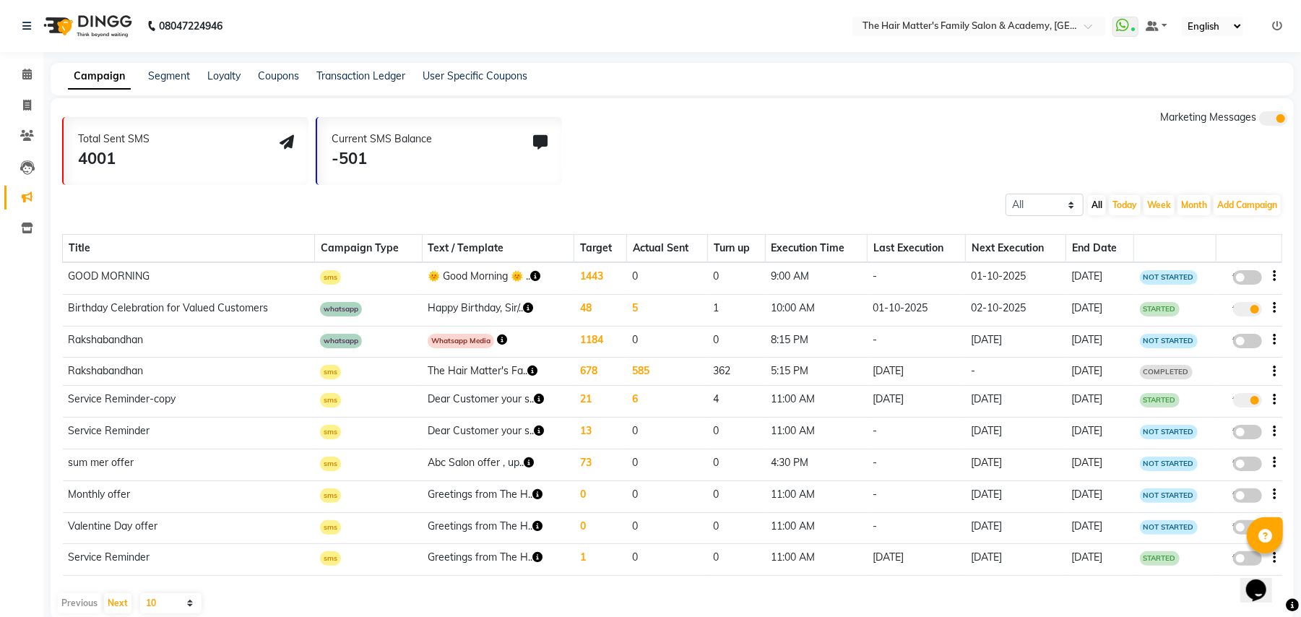
click at [347, 150] on div "-501" at bounding box center [381, 159] width 100 height 24
click at [348, 151] on div "-501" at bounding box center [381, 159] width 100 height 24
click at [350, 157] on div "-501" at bounding box center [381, 159] width 100 height 24
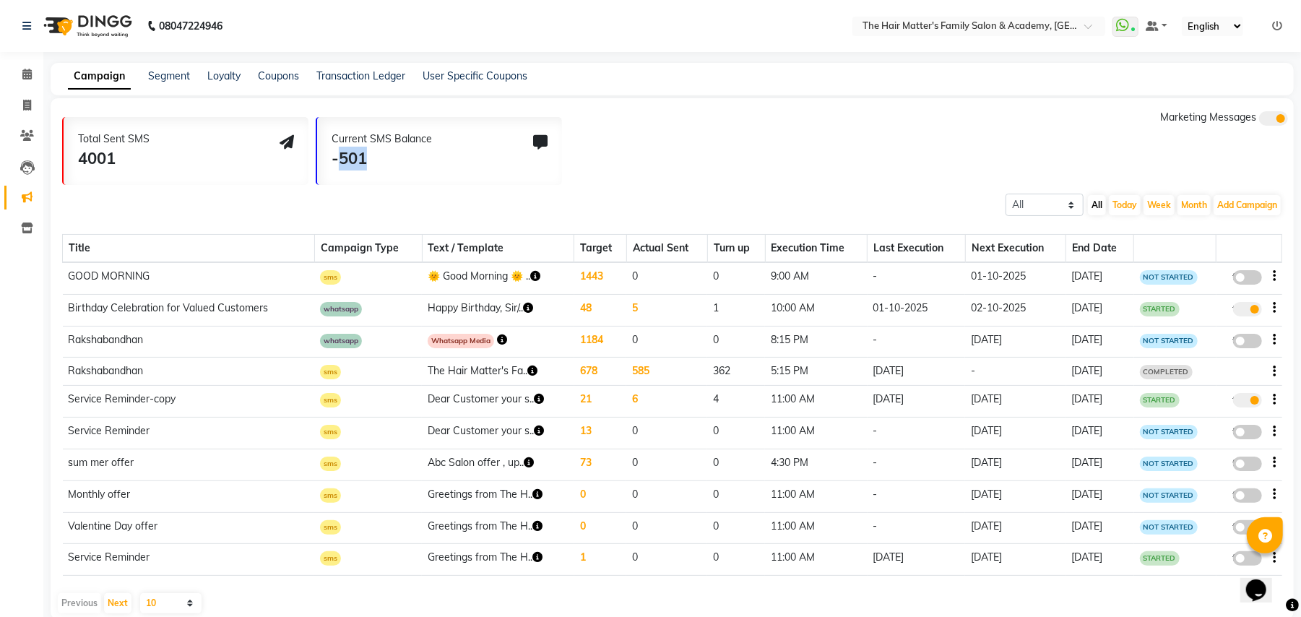
click at [355, 157] on div "-501" at bounding box center [381, 159] width 100 height 24
click at [394, 159] on div "-501" at bounding box center [381, 159] width 100 height 24
click at [384, 159] on div "-501" at bounding box center [381, 159] width 100 height 24
click at [357, 165] on div "-501" at bounding box center [381, 159] width 100 height 24
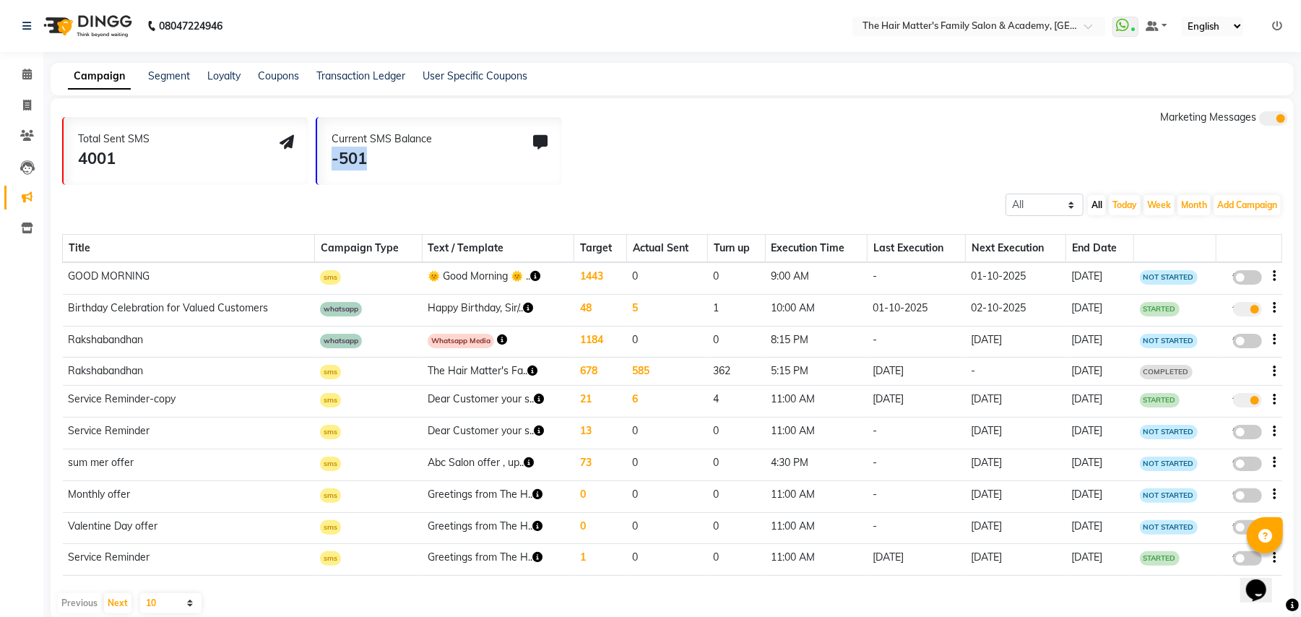
click at [357, 165] on div "-501" at bounding box center [381, 159] width 100 height 24
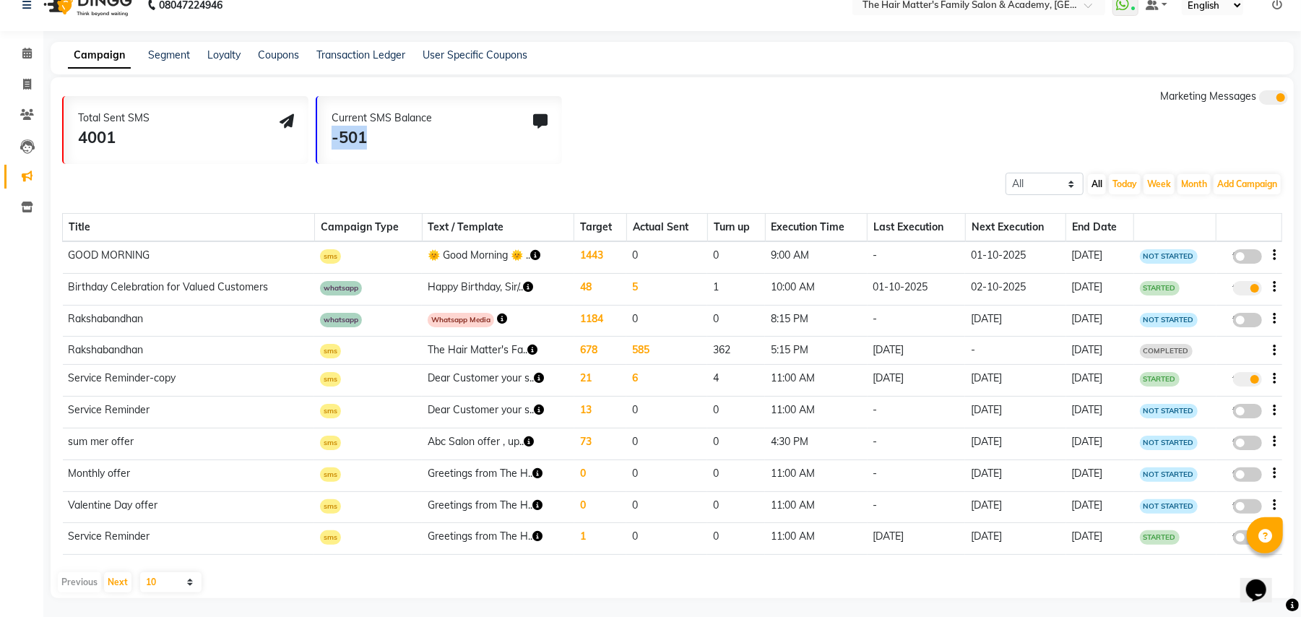
click at [157, 576] on select "10 20 50 100" at bounding box center [170, 582] width 61 height 20
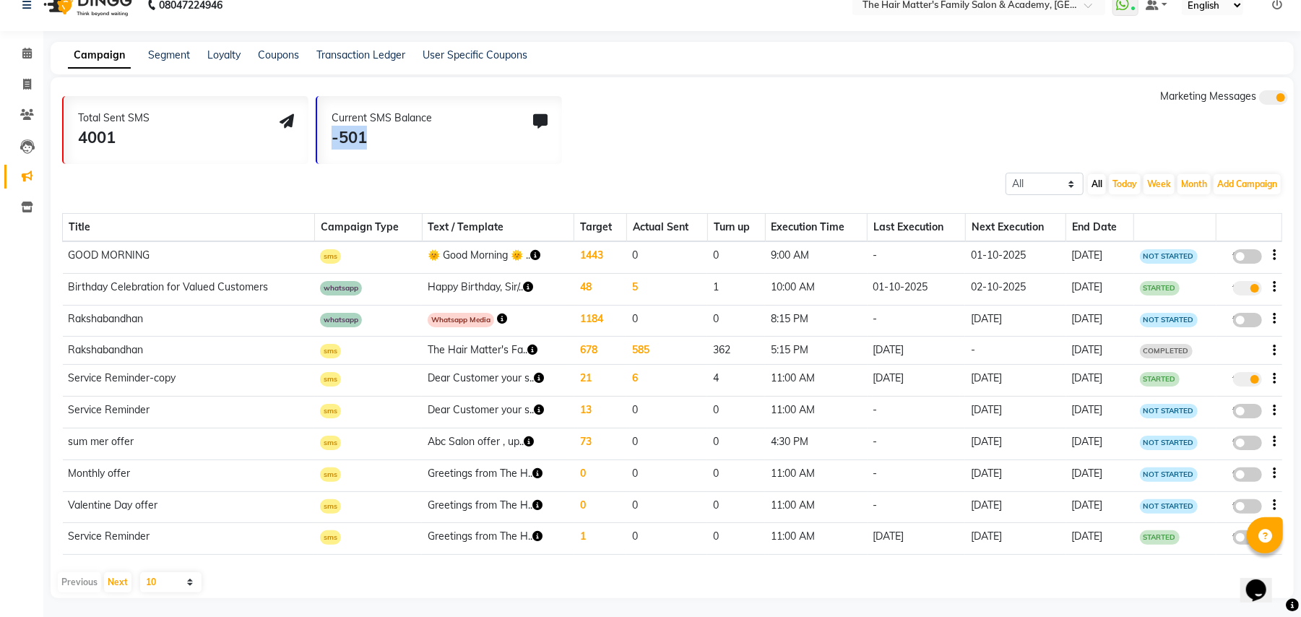
click at [157, 576] on select "10 20 50 100" at bounding box center [170, 582] width 61 height 20
click at [159, 576] on select "10 20 50 100" at bounding box center [170, 582] width 61 height 20
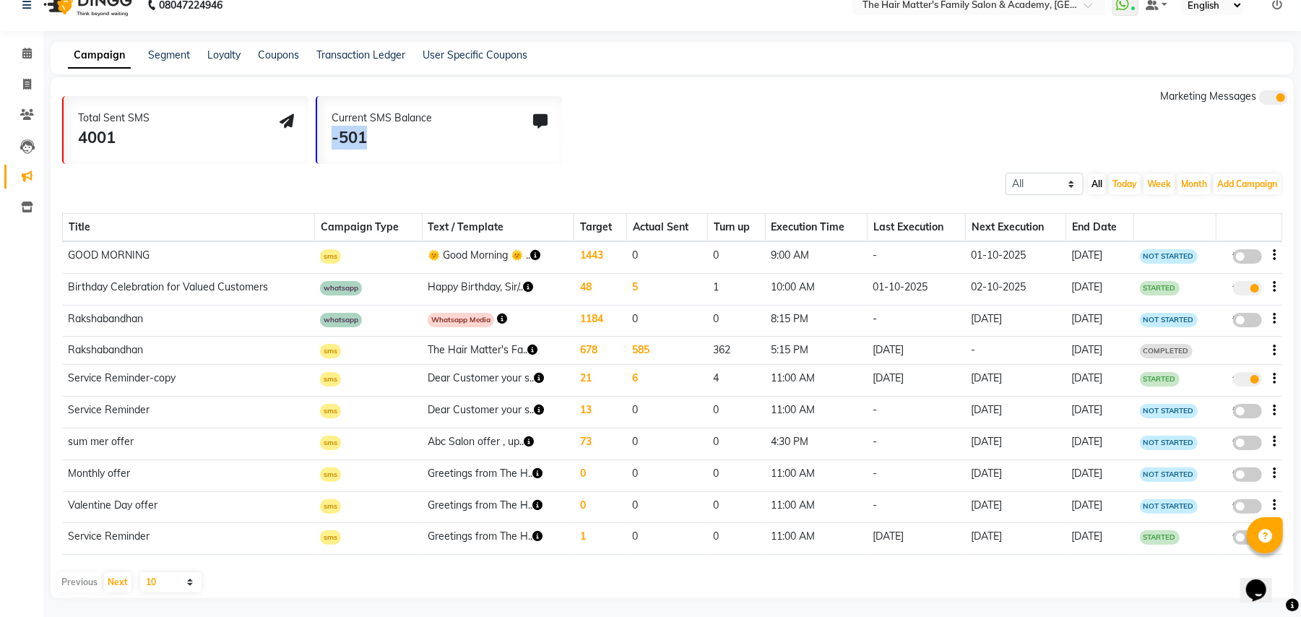
click at [159, 576] on select "10 20 50 100" at bounding box center [170, 582] width 61 height 20
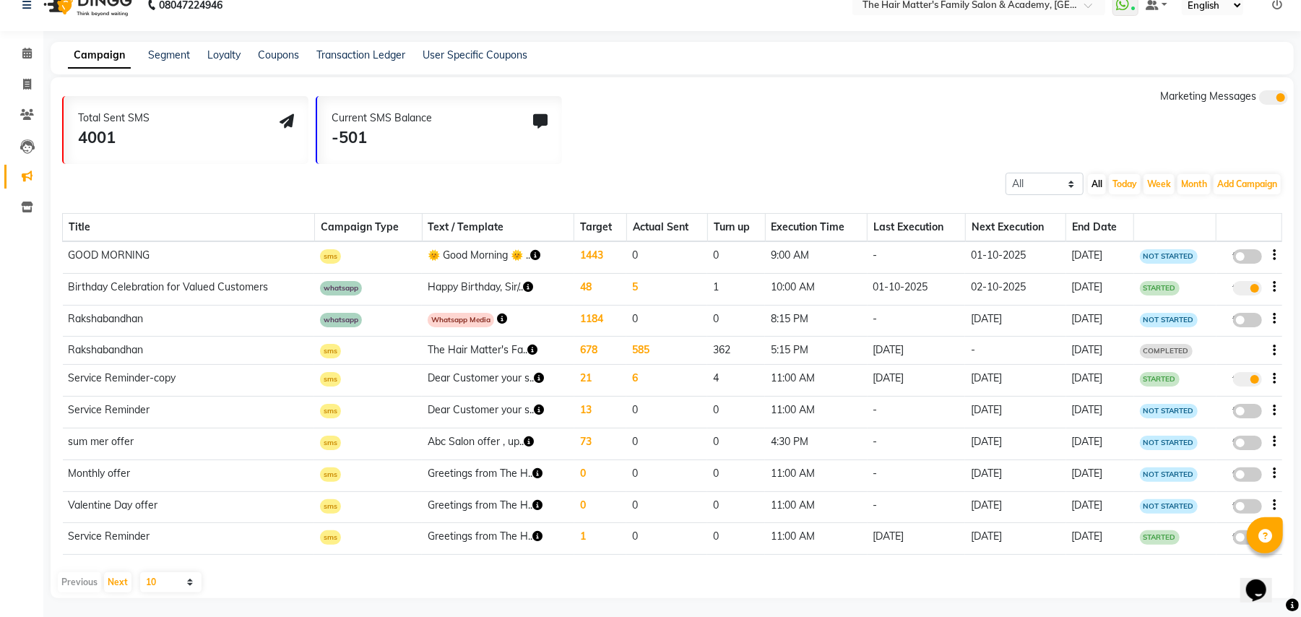
click at [217, 576] on div "Previous Next 10 20 50 100" at bounding box center [671, 582] width 1231 height 20
click at [474, 287] on td "Happy Birthday, Sir/.." at bounding box center [498, 289] width 152 height 32
click at [465, 285] on td "Happy Birthday, Sir/.." at bounding box center [498, 289] width 152 height 32
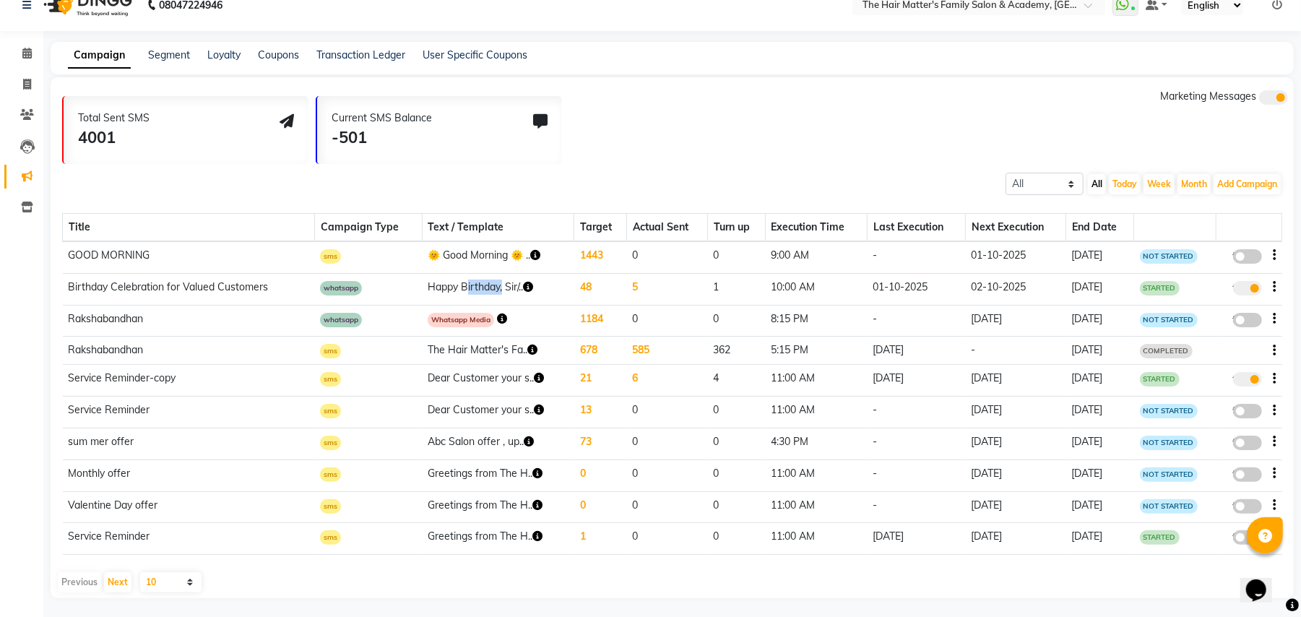
click at [465, 285] on td "Happy Birthday, Sir/.." at bounding box center [498, 289] width 152 height 32
click at [495, 251] on td "🌞 Good Morning 🌞 .." at bounding box center [498, 257] width 152 height 32
click at [486, 298] on td "Happy Birthday, Sir/.." at bounding box center [498, 289] width 152 height 32
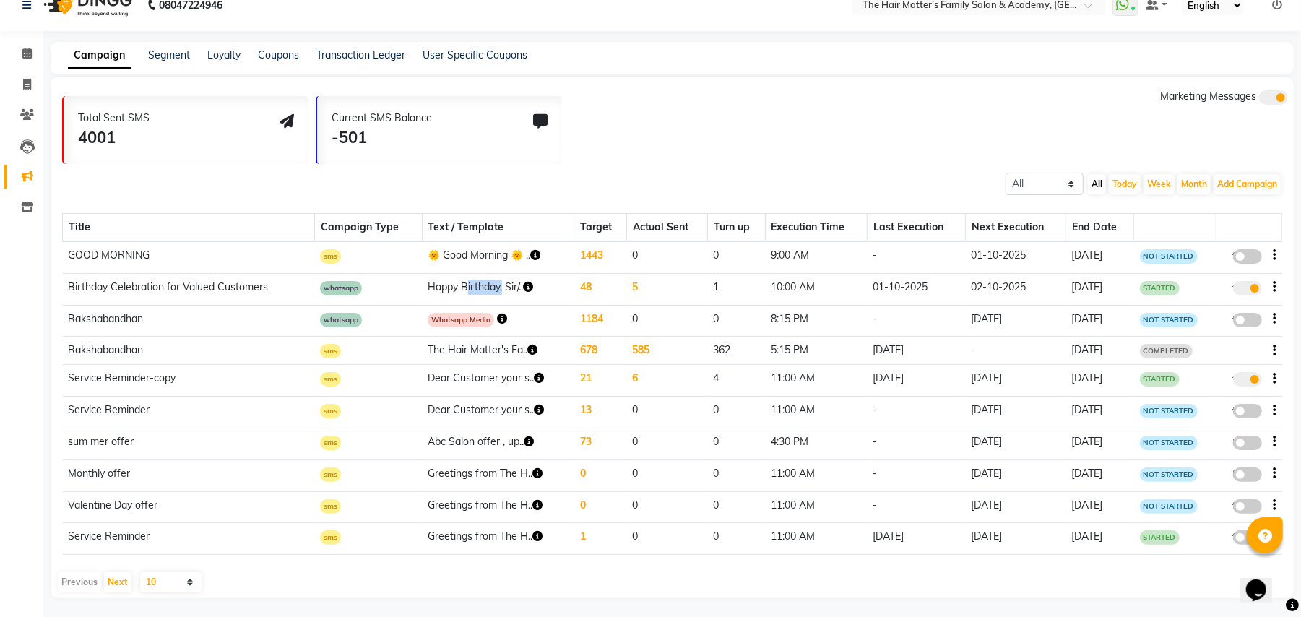
click at [486, 298] on td "Happy Birthday, Sir/.." at bounding box center [498, 289] width 152 height 32
click at [468, 347] on td "The Hair Matter's Fa.." at bounding box center [498, 351] width 152 height 28
click at [468, 348] on td "The Hair Matter's Fa.." at bounding box center [498, 351] width 152 height 28
click at [468, 387] on td "Dear Customer your s.." at bounding box center [498, 381] width 152 height 32
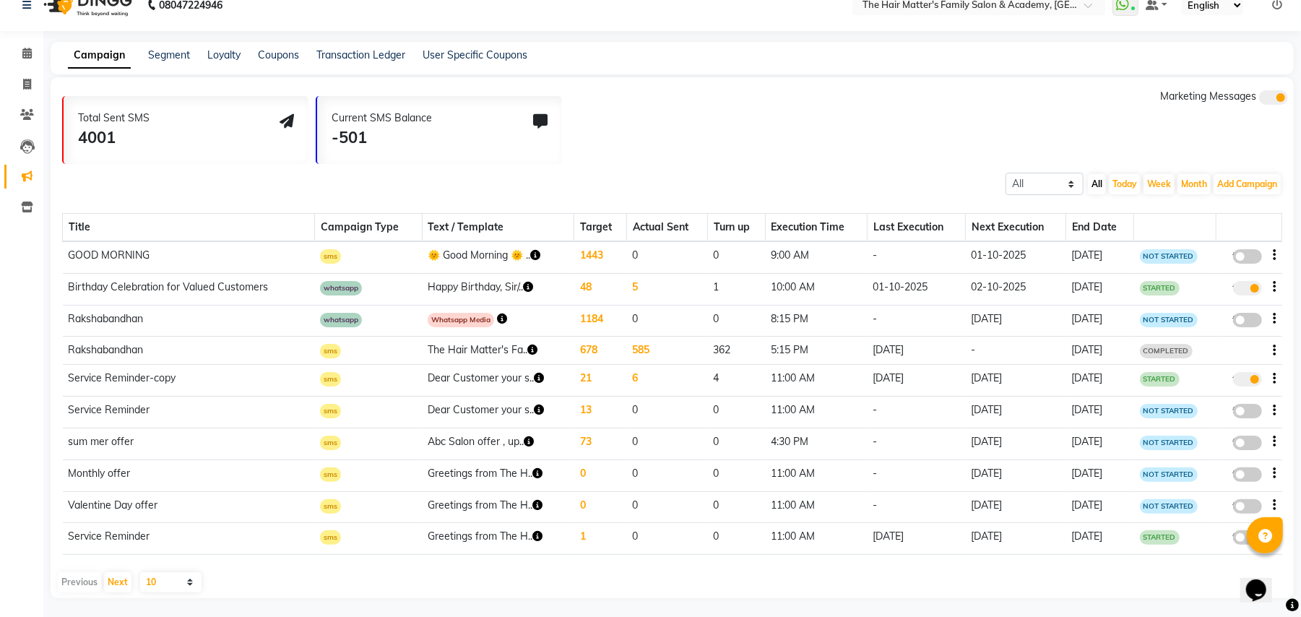
click at [474, 377] on td "Dear Customer your s.." at bounding box center [498, 381] width 152 height 32
click at [475, 377] on td "Dear Customer your s.." at bounding box center [498, 381] width 152 height 32
click at [482, 399] on td "Dear Customer your s.." at bounding box center [498, 412] width 152 height 32
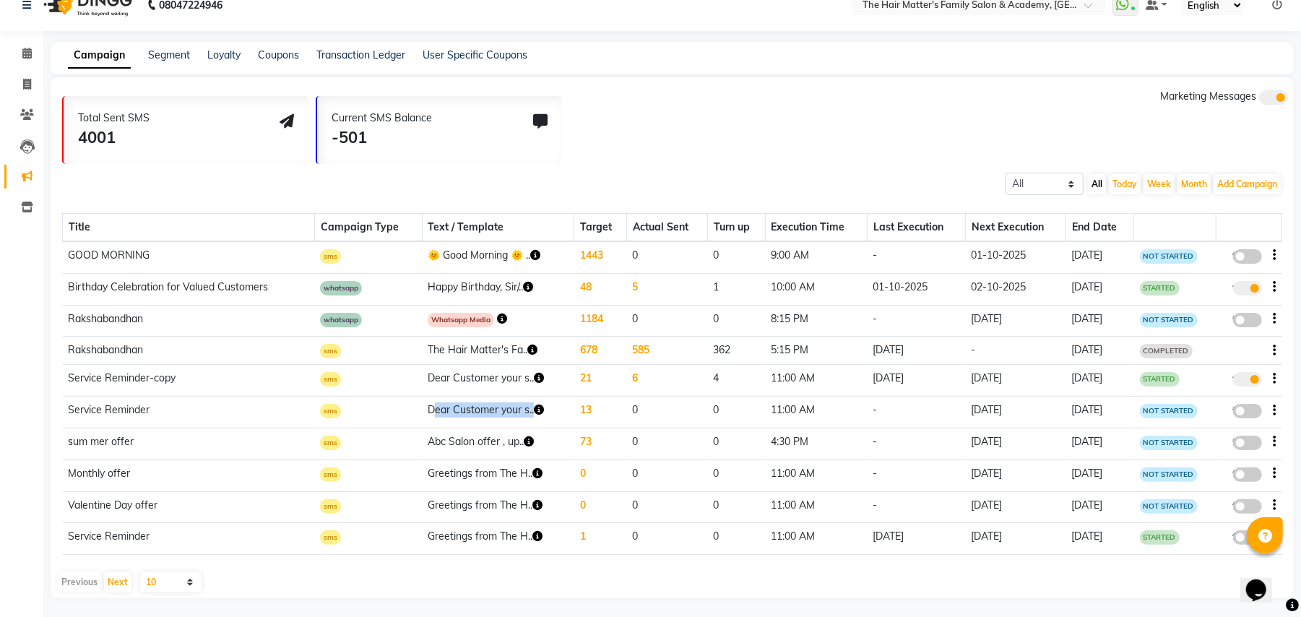
click at [483, 400] on td "Dear Customer your s.." at bounding box center [498, 412] width 152 height 32
click at [480, 433] on td "Abc Salon offer , up.." at bounding box center [498, 444] width 152 height 32
click at [480, 434] on td "Abc Salon offer , up.." at bounding box center [498, 444] width 152 height 32
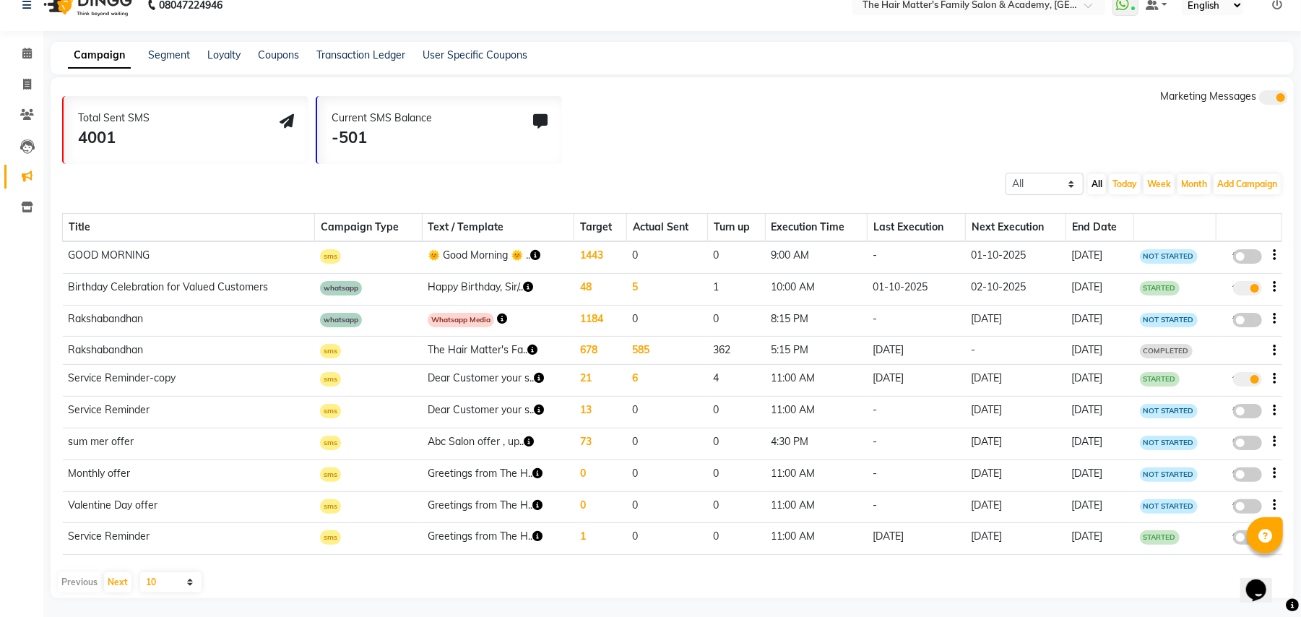
click at [469, 472] on td "Greetings from The H.." at bounding box center [498, 475] width 152 height 32
click at [469, 474] on td "Greetings from The H.." at bounding box center [498, 475] width 152 height 32
click at [466, 480] on td "Greetings from The H.." at bounding box center [498, 475] width 152 height 32
click at [465, 498] on td "Greetings from The H.." at bounding box center [498, 507] width 152 height 32
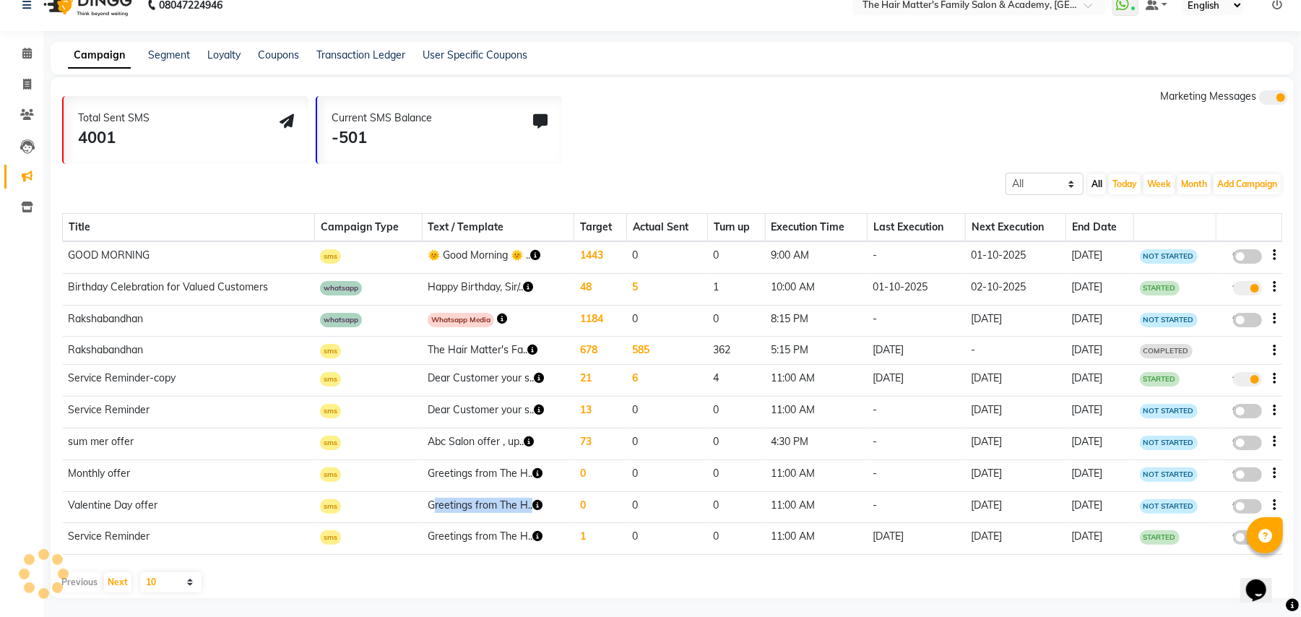
click at [465, 498] on td "Greetings from The H.." at bounding box center [498, 507] width 152 height 32
click at [468, 524] on td "Greetings from The H.." at bounding box center [498, 539] width 152 height 32
click at [468, 526] on td "Greetings from The H.." at bounding box center [498, 539] width 152 height 32
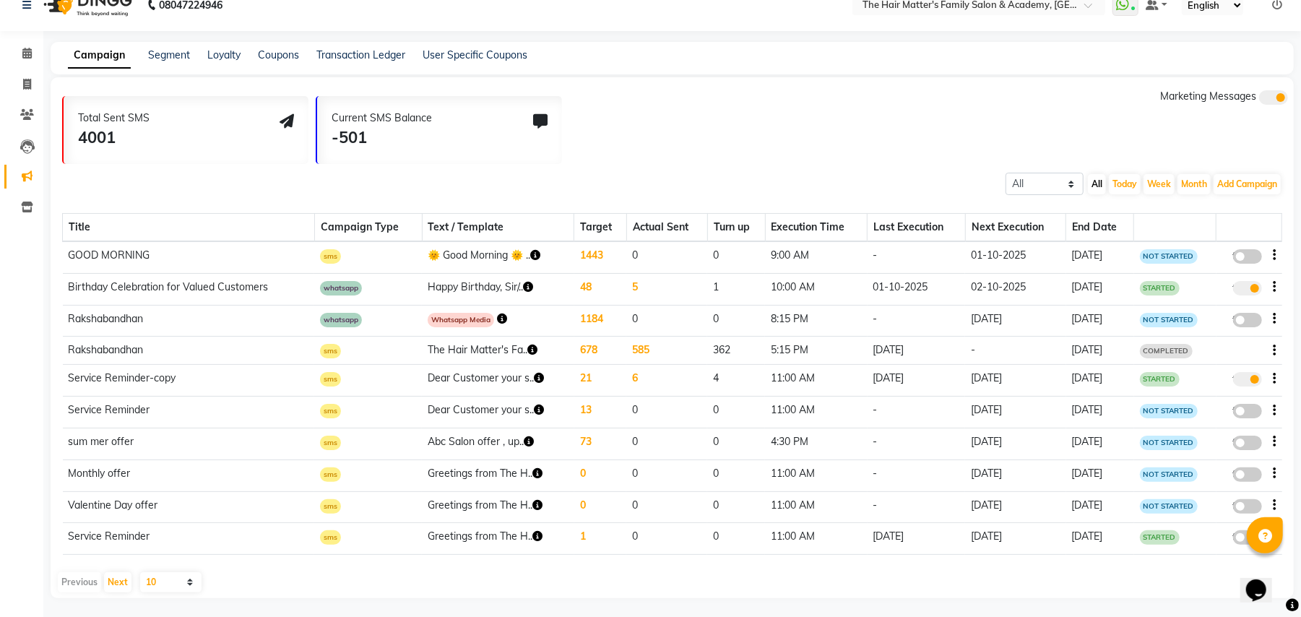
click at [482, 495] on td "Greetings from The H.." at bounding box center [498, 507] width 152 height 32
click at [478, 477] on td "Greetings from The H.." at bounding box center [498, 475] width 152 height 32
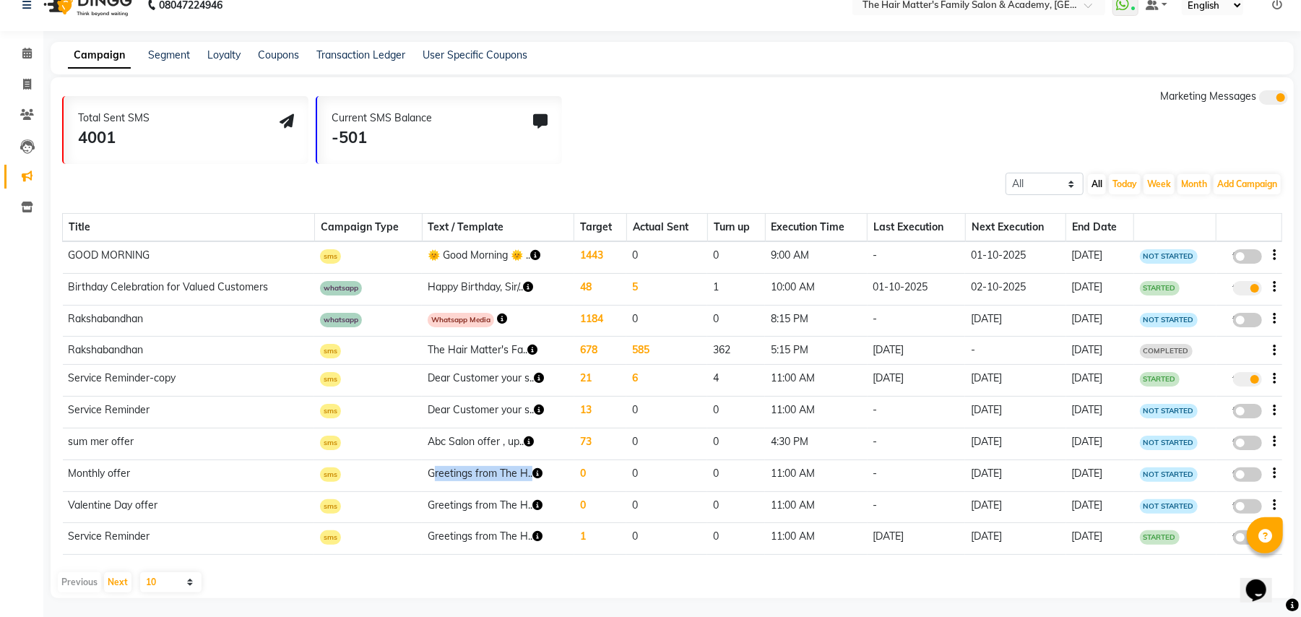
click at [478, 477] on td "Greetings from The H.." at bounding box center [498, 475] width 152 height 32
click at [475, 454] on td "Abc Salon offer , up.." at bounding box center [498, 444] width 152 height 32
click at [467, 428] on td "Abc Salon offer , up.." at bounding box center [498, 444] width 152 height 32
click at [474, 439] on td "Abc Salon offer , up.." at bounding box center [498, 444] width 152 height 32
click at [478, 438] on td "Abc Salon offer , up.." at bounding box center [498, 444] width 152 height 32
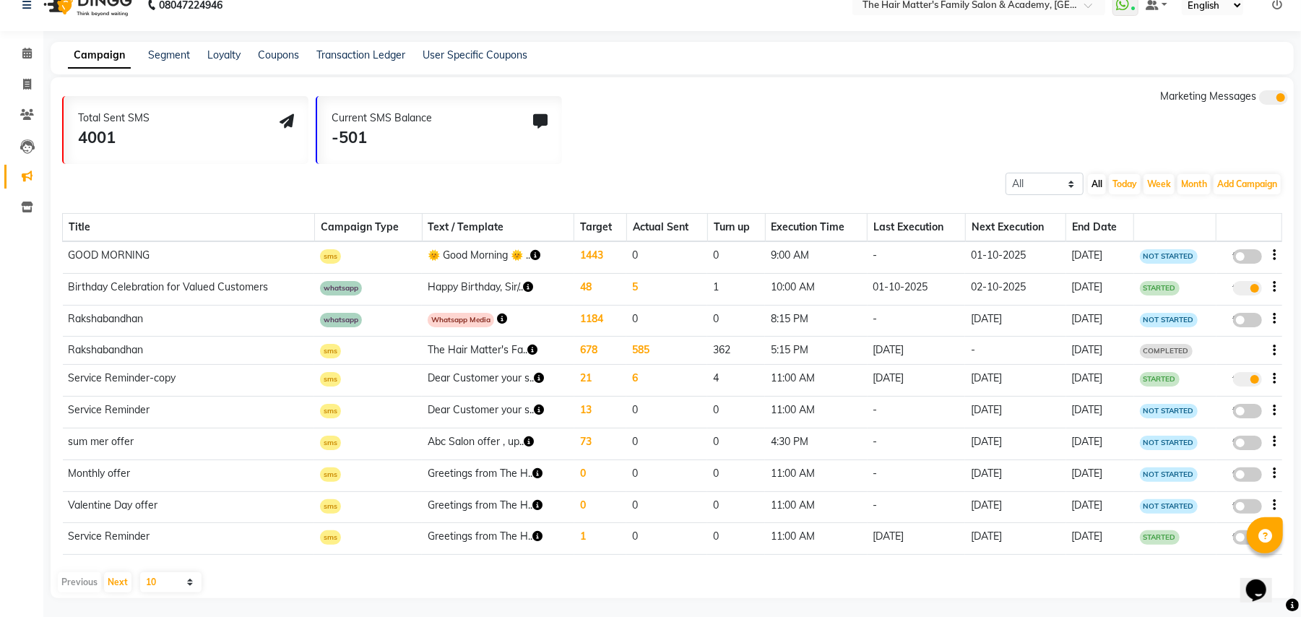
click at [483, 360] on td "The Hair Matter's Fa.." at bounding box center [498, 351] width 152 height 28
click at [483, 321] on span "Whatsapp Media" at bounding box center [461, 320] width 66 height 14
click at [491, 342] on td "The Hair Matter's Fa.." at bounding box center [498, 351] width 152 height 28
click at [492, 344] on td "The Hair Matter's Fa.." at bounding box center [498, 351] width 152 height 28
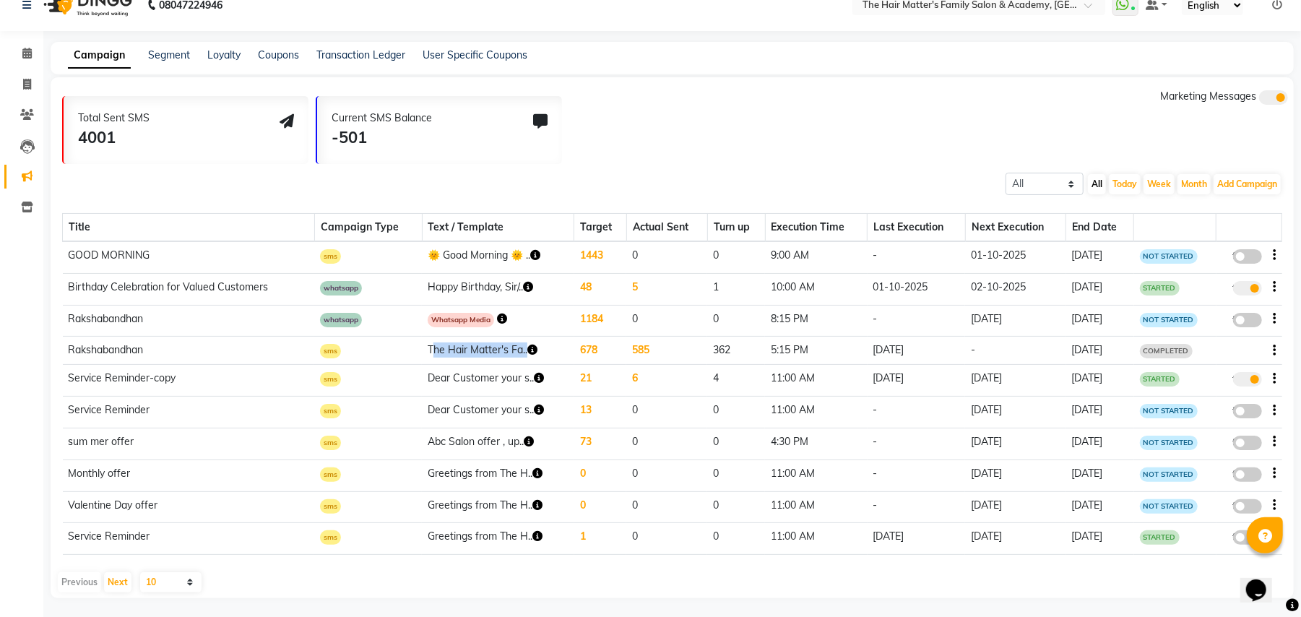
click at [492, 344] on td "The Hair Matter's Fa.." at bounding box center [498, 351] width 152 height 28
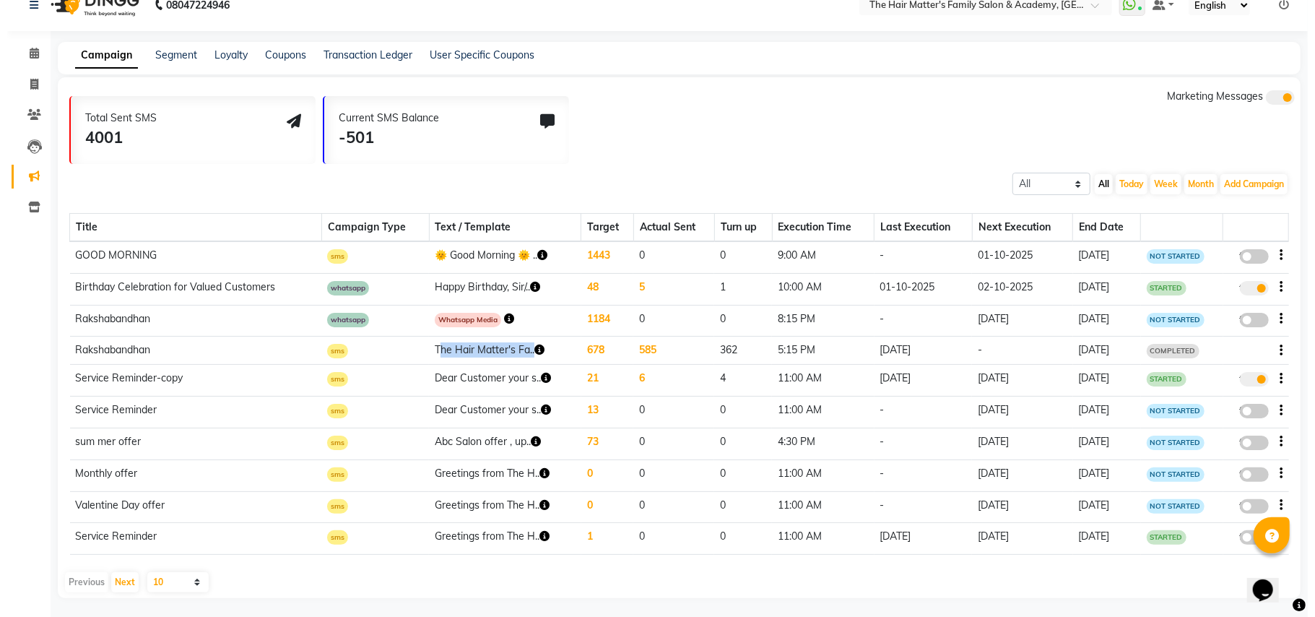
scroll to position [0, 0]
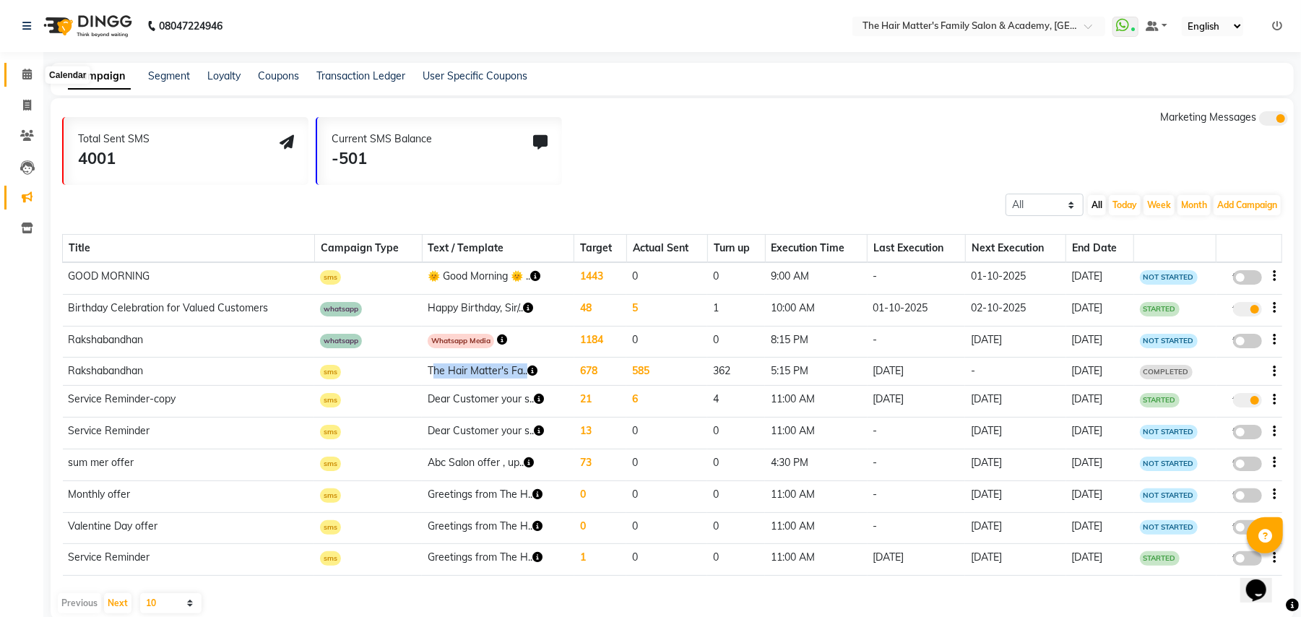
click at [30, 74] on icon at bounding box center [26, 74] width 9 height 11
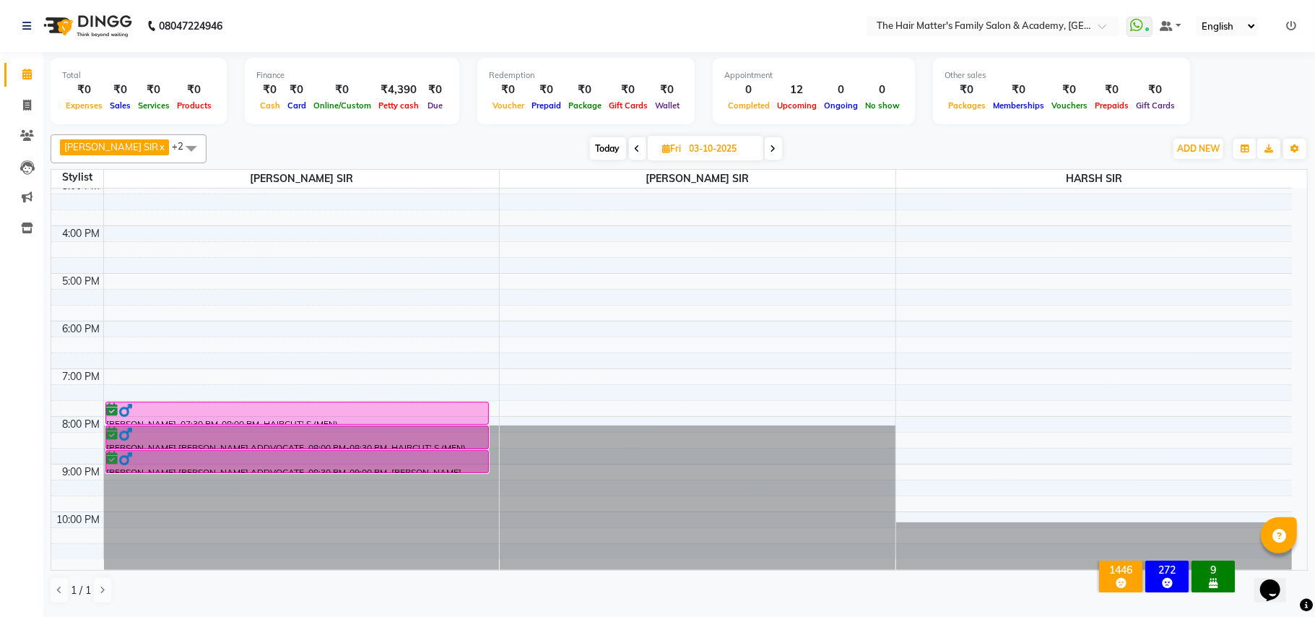
click at [591, 157] on span "Today" at bounding box center [608, 148] width 36 height 22
type input "01-10-2025"
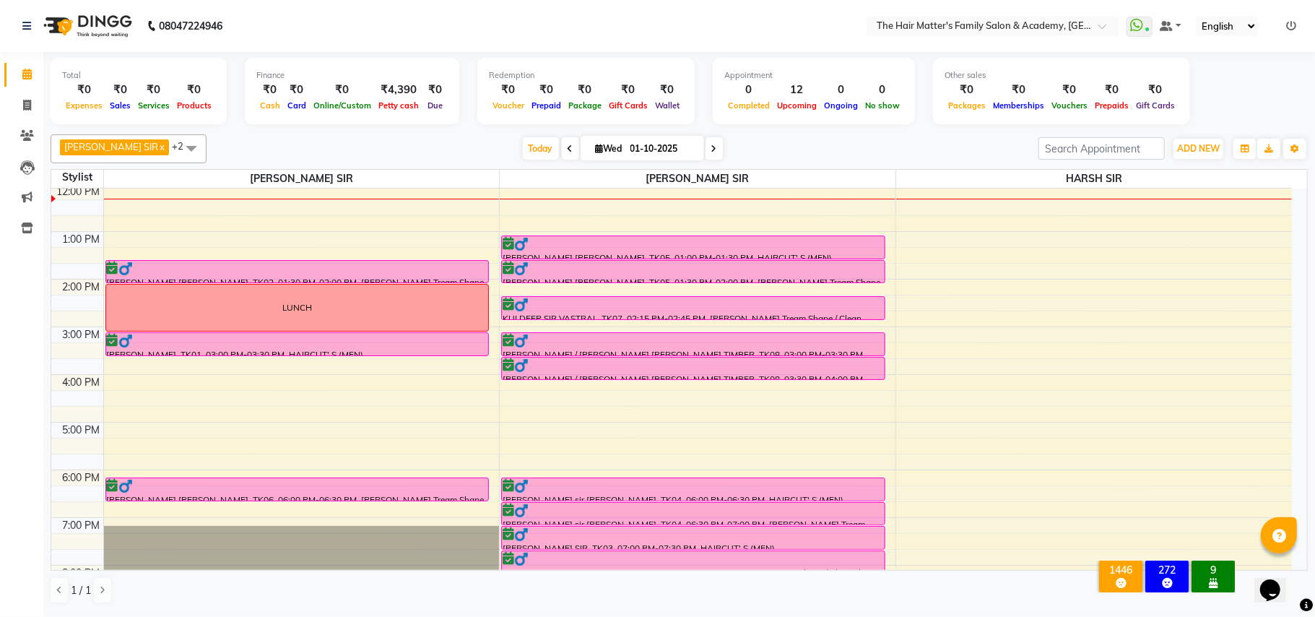
click at [344, 44] on nav "08047224946 Select Location × The Hair Matter's Family Salon & Academy, [GEOGRA…" at bounding box center [657, 26] width 1315 height 52
click at [391, 62] on div "Finance ₹0 Cash ₹0 Card ₹0 Online/Custom ₹4,390 [PERSON_NAME] cash ₹0 Due" at bounding box center [352, 91] width 214 height 66
click at [1286, 27] on icon at bounding box center [1291, 26] width 10 height 10
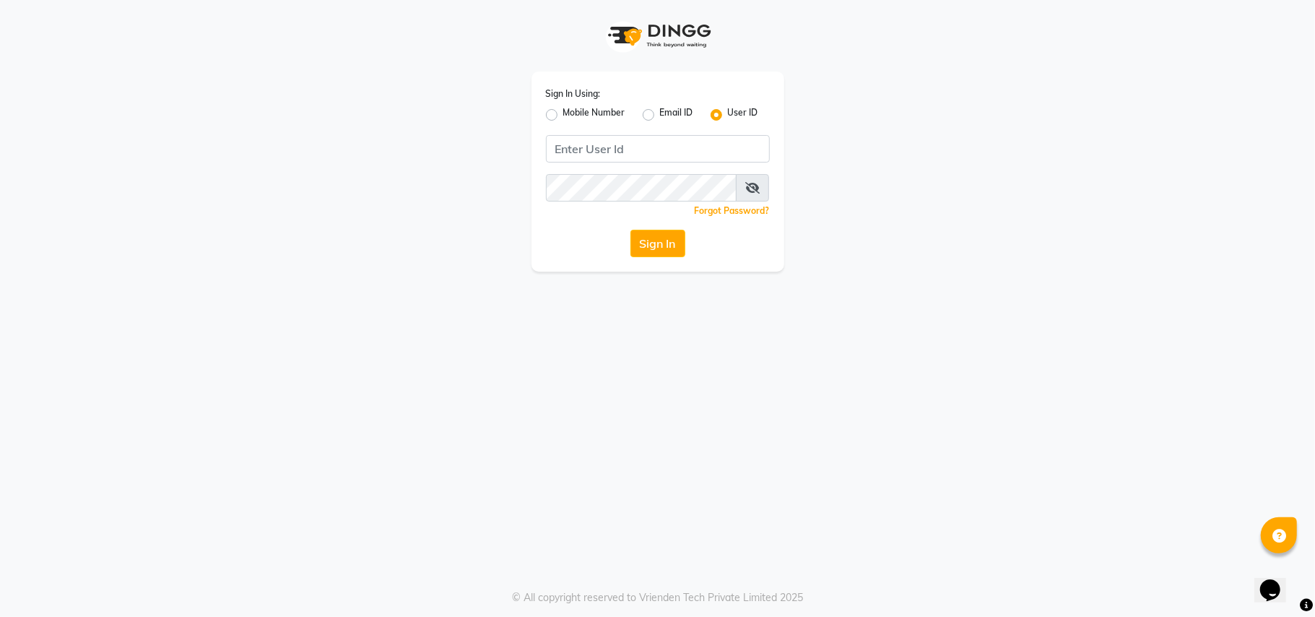
click at [563, 111] on label "Mobile Number" at bounding box center [594, 114] width 62 height 17
click at [563, 111] on input "Mobile Number" at bounding box center [567, 110] width 9 height 9
radio input "true"
radio input "false"
click at [689, 140] on input "Username" at bounding box center [681, 148] width 175 height 27
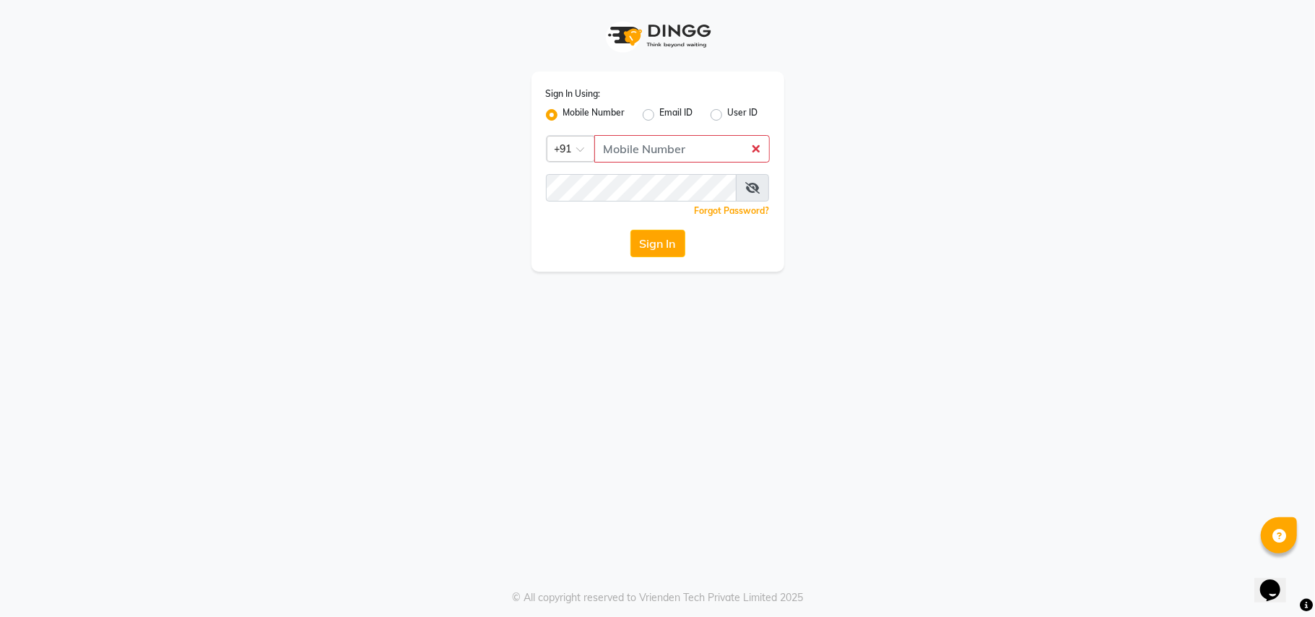
click at [361, 90] on div "Sign In Using: Mobile Number Email ID User ID Country Code × +91 Remember me Fo…" at bounding box center [657, 136] width 823 height 272
click at [368, 110] on div "Sign In Using: Mobile Number Email ID User ID Country Code × +91 Remember me Fo…" at bounding box center [657, 136] width 823 height 272
click at [610, 142] on input "Username" at bounding box center [681, 148] width 175 height 27
click at [677, 145] on input "Username" at bounding box center [681, 148] width 175 height 27
click at [670, 137] on input "Username" at bounding box center [681, 148] width 175 height 27
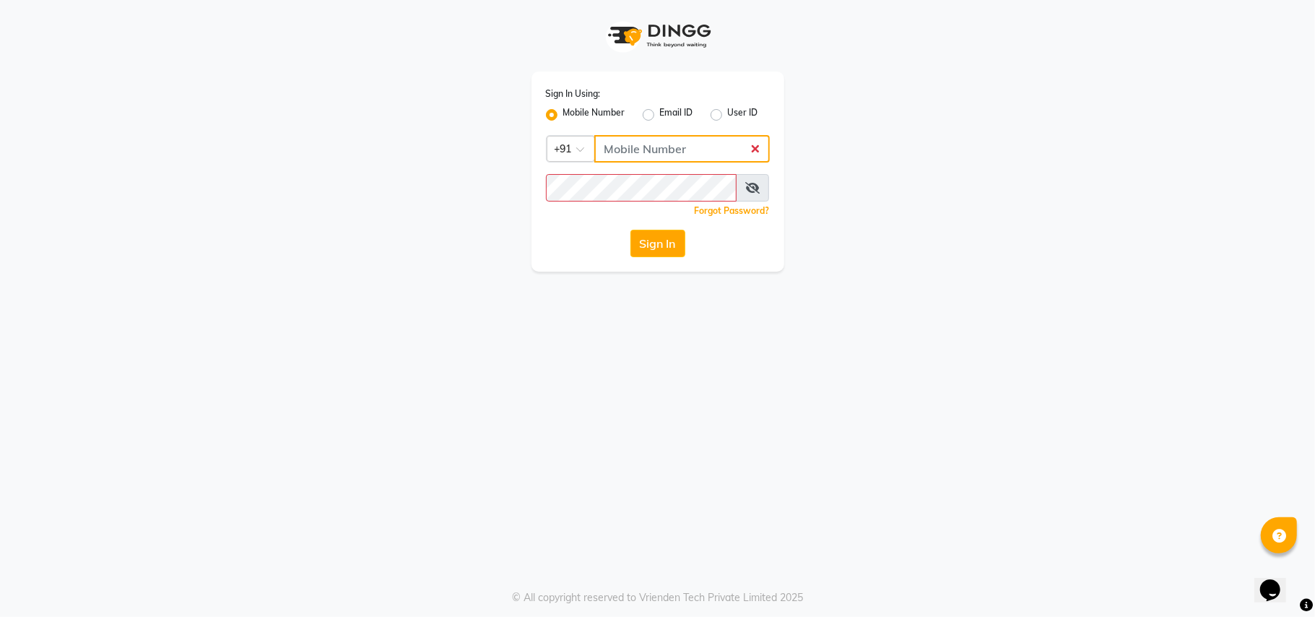
click at [659, 159] on input "Username" at bounding box center [681, 148] width 175 height 27
click at [619, 155] on input "Username" at bounding box center [681, 148] width 175 height 27
click at [638, 137] on input "Username" at bounding box center [681, 148] width 175 height 27
click at [602, 145] on input "Username" at bounding box center [681, 148] width 175 height 27
click at [641, 165] on div "Sign In Using: Mobile Number Email ID User ID Country Code × +91 Remember me Fo…" at bounding box center [657, 171] width 253 height 200
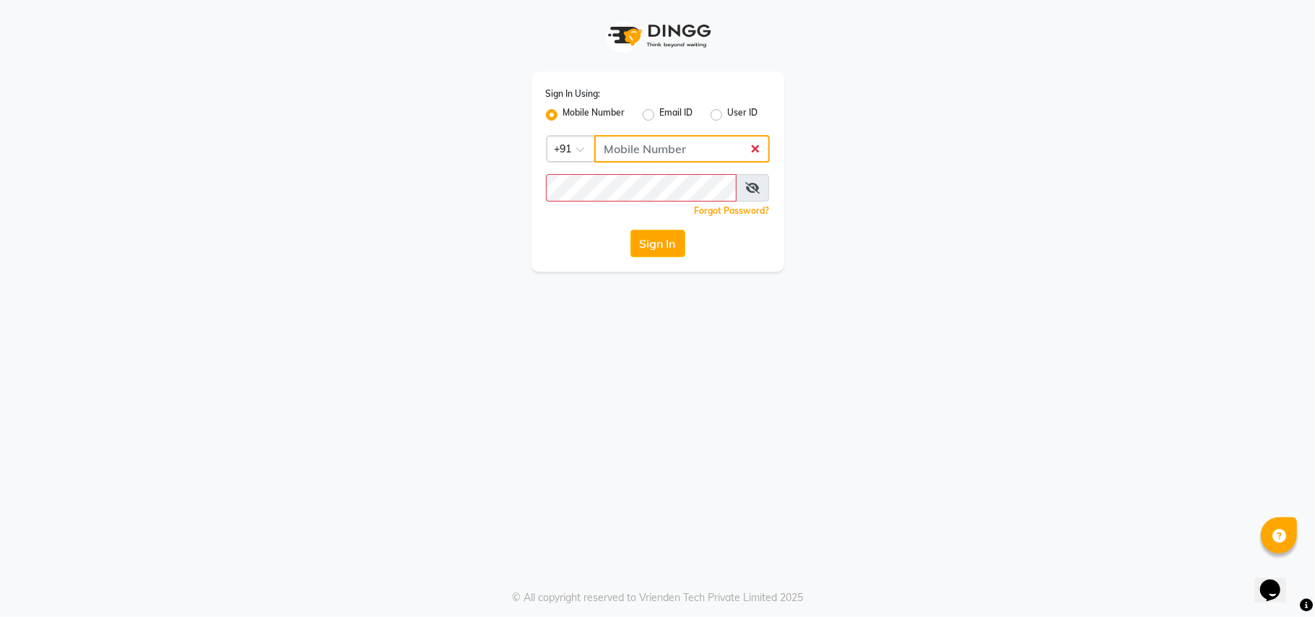
click at [646, 160] on input "Username" at bounding box center [681, 148] width 175 height 27
click at [642, 156] on input "Username" at bounding box center [681, 148] width 175 height 27
click at [663, 144] on input "Username" at bounding box center [681, 148] width 175 height 27
click at [682, 157] on input "Username" at bounding box center [681, 148] width 175 height 27
click at [683, 154] on input "Username" at bounding box center [681, 148] width 175 height 27
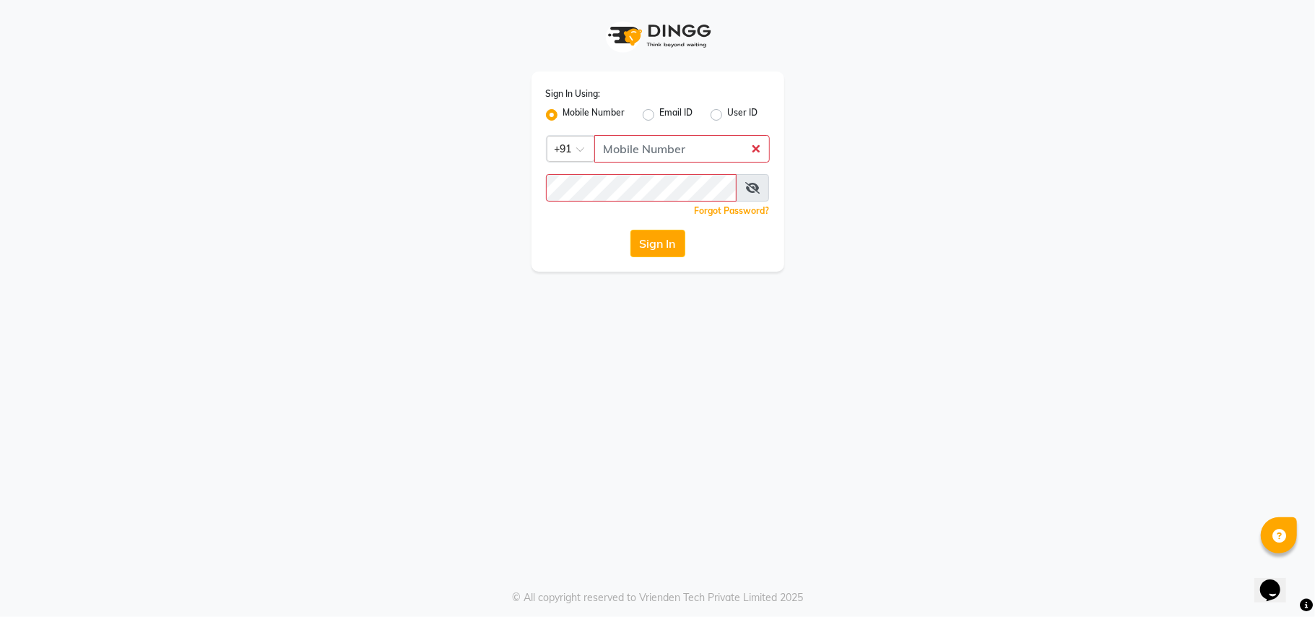
click at [646, 162] on div "Sign In Using: Mobile Number Email ID User ID Country Code × +91 Remember me Fo…" at bounding box center [657, 171] width 253 height 200
click at [654, 149] on input "Username" at bounding box center [681, 148] width 175 height 27
click at [656, 170] on div "Sign In Using: Mobile Number Email ID User ID Country Code × +91 Remember me Fo…" at bounding box center [657, 171] width 253 height 200
click at [659, 156] on input "Username" at bounding box center [681, 148] width 175 height 27
click at [656, 151] on input "Username" at bounding box center [681, 148] width 175 height 27
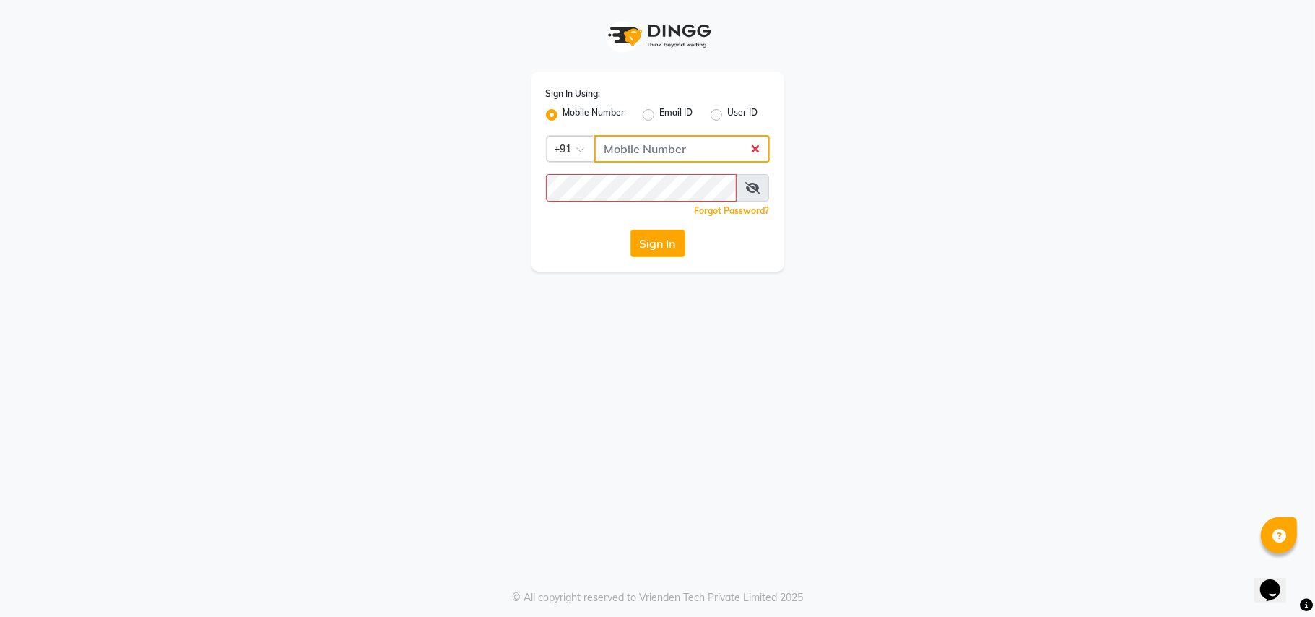
click at [651, 146] on input "Username" at bounding box center [681, 148] width 175 height 27
click at [657, 153] on input "Username" at bounding box center [681, 148] width 175 height 27
click at [758, 145] on input "Username" at bounding box center [681, 148] width 175 height 27
click at [752, 151] on input "Username" at bounding box center [681, 148] width 175 height 27
click at [752, 188] on icon at bounding box center [752, 188] width 14 height 12
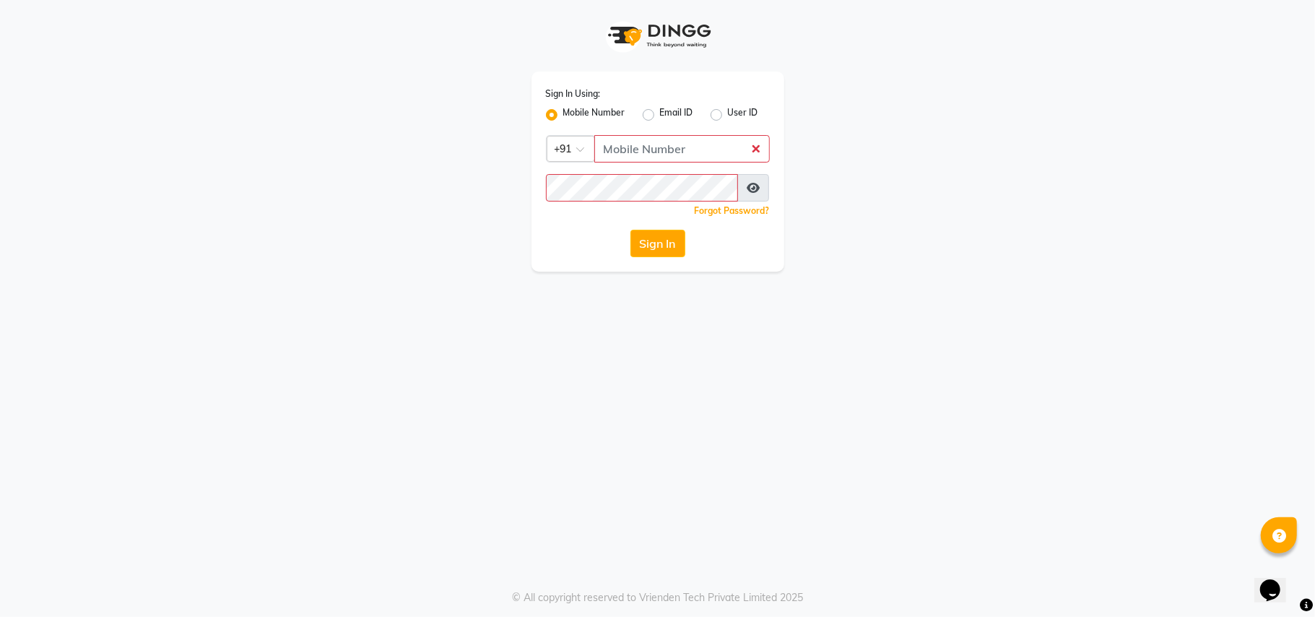
click at [752, 188] on icon at bounding box center [753, 188] width 13 height 12
click at [666, 157] on input "Username" at bounding box center [681, 148] width 175 height 27
click at [689, 149] on input "Username" at bounding box center [681, 148] width 175 height 27
click at [104, 380] on div "Sign In Using: Mobile Number Email ID User ID Country Code × +91 Remember me Fo…" at bounding box center [657, 308] width 1315 height 617
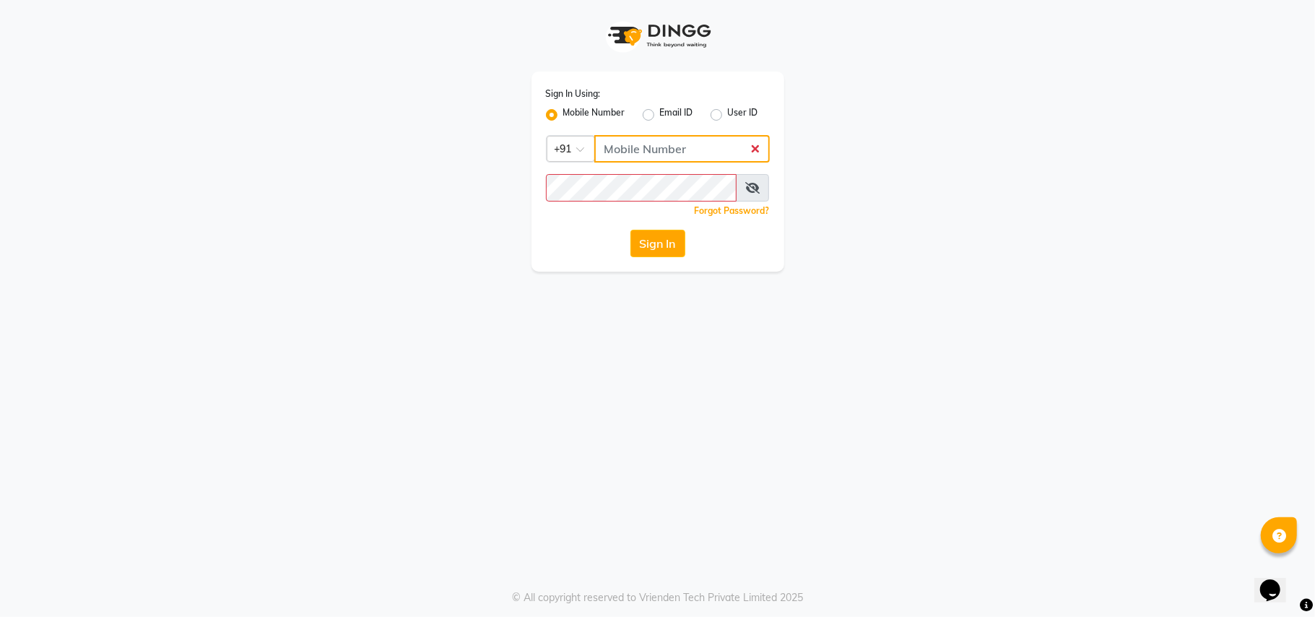
click at [667, 139] on input "Username" at bounding box center [681, 148] width 175 height 27
type input "0"
type input "8485953765"
click at [665, 232] on button "Sign In" at bounding box center [657, 243] width 55 height 27
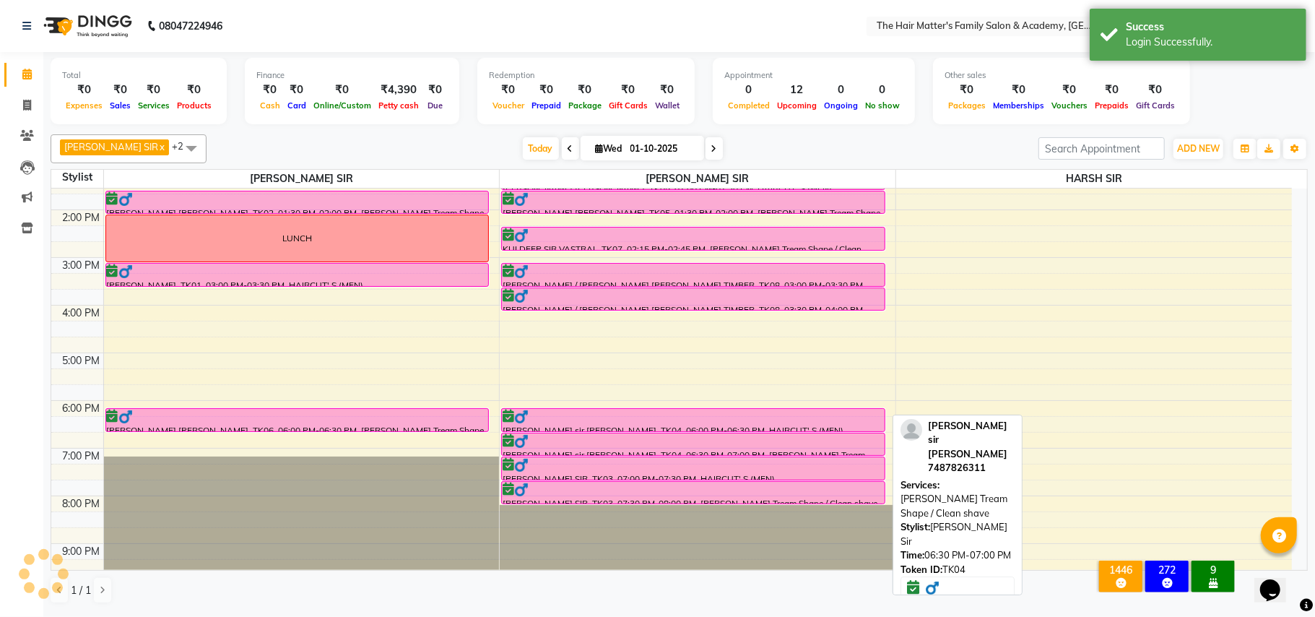
scroll to position [321, 0]
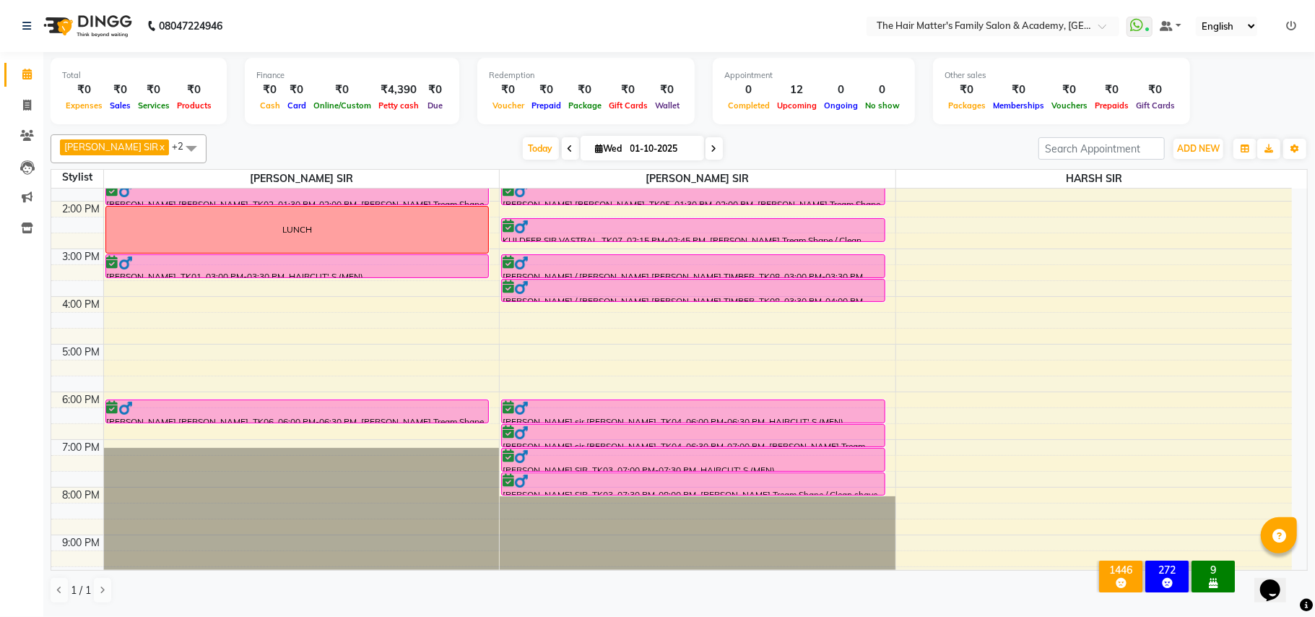
click at [706, 150] on span at bounding box center [714, 148] width 17 height 22
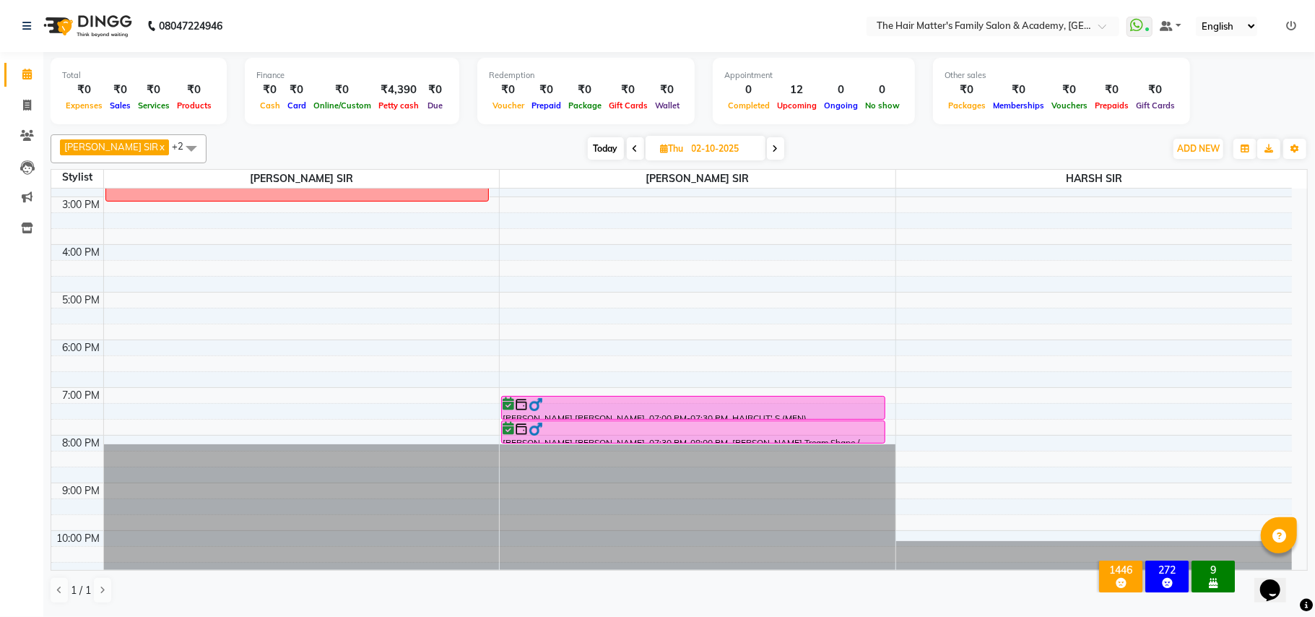
scroll to position [391, 0]
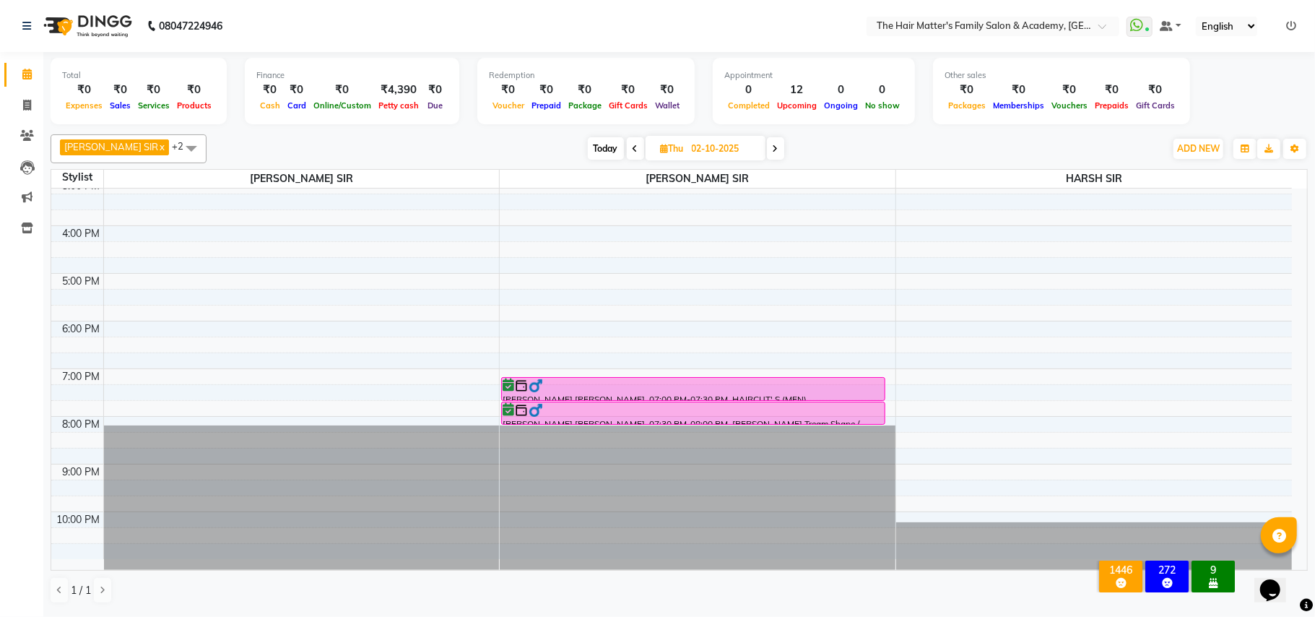
click at [773, 150] on icon at bounding box center [776, 148] width 6 height 9
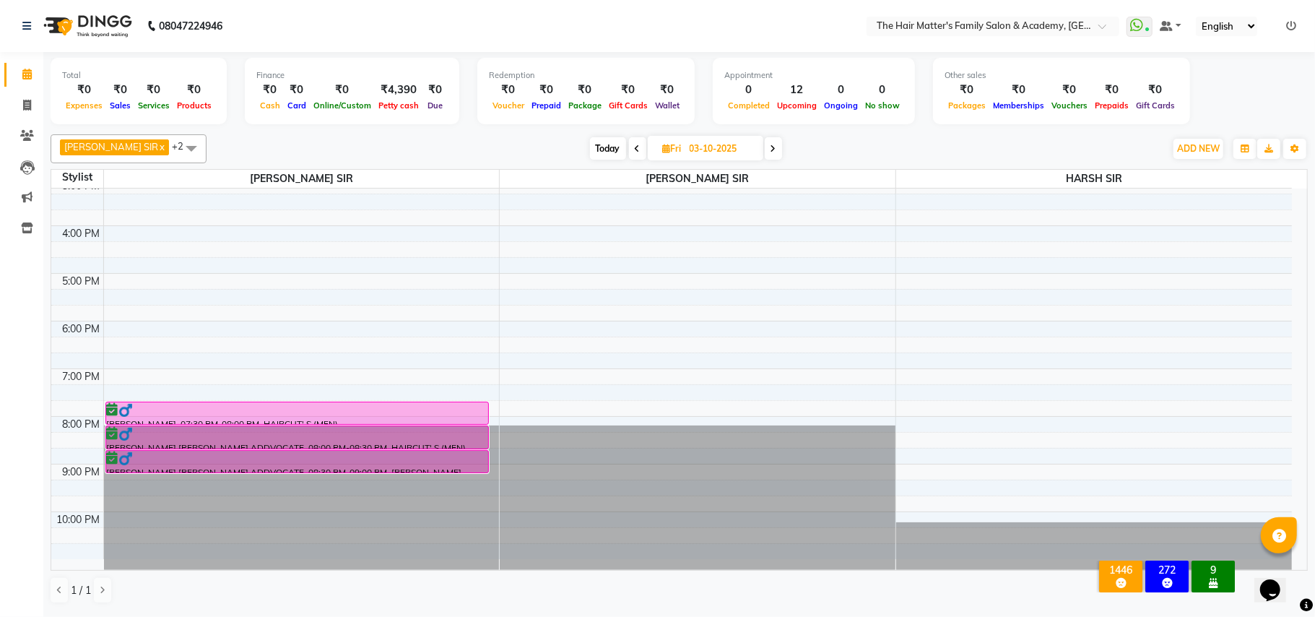
click at [765, 147] on span at bounding box center [773, 148] width 17 height 22
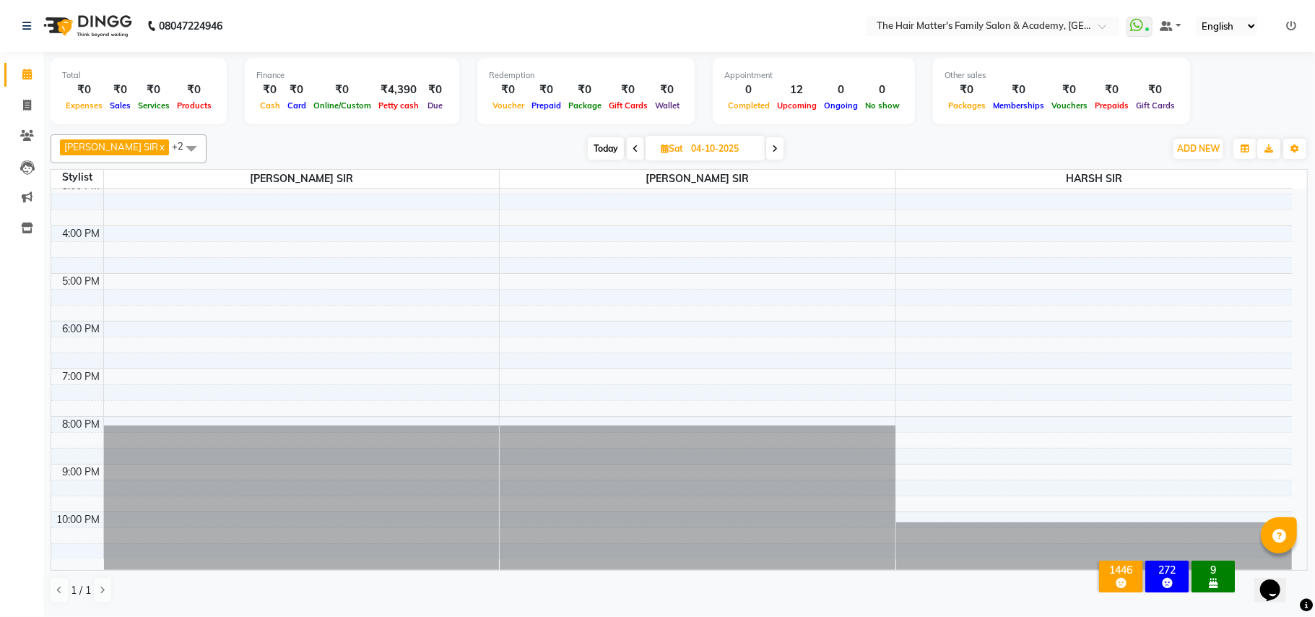
scroll to position [71, 0]
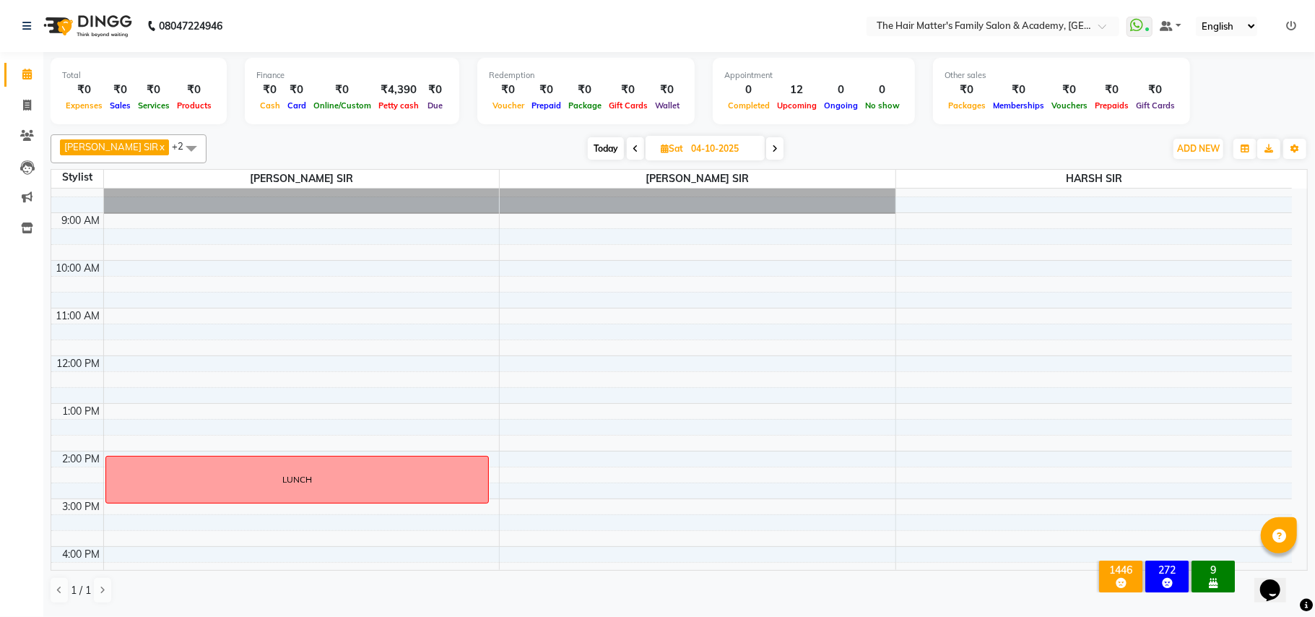
click at [627, 147] on span at bounding box center [635, 148] width 17 height 22
type input "03-10-2025"
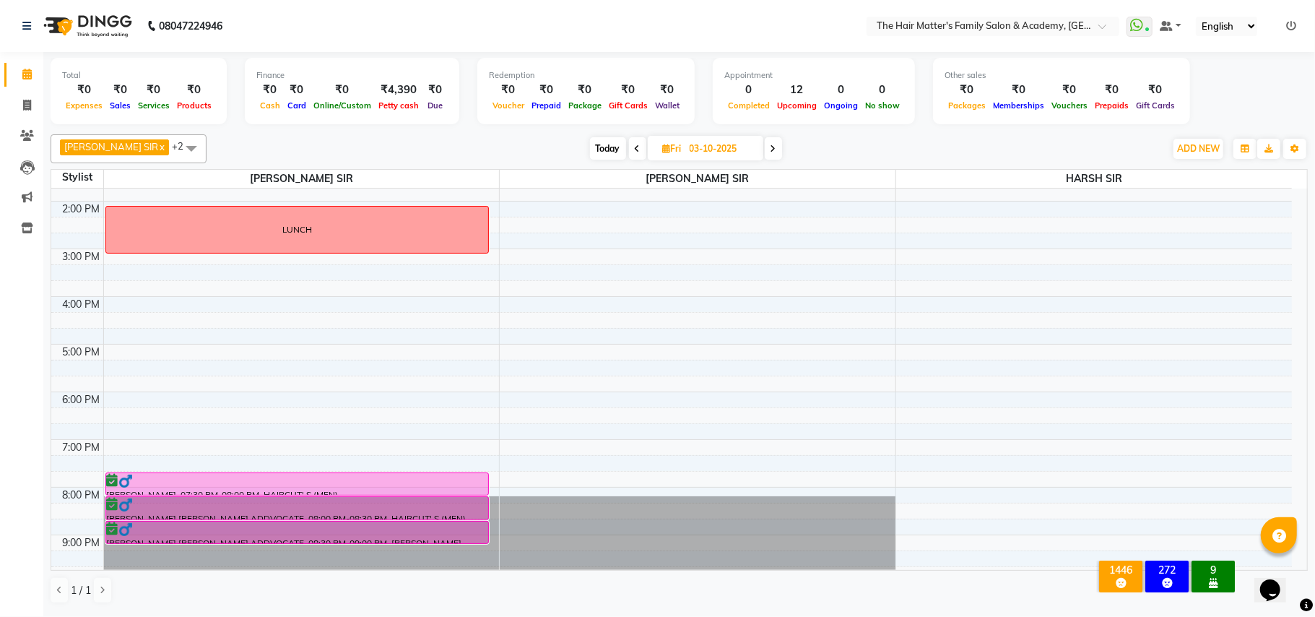
scroll to position [0, 0]
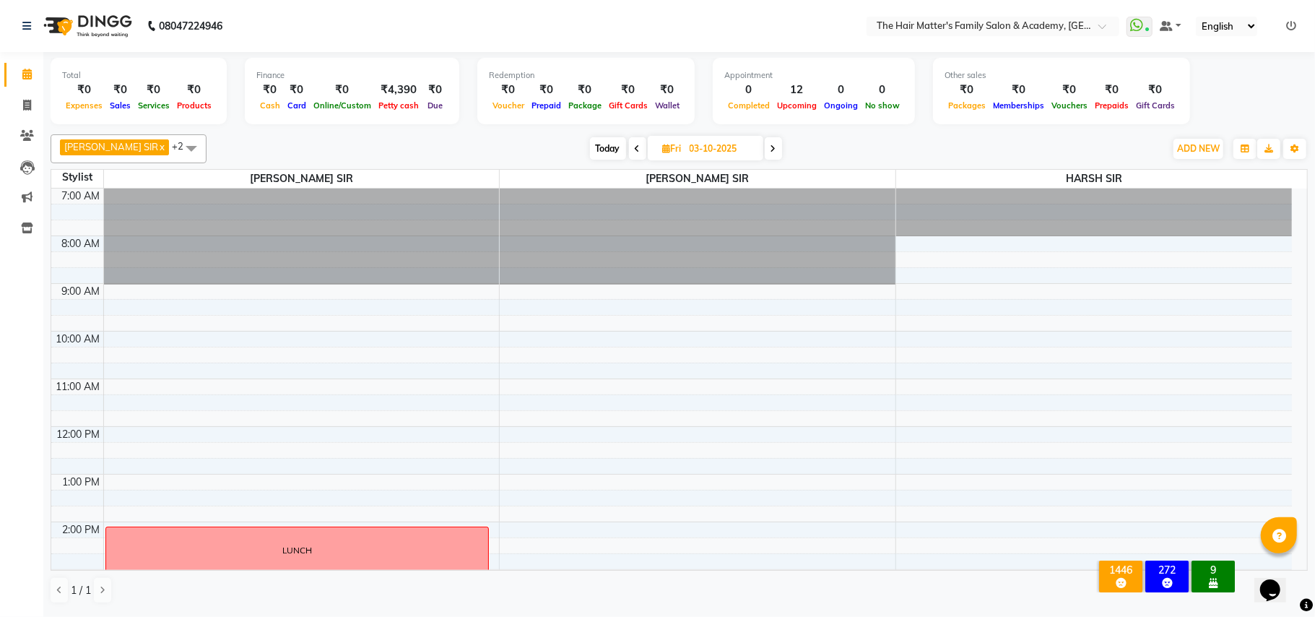
click at [123, 436] on div "7:00 AM 8:00 AM 9:00 AM 10:00 AM 11:00 AM 12:00 PM 1:00 PM 2:00 PM 3:00 PM 4:00…" at bounding box center [671, 569] width 1241 height 762
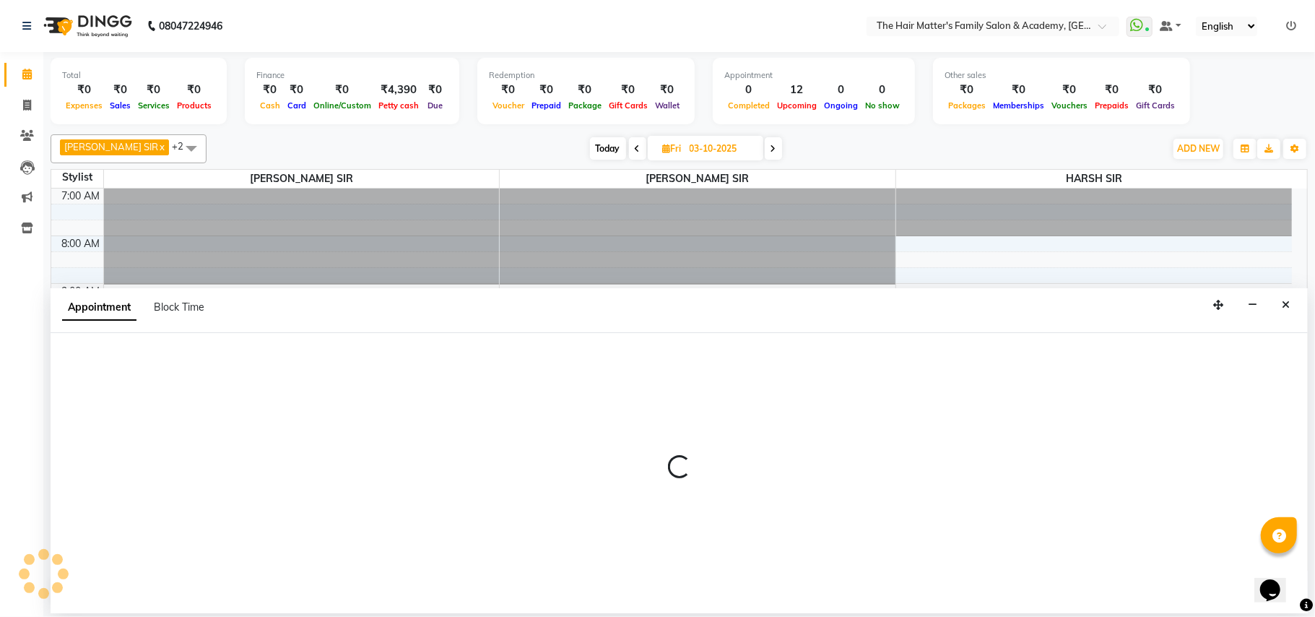
select select "42572"
select select "tentative"
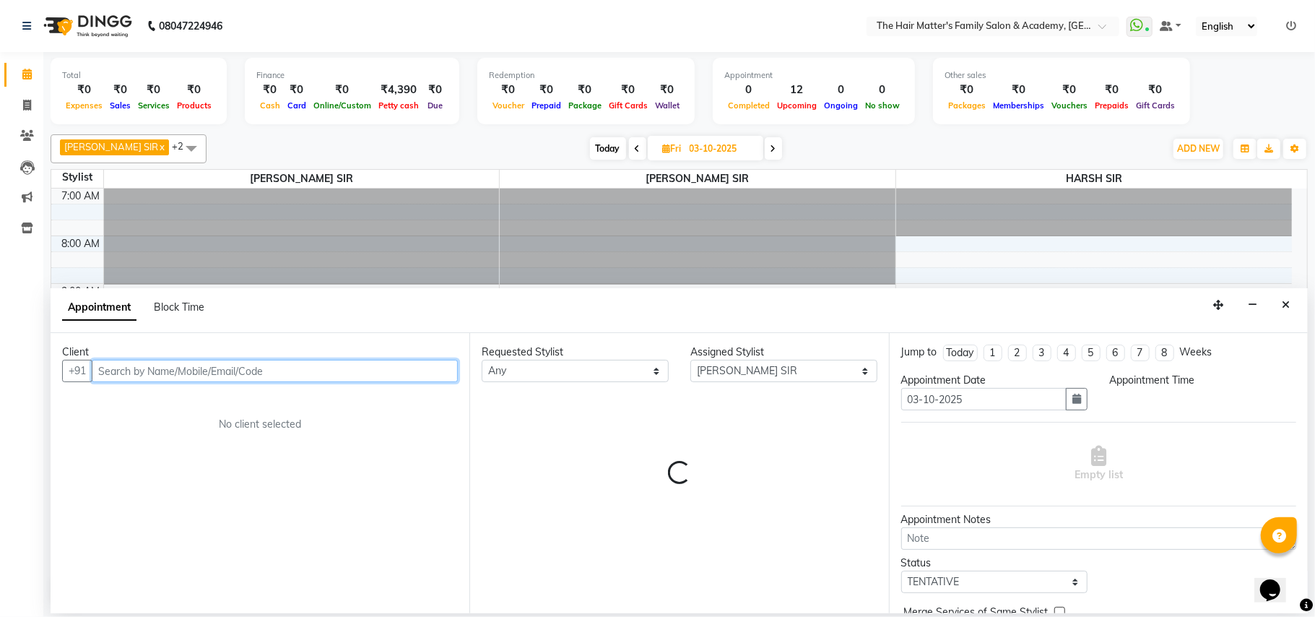
select select "720"
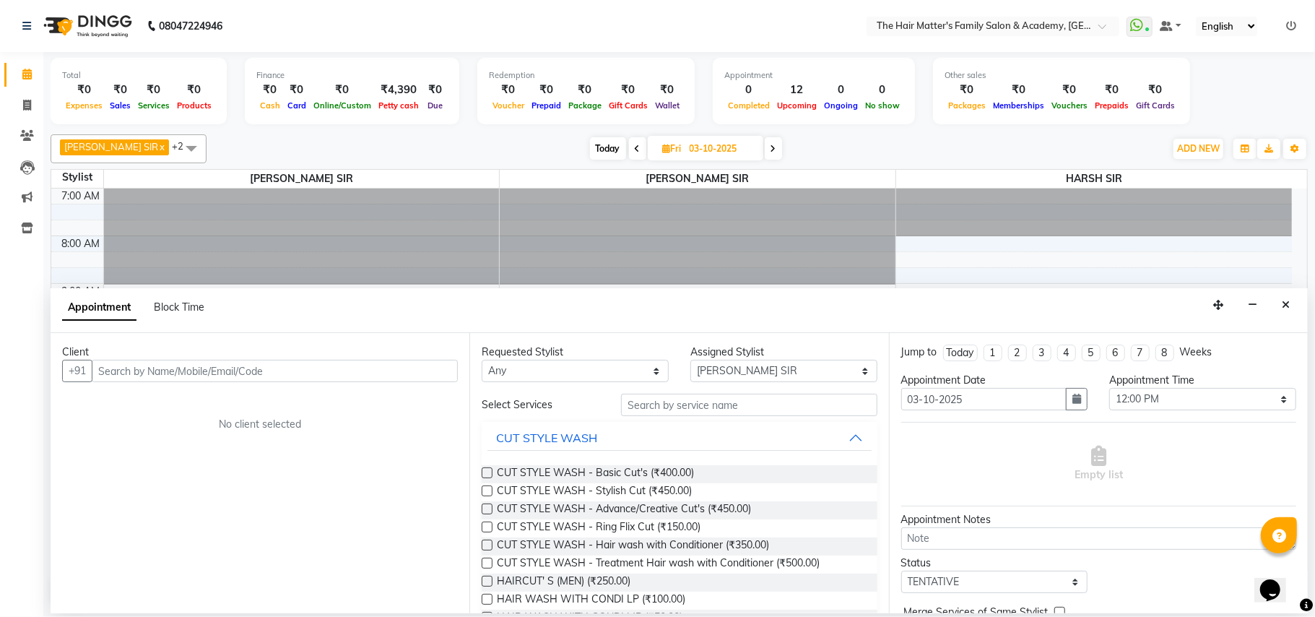
click at [220, 385] on div "Client +91 No client selected" at bounding box center [260, 473] width 419 height 280
click at [226, 376] on input "text" at bounding box center [275, 371] width 366 height 22
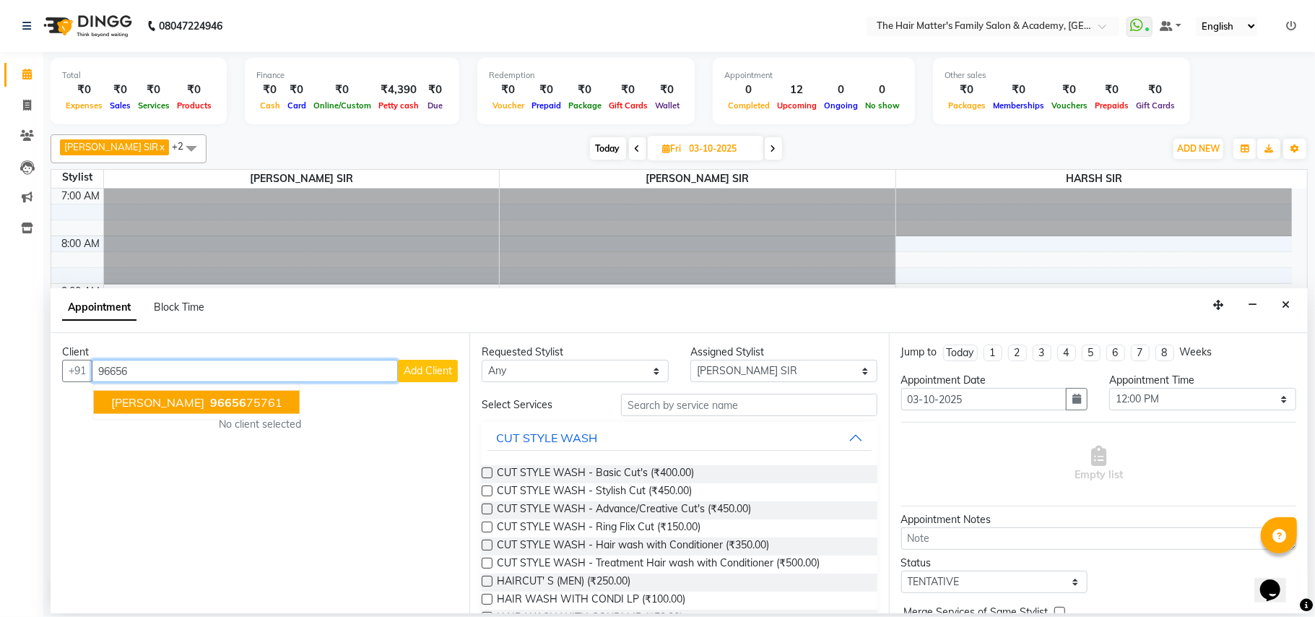
click at [226, 406] on span "96656" at bounding box center [228, 402] width 36 height 14
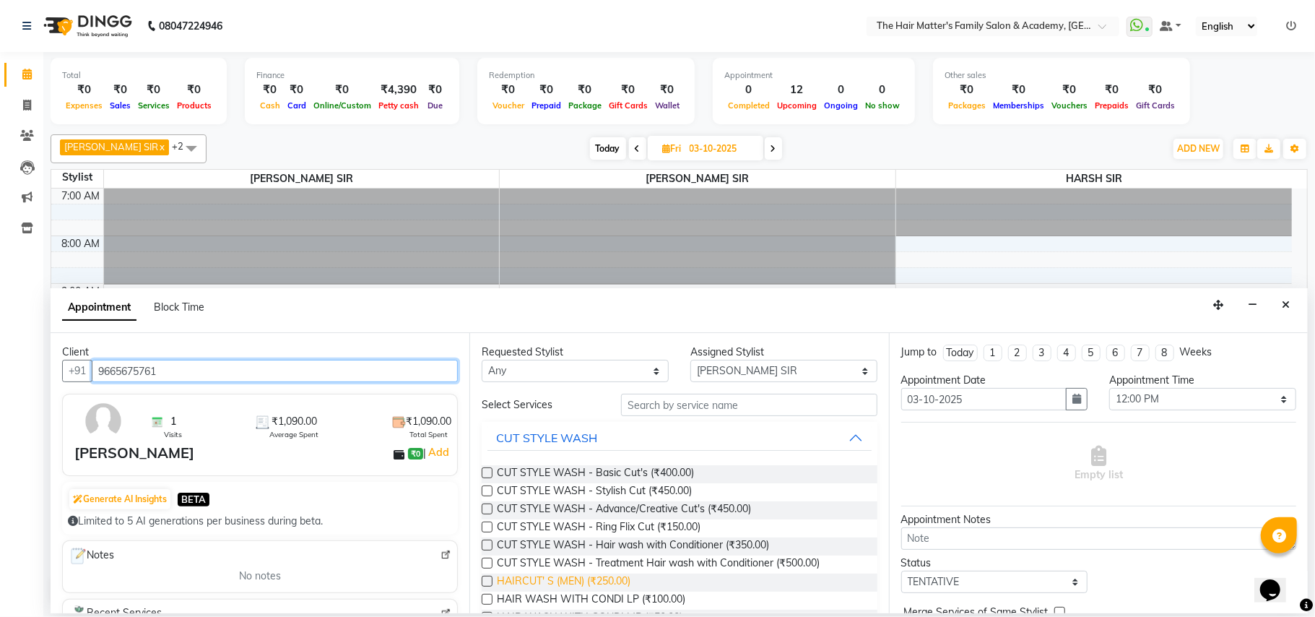
type input "9665675761"
click at [539, 578] on span "HAIRCUT' S (MEN) (₹250.00)" at bounding box center [564, 582] width 134 height 18
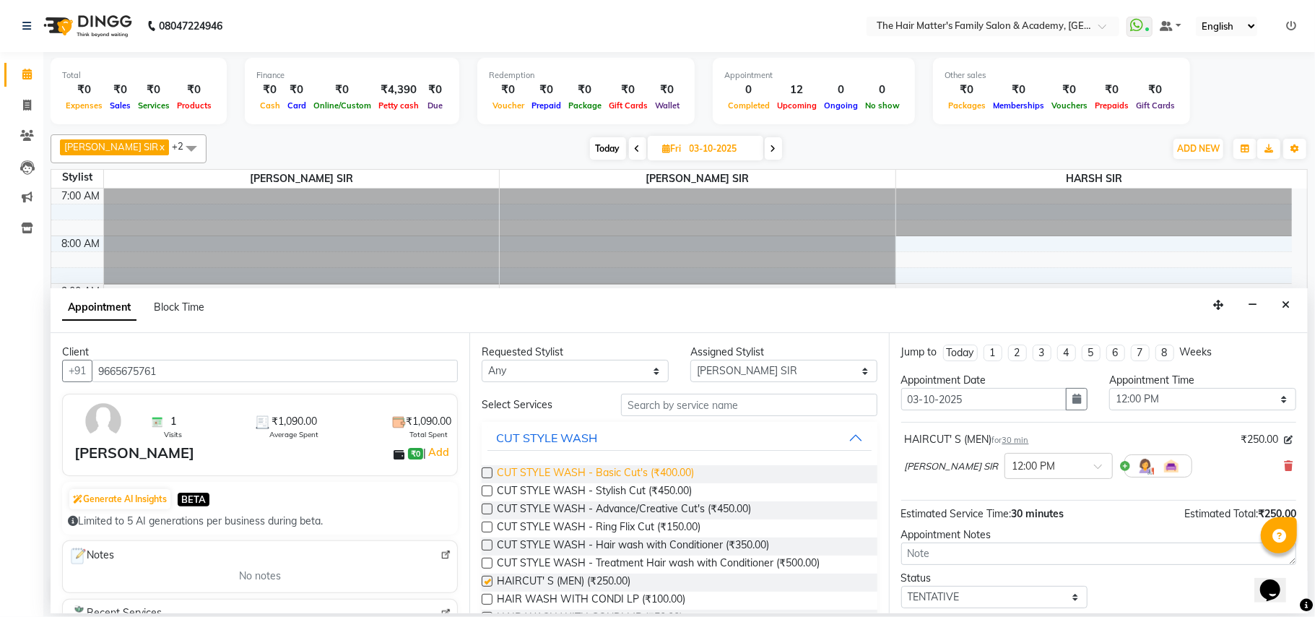
checkbox input "false"
click at [690, 404] on input "text" at bounding box center [749, 405] width 256 height 22
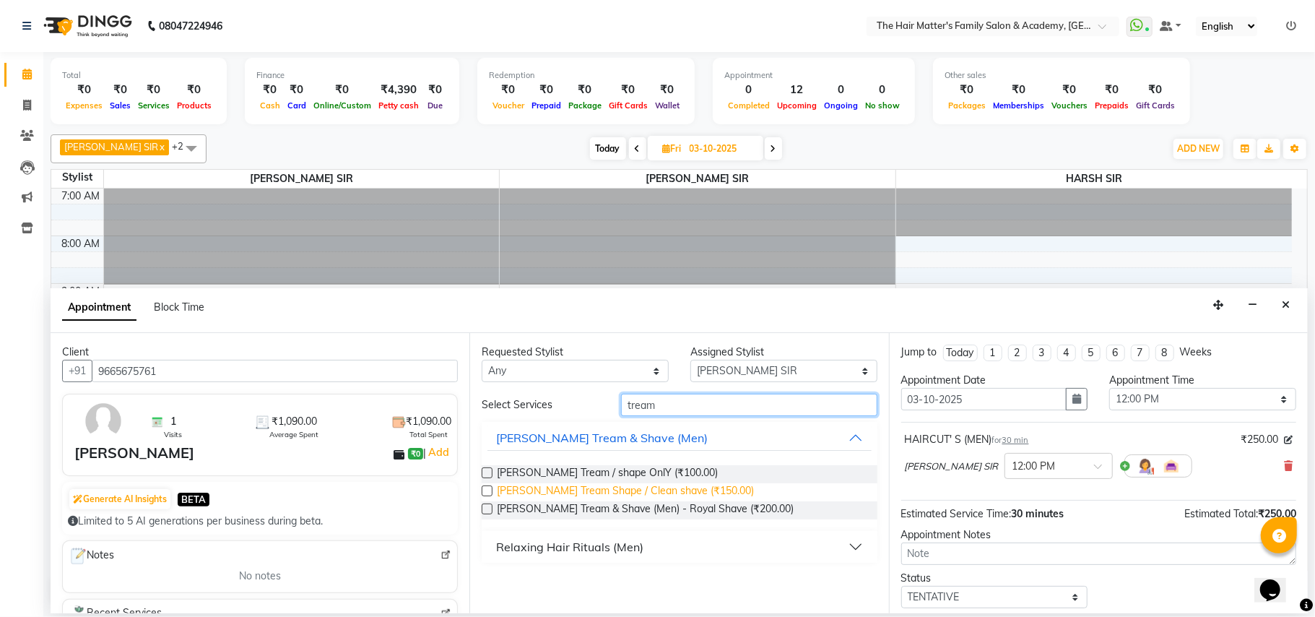
type input "tream"
click at [627, 497] on span "[PERSON_NAME] Tream Shape / Clean shave (₹150.00)" at bounding box center [625, 492] width 257 height 18
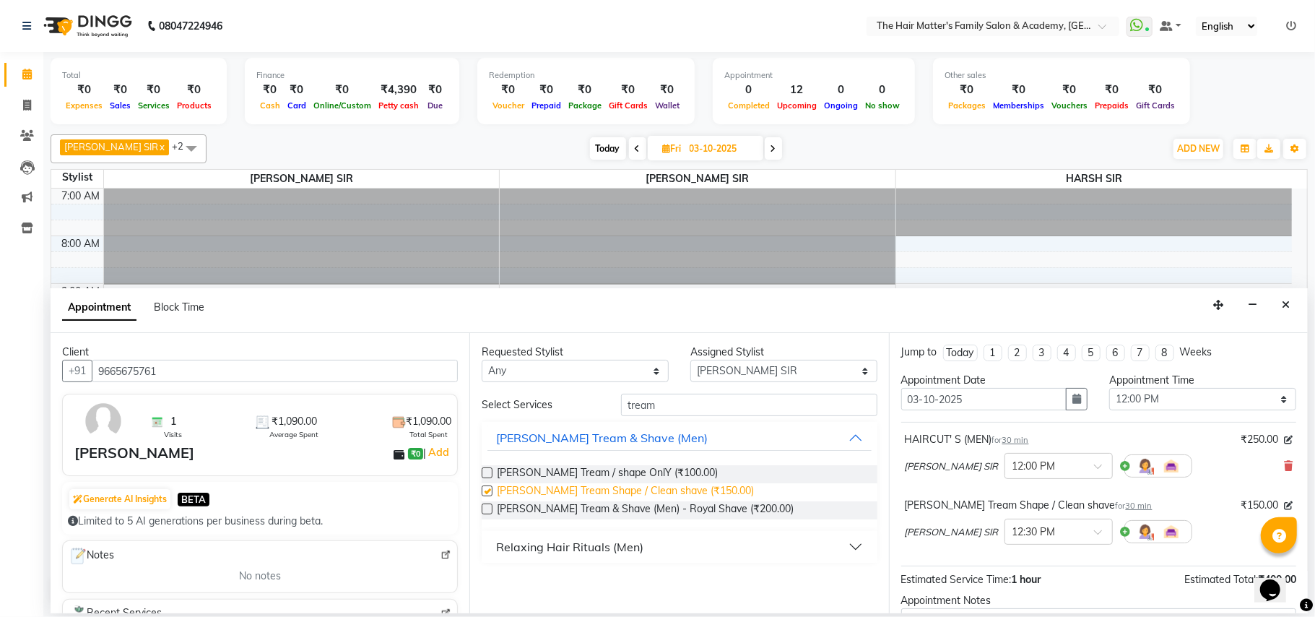
checkbox input "false"
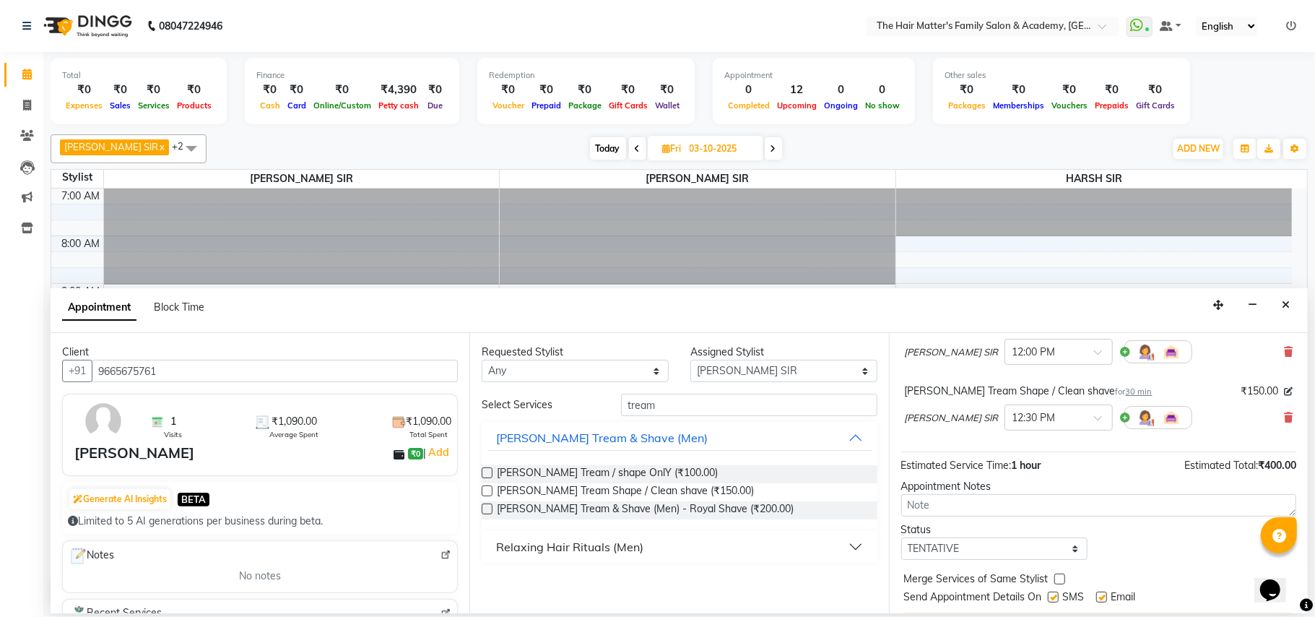
scroll to position [154, 0]
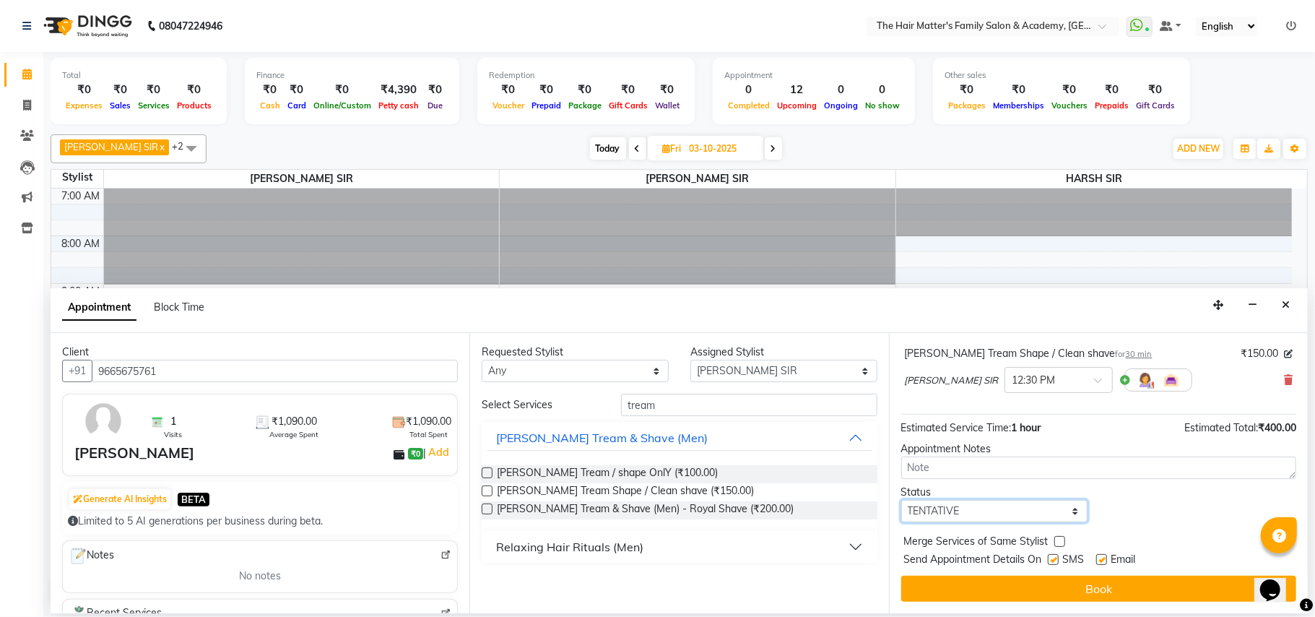
drag, startPoint x: 975, startPoint y: 508, endPoint x: 683, endPoint y: 399, distance: 311.7
click at [975, 508] on select "Select TENTATIVE CONFIRM UPCOMING" at bounding box center [994, 511] width 187 height 22
select select "confirm booking"
click at [901, 500] on select "Select TENTATIVE CONFIRM UPCOMING" at bounding box center [994, 511] width 187 height 22
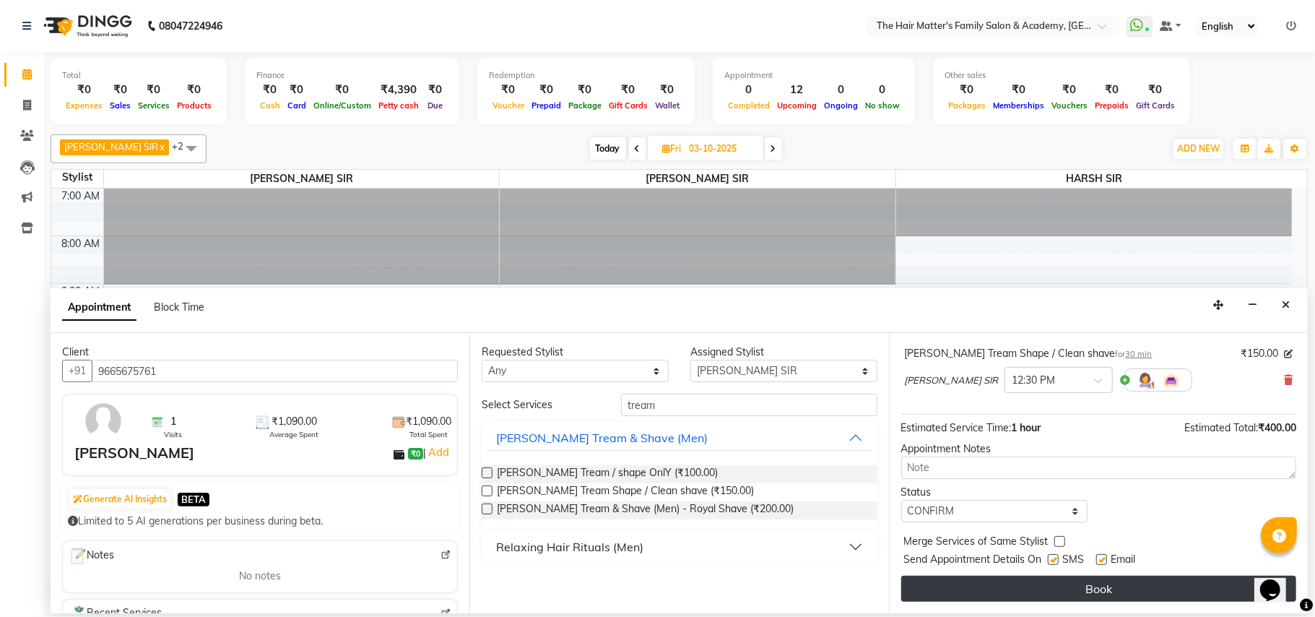
click at [1028, 593] on button "Book" at bounding box center [1098, 589] width 395 height 26
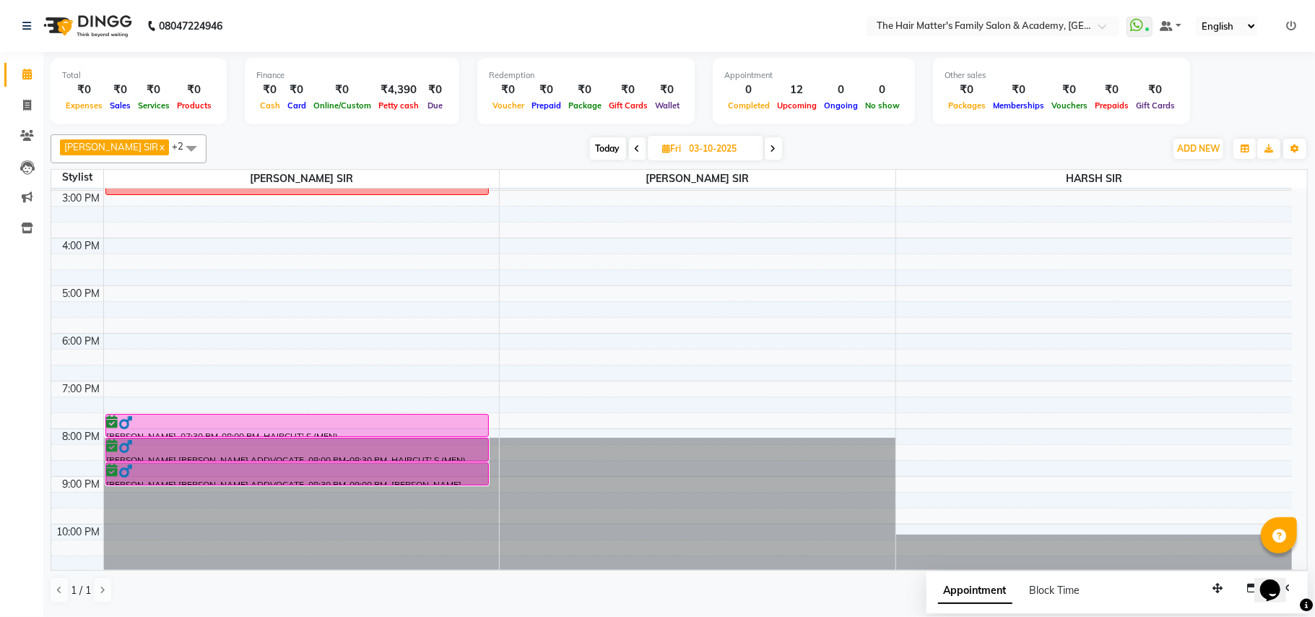
scroll to position [391, 0]
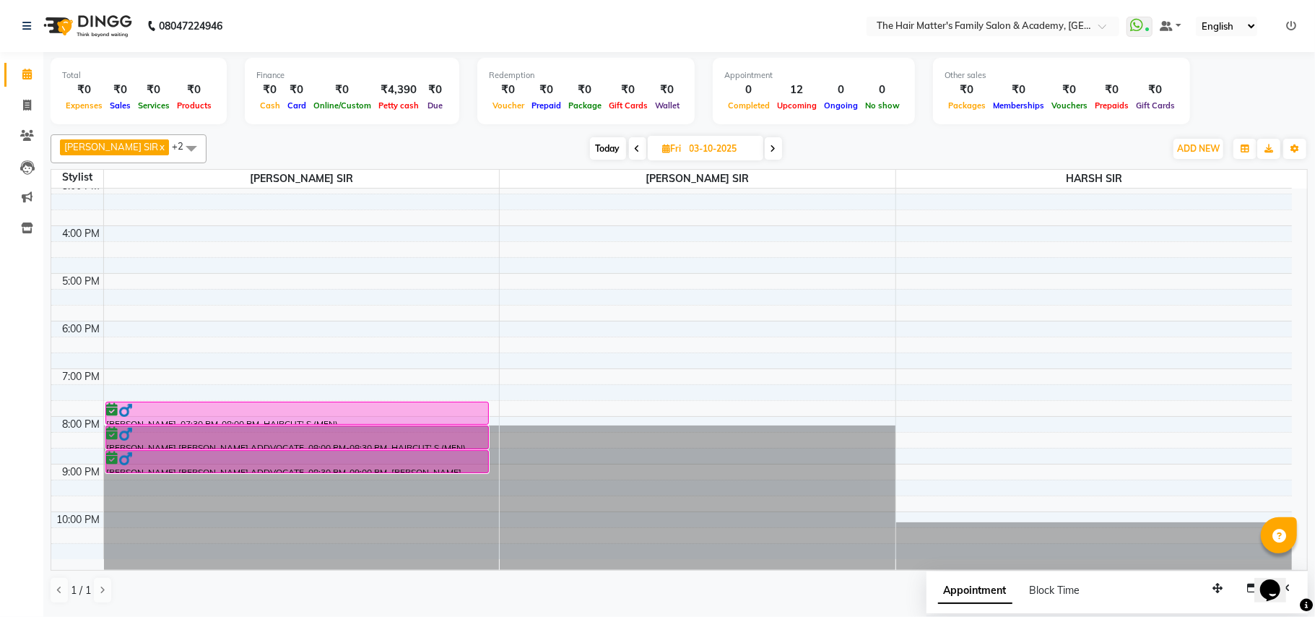
click at [602, 154] on span "Today" at bounding box center [608, 148] width 36 height 22
type input "01-10-2025"
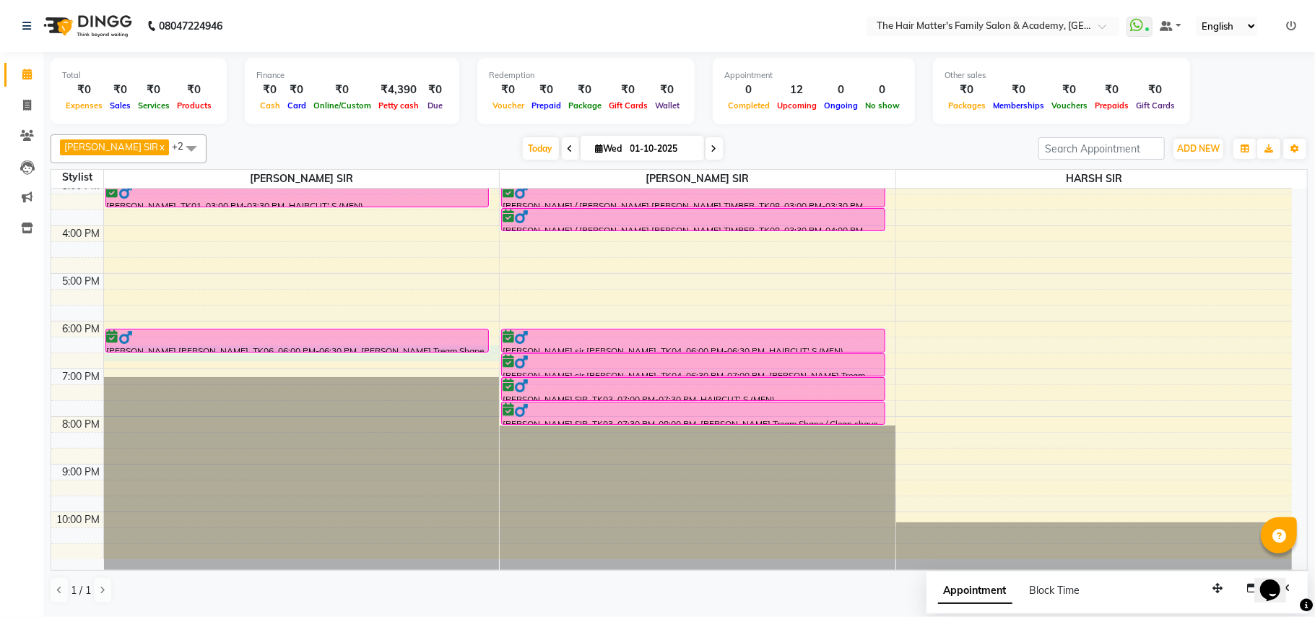
click at [108, 362] on div "7:00 AM 8:00 AM 9:00 AM 10:00 AM 11:00 AM 12:00 PM 1:00 PM 2:00 PM 3:00 PM 4:00…" at bounding box center [671, 178] width 1241 height 762
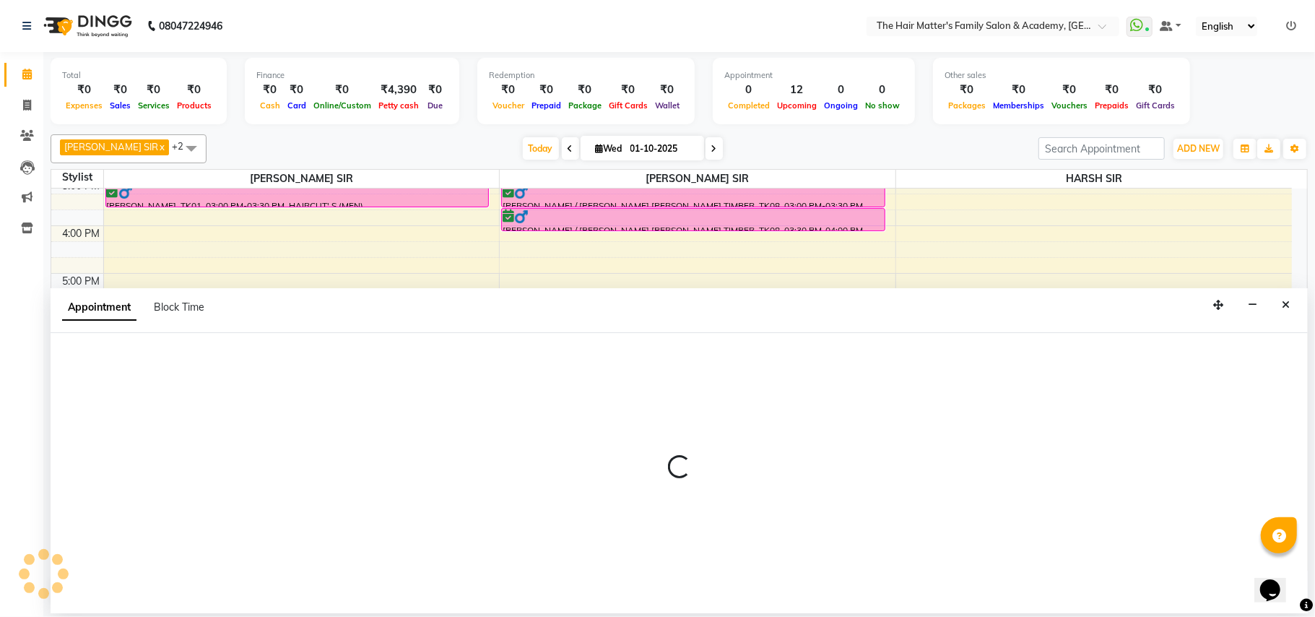
select select "42572"
select select "1095"
select select "tentative"
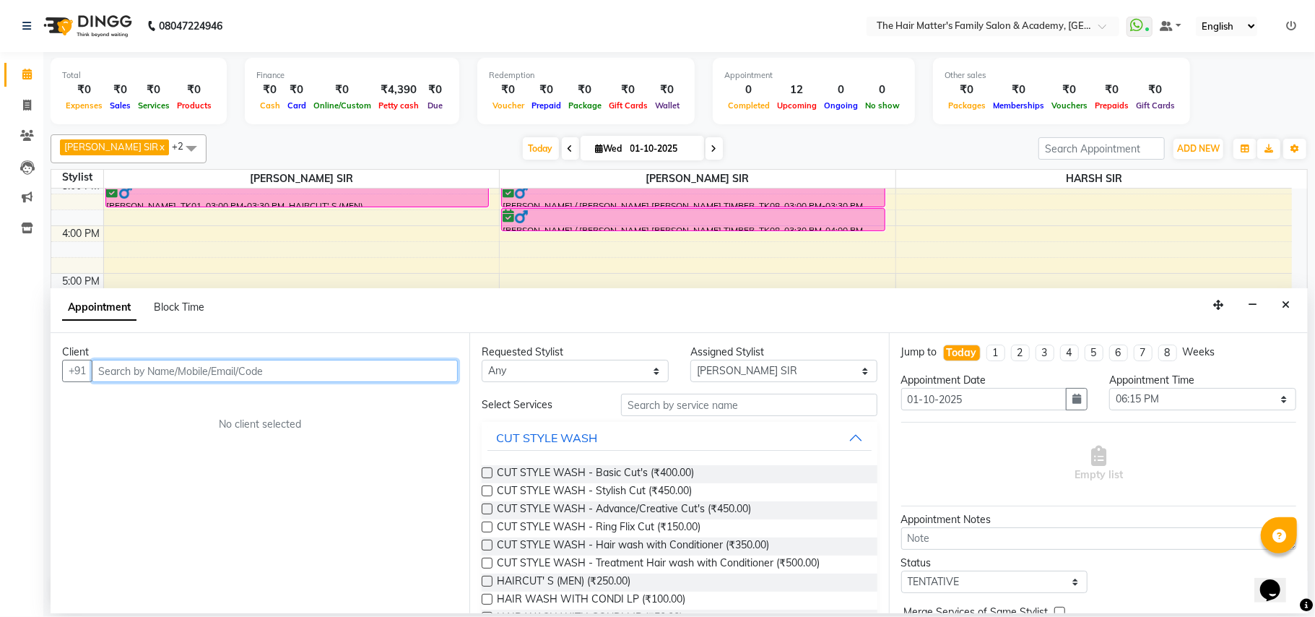
click at [160, 368] on input "text" at bounding box center [275, 371] width 366 height 22
paste input "98984 40909"
click at [136, 376] on input "98984 40909" at bounding box center [245, 371] width 306 height 22
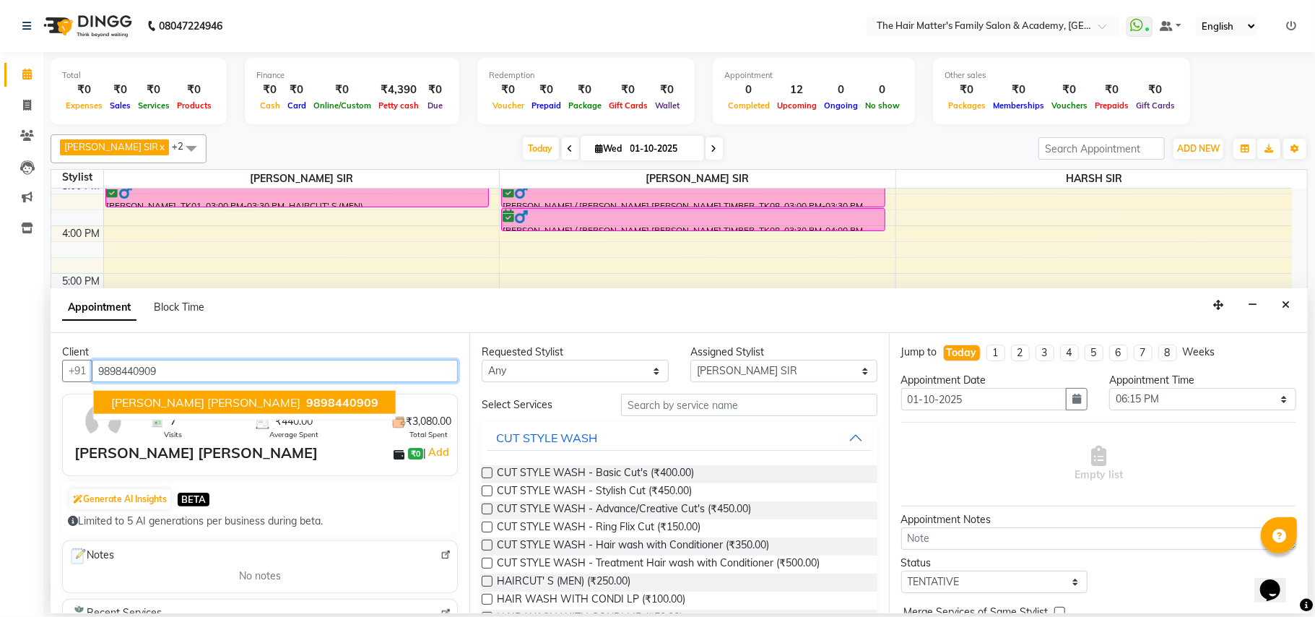
click at [306, 400] on span "9898440909" at bounding box center [342, 402] width 72 height 14
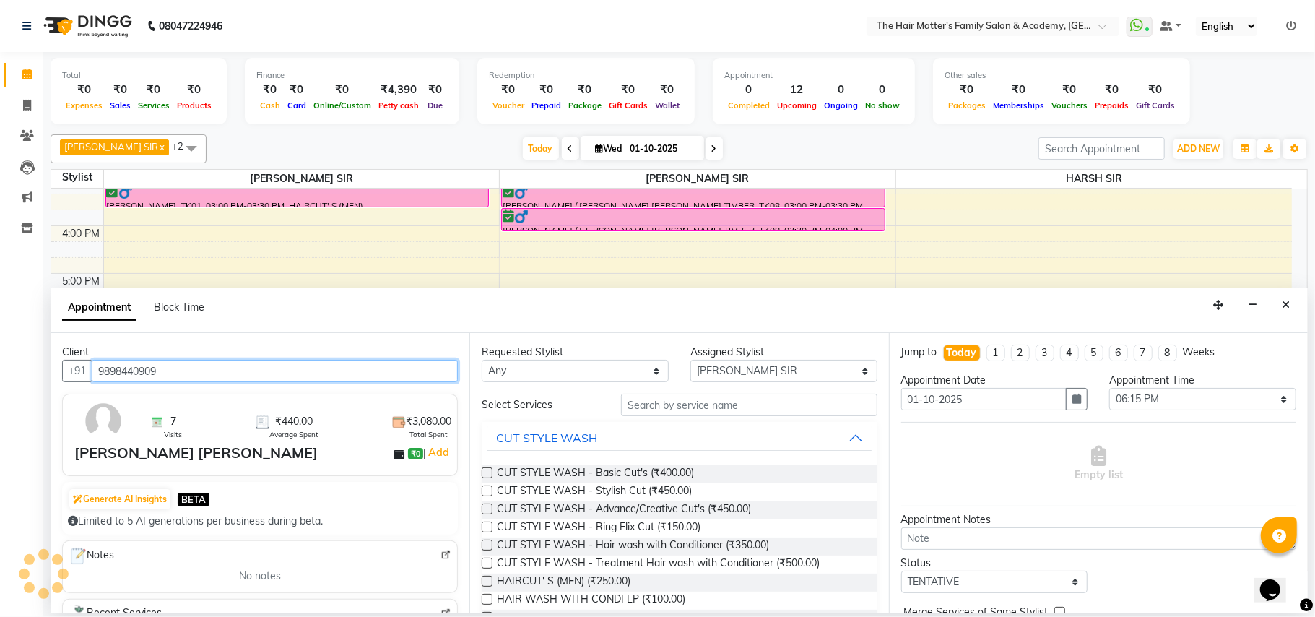
type input "9898440909"
click at [1165, 388] on div "Appointment Time" at bounding box center [1202, 380] width 187 height 15
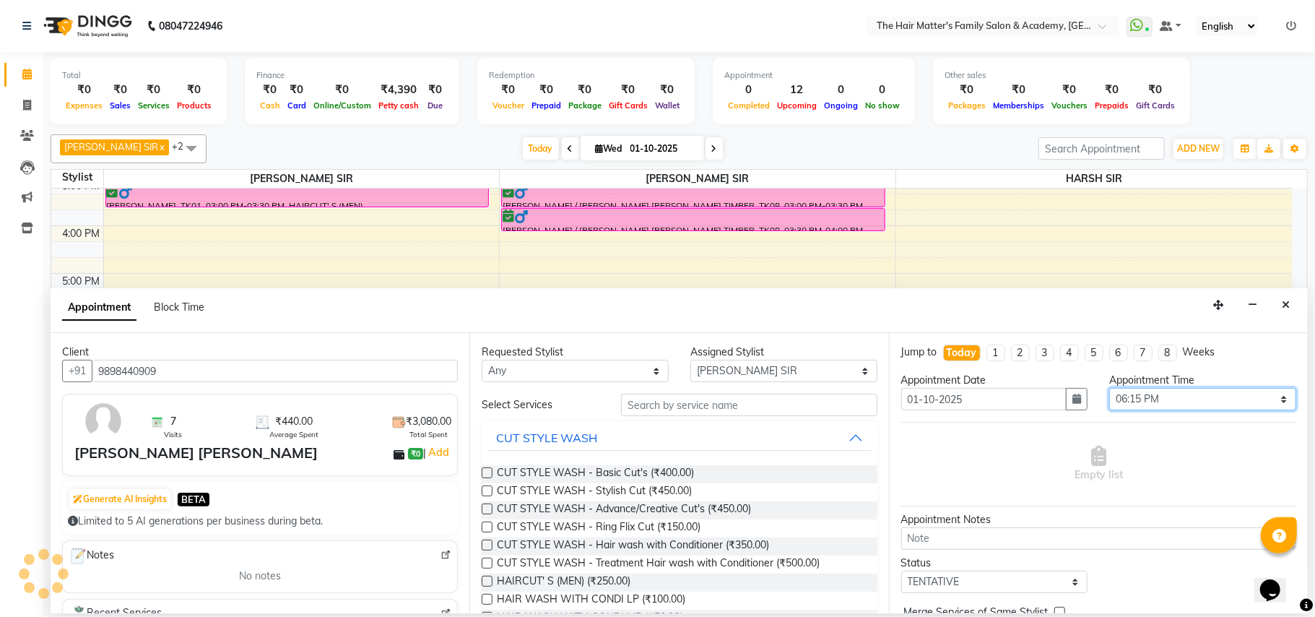
click at [1165, 394] on select "Select 08:00 AM 08:15 AM 08:30 AM 08:45 AM 09:00 AM 09:15 AM 09:30 AM 09:45 AM …" at bounding box center [1202, 399] width 187 height 22
select select "1110"
click at [1109, 390] on select "Select 08:00 AM 08:15 AM 08:30 AM 08:45 AM 09:00 AM 09:15 AM 09:30 AM 09:45 AM …" at bounding box center [1202, 399] width 187 height 22
click at [624, 585] on span "HAIRCUT' S (MEN) (₹250.00)" at bounding box center [564, 582] width 134 height 18
checkbox input "false"
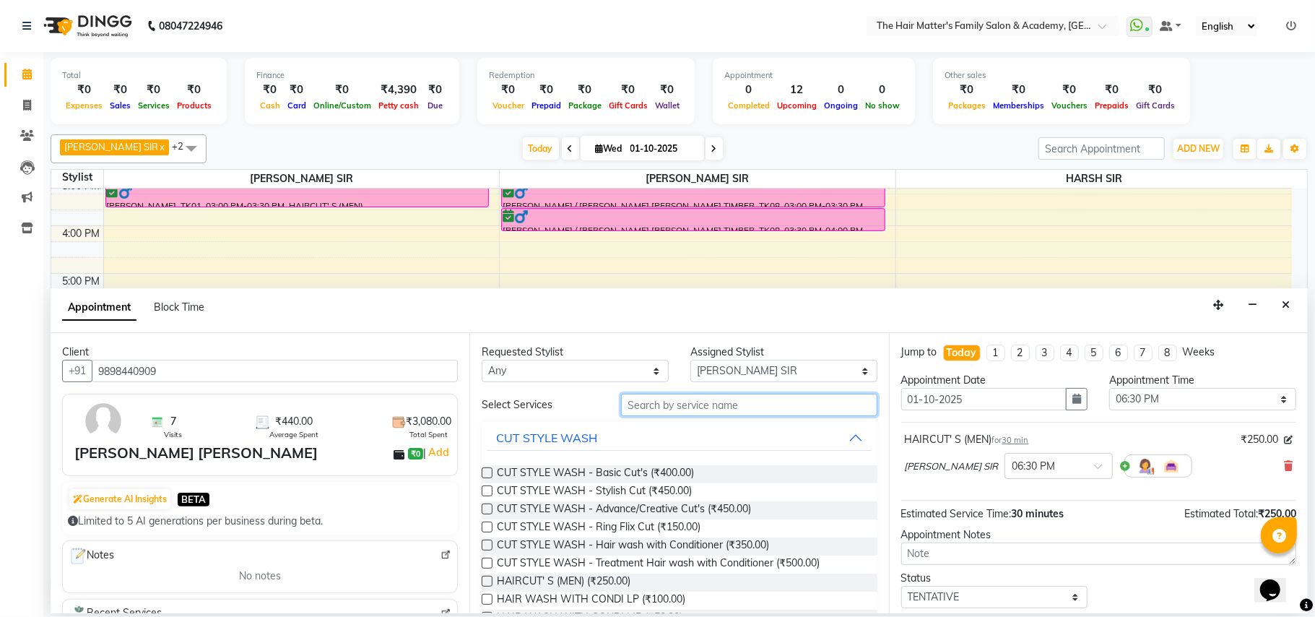
click at [758, 403] on input "text" at bounding box center [749, 405] width 256 height 22
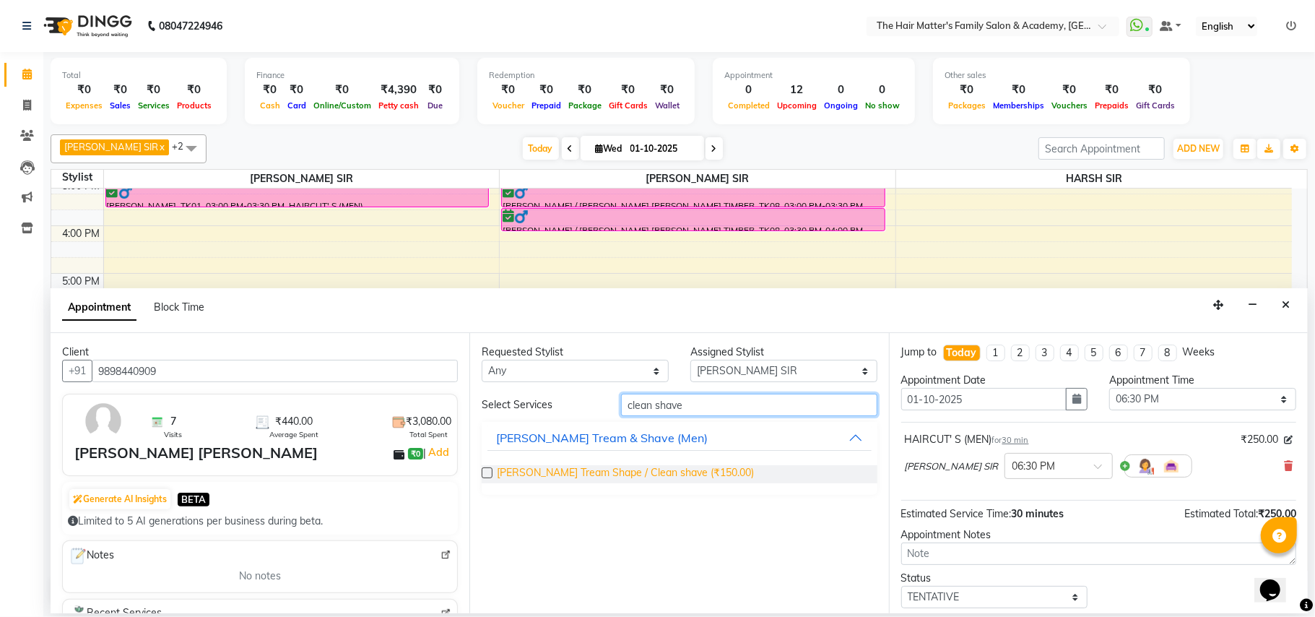
type input "clean shave"
click at [671, 481] on span "[PERSON_NAME] Tream Shape / Clean shave (₹150.00)" at bounding box center [625, 474] width 257 height 18
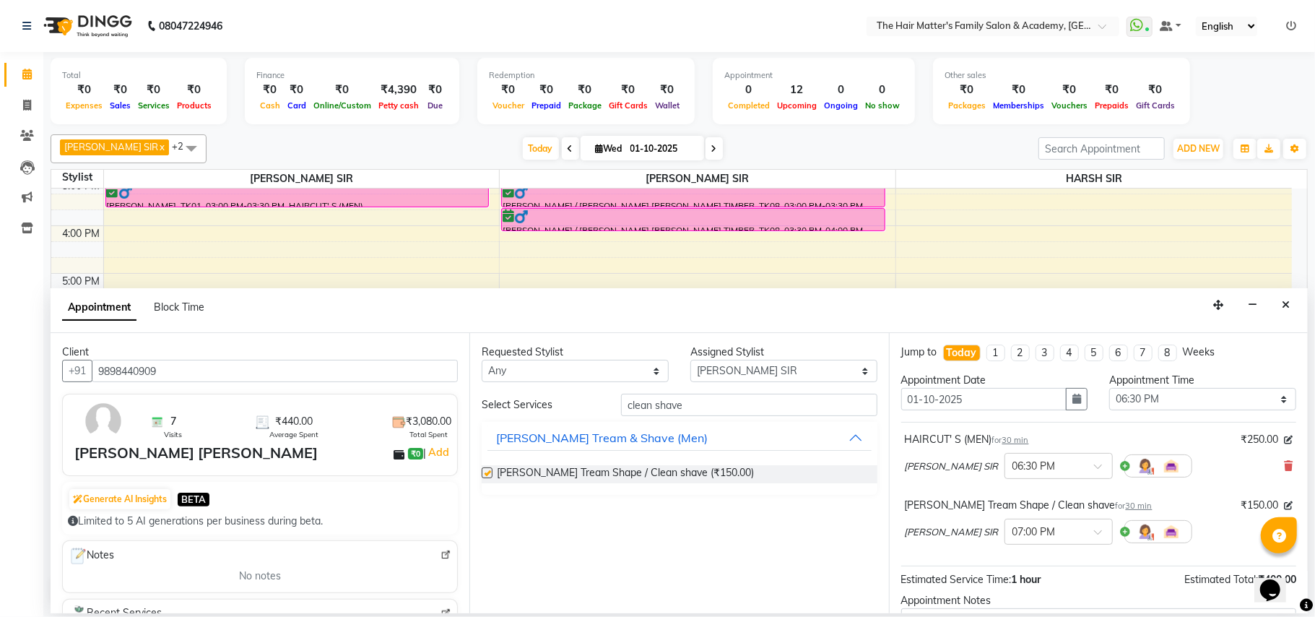
checkbox input "false"
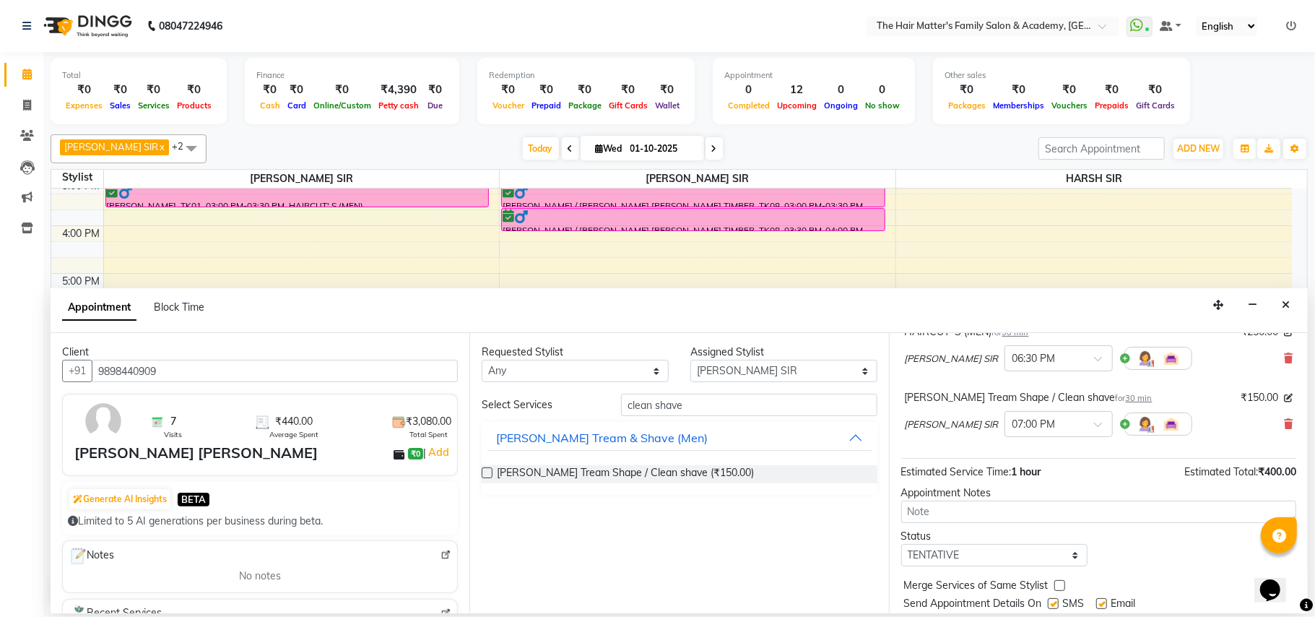
scroll to position [154, 0]
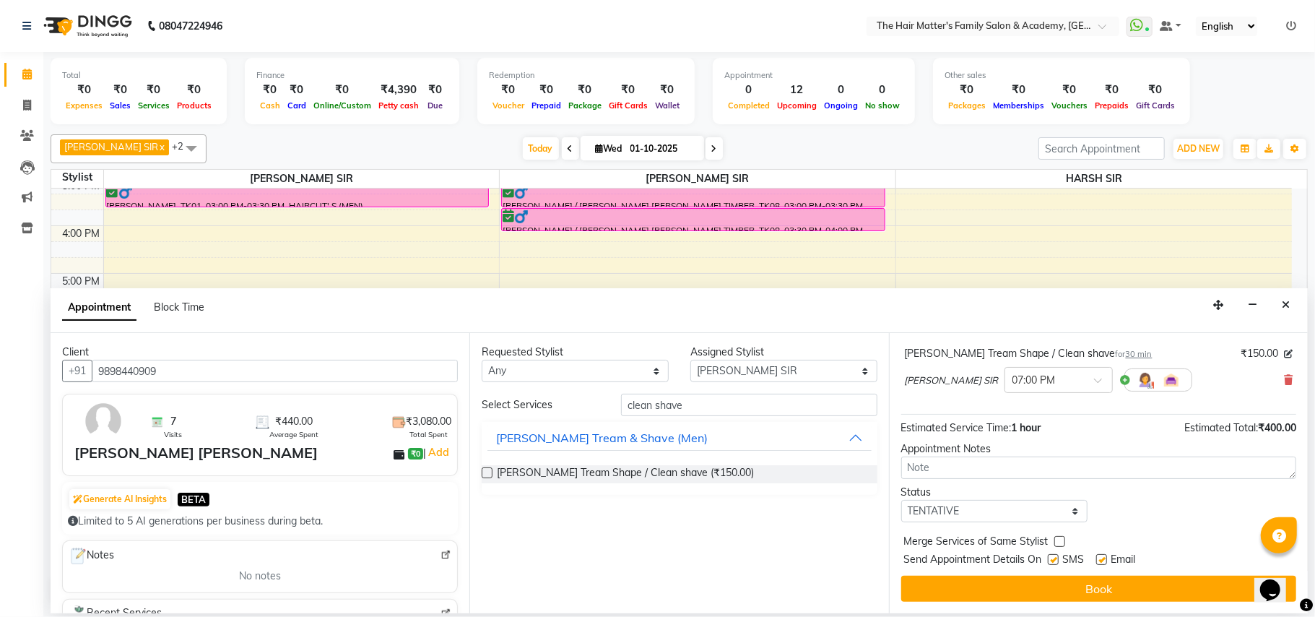
click at [931, 500] on div "Status" at bounding box center [994, 492] width 187 height 15
drag, startPoint x: 932, startPoint y: 506, endPoint x: 949, endPoint y: 491, distance: 23.0
click at [949, 491] on div "Status Select TENTATIVE CONFIRM CHECK-IN UPCOMING" at bounding box center [994, 504] width 209 height 38
select select "confirm booking"
click at [901, 500] on select "Select TENTATIVE CONFIRM CHECK-IN UPCOMING" at bounding box center [994, 511] width 187 height 22
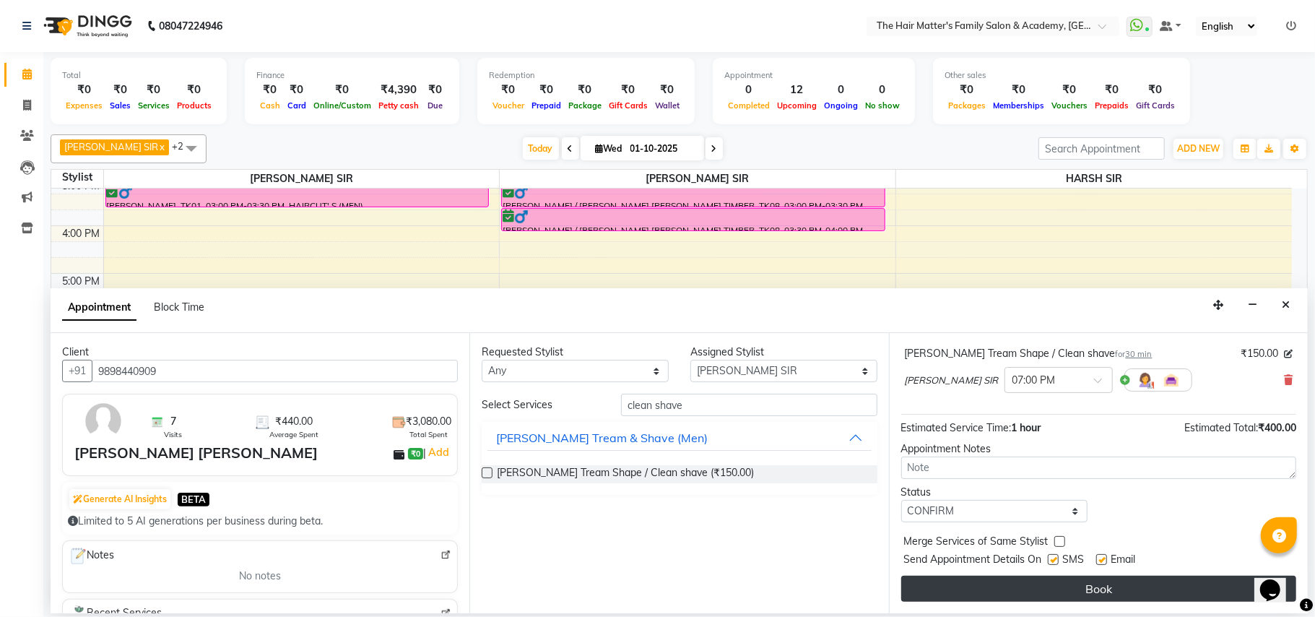
click at [986, 590] on button "Book" at bounding box center [1098, 589] width 395 height 26
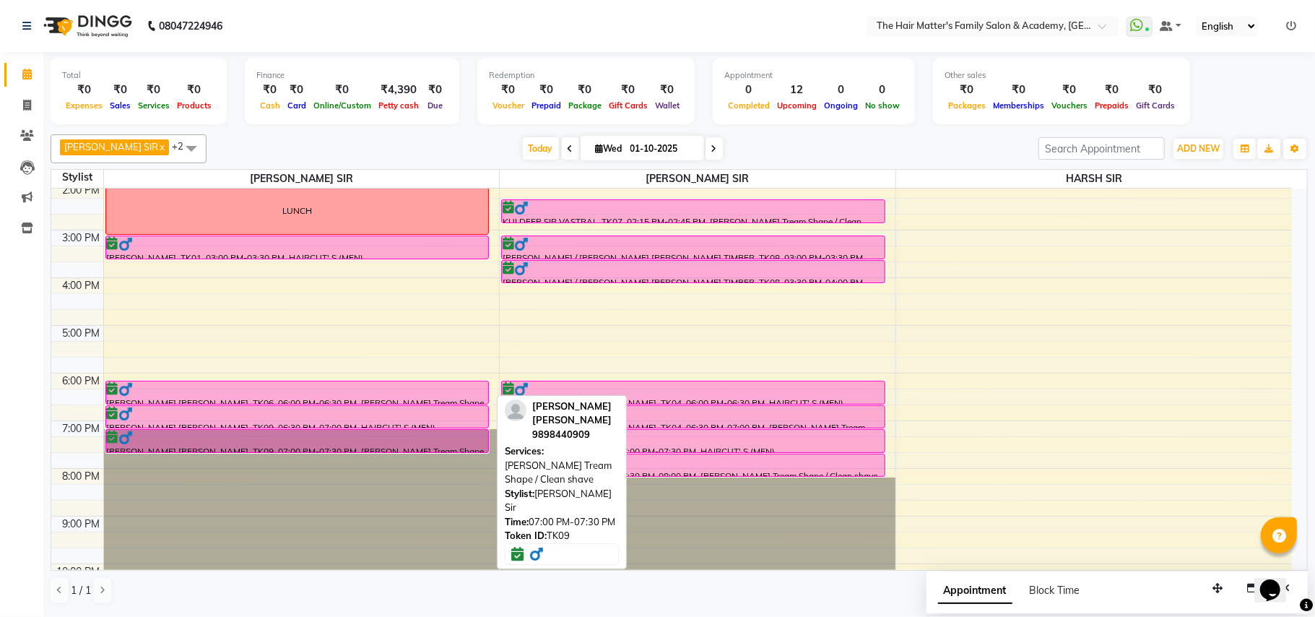
scroll to position [391, 0]
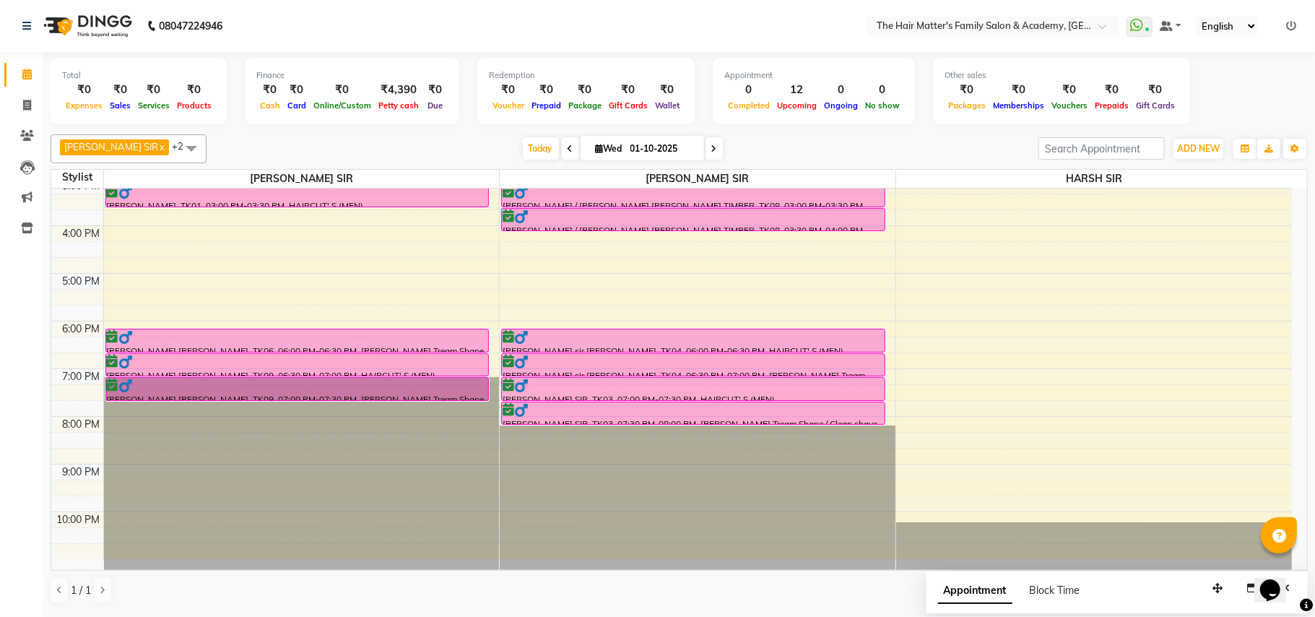
click at [110, 237] on div "7:00 AM 8:00 AM 9:00 AM 10:00 AM 11:00 AM 12:00 PM 1:00 PM 2:00 PM 3:00 PM 4:00…" at bounding box center [671, 178] width 1241 height 762
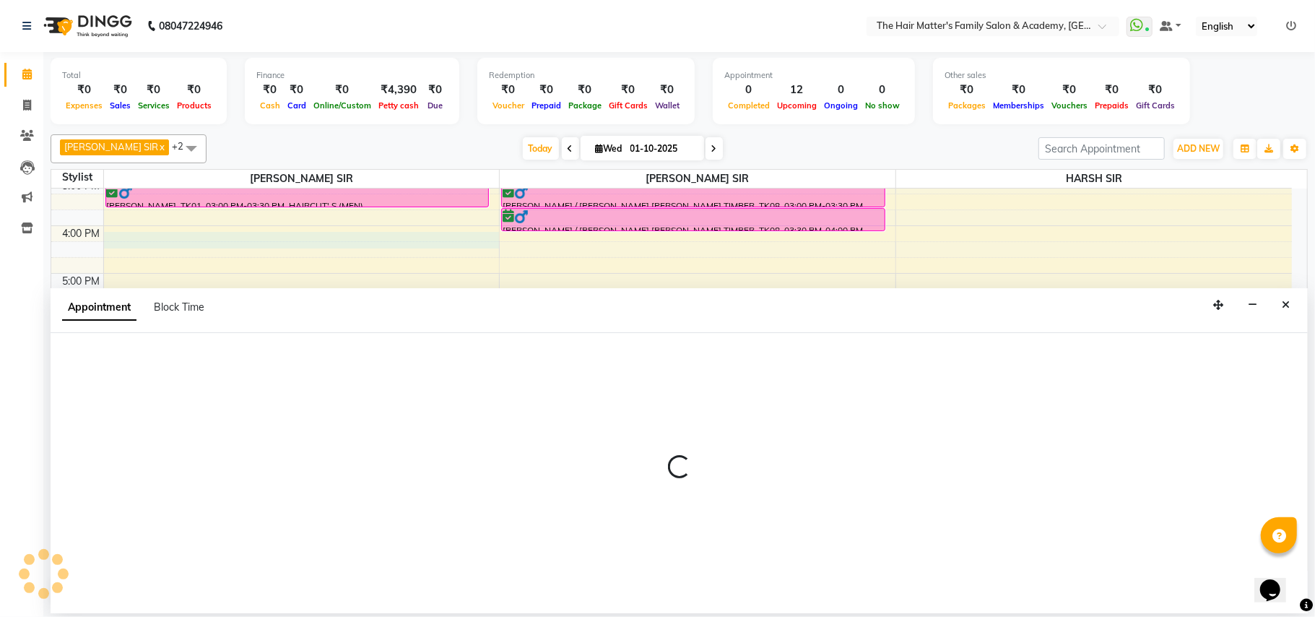
select select "42572"
select select "960"
select select "tentative"
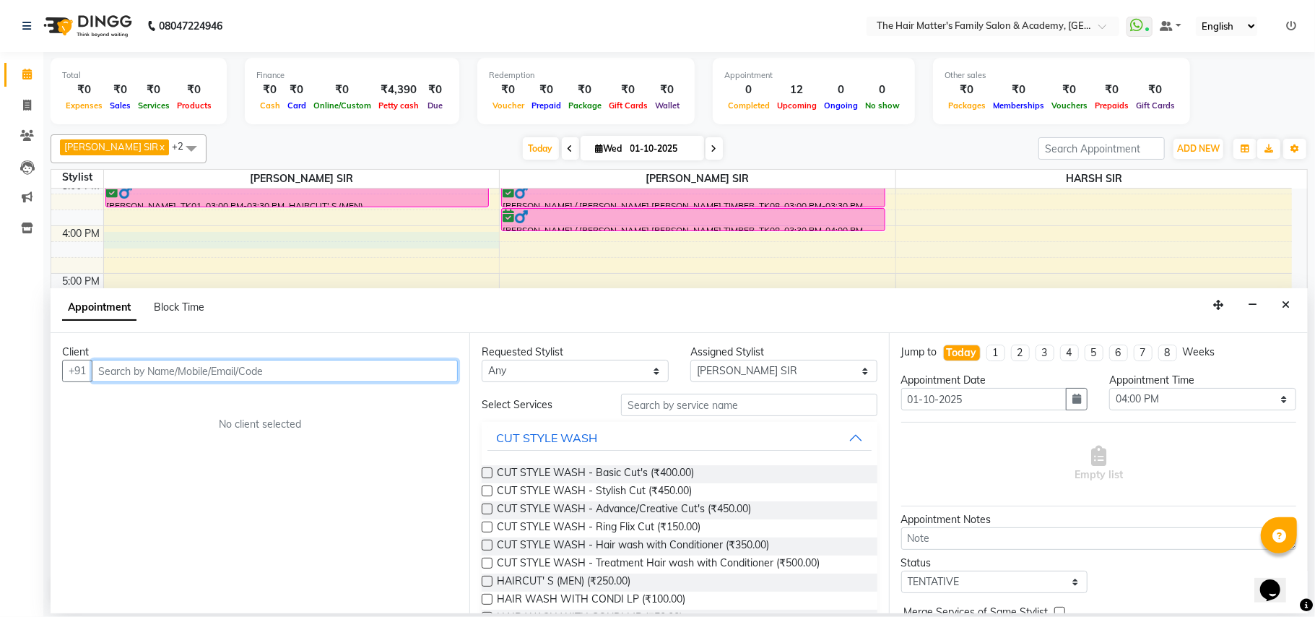
click at [313, 370] on input "text" at bounding box center [275, 371] width 366 height 22
paste input "70736"
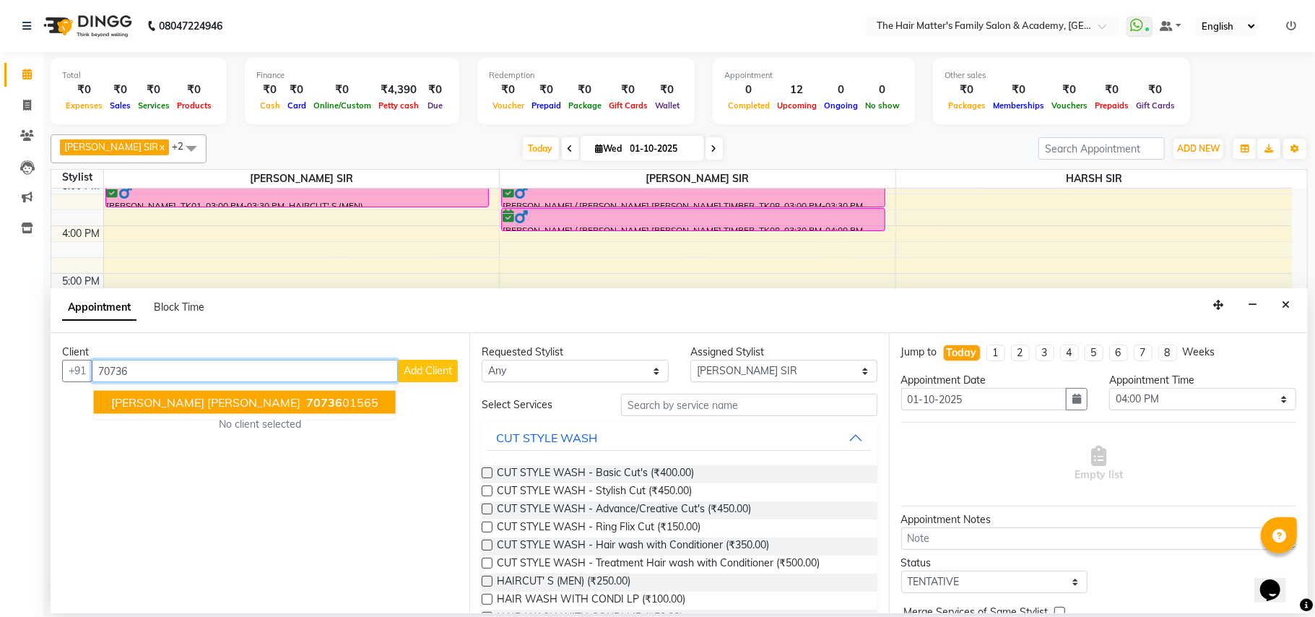
click at [238, 413] on button "[PERSON_NAME] [PERSON_NAME] 70736 01565" at bounding box center [245, 402] width 302 height 23
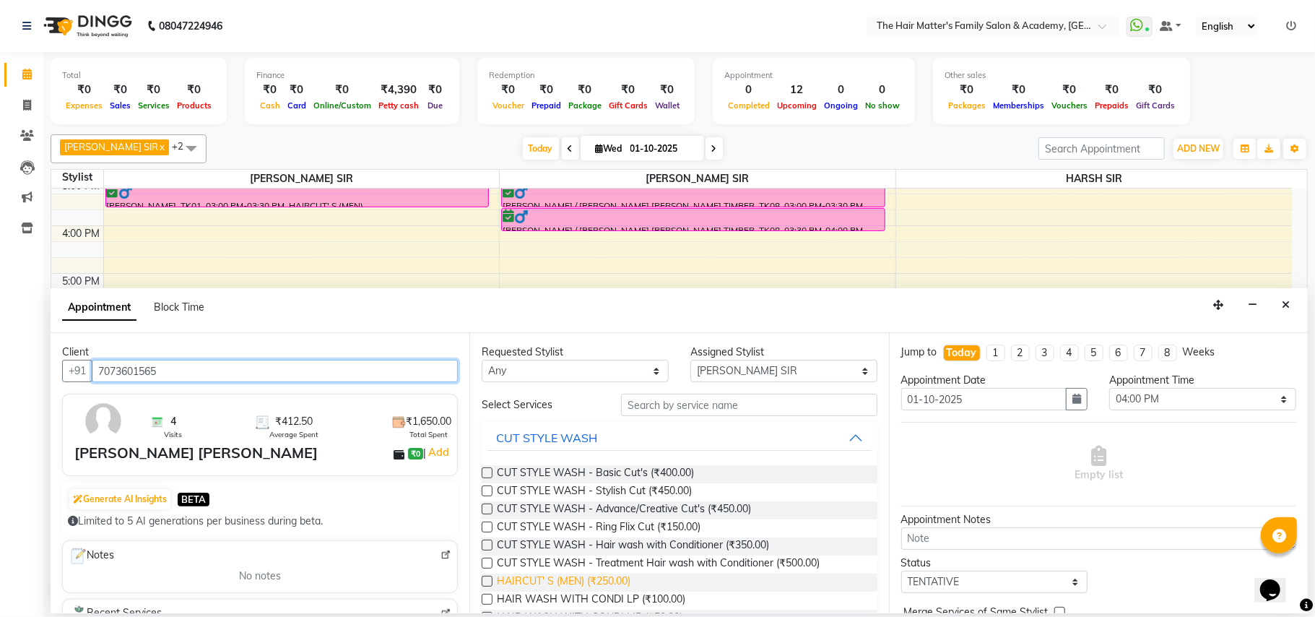
type input "7073601565"
click at [552, 581] on span "HAIRCUT' S (MEN) (₹250.00)" at bounding box center [564, 582] width 134 height 18
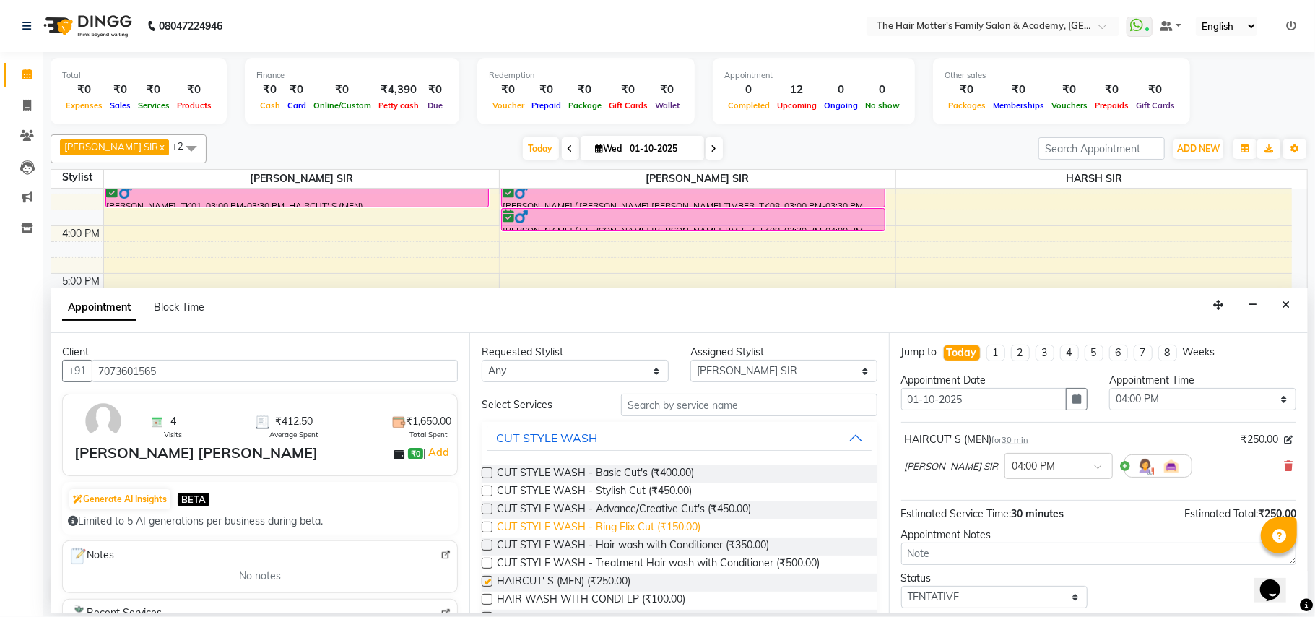
checkbox input "false"
click at [651, 406] on input "text" at bounding box center [749, 405] width 256 height 22
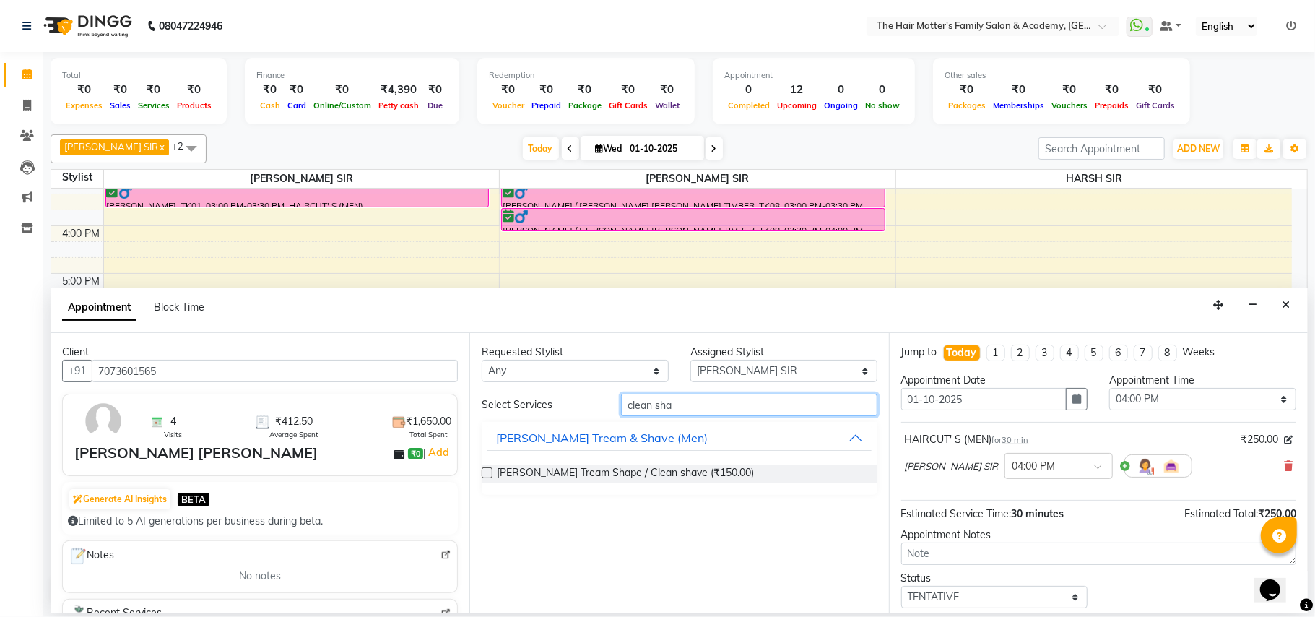
type input "clean sha"
click at [633, 472] on span "[PERSON_NAME] Tream Shape / Clean shave (₹150.00)" at bounding box center [625, 474] width 257 height 18
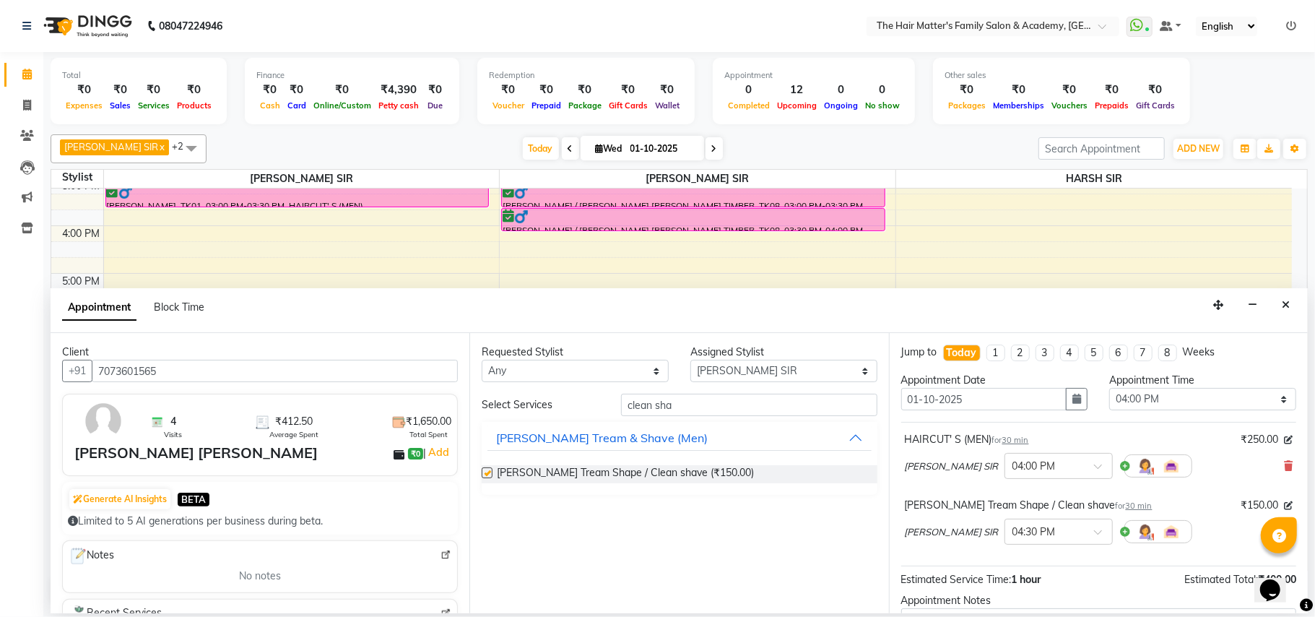
checkbox input "false"
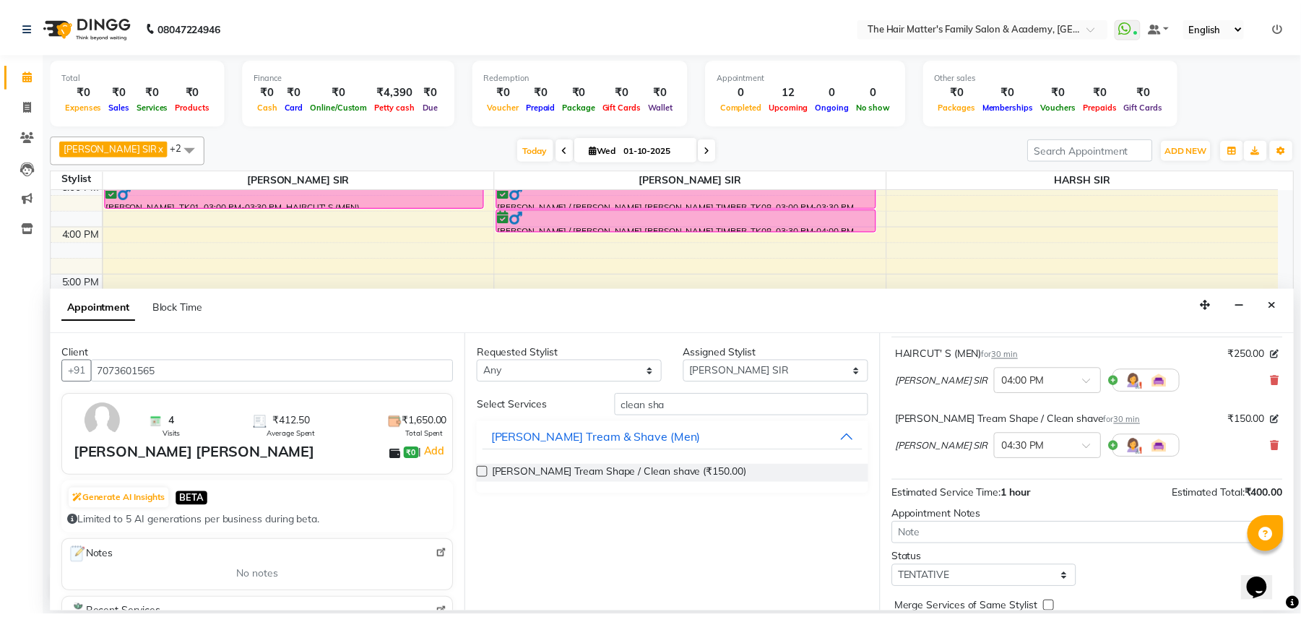
scroll to position [154, 0]
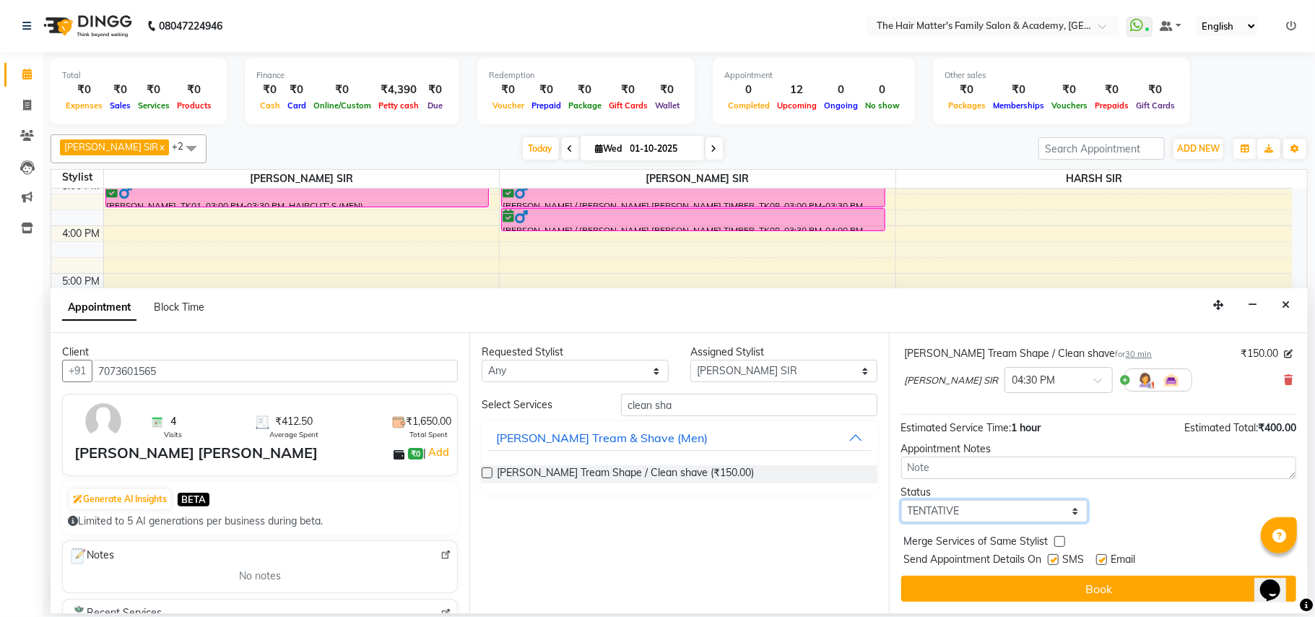
click at [966, 517] on select "Select TENTATIVE CONFIRM CHECK-IN UPCOMING" at bounding box center [994, 511] width 187 height 22
click at [956, 511] on select "Select TENTATIVE CONFIRM CHECK-IN UPCOMING" at bounding box center [994, 511] width 187 height 22
select select "confirm booking"
click at [901, 500] on select "Select TENTATIVE CONFIRM CHECK-IN UPCOMING" at bounding box center [994, 511] width 187 height 22
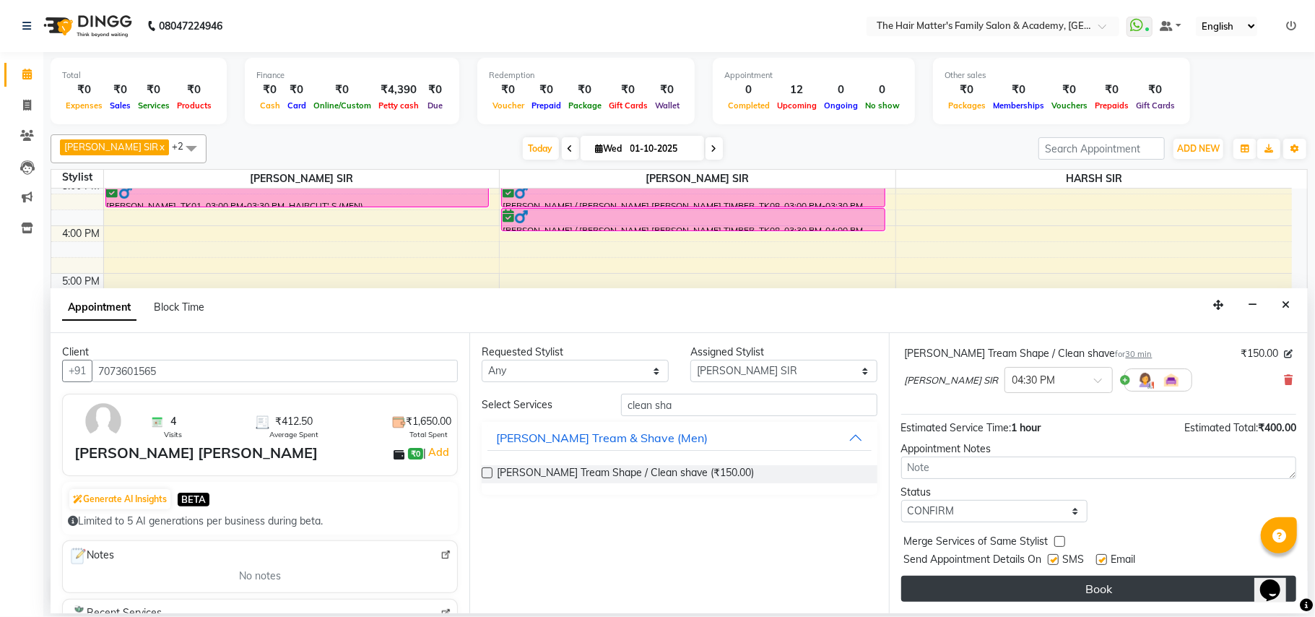
click at [992, 584] on button "Book" at bounding box center [1098, 589] width 395 height 26
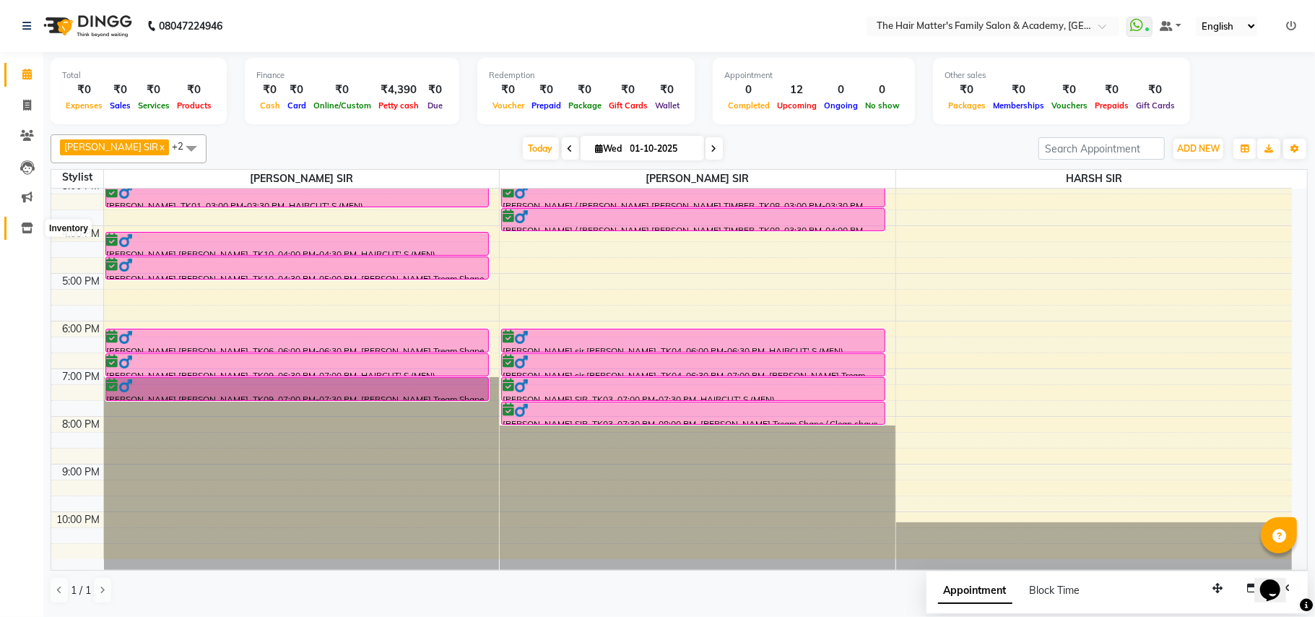
click at [15, 224] on span at bounding box center [26, 228] width 25 height 17
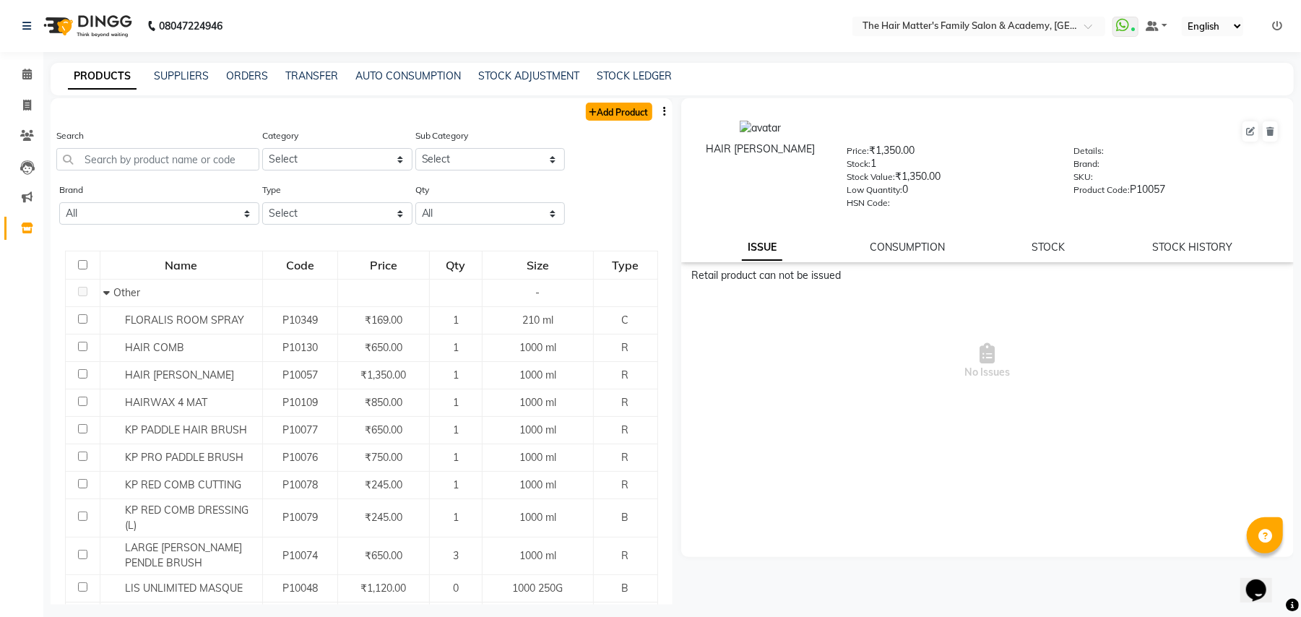
click at [605, 111] on link "Add Product" at bounding box center [619, 112] width 66 height 18
select select "true"
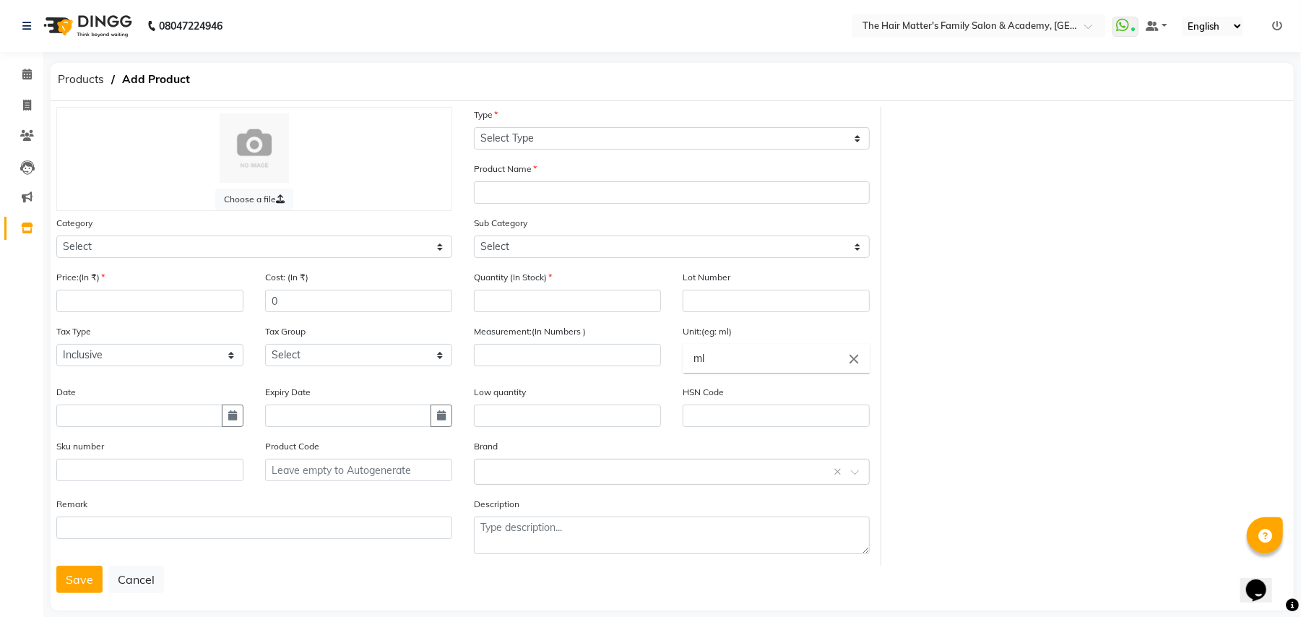
click at [572, 122] on div "Type Select Type Both Retail Consumable" at bounding box center [672, 128] width 396 height 43
click at [570, 129] on select "Select Type Both Retail Consumable" at bounding box center [672, 138] width 396 height 22
select select "B"
click at [474, 127] on select "Select Type Both Retail Consumable" at bounding box center [672, 138] width 396 height 22
click at [586, 168] on div "Product Name" at bounding box center [672, 182] width 396 height 43
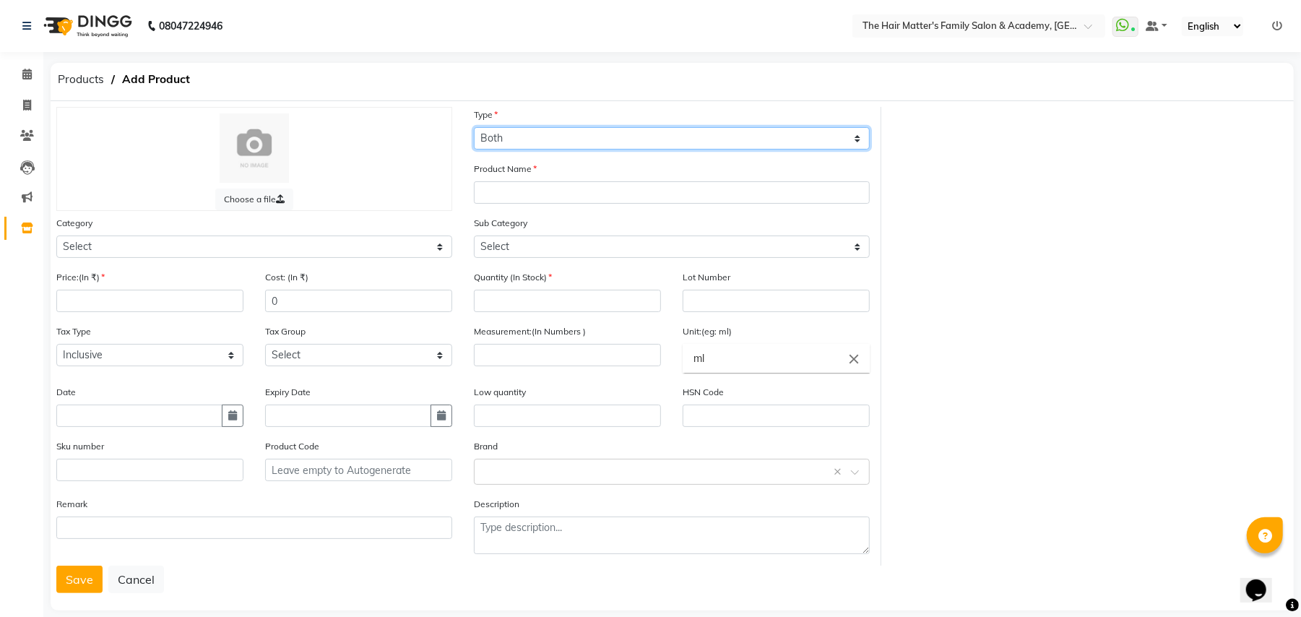
click at [587, 140] on select "Select Type Both Retail Consumable" at bounding box center [672, 138] width 396 height 22
drag, startPoint x: 587, startPoint y: 140, endPoint x: 590, endPoint y: 149, distance: 9.1
click at [587, 140] on select "Select Type Both Retail Consumable" at bounding box center [672, 138] width 396 height 22
click at [599, 204] on div "Product Name" at bounding box center [671, 188] width 417 height 54
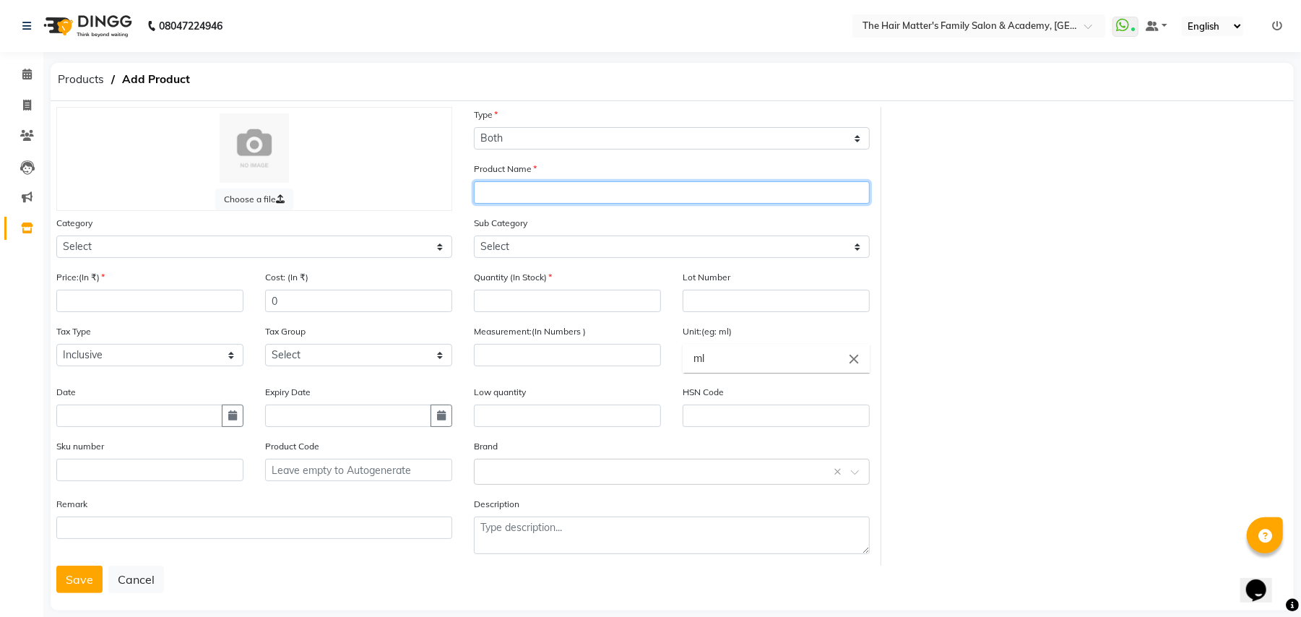
click at [609, 182] on input "text" at bounding box center [672, 192] width 396 height 22
click at [559, 194] on input "NEYCARE HAIRSPREY" at bounding box center [672, 192] width 396 height 22
click at [579, 191] on input "NEYCARE HAIR SPREY" at bounding box center [672, 192] width 396 height 22
type input "NEYCARE HAIR SPRAY"
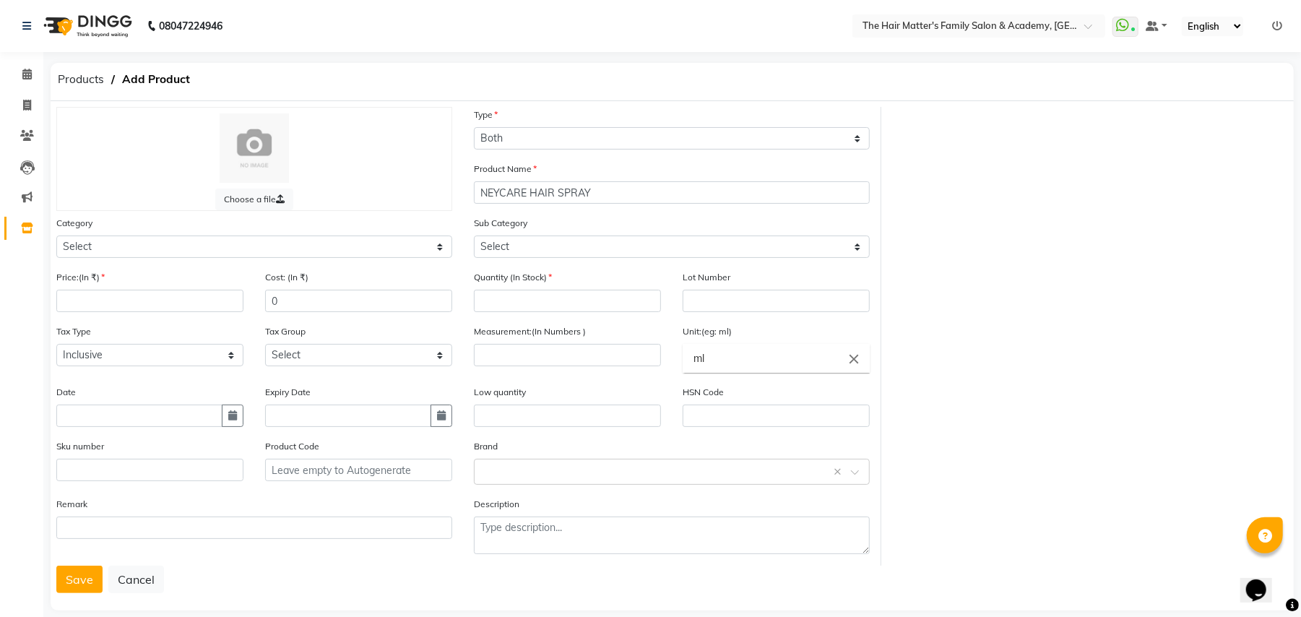
click at [295, 257] on div "Category Select Hair Skin Makeup Personal Care Appliances [PERSON_NAME] Waxing …" at bounding box center [253, 242] width 417 height 54
click at [280, 249] on select "Select Hair Skin Makeup Personal Care Appliances [PERSON_NAME] Waxing Disposabl…" at bounding box center [254, 246] width 396 height 22
select select "949701100"
click at [56, 235] on select "Select Hair Skin Makeup Personal Care Appliances [PERSON_NAME] Waxing Disposabl…" at bounding box center [254, 246] width 396 height 22
click at [526, 250] on select "Select Shampoo Conditioner Cream Mask Oil Serum Color Appliances Treatment Styl…" at bounding box center [672, 246] width 396 height 22
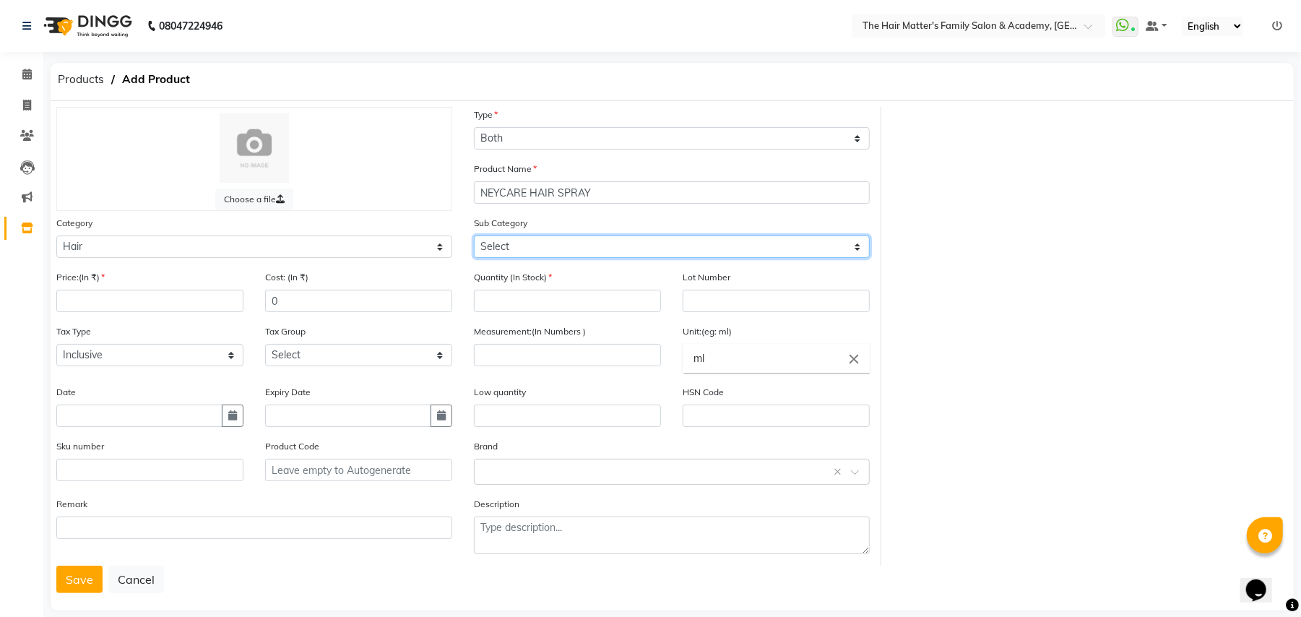
select select "949701110"
click at [474, 235] on select "Select Shampoo Conditioner Cream Mask Oil Serum Color Appliances Treatment Styl…" at bounding box center [672, 246] width 396 height 22
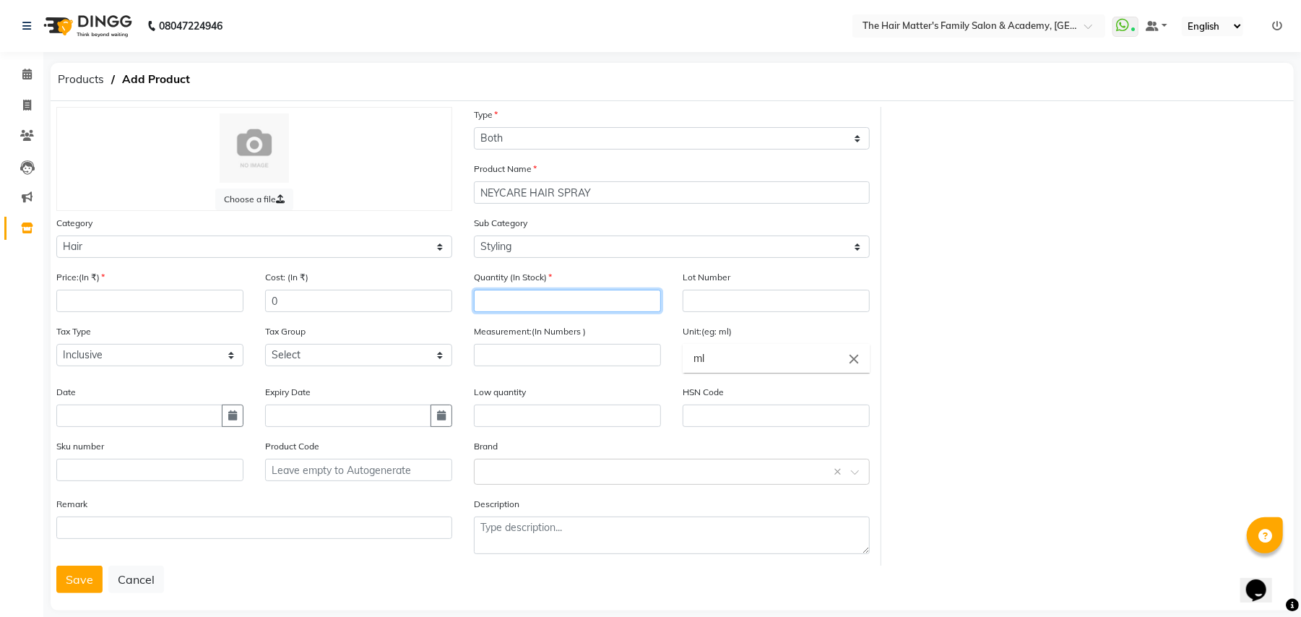
click at [504, 308] on input "number" at bounding box center [567, 301] width 187 height 22
type input "2"
click at [172, 310] on input "number" at bounding box center [149, 301] width 187 height 22
click at [98, 303] on input "number" at bounding box center [149, 301] width 187 height 22
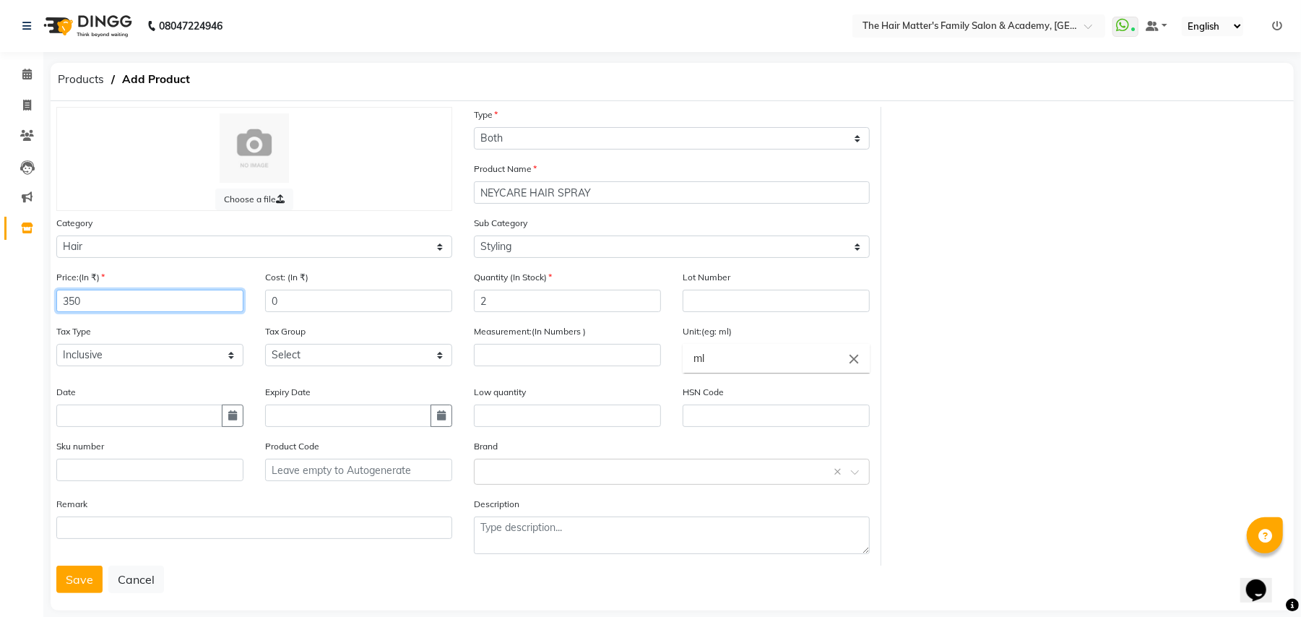
type input "350"
click at [552, 287] on div "Quantity (In Stock) 2" at bounding box center [567, 290] width 187 height 43
click at [552, 301] on input "2" at bounding box center [567, 301] width 187 height 22
click at [535, 351] on input "number" at bounding box center [567, 355] width 187 height 22
type input "420"
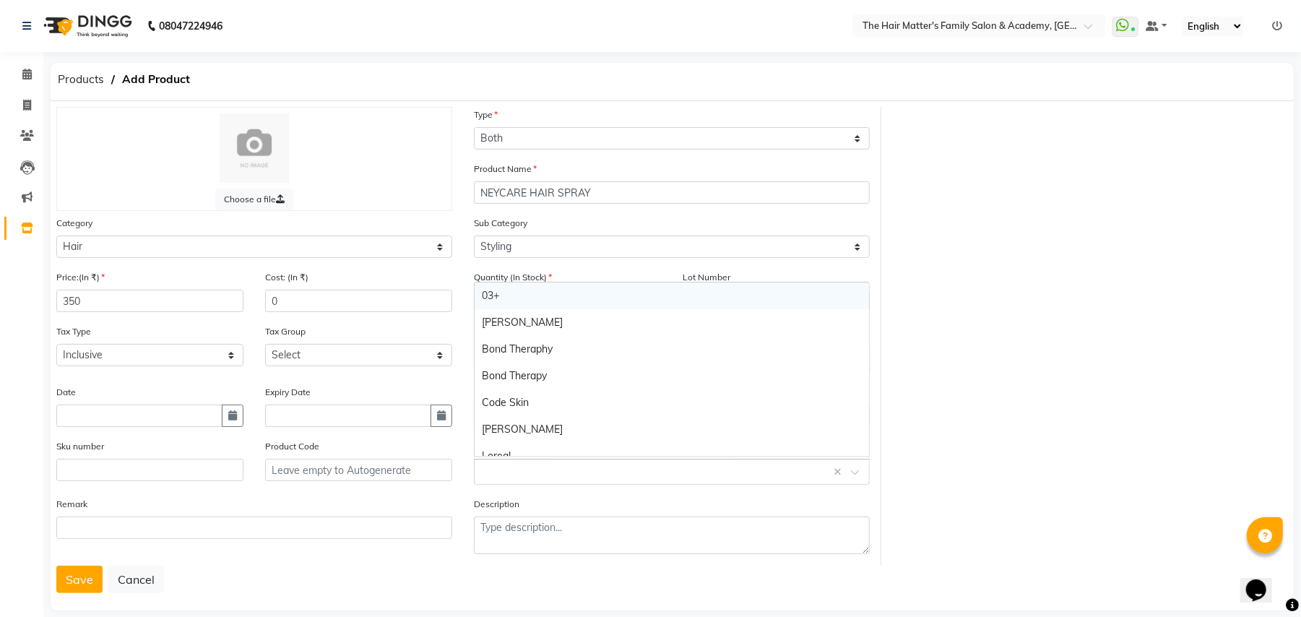
click at [520, 463] on input "text" at bounding box center [657, 470] width 351 height 15
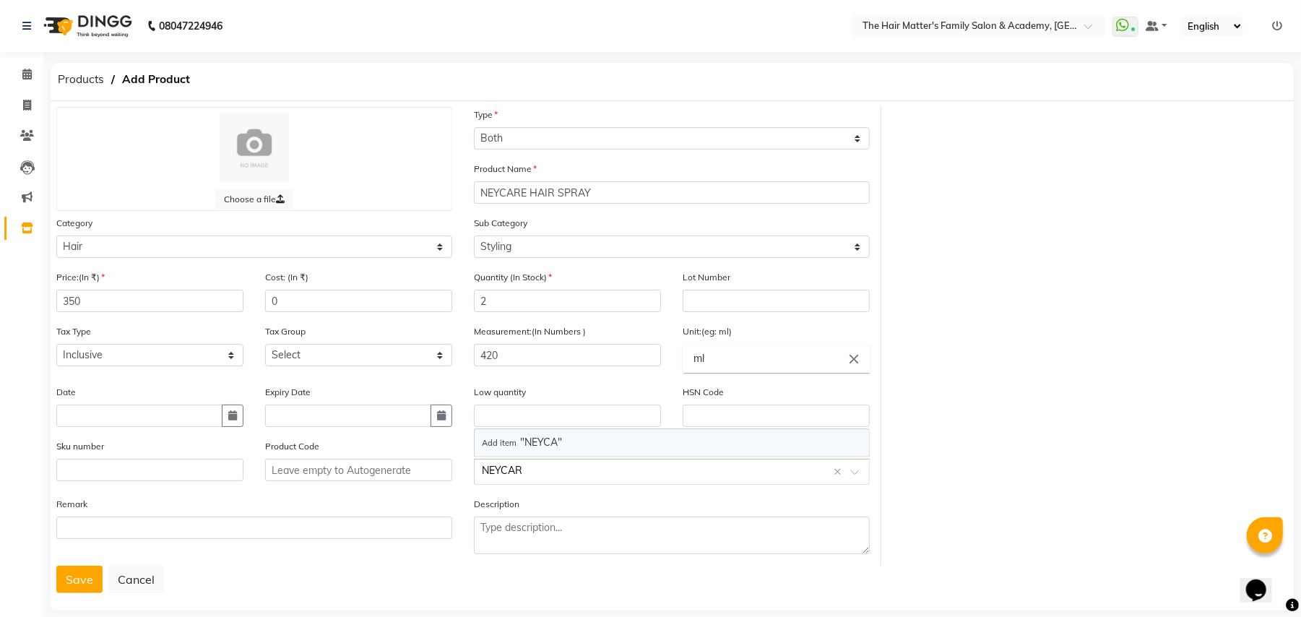
type input "NEYCARE"
click at [67, 585] on button "Save" at bounding box center [79, 578] width 46 height 27
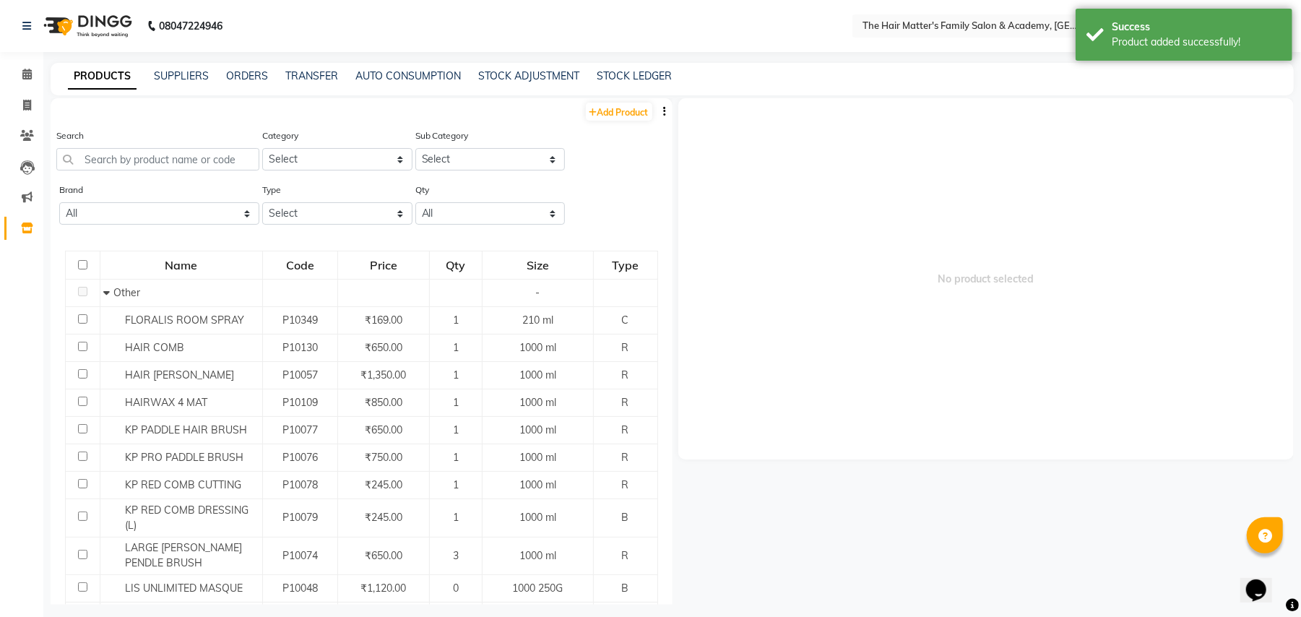
click at [618, 84] on div "PRODUCTS SUPPLIERS ORDERS TRANSFER AUTO CONSUMPTION STOCK ADJUSTMENT STOCK LEDG…" at bounding box center [672, 79] width 1243 height 32
click at [618, 104] on link "Add Product" at bounding box center [619, 112] width 66 height 18
select select "true"
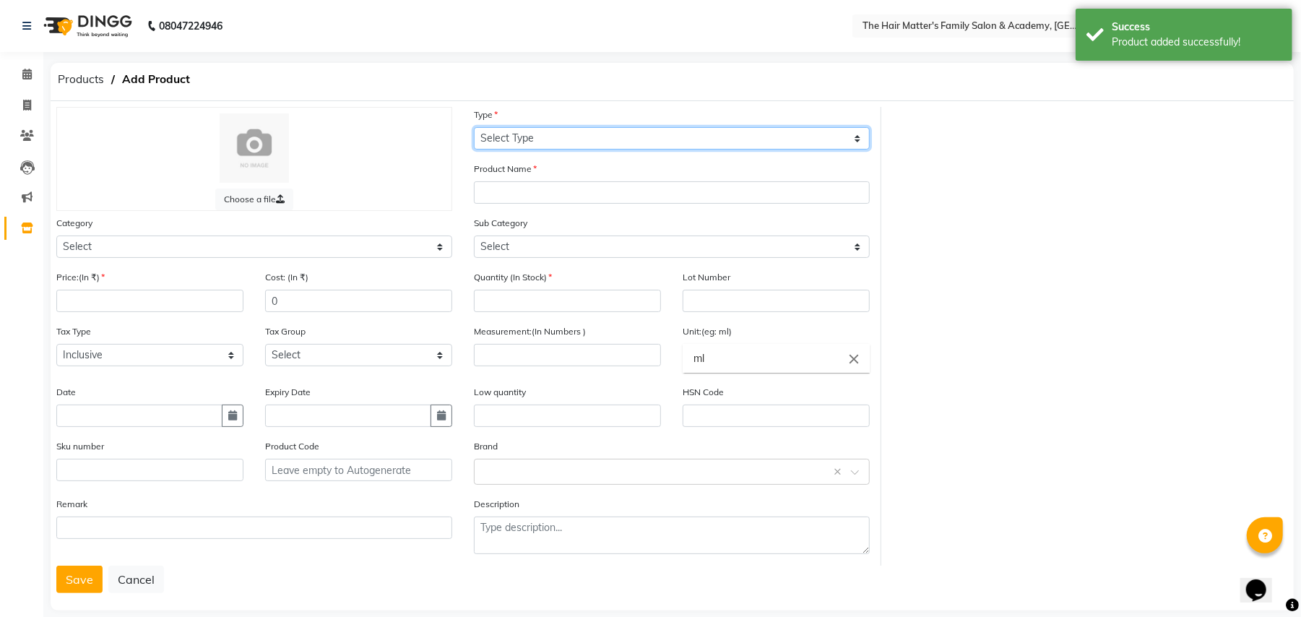
click at [535, 133] on select "Select Type Both Retail Consumable" at bounding box center [672, 138] width 396 height 22
select select "B"
click at [474, 127] on select "Select Type Both Retail Consumable" at bounding box center [672, 138] width 396 height 22
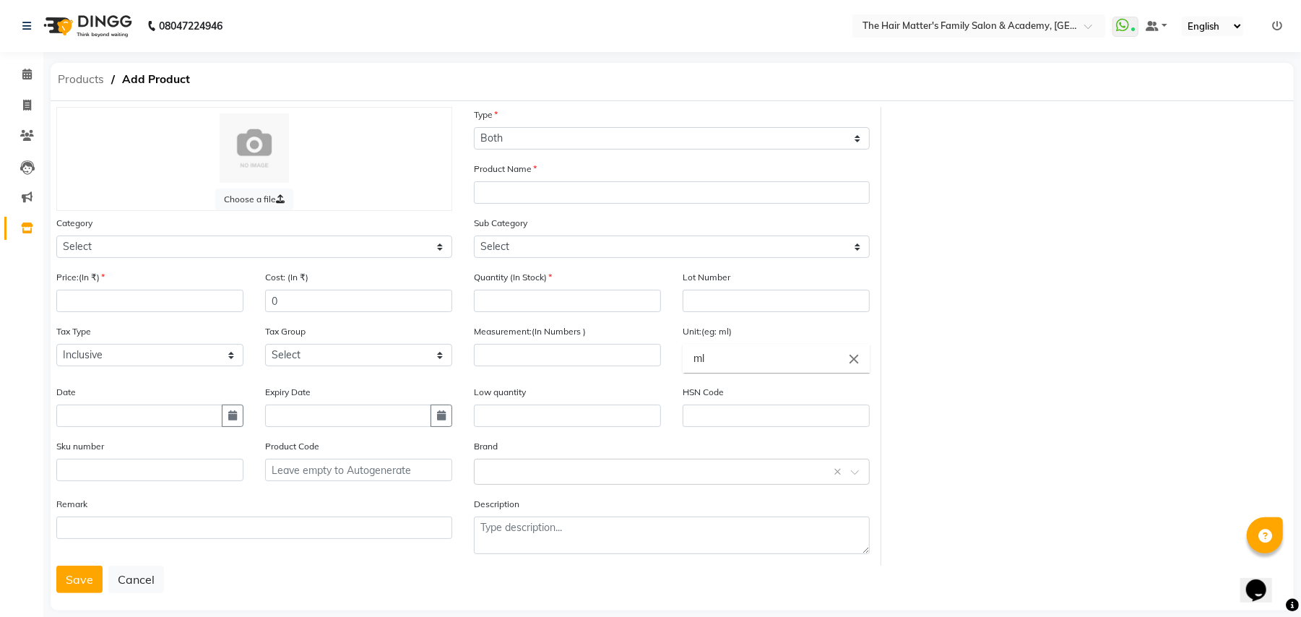
click at [70, 88] on span "Products" at bounding box center [81, 79] width 61 height 26
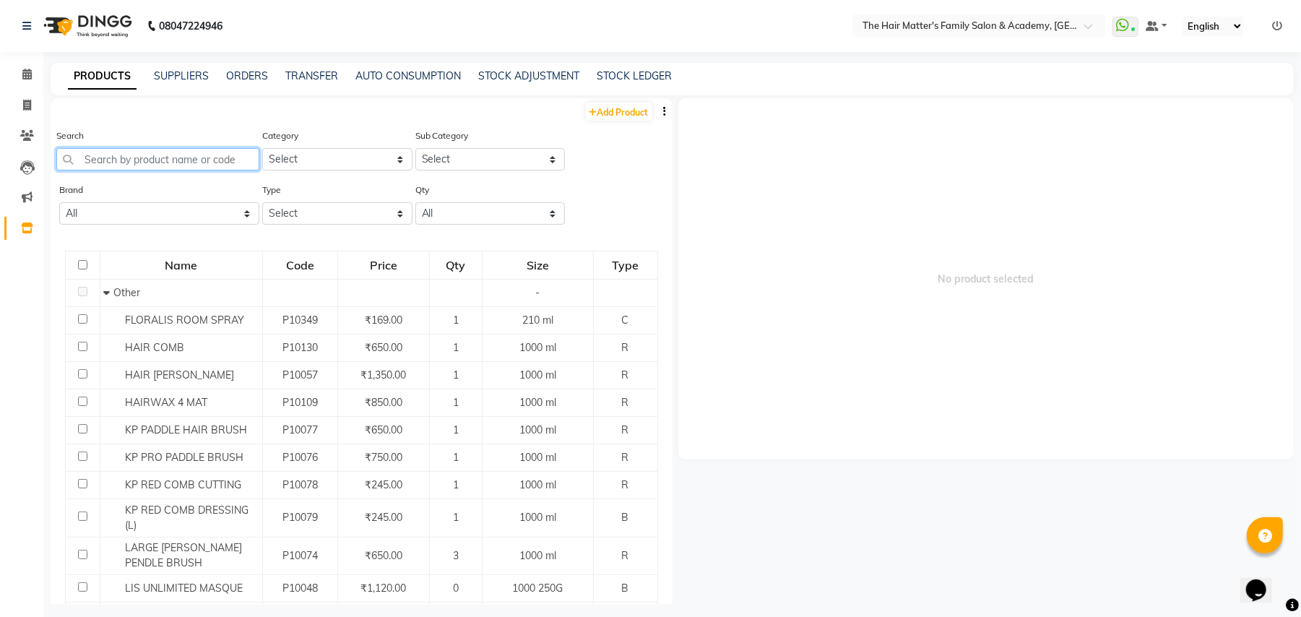
click at [157, 168] on input "text" at bounding box center [157, 159] width 203 height 22
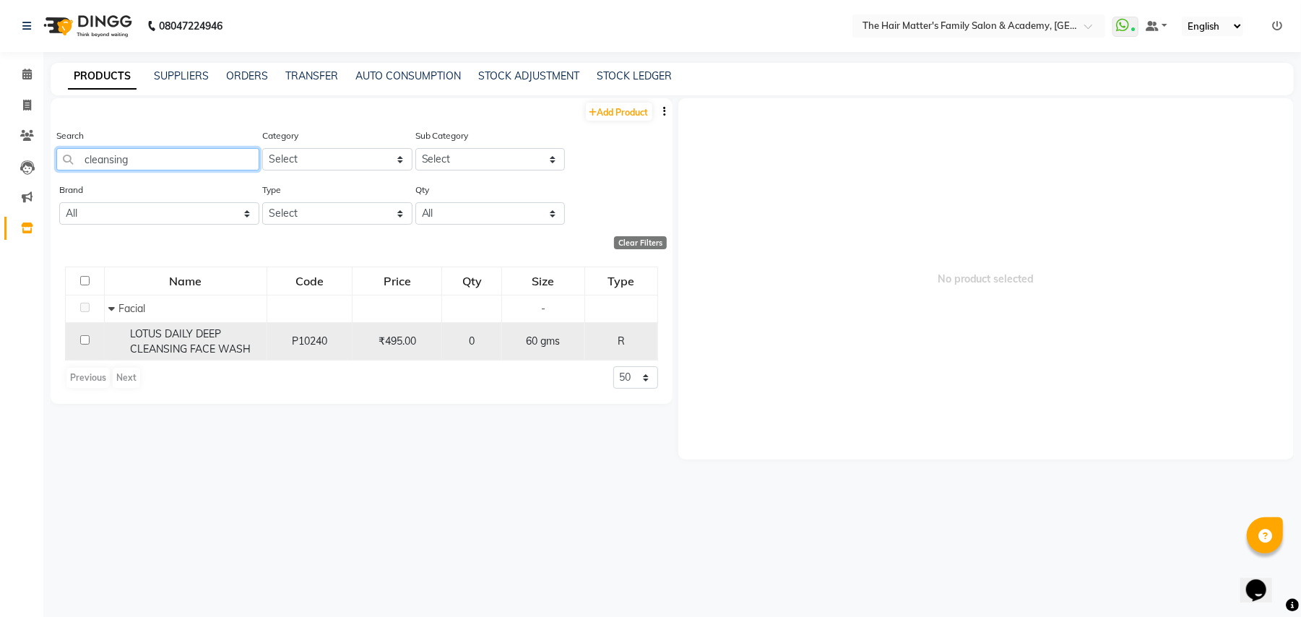
type input "cleansing"
click at [117, 332] on div "LOTUS DAILY DEEP CLEANSING FACE WASH" at bounding box center [185, 341] width 155 height 30
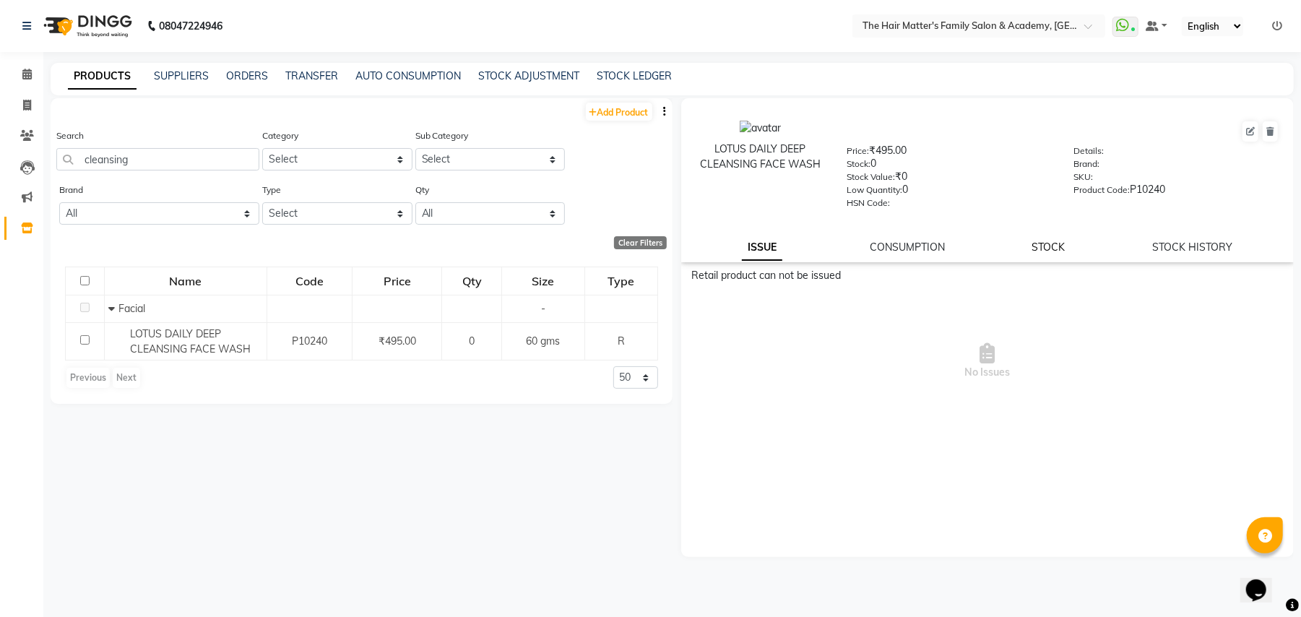
click at [1049, 240] on link "STOCK" at bounding box center [1048, 246] width 33 height 13
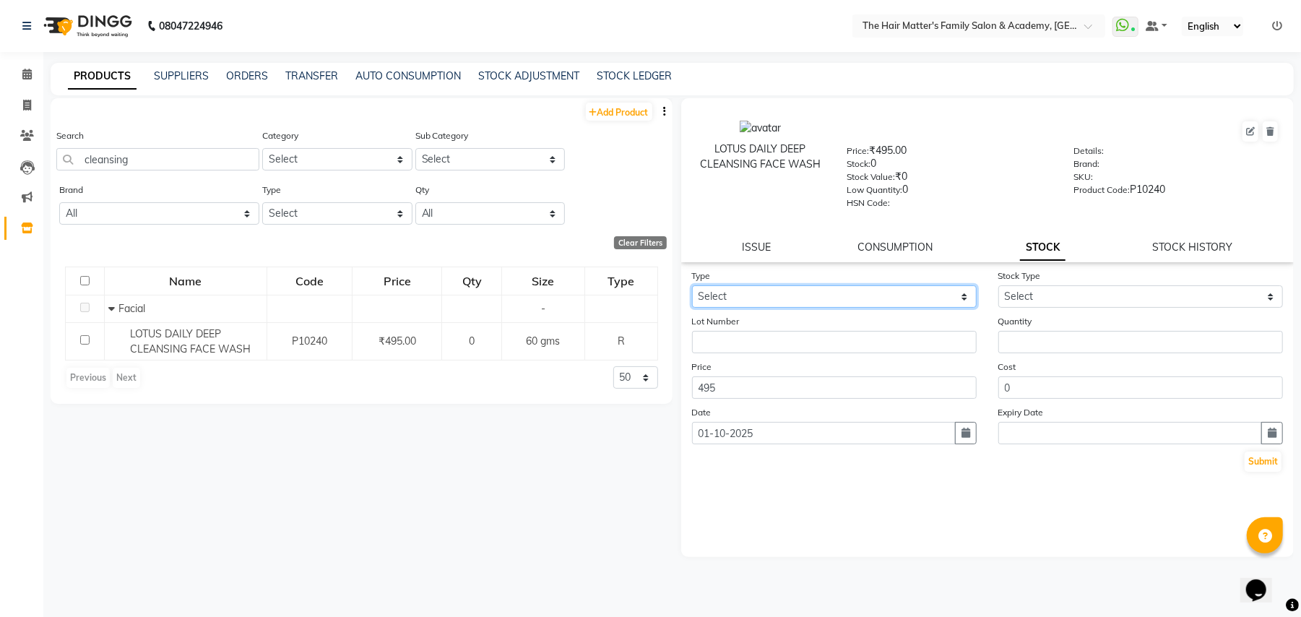
click at [903, 293] on select "Select In Out" at bounding box center [834, 296] width 285 height 22
select select "in"
click at [692, 285] on select "Select In Out" at bounding box center [834, 296] width 285 height 22
drag, startPoint x: 1031, startPoint y: 305, endPoint x: 1038, endPoint y: 299, distance: 8.7
click at [1032, 305] on form "Type Select In Out Stock Type Select New Stock Adjustment Return Other Lot Numb…" at bounding box center [987, 370] width 591 height 205
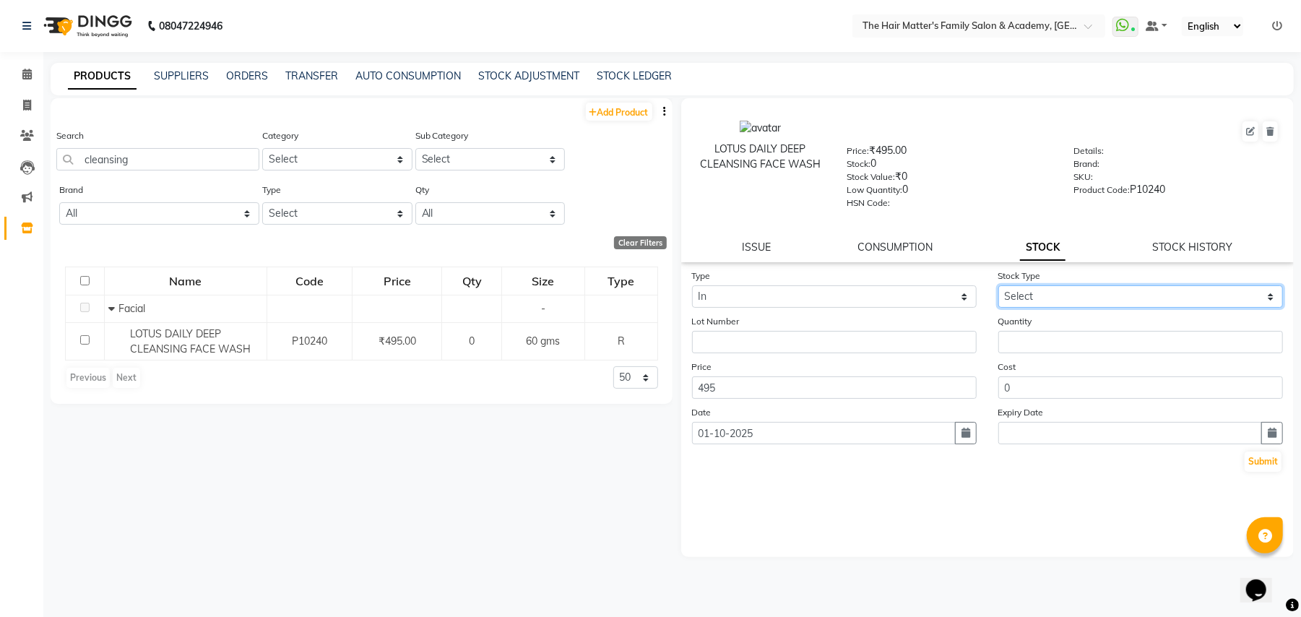
click at [1041, 295] on select "Select New Stock Adjustment Return Other" at bounding box center [1140, 296] width 285 height 22
select select "new stock"
click at [998, 285] on select "Select New Stock Adjustment Return Other" at bounding box center [1140, 296] width 285 height 22
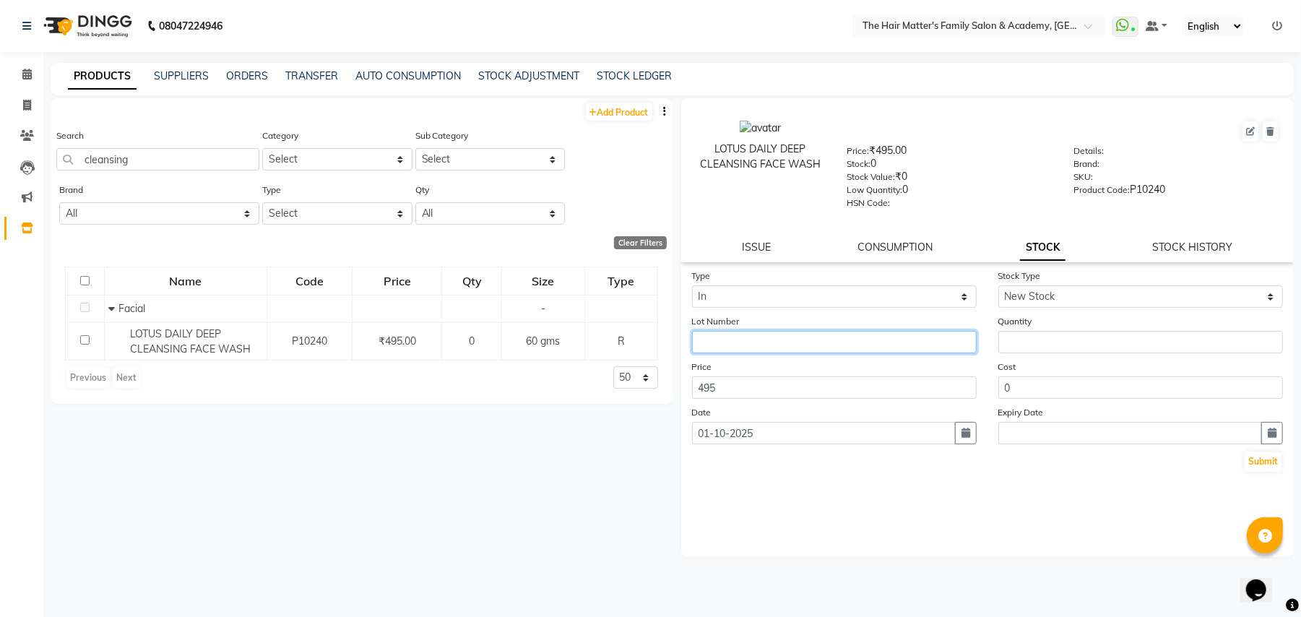
click at [917, 334] on input "text" at bounding box center [834, 342] width 285 height 22
click at [1106, 326] on div "Quantity" at bounding box center [1140, 333] width 306 height 40
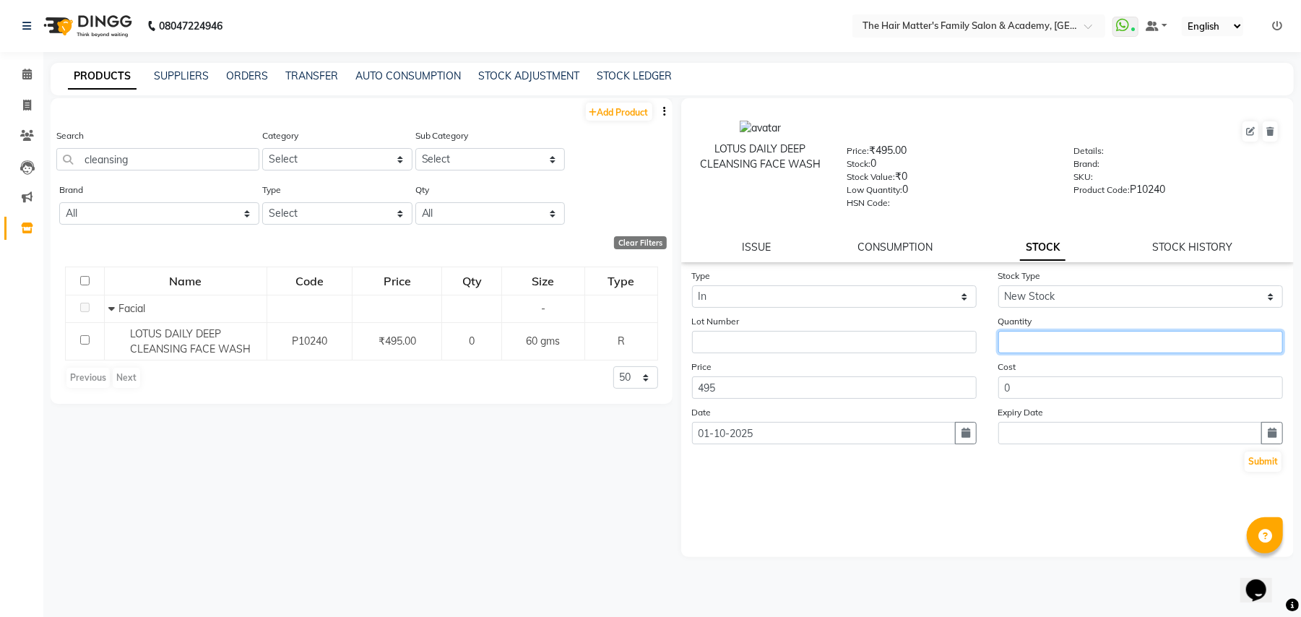
click at [1111, 334] on input "number" at bounding box center [1140, 342] width 285 height 22
type input "2"
click at [1264, 464] on button "Submit" at bounding box center [1262, 461] width 37 height 20
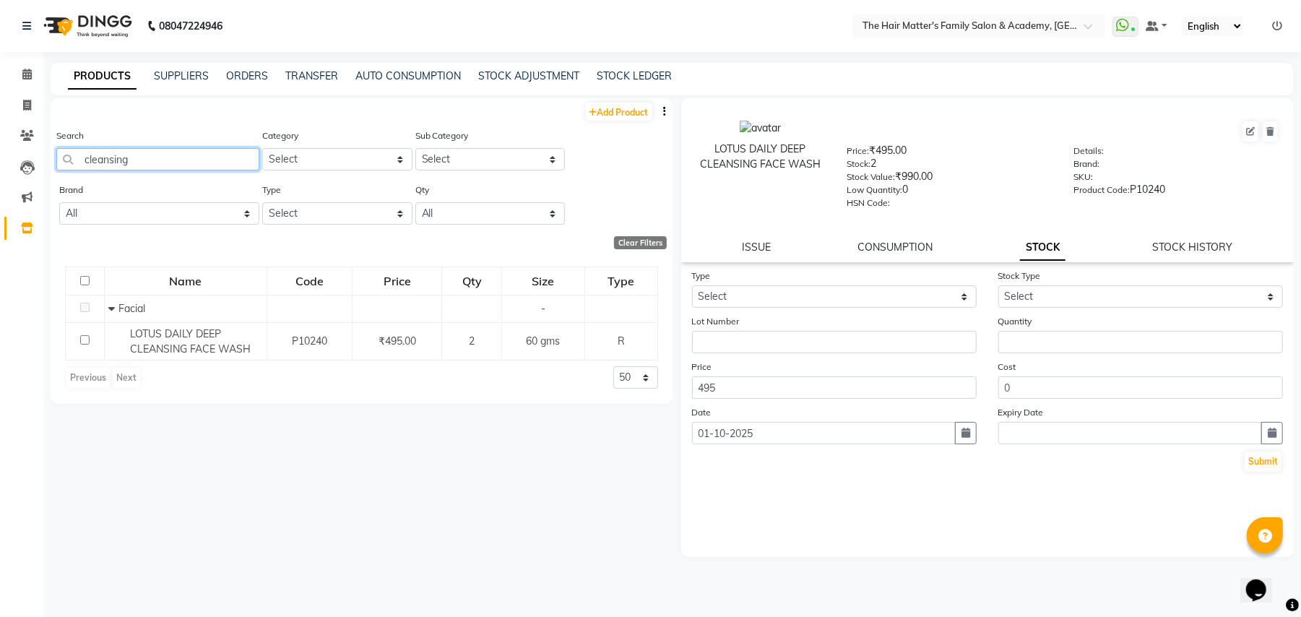
click at [188, 159] on input "cleansing" at bounding box center [157, 159] width 203 height 22
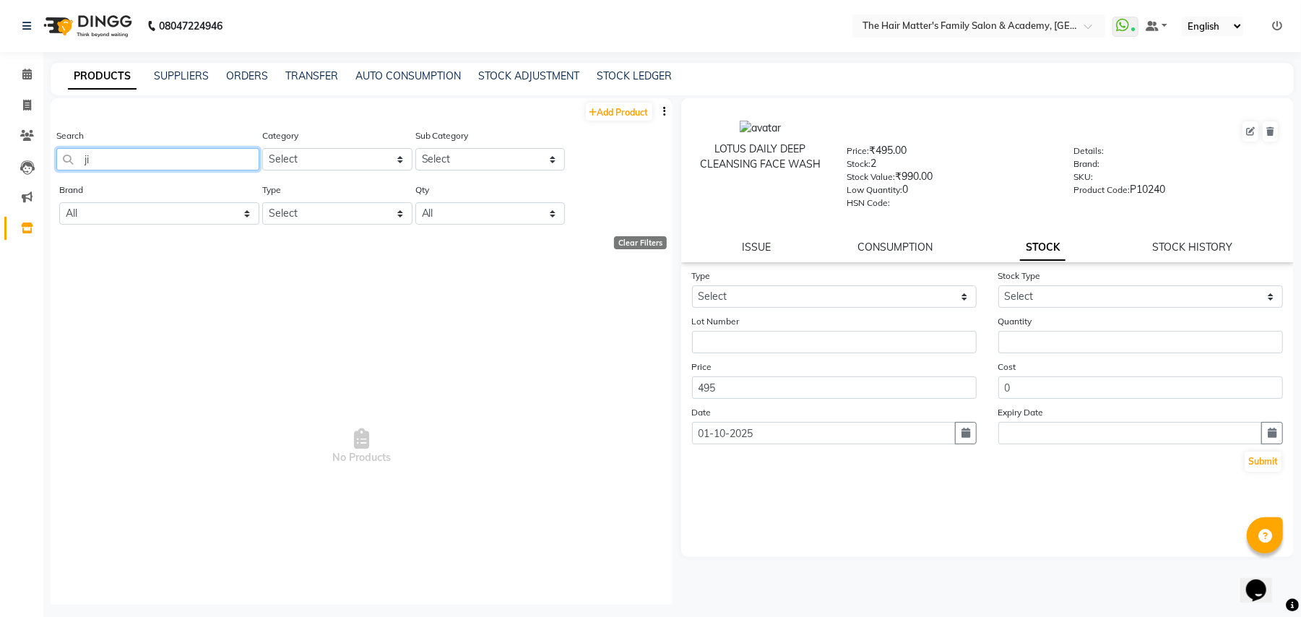
type input "j"
type input "zig"
click at [188, 159] on input "zig" at bounding box center [157, 159] width 203 height 22
type input "n"
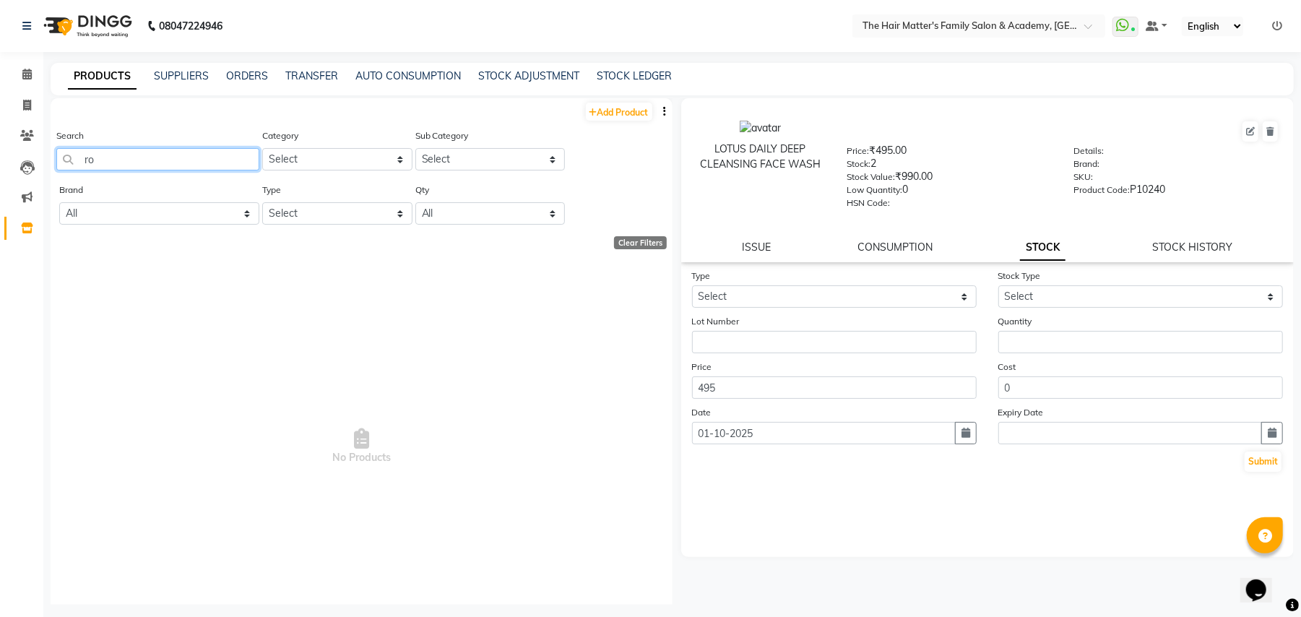
type input "r"
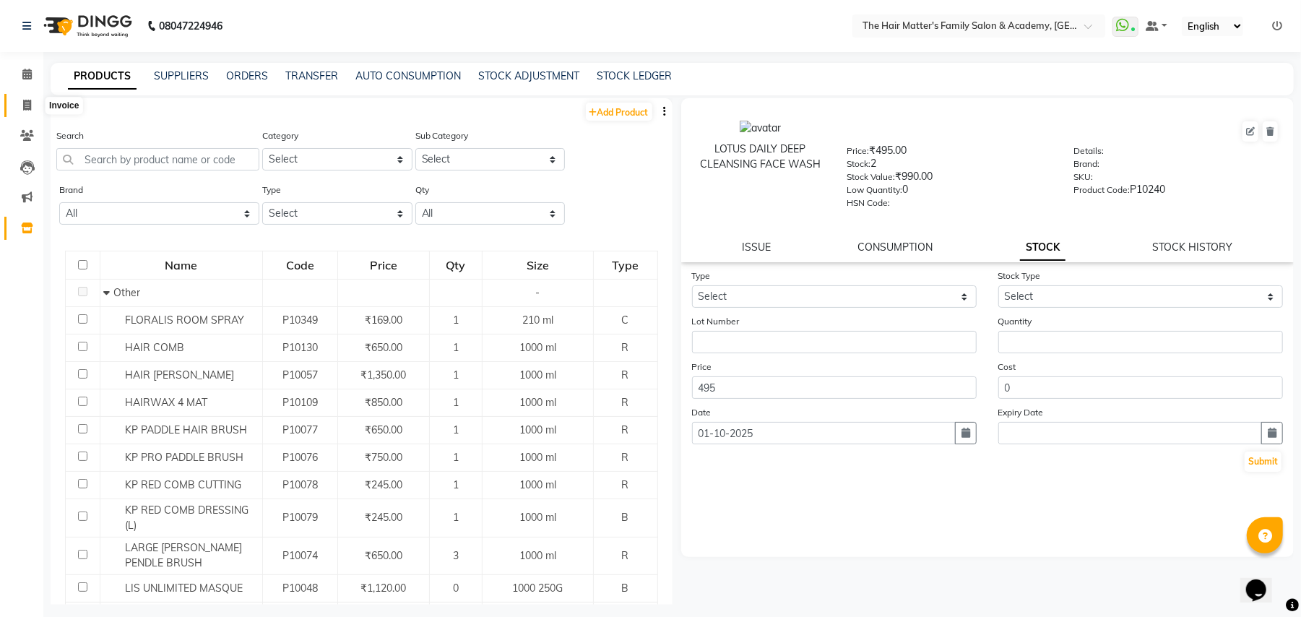
click at [30, 113] on span at bounding box center [26, 105] width 25 height 17
select select "service"
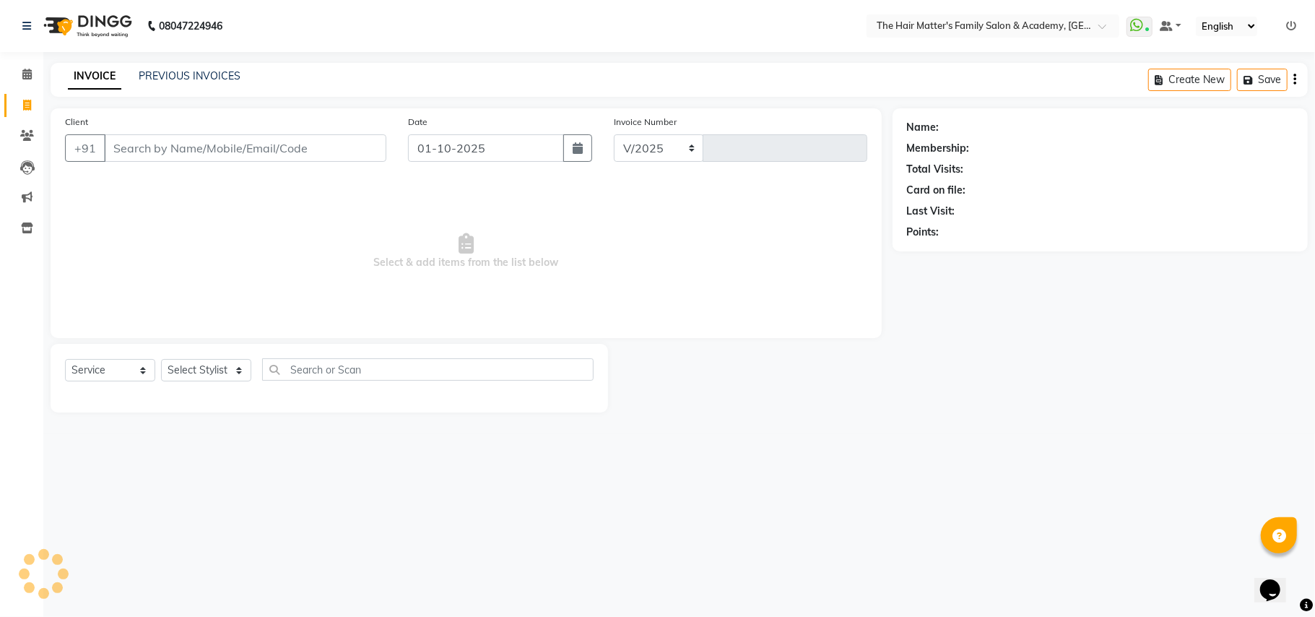
select select "5980"
type input "1992"
drag, startPoint x: 194, startPoint y: 160, endPoint x: 166, endPoint y: 137, distance: 35.9
click at [189, 157] on input "Client" at bounding box center [245, 147] width 282 height 27
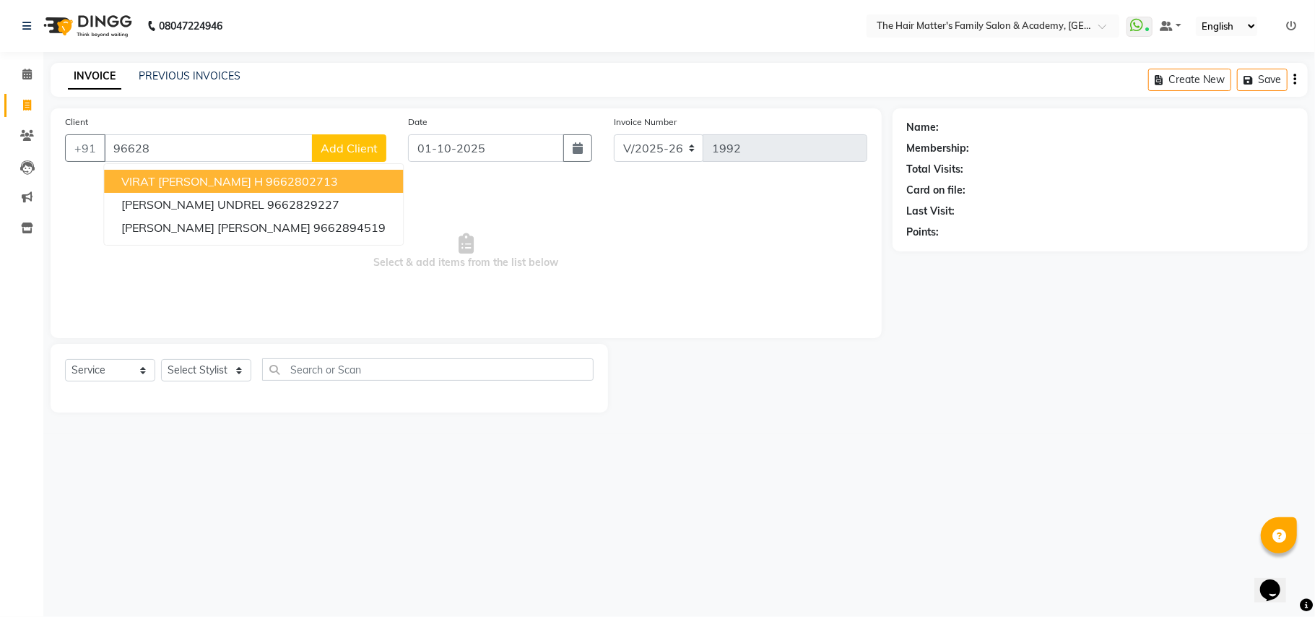
click at [238, 163] on ngb-typeahead-window "VIRAT [PERSON_NAME] H 9662802713 [PERSON_NAME] UNDREL 9662829227 [PERSON_NAME] …" at bounding box center [253, 204] width 300 height 82
click at [235, 163] on ngb-typeahead-window "VIRAT [PERSON_NAME] H 9662802713 [PERSON_NAME] UNDREL 9662829227 [PERSON_NAME] …" at bounding box center [253, 204] width 300 height 82
click at [228, 144] on input "96628" at bounding box center [208, 147] width 209 height 27
click at [226, 142] on input "96628" at bounding box center [208, 147] width 209 height 27
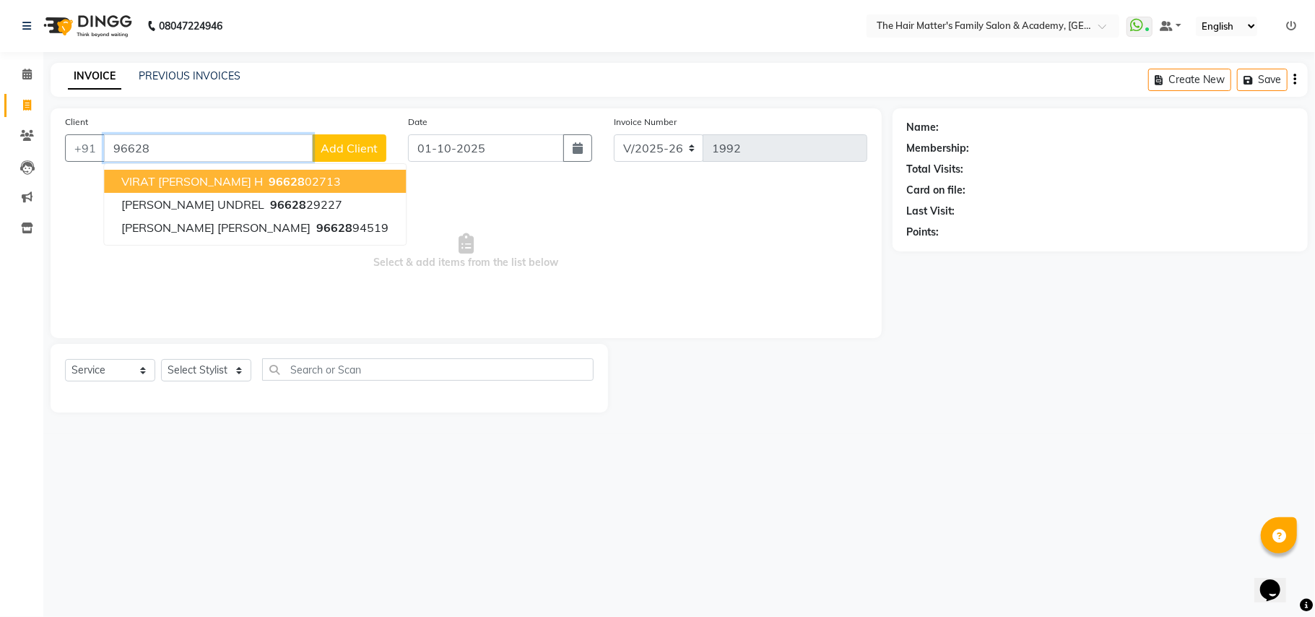
paste input "76034"
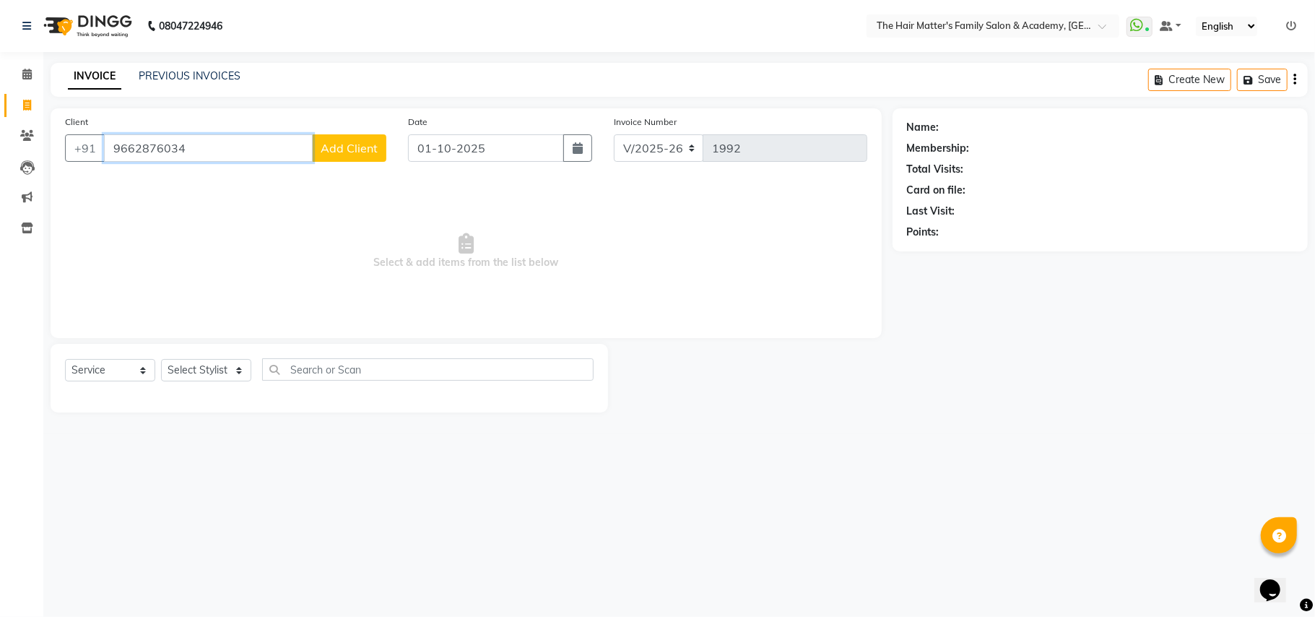
click at [214, 150] on input "9662876034" at bounding box center [208, 147] width 209 height 27
type input "9662876034"
click at [338, 152] on span "Add Client" at bounding box center [349, 148] width 57 height 14
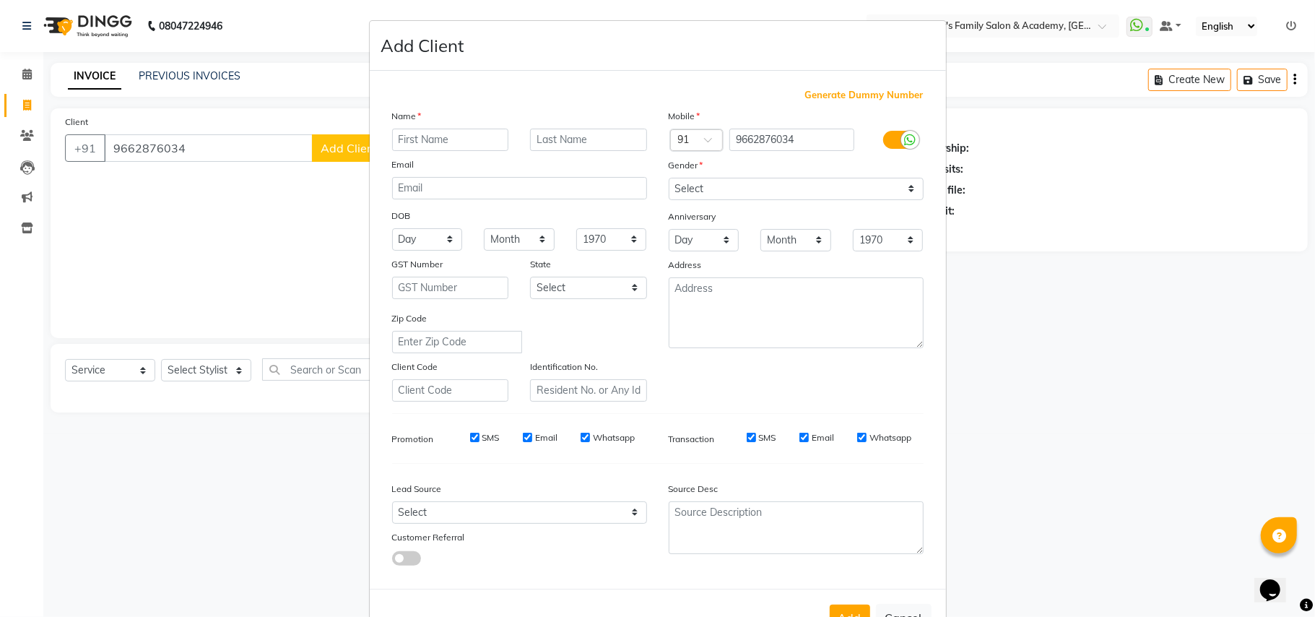
click at [451, 133] on input "text" at bounding box center [450, 140] width 117 height 22
click at [484, 142] on input "text" at bounding box center [450, 140] width 117 height 22
type input "[PERSON_NAME] SIR"
type input "[DEMOGRAPHIC_DATA]"
click at [673, 178] on select "Select [DEMOGRAPHIC_DATA] [DEMOGRAPHIC_DATA] Other Prefer Not To Say" at bounding box center [796, 189] width 255 height 22
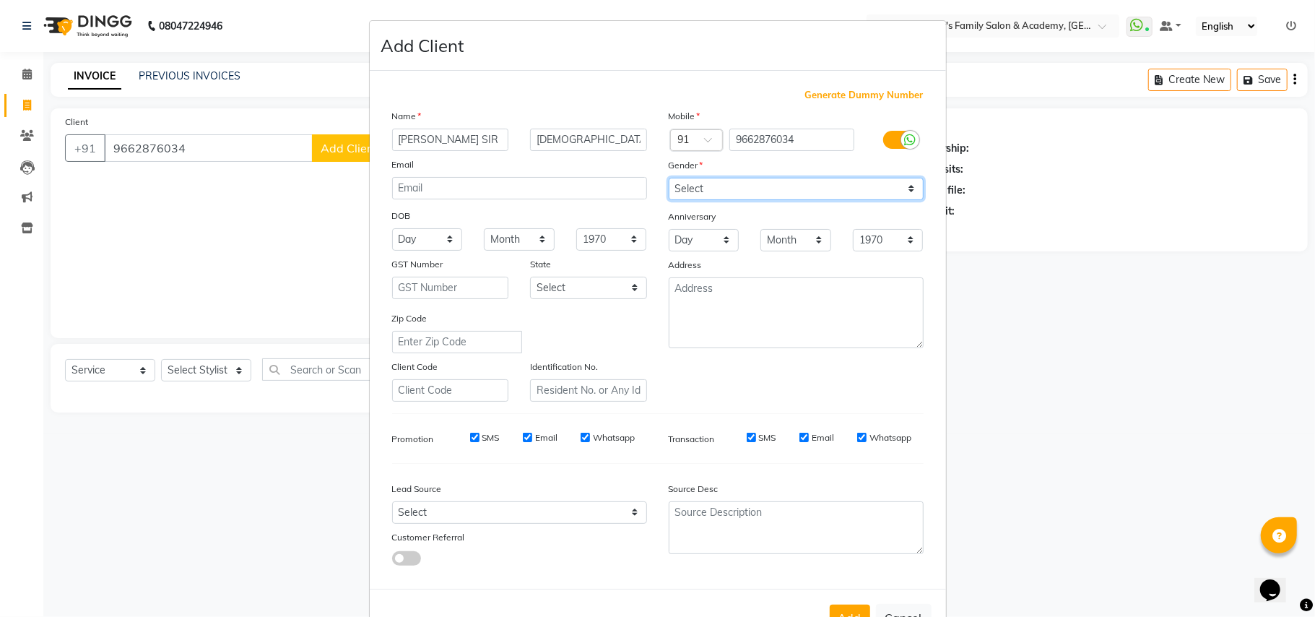
select select "[DEMOGRAPHIC_DATA]"
click at [669, 178] on select "Select [DEMOGRAPHIC_DATA] [DEMOGRAPHIC_DATA] Other Prefer Not To Say" at bounding box center [796, 189] width 255 height 22
click at [836, 608] on button "Add" at bounding box center [850, 617] width 40 height 26
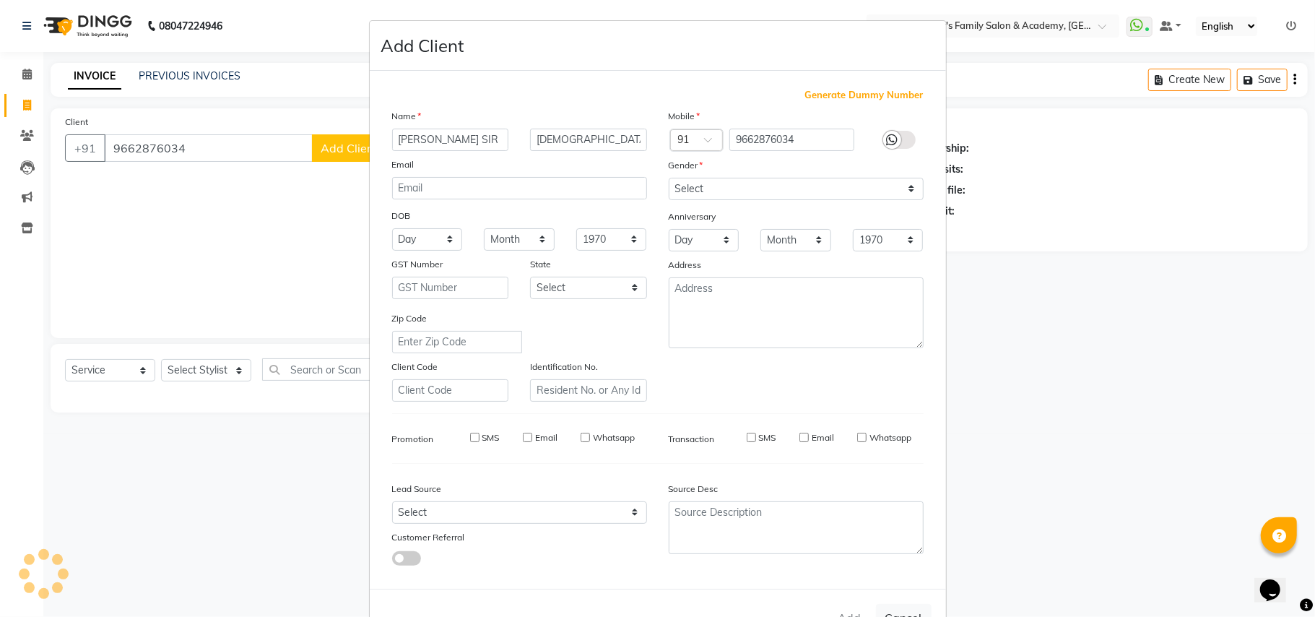
select select
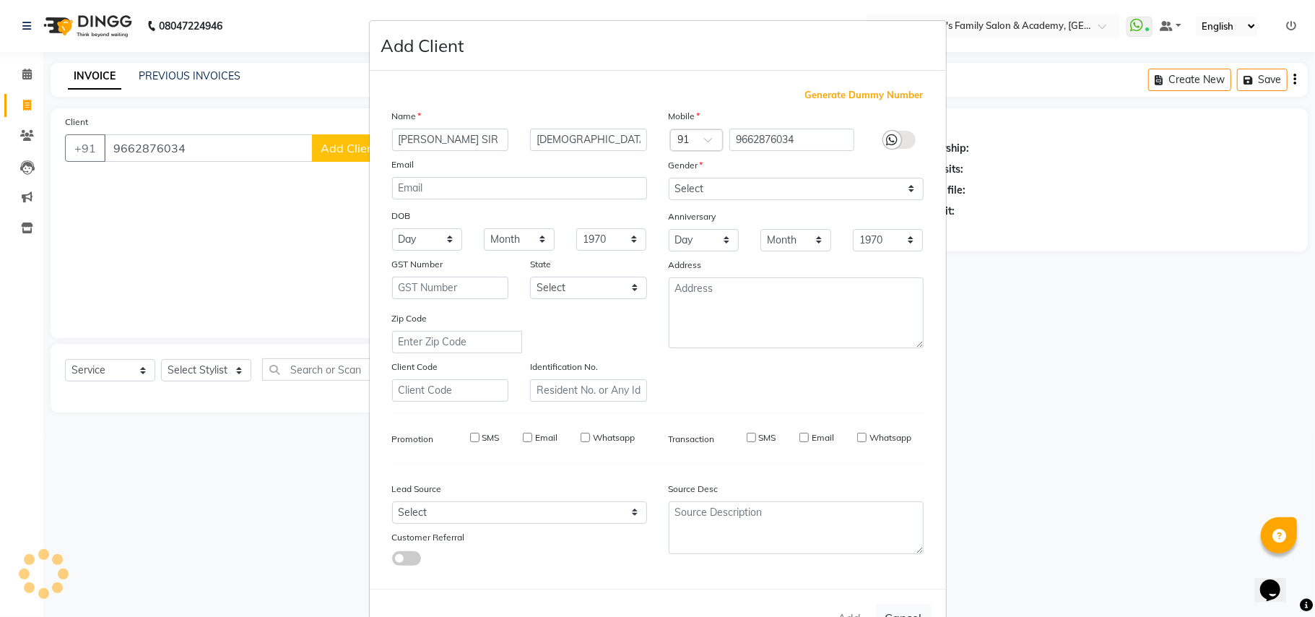
select select
checkbox input "false"
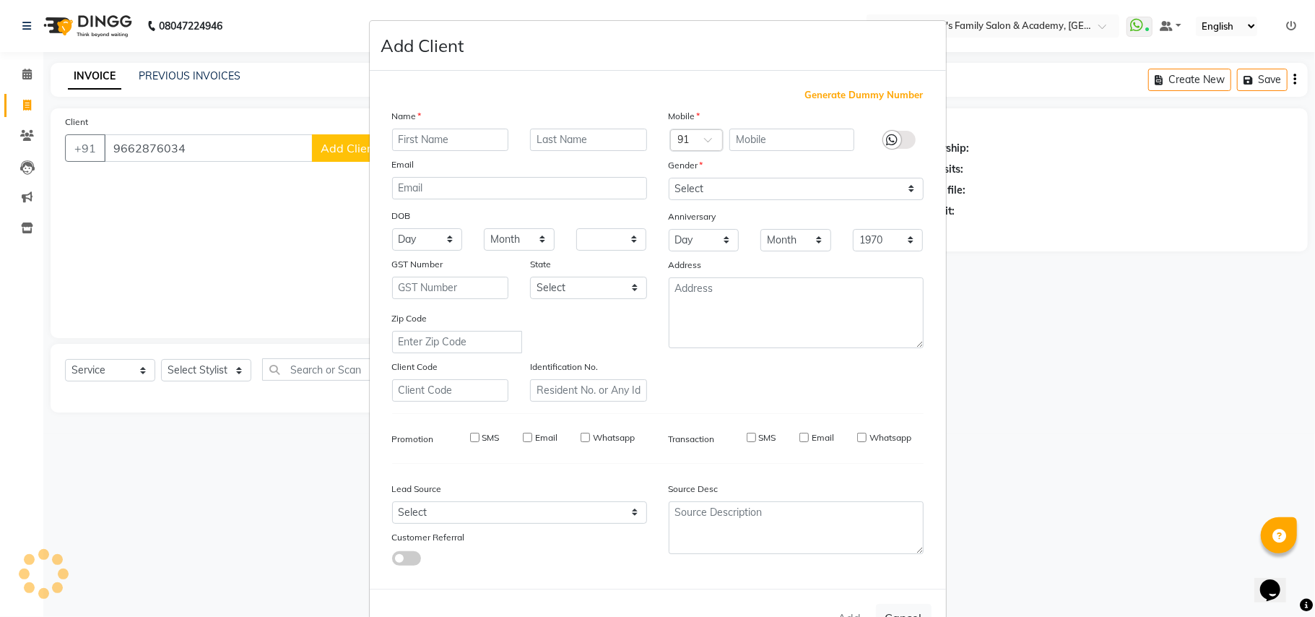
checkbox input "false"
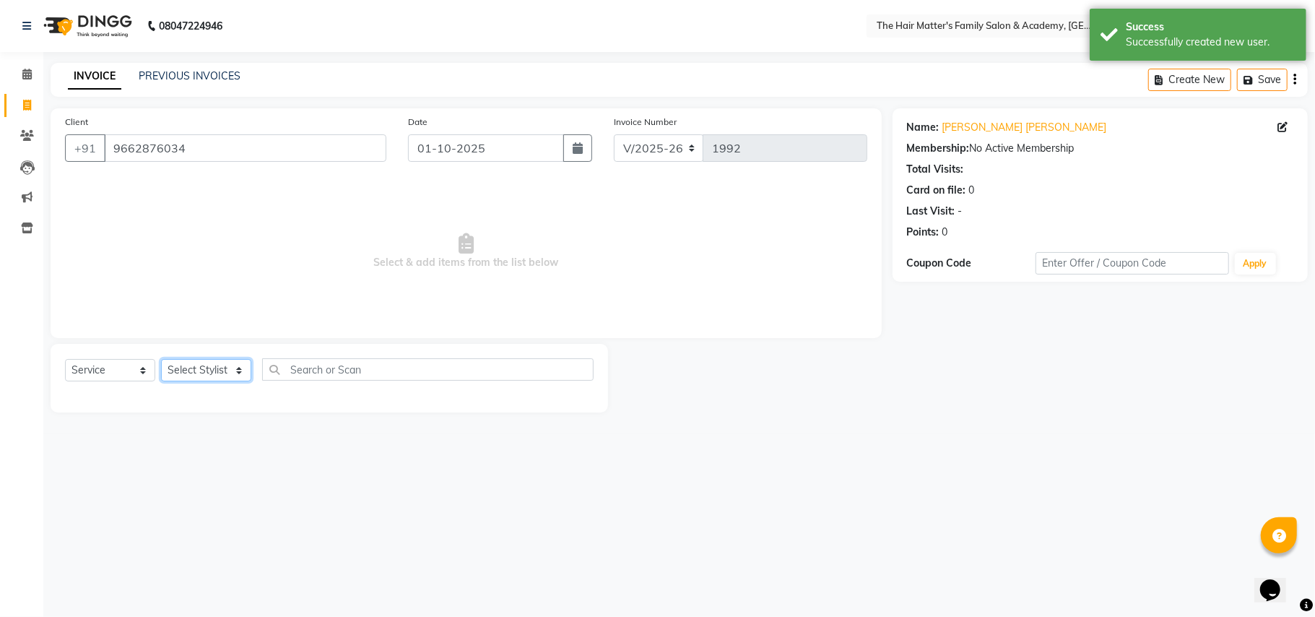
click at [217, 362] on select "Select Stylist DIVY SIR HARSH SIR HIMESH SIR. MAYANK SIR [PERSON_NAME] SIR" at bounding box center [206, 370] width 90 height 22
select select "43094"
click at [161, 359] on select "Select Stylist DIVY SIR HARSH SIR HIMESH SIR. MAYANK SIR [PERSON_NAME] SIR" at bounding box center [206, 370] width 90 height 22
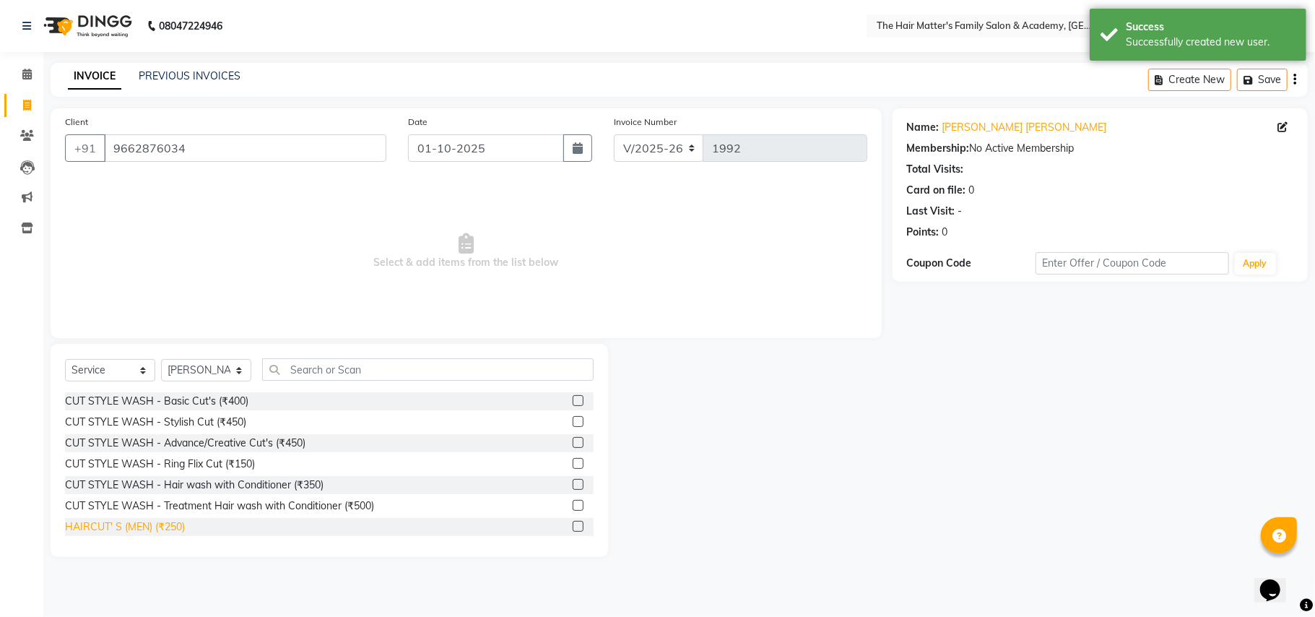
click at [176, 521] on div "HAIRCUT' S (MEN) (₹250)" at bounding box center [125, 526] width 120 height 15
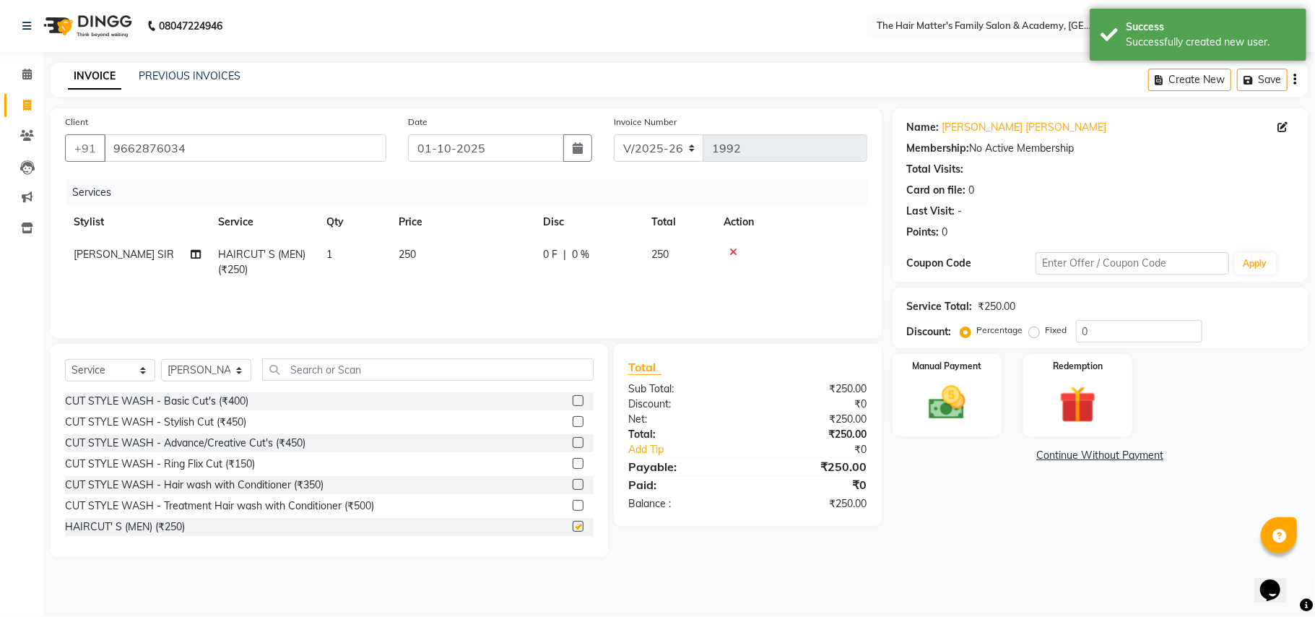
checkbox input "false"
click at [969, 391] on img at bounding box center [947, 403] width 63 height 45
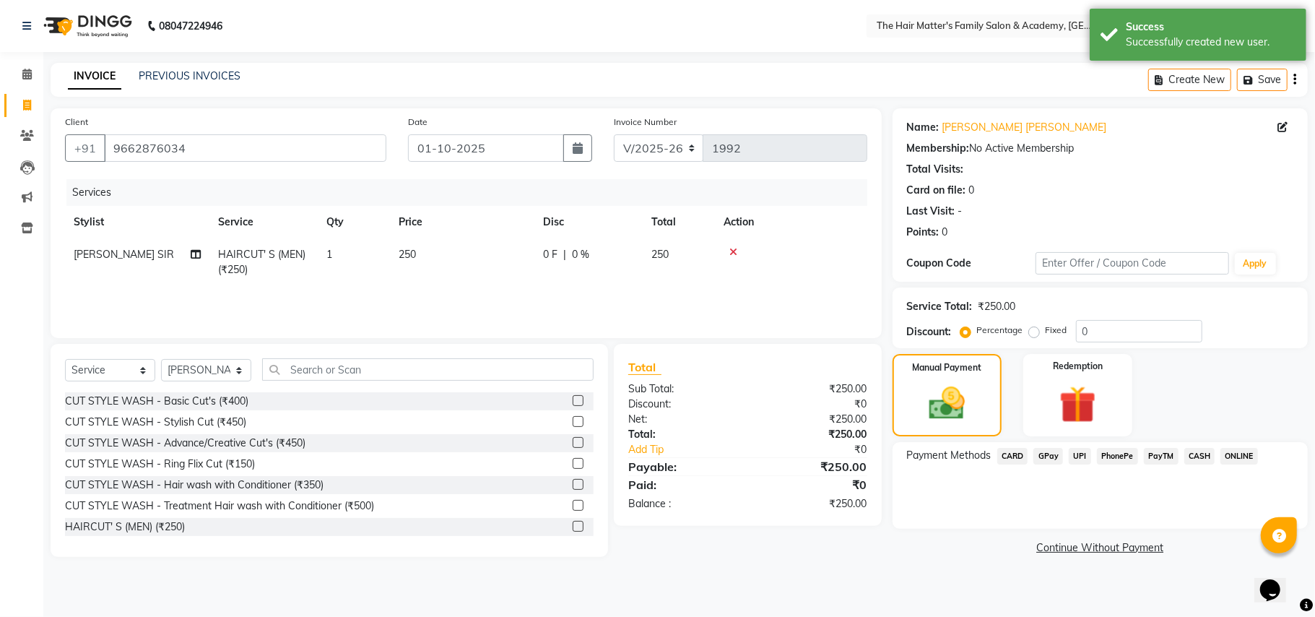
click at [1076, 452] on span "UPI" at bounding box center [1080, 456] width 22 height 17
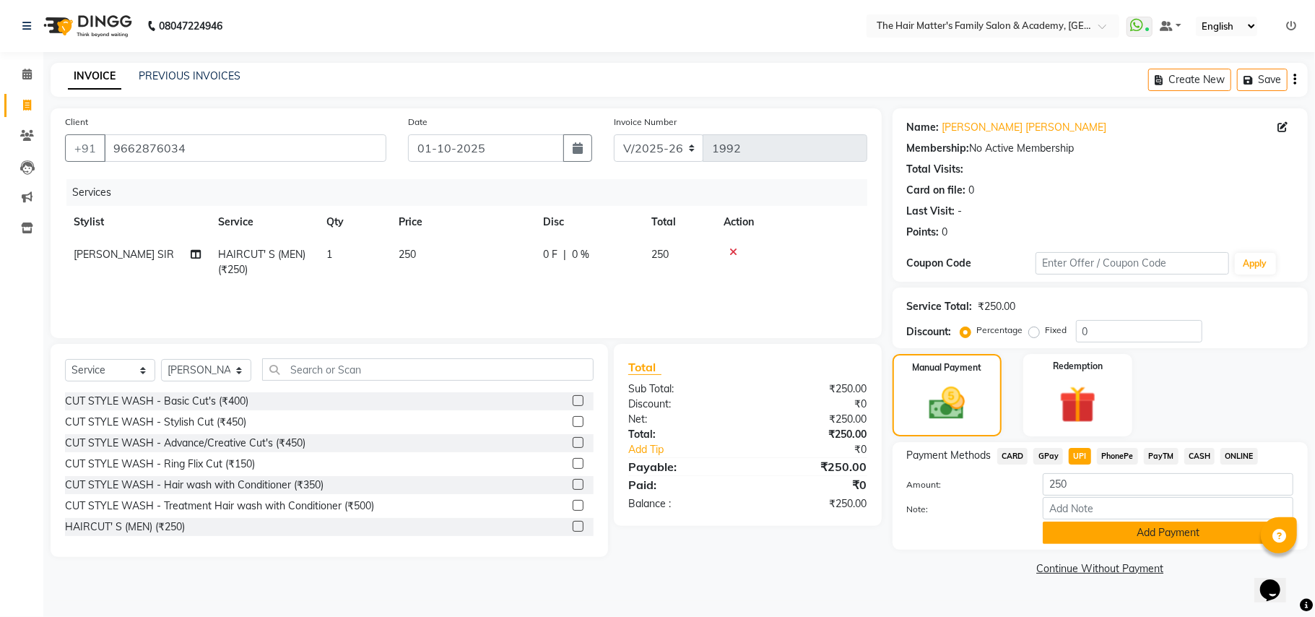
click at [1099, 524] on button "Add Payment" at bounding box center [1168, 532] width 251 height 22
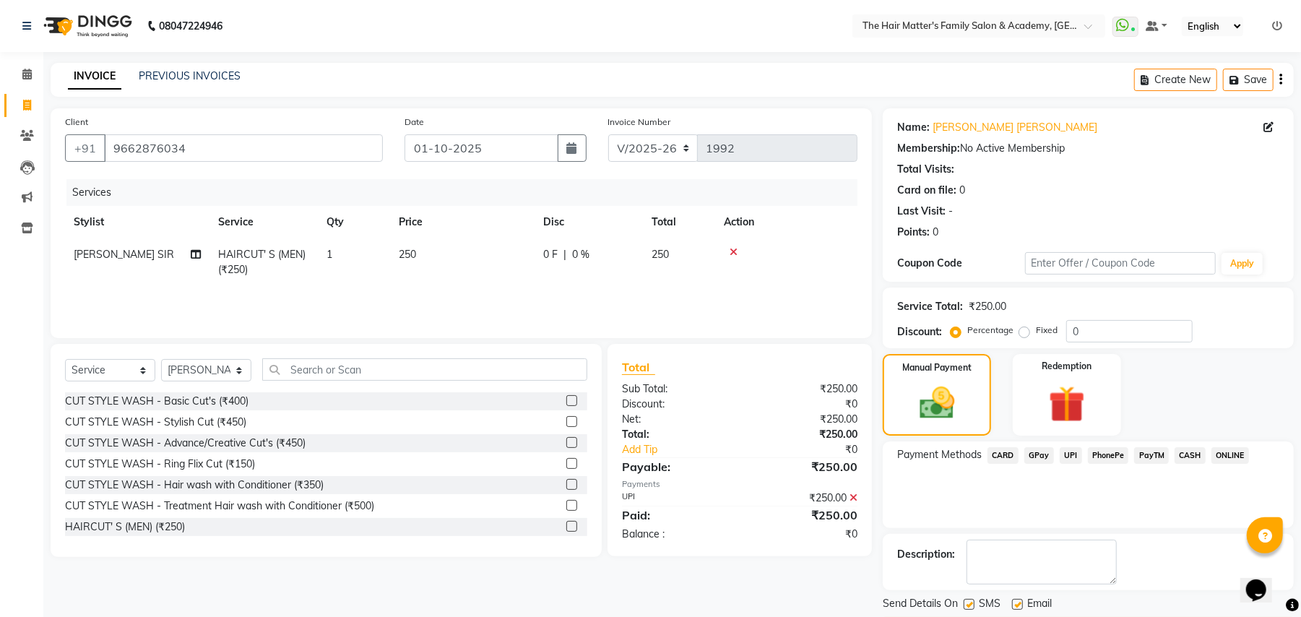
click at [1036, 336] on label "Fixed" at bounding box center [1047, 330] width 22 height 13
click at [1022, 335] on input "Fixed" at bounding box center [1027, 330] width 10 height 10
radio input "true"
click at [967, 335] on label "Percentage" at bounding box center [990, 330] width 46 height 13
click at [957, 335] on input "Percentage" at bounding box center [958, 330] width 10 height 10
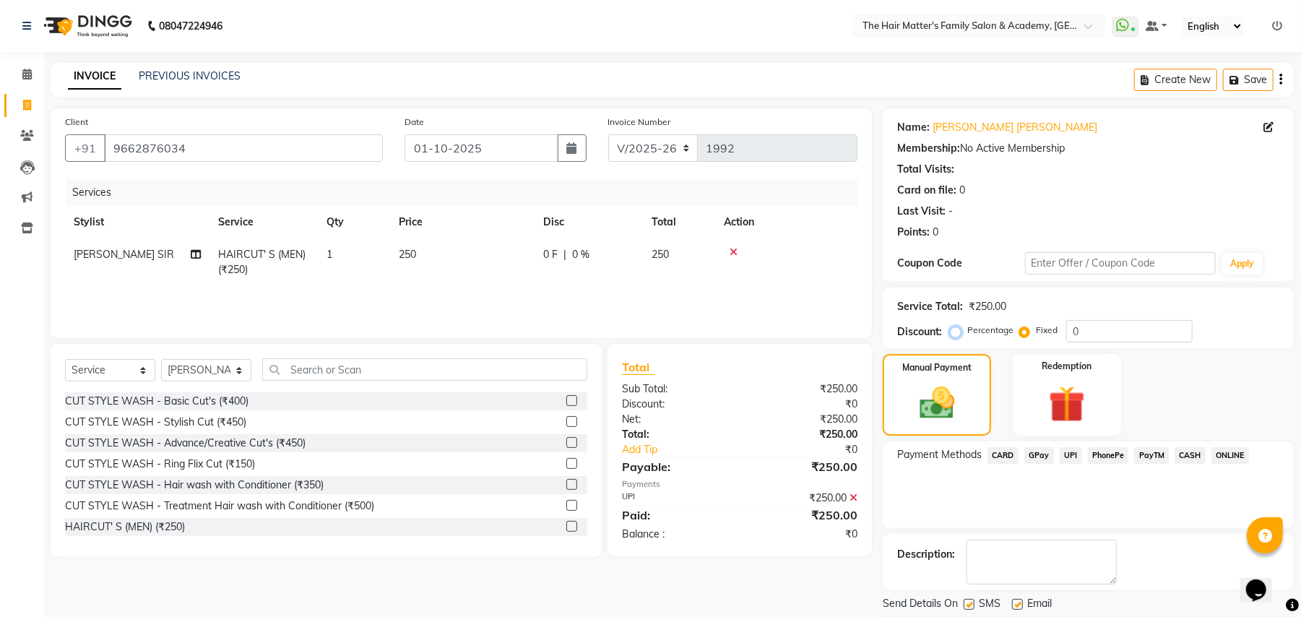
radio input "true"
click at [1066, 452] on span "UPI" at bounding box center [1070, 455] width 22 height 17
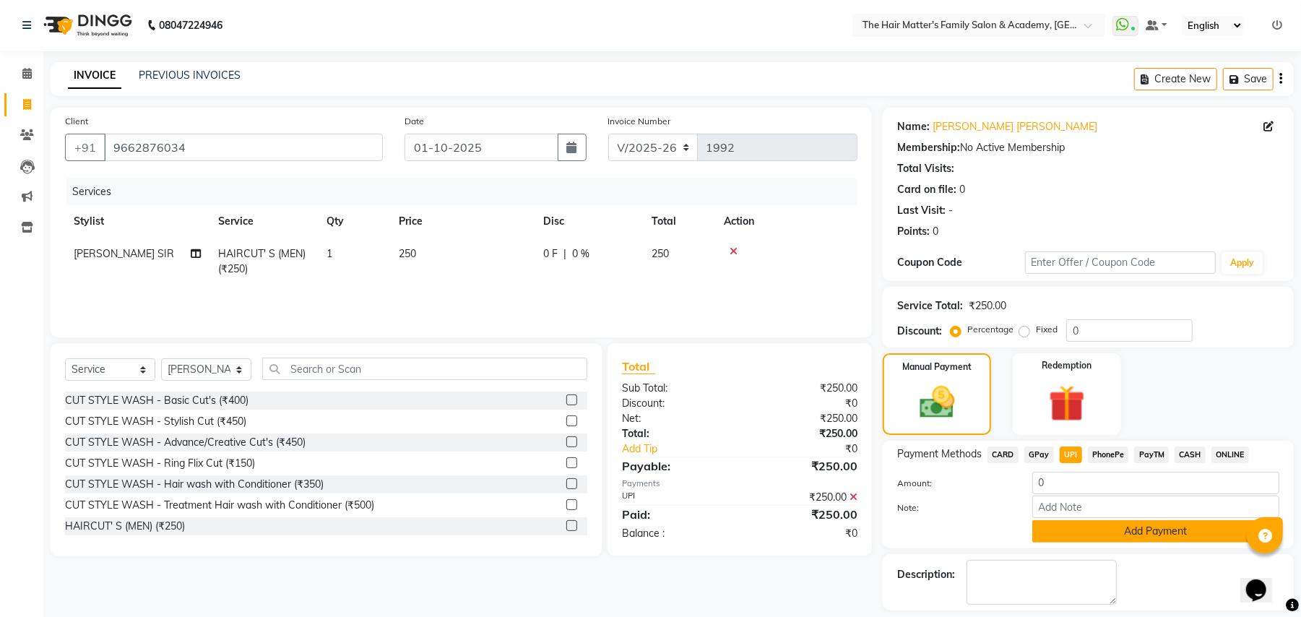
scroll to position [66, 0]
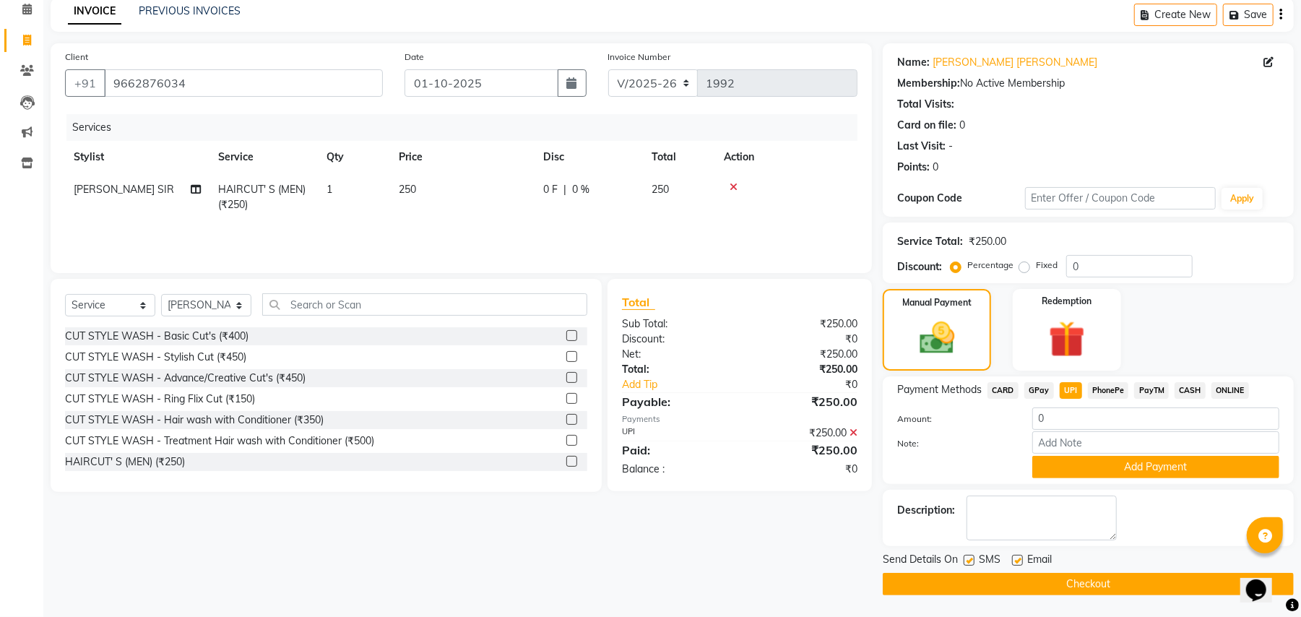
click at [988, 602] on main "INVOICE PREVIOUS INVOICES Create New Save Client [PHONE_NUMBER] Date [DATE] Inv…" at bounding box center [671, 307] width 1257 height 619
click at [988, 594] on button "Checkout" at bounding box center [1087, 584] width 411 height 22
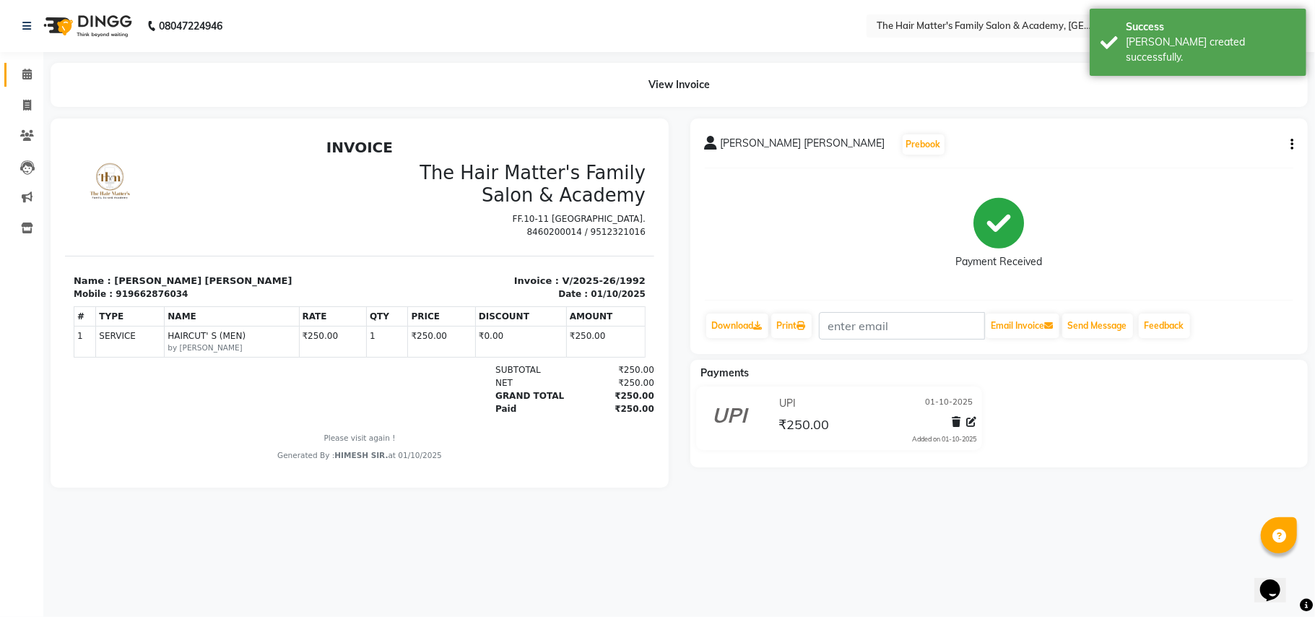
click at [9, 84] on link "Calendar" at bounding box center [21, 75] width 35 height 24
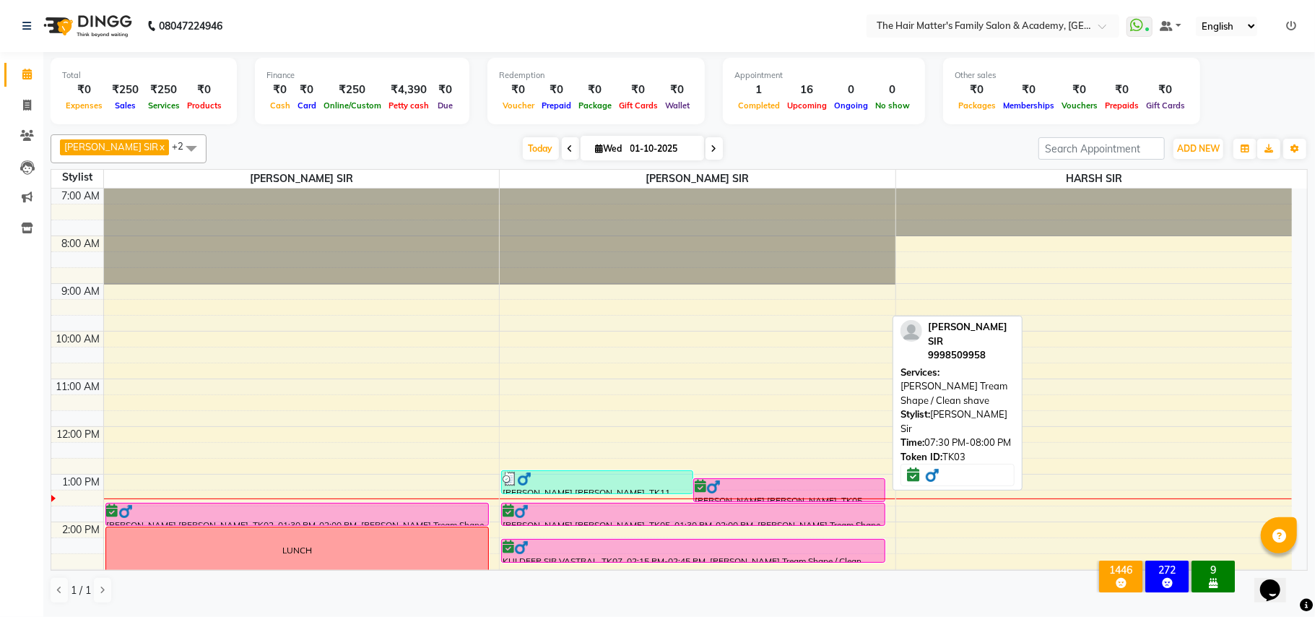
scroll to position [321, 0]
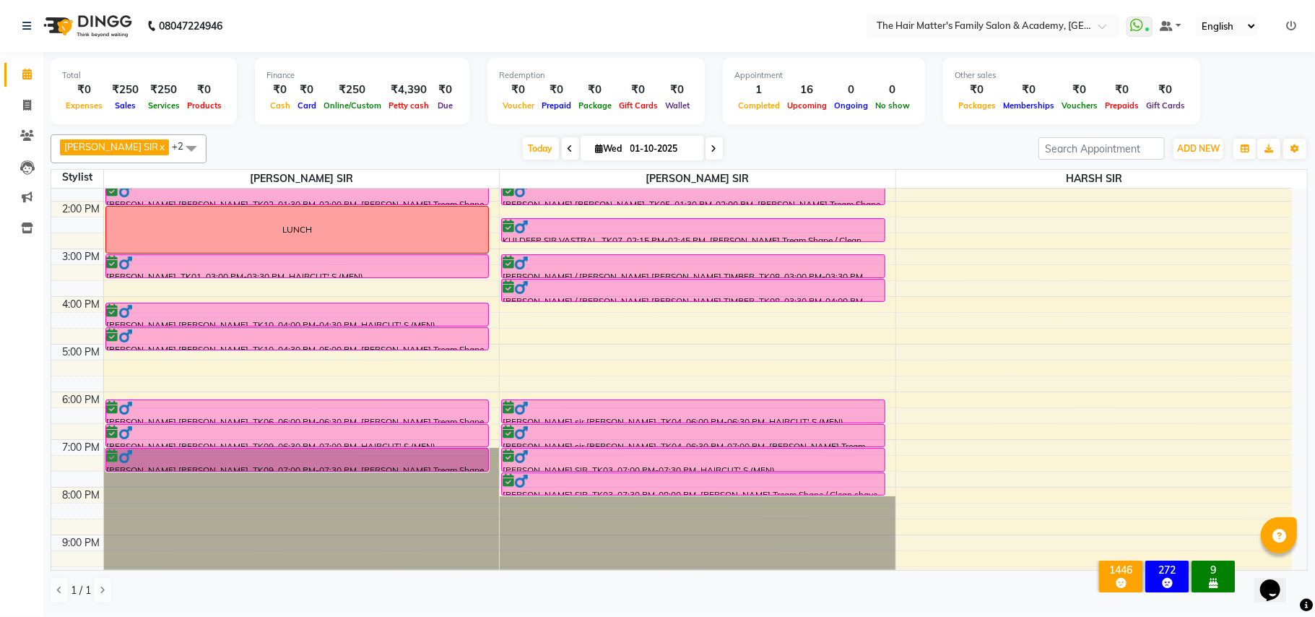
click at [134, 356] on div "7:00 AM 8:00 AM 9:00 AM 10:00 AM 11:00 AM 12:00 PM 1:00 PM 2:00 PM 3:00 PM 4:00…" at bounding box center [671, 249] width 1241 height 762
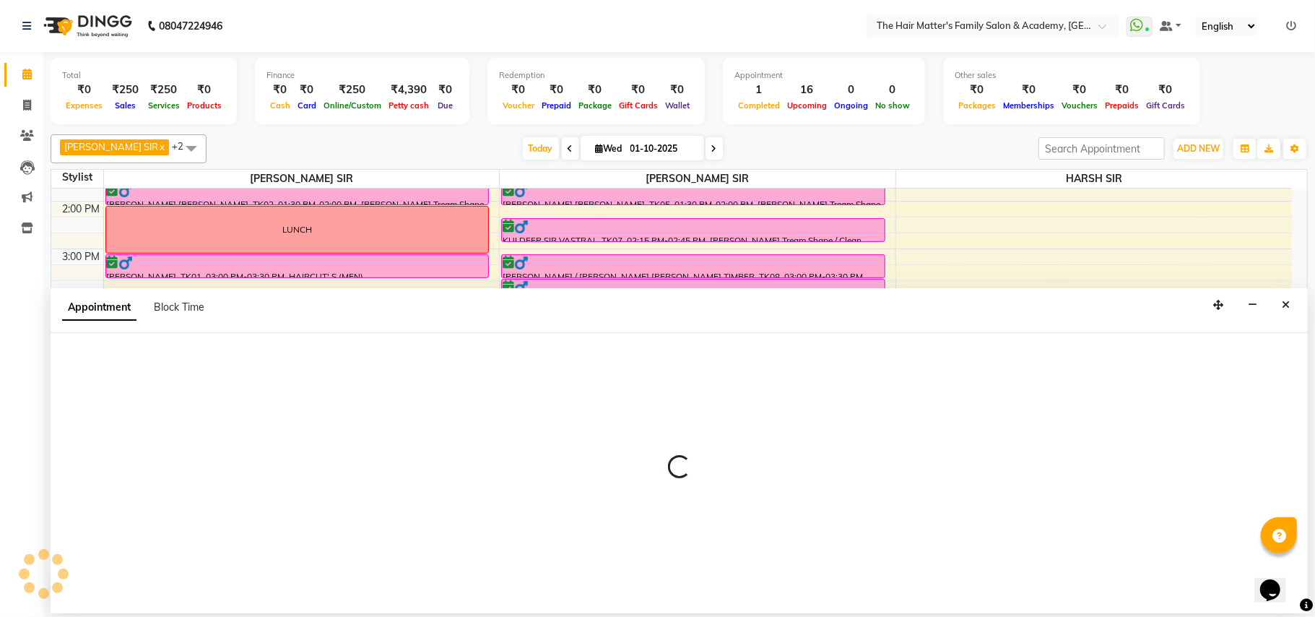
select select "42572"
select select "1020"
select select "tentative"
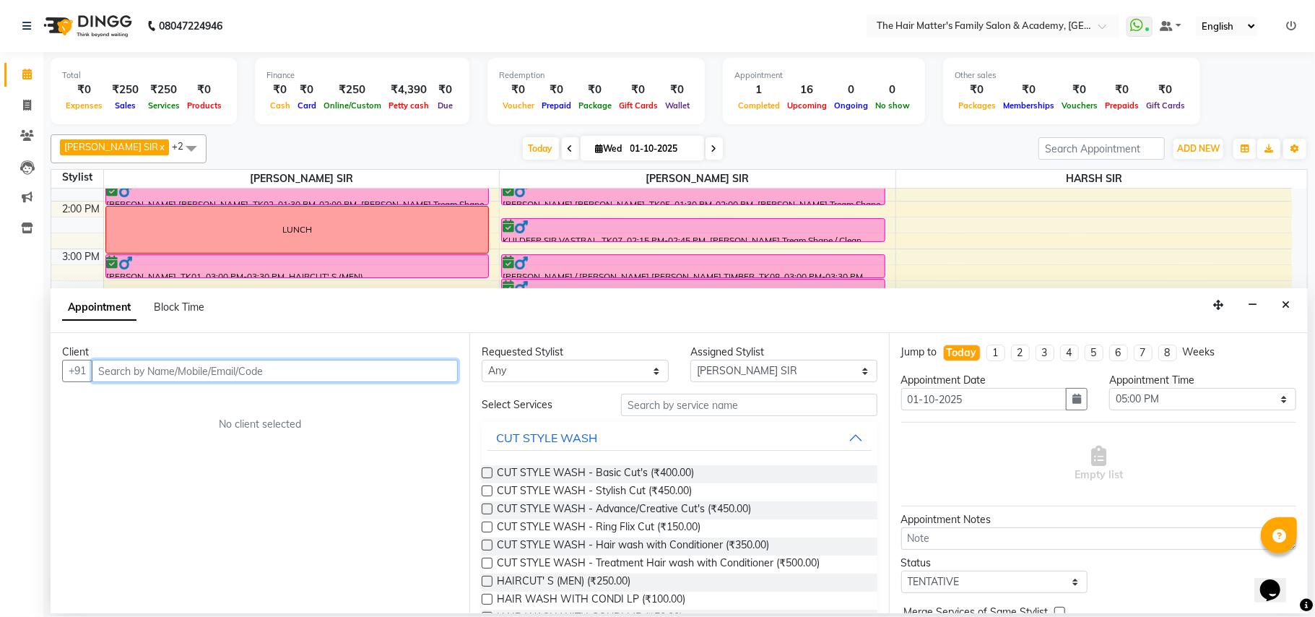
click at [295, 367] on input "text" at bounding box center [275, 371] width 366 height 22
paste input "94291"
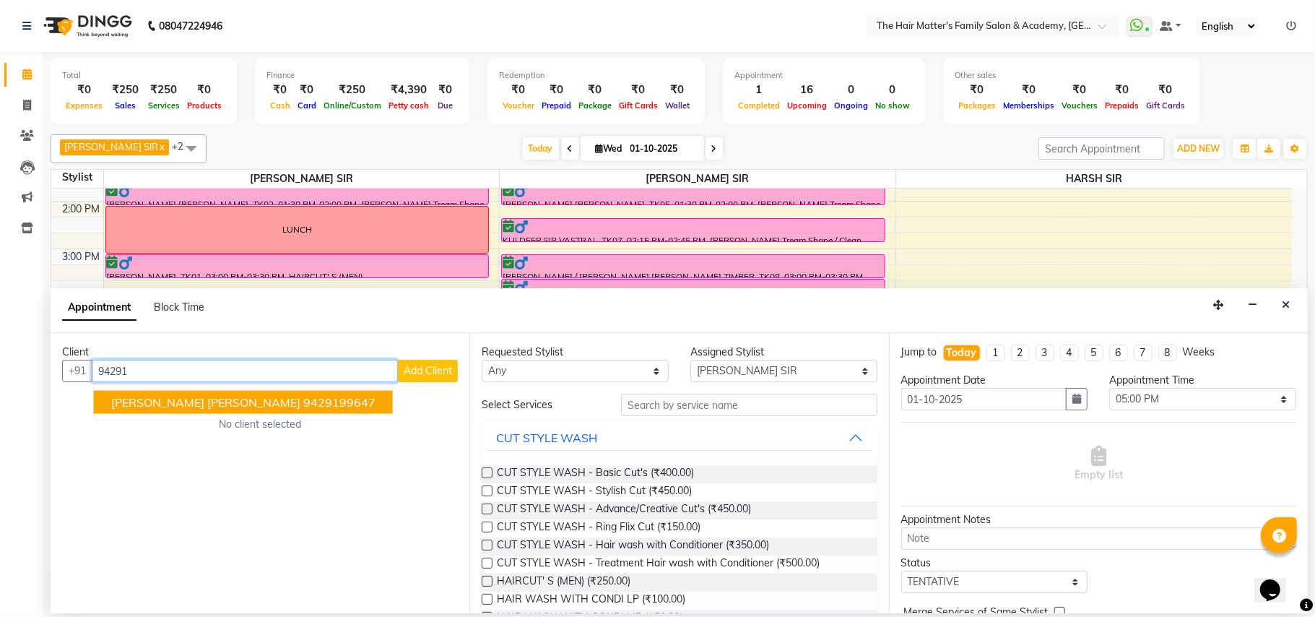
click at [303, 405] on ngb-highlight "9429199647" at bounding box center [339, 402] width 72 height 14
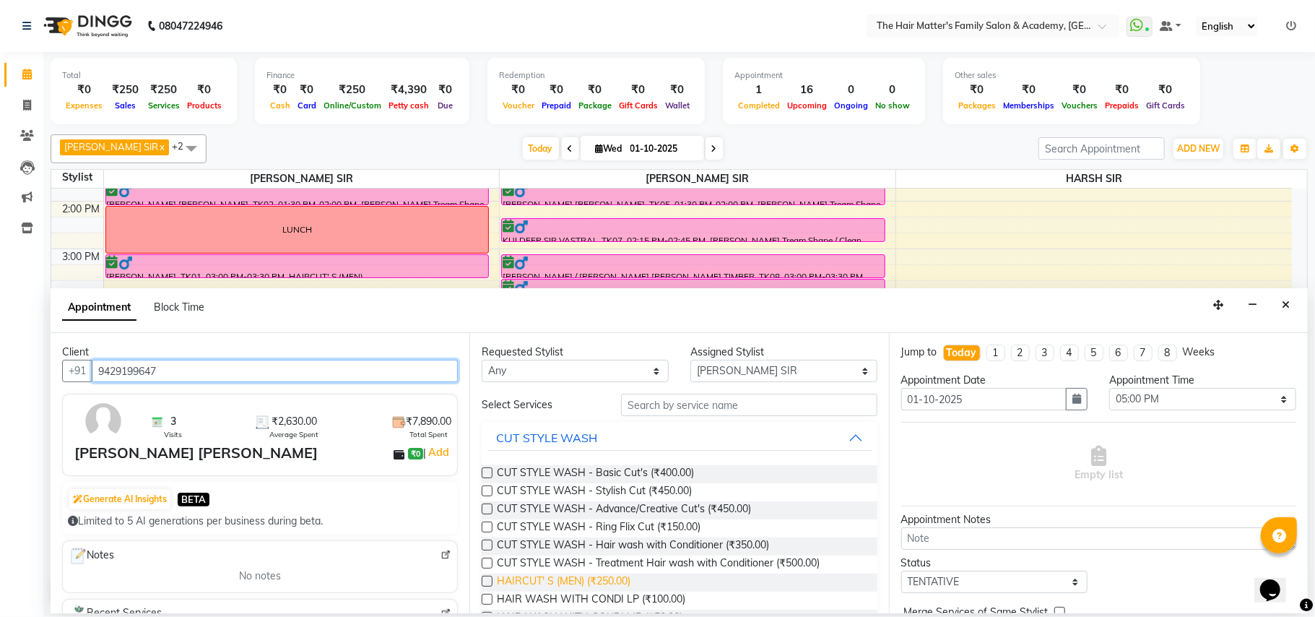
type input "9429199647"
click at [576, 585] on span "HAIRCUT' S (MEN) (₹250.00)" at bounding box center [564, 582] width 134 height 18
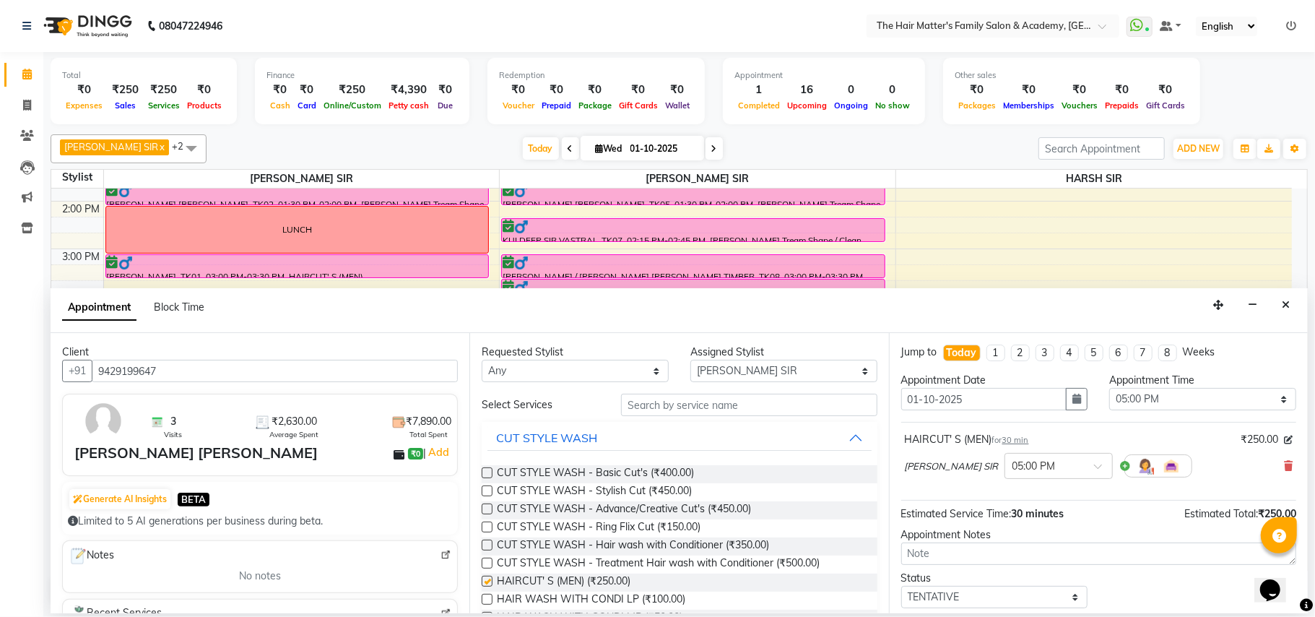
checkbox input "false"
drag, startPoint x: 978, startPoint y: 604, endPoint x: 975, endPoint y: 589, distance: 15.4
click at [978, 604] on select "Select TENTATIVE CONFIRM CHECK-IN UPCOMING" at bounding box center [994, 597] width 187 height 22
select select "confirm booking"
click at [901, 589] on select "Select TENTATIVE CONFIRM CHECK-IN UPCOMING" at bounding box center [994, 597] width 187 height 22
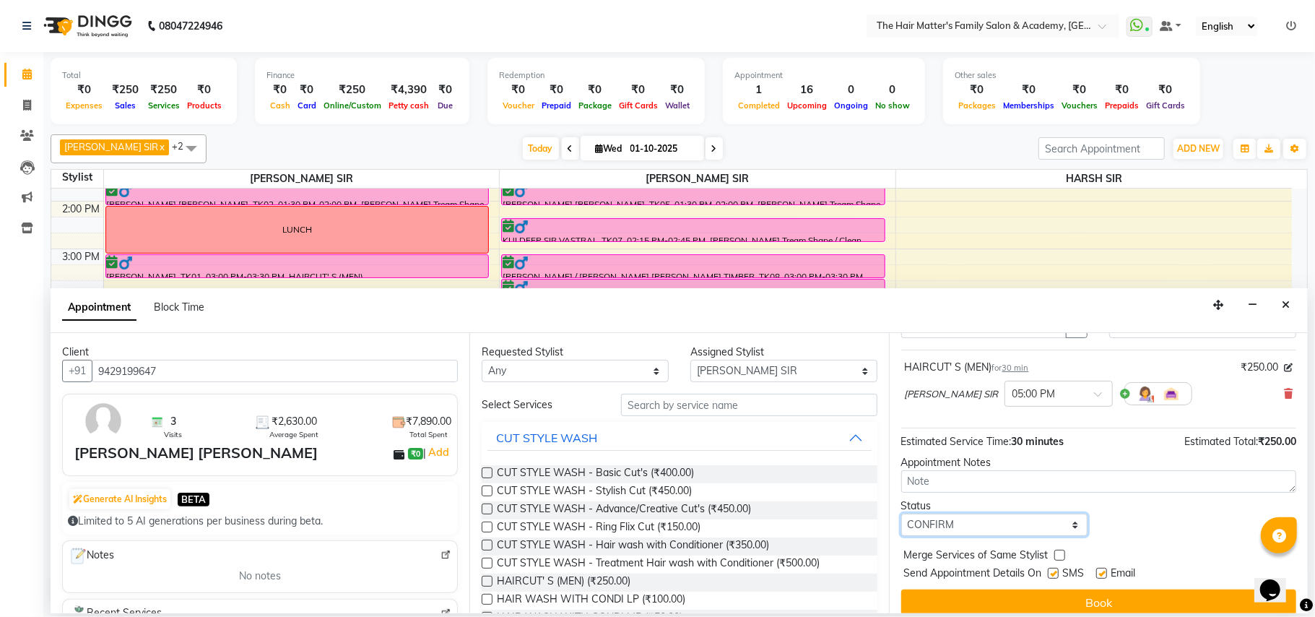
scroll to position [87, 0]
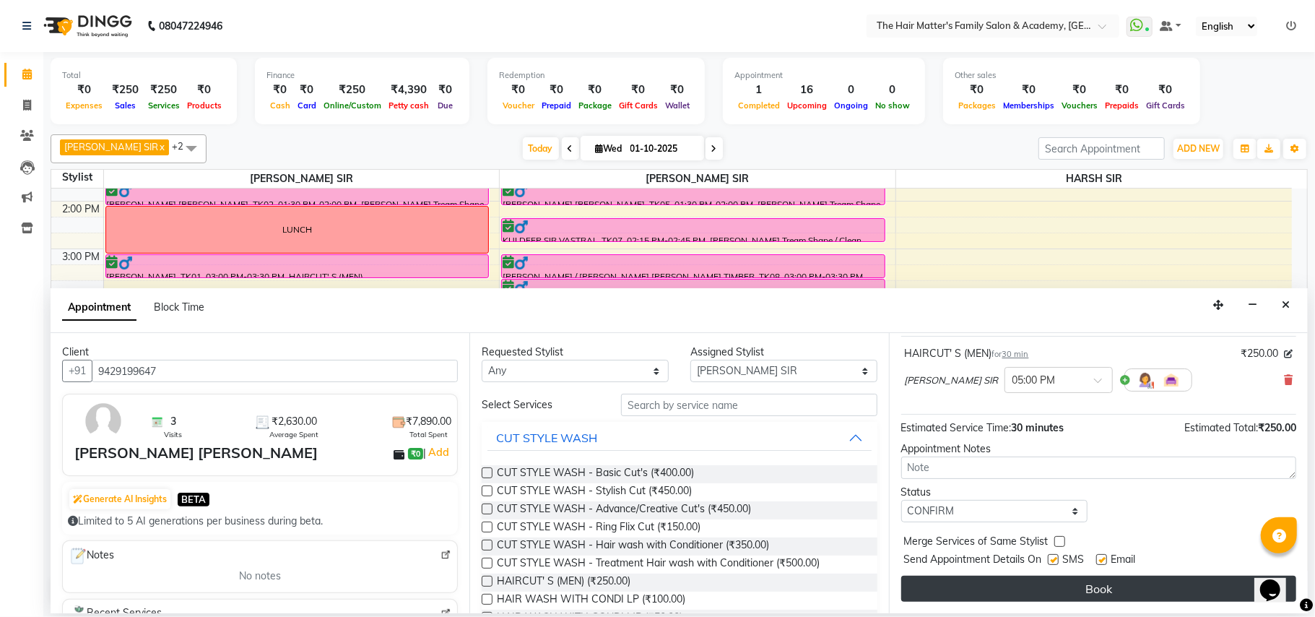
click at [991, 585] on button "Book" at bounding box center [1098, 589] width 395 height 26
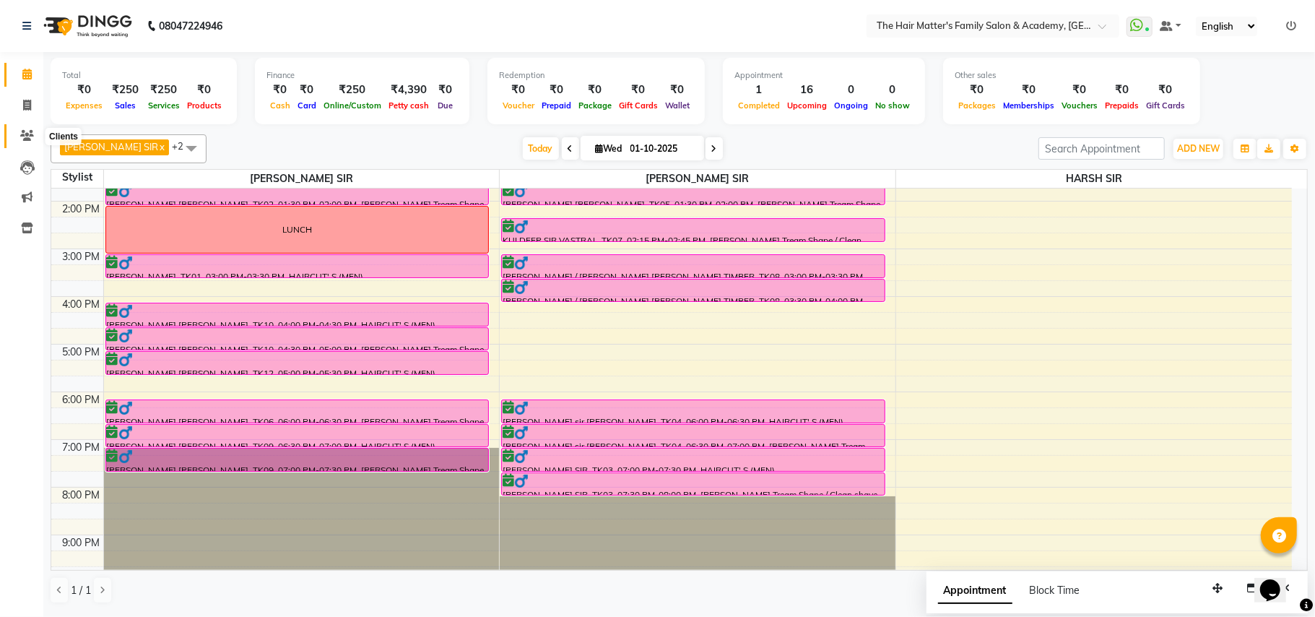
click at [21, 134] on icon at bounding box center [27, 135] width 14 height 11
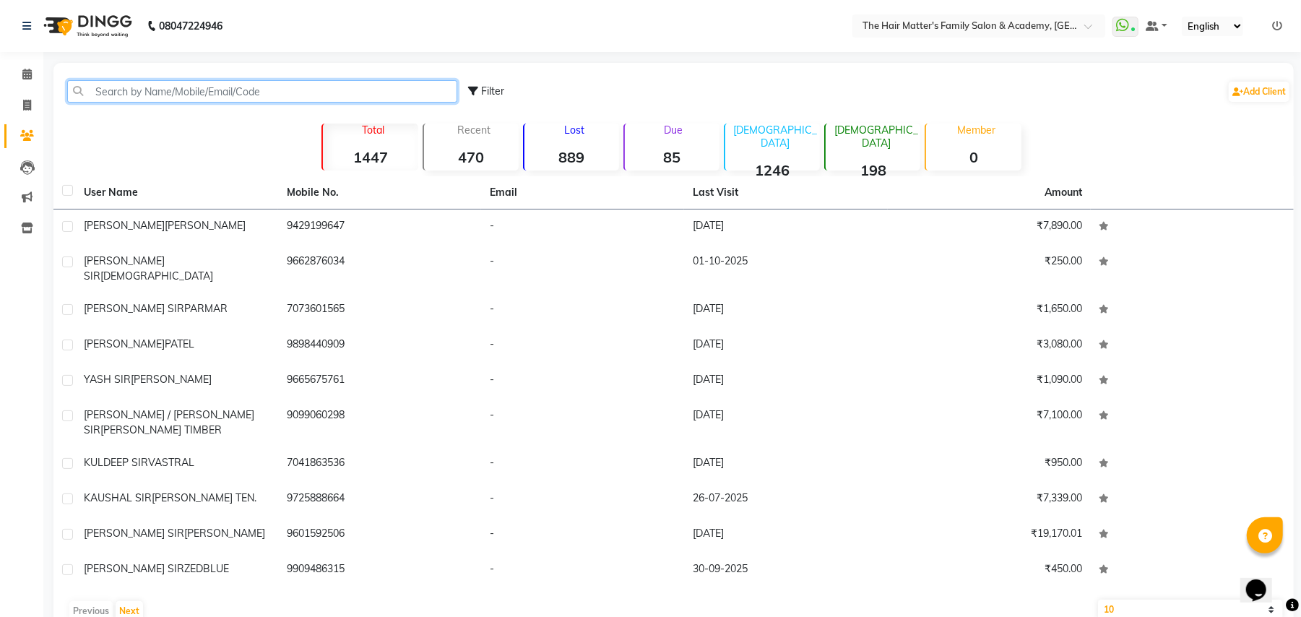
click at [166, 84] on input "text" at bounding box center [262, 91] width 390 height 22
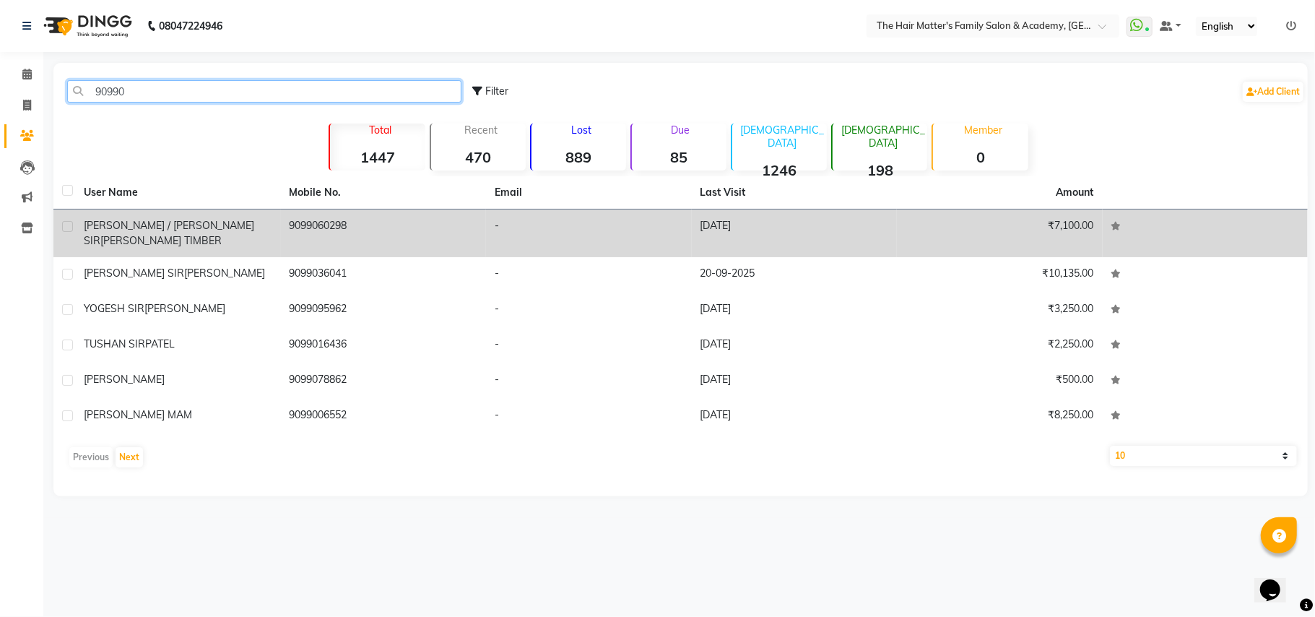
type input "90990"
click at [182, 234] on span "[PERSON_NAME] TIMBER" at bounding box center [160, 240] width 121 height 13
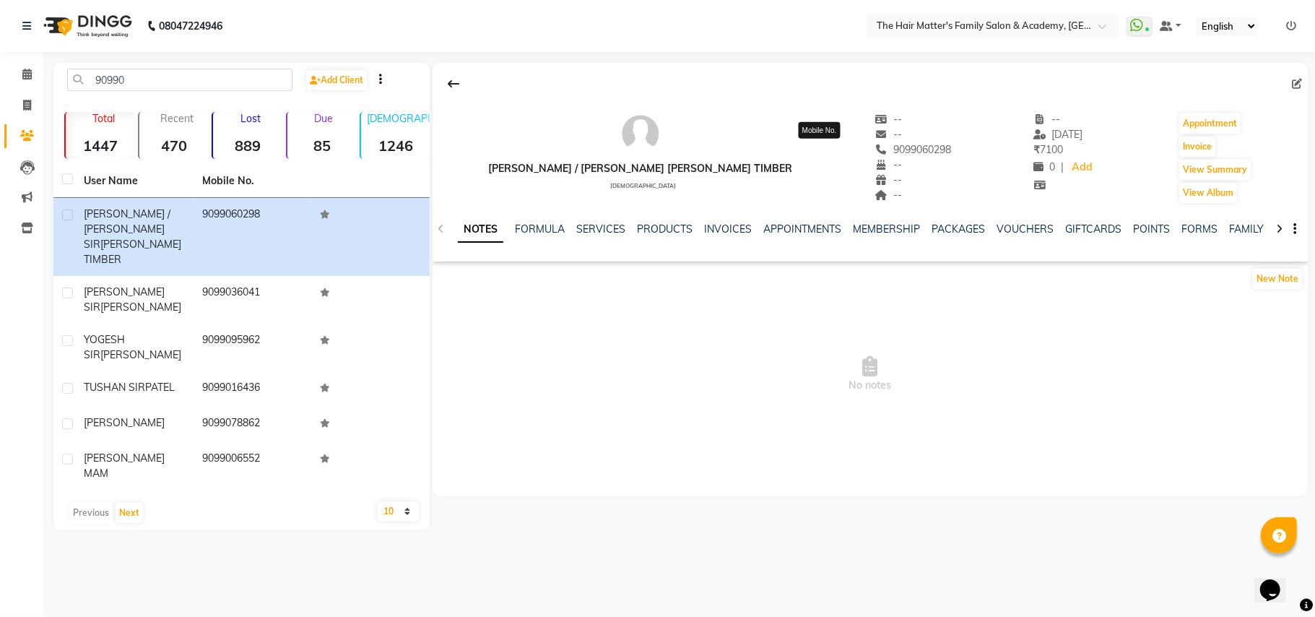
click at [875, 149] on span "9099060298" at bounding box center [913, 149] width 77 height 13
copy span "9099060298"
click at [26, 76] on icon at bounding box center [26, 74] width 9 height 11
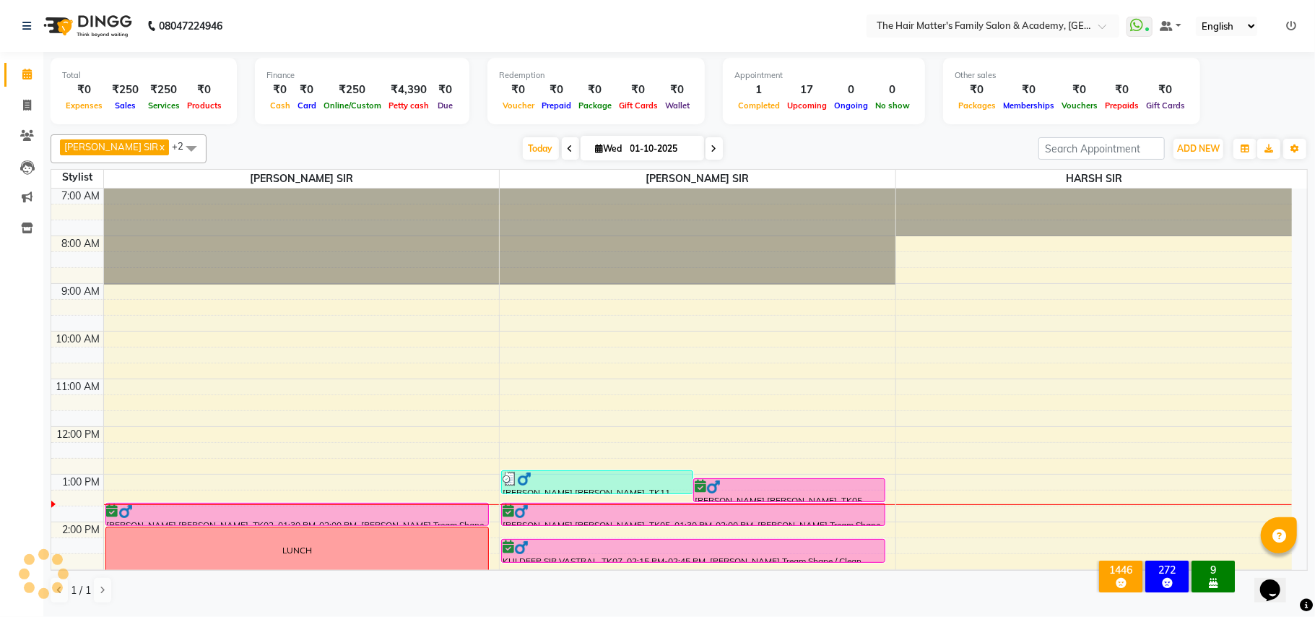
scroll to position [321, 0]
